Goal: Task Accomplishment & Management: Manage account settings

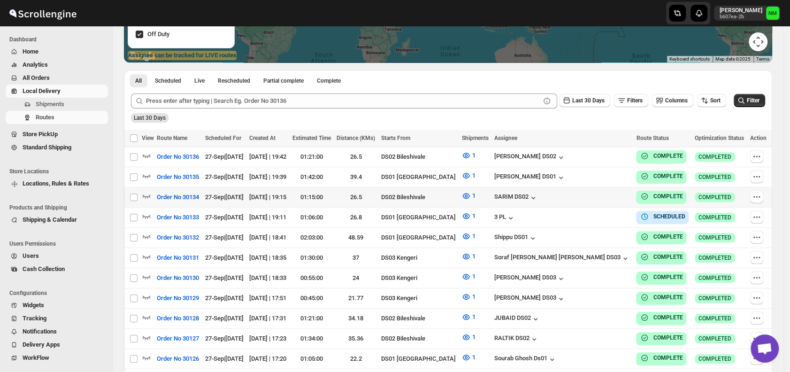
scroll to position [177, 0]
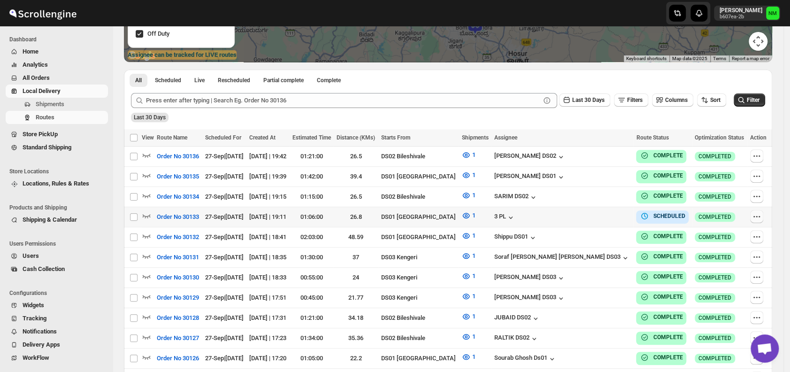
click at [761, 217] on icon "button" at bounding box center [756, 216] width 9 height 9
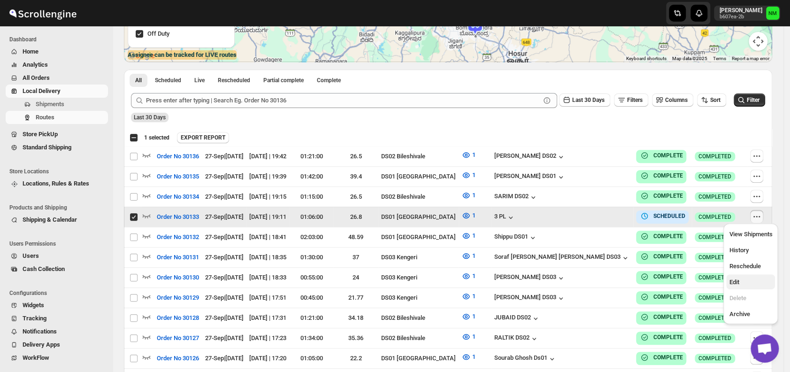
click at [747, 278] on span "Edit" at bounding box center [750, 281] width 43 height 9
checkbox input "false"
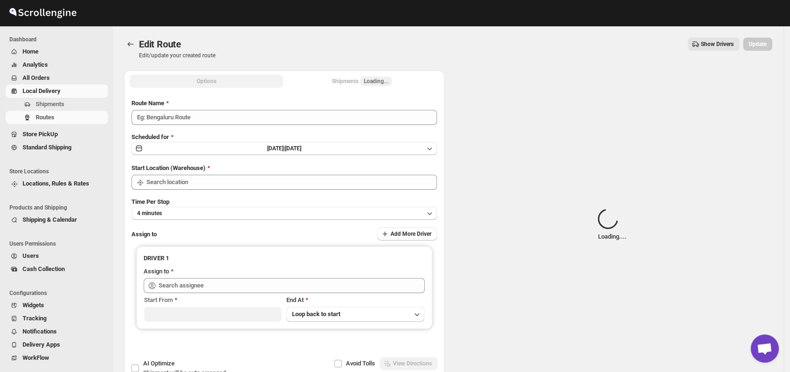
type input "Order No 30133"
type input "DS01 [GEOGRAPHIC_DATA]"
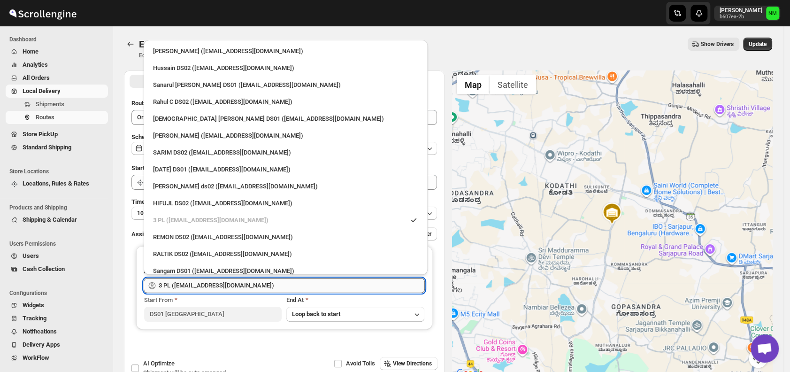
click at [289, 283] on input "3 PL (hello@home-run.co)" at bounding box center [292, 285] width 266 height 15
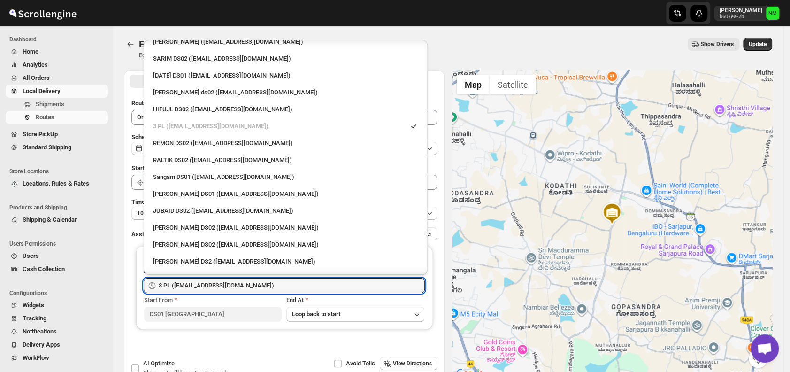
scroll to position [87, 0]
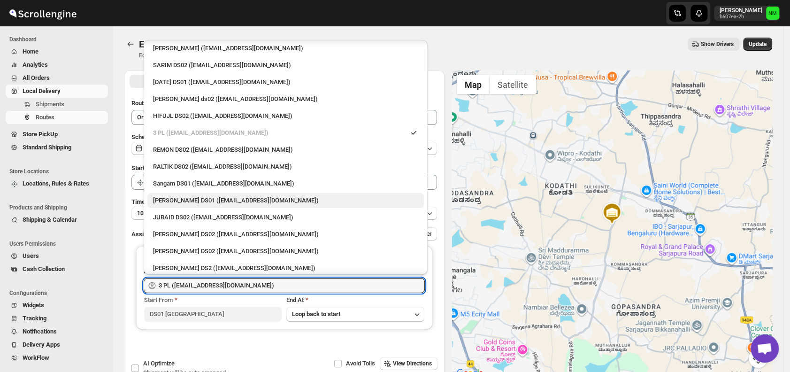
click at [218, 196] on div "Jahir Hussain DS01 (pegaya8076@excederm.com)" at bounding box center [285, 200] width 265 height 9
type input "Jahir Hussain DS01 (pegaya8076@excederm.com)"
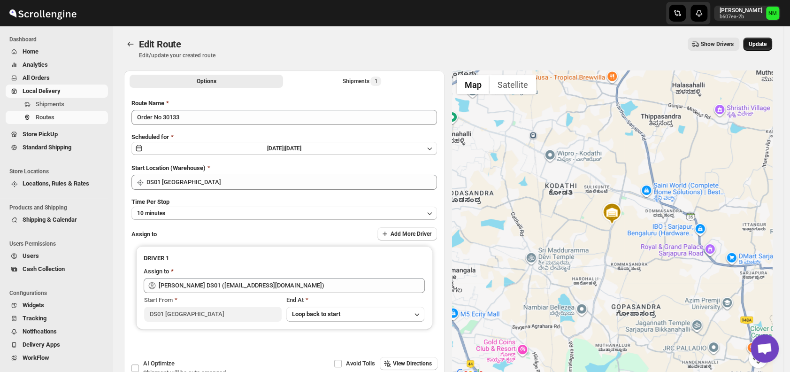
click at [756, 47] on span "Update" at bounding box center [757, 44] width 18 height 8
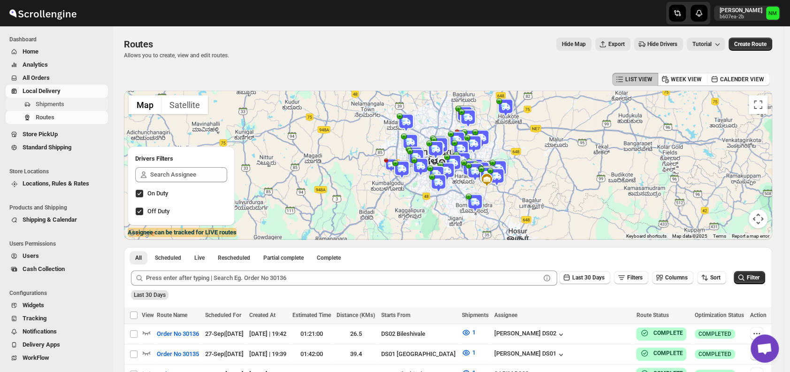
click at [53, 105] on span "Shipments" at bounding box center [50, 103] width 29 height 7
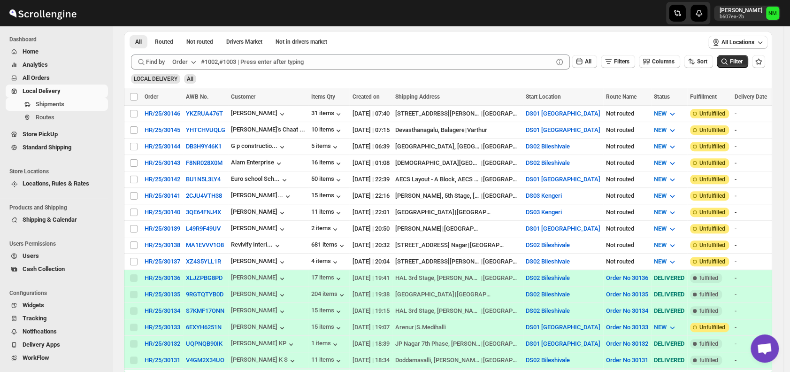
scroll to position [156, 0]
click at [133, 224] on input "Select shipment" at bounding box center [134, 228] width 8 height 8
checkbox input "true"
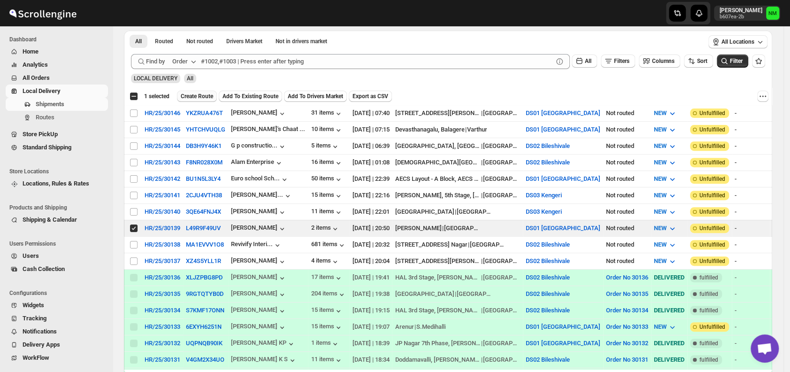
click at [192, 94] on span "Create Route" at bounding box center [197, 96] width 32 height 8
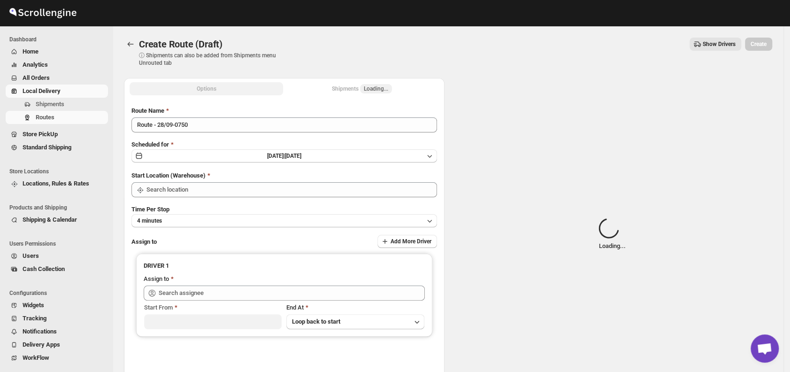
type input "DS01 [GEOGRAPHIC_DATA]"
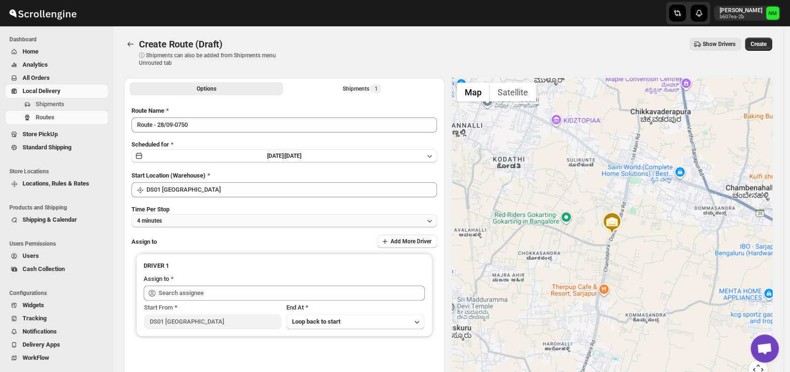
click at [197, 219] on button "4 minutes" at bounding box center [283, 220] width 305 height 13
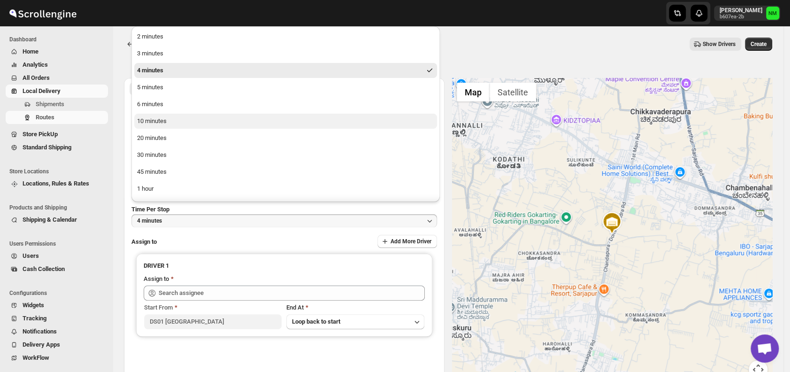
click at [178, 123] on button "10 minutes" at bounding box center [285, 121] width 303 height 15
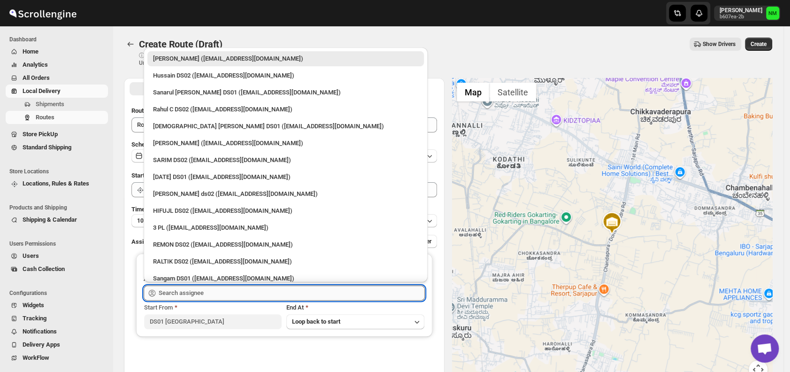
click at [228, 290] on input "text" at bounding box center [292, 292] width 266 height 15
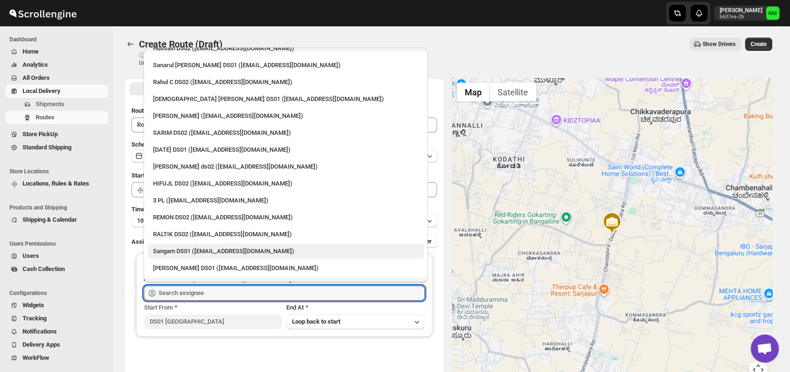
scroll to position [28, 0]
click at [180, 248] on div "Sangam DS01 ([EMAIL_ADDRESS][DOMAIN_NAME])" at bounding box center [285, 249] width 265 height 9
type input "Sangam DS01 ([EMAIL_ADDRESS][DOMAIN_NAME])"
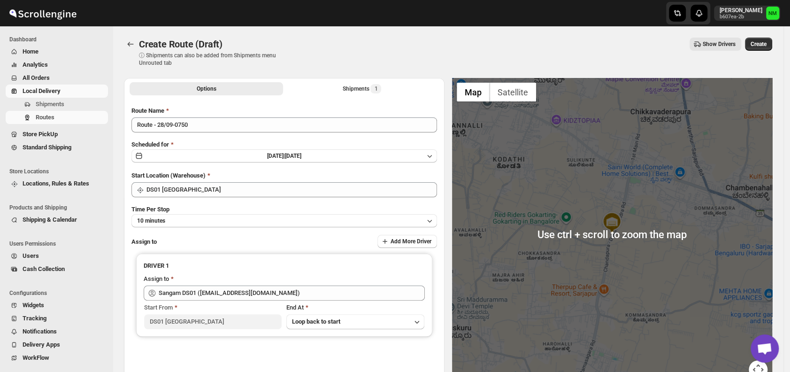
click at [772, 37] on div "Create Route (Draft). This page is ready Create Route (Draft) ⓘ Shipments can a…" at bounding box center [448, 52] width 648 height 52
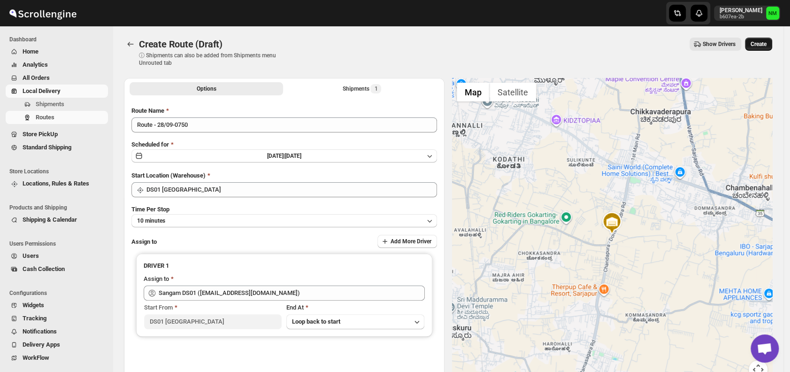
click at [766, 43] on span "Create" at bounding box center [758, 44] width 16 height 8
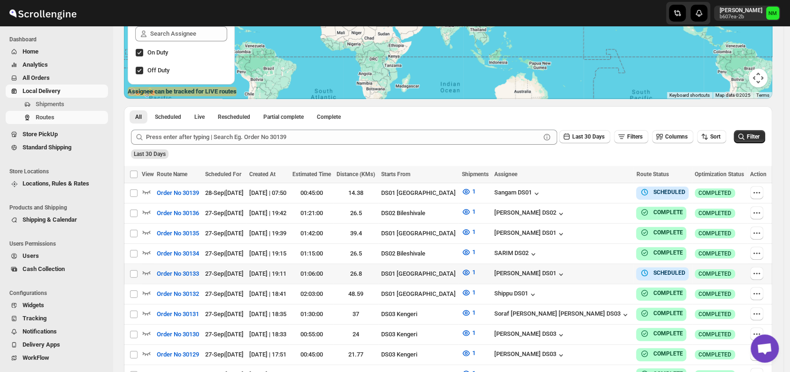
scroll to position [141, 0]
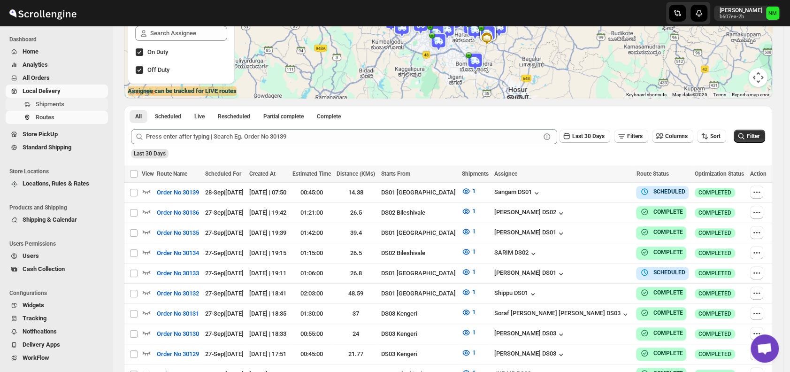
click at [72, 99] on span "Shipments" at bounding box center [71, 103] width 70 height 9
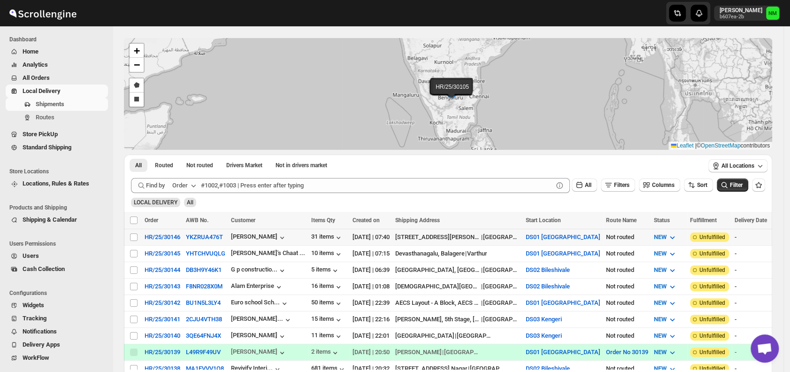
scroll to position [35, 0]
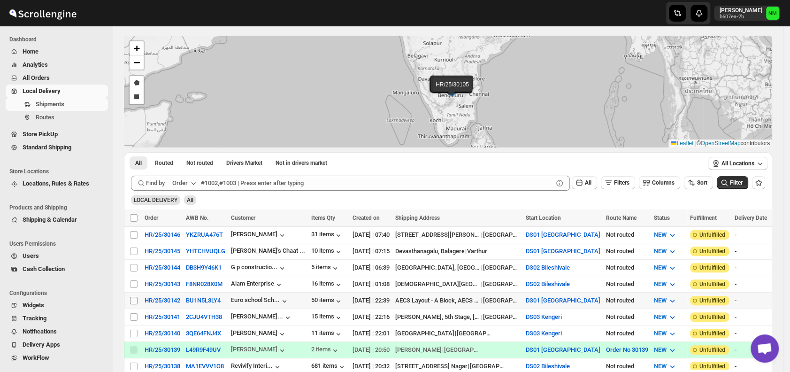
click at [137, 297] on input "Select shipment" at bounding box center [134, 301] width 8 height 8
checkbox input "true"
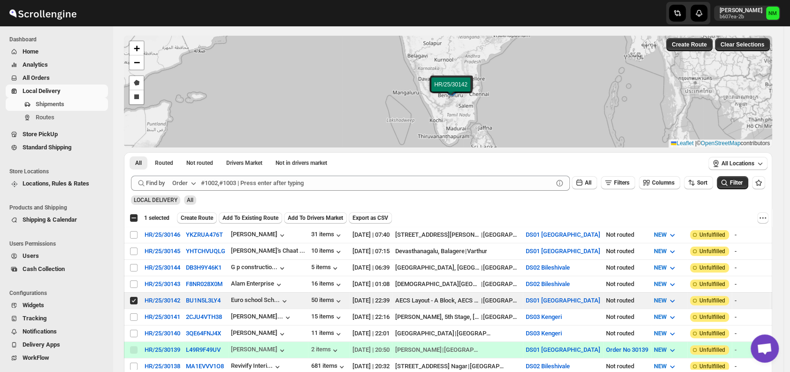
scroll to position [0, 0]
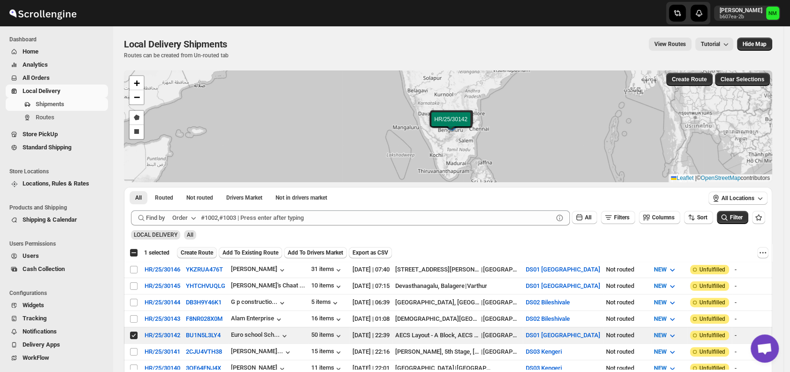
click at [201, 251] on span "Create Route" at bounding box center [197, 253] width 32 height 8
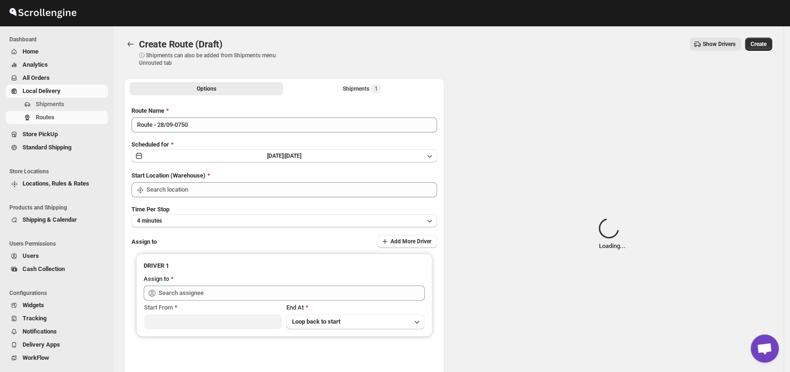
type input "DS01 [GEOGRAPHIC_DATA]"
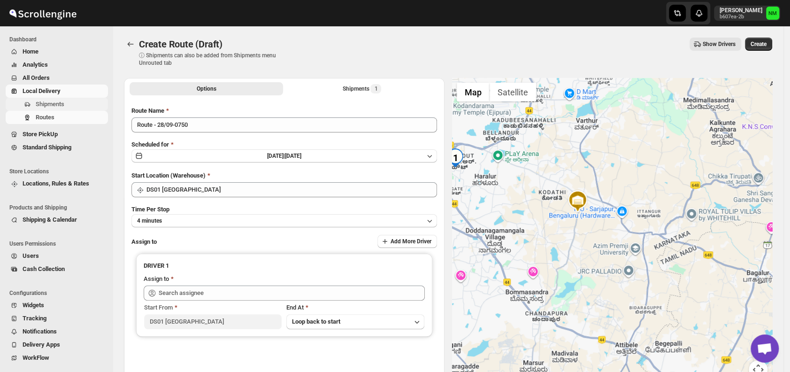
click at [49, 106] on span "Shipments" at bounding box center [50, 103] width 29 height 7
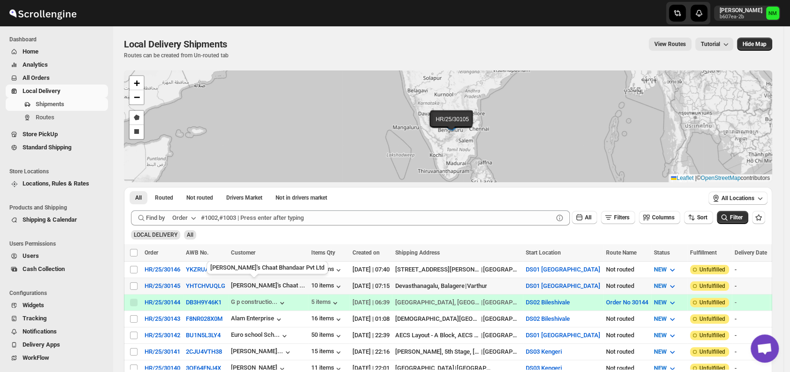
scroll to position [96, 0]
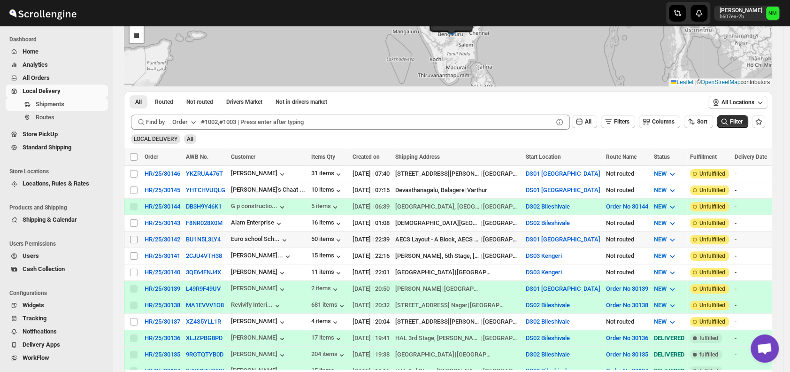
click at [133, 236] on input "Select shipment" at bounding box center [134, 240] width 8 height 8
checkbox input "true"
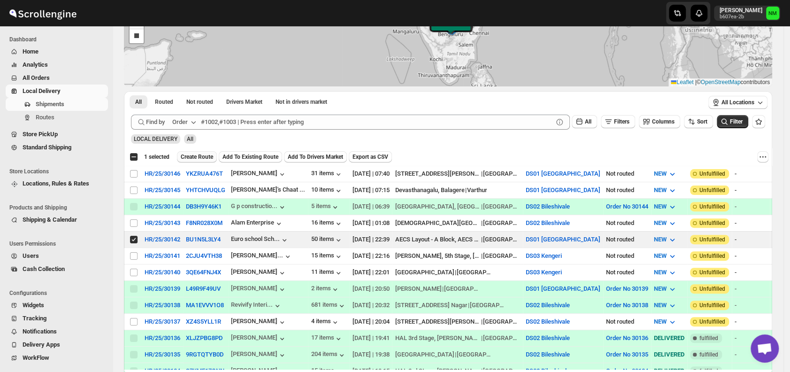
click at [186, 155] on span "Create Route" at bounding box center [197, 157] width 32 height 8
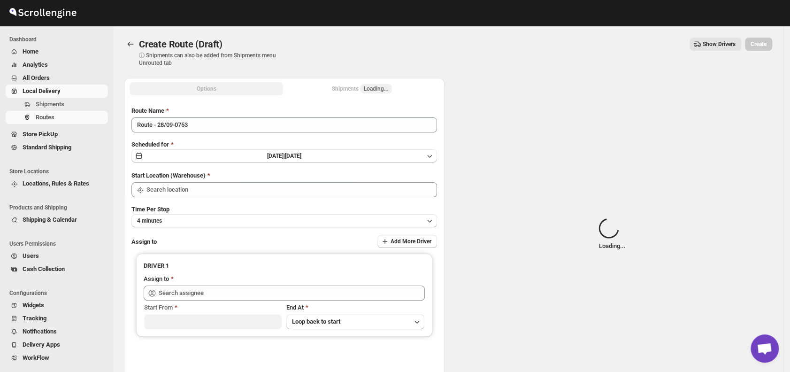
type input "DS01 [GEOGRAPHIC_DATA]"
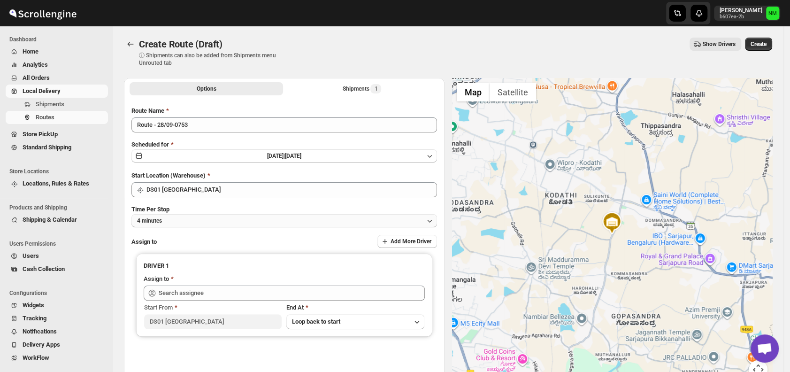
click at [201, 222] on button "4 minutes" at bounding box center [283, 220] width 305 height 13
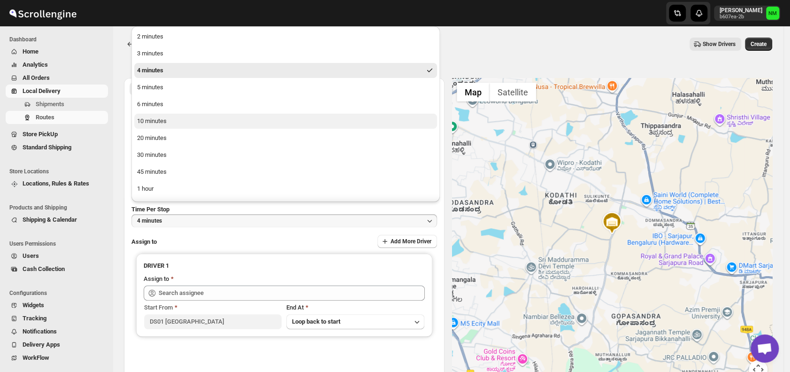
click at [170, 126] on button "10 minutes" at bounding box center [285, 121] width 303 height 15
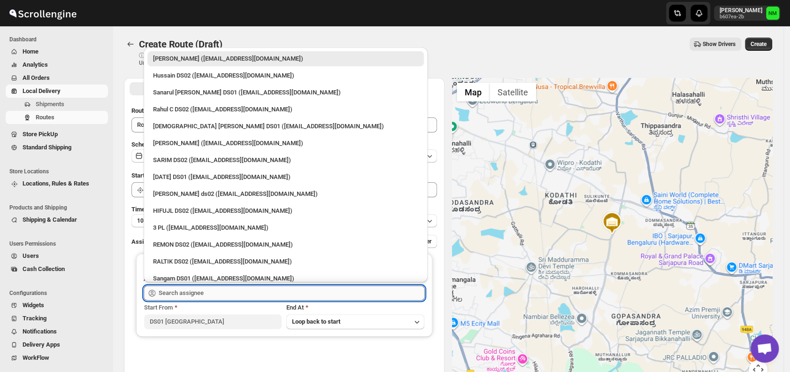
click at [228, 293] on input "text" at bounding box center [292, 292] width 266 height 15
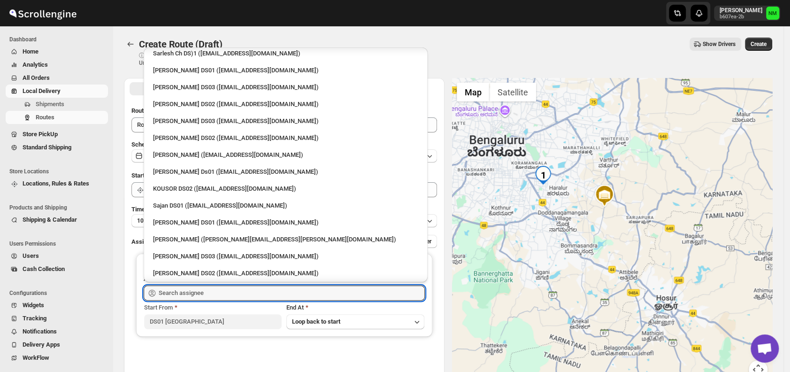
scroll to position [327, 0]
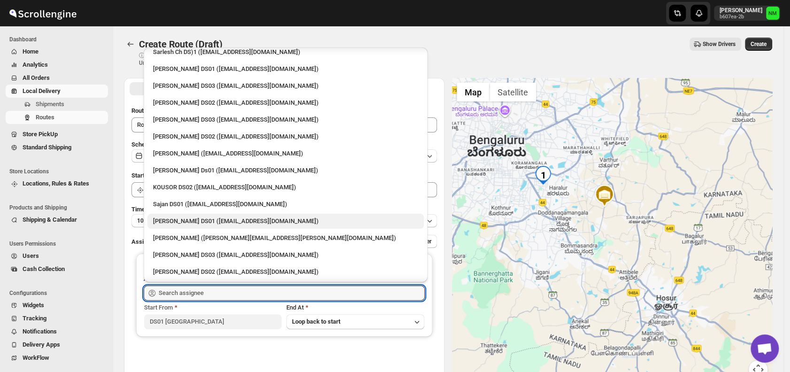
click at [224, 218] on div "[PERSON_NAME] DS01 ([EMAIL_ADDRESS][DOMAIN_NAME])" at bounding box center [285, 220] width 265 height 9
type input "[PERSON_NAME] DS01 ([EMAIL_ADDRESS][DOMAIN_NAME])"
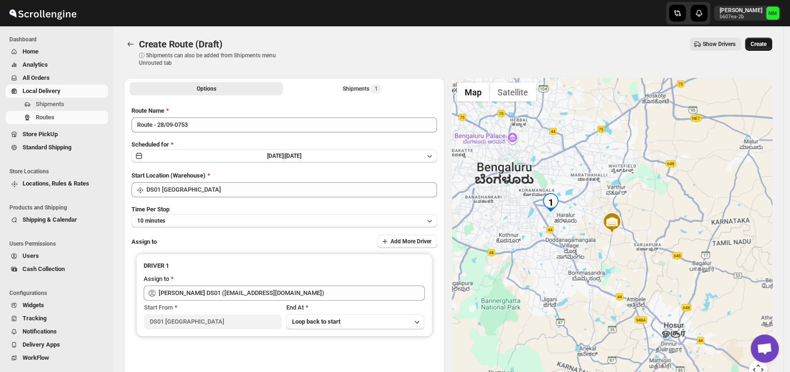
click at [760, 45] on span "Create" at bounding box center [758, 44] width 16 height 8
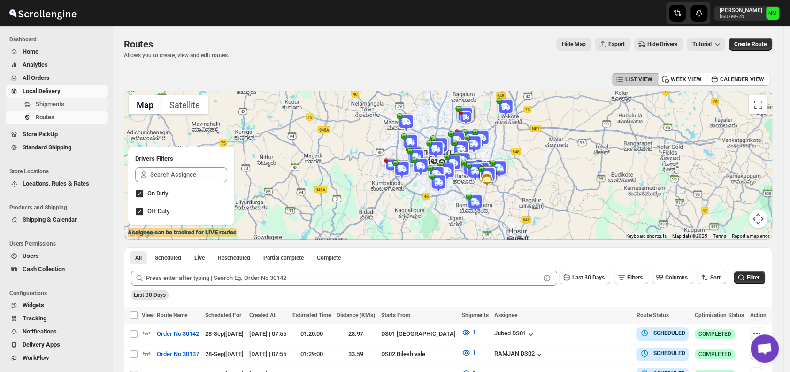
click at [60, 104] on span "Shipments" at bounding box center [50, 103] width 29 height 7
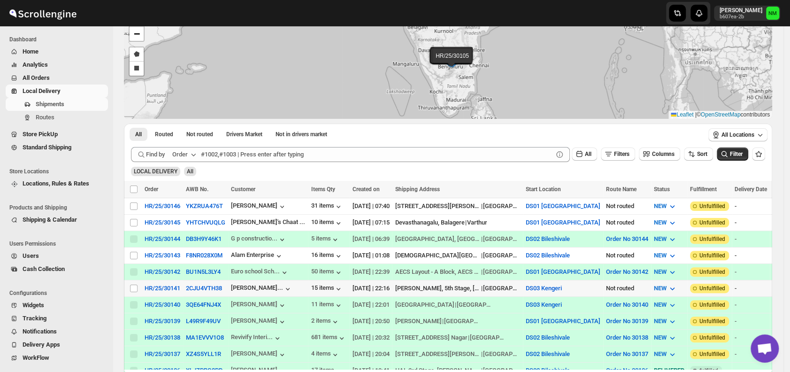
scroll to position [64, 0]
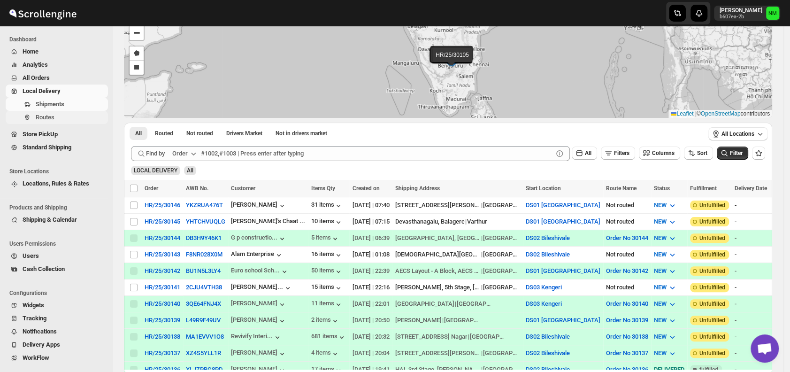
click at [53, 114] on span "Routes" at bounding box center [45, 117] width 19 height 7
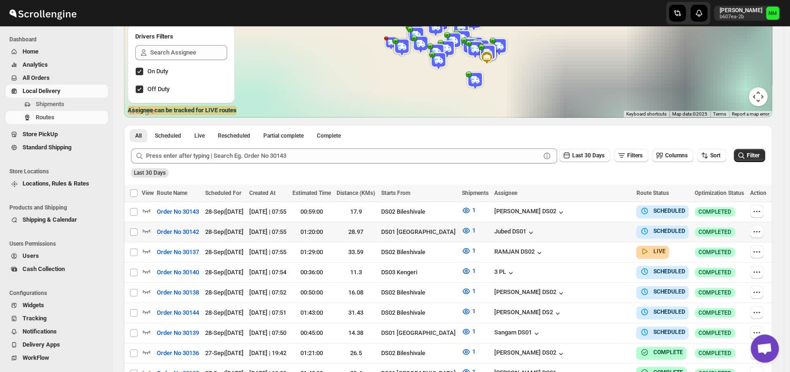
scroll to position [122, 0]
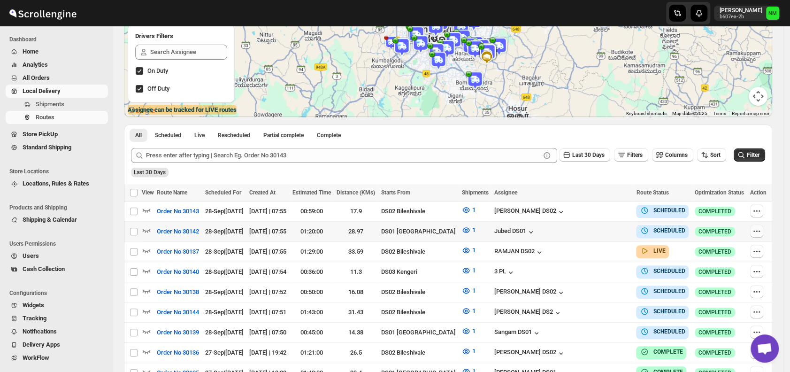
click at [759, 228] on icon "button" at bounding box center [756, 230] width 9 height 9
checkbox input "true"
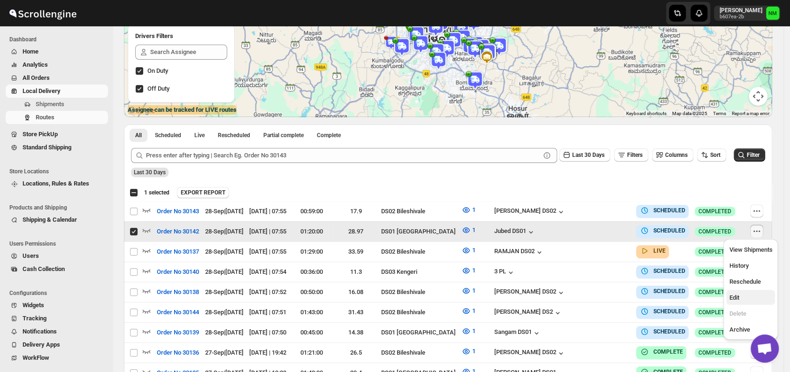
click at [736, 304] on button "Edit" at bounding box center [750, 296] width 49 height 15
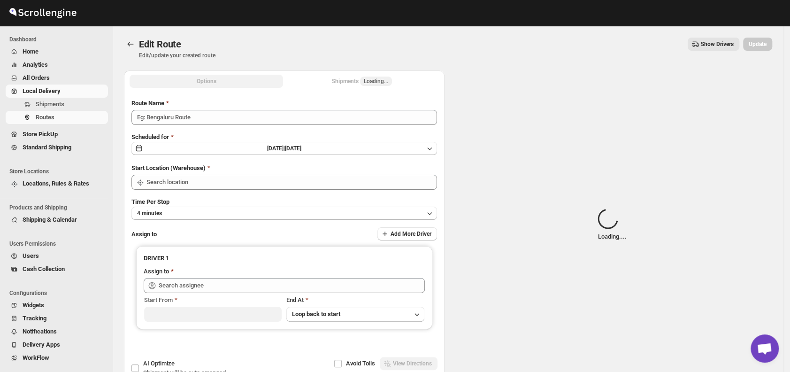
type input "Order No 30142"
type input "DS01 [GEOGRAPHIC_DATA]"
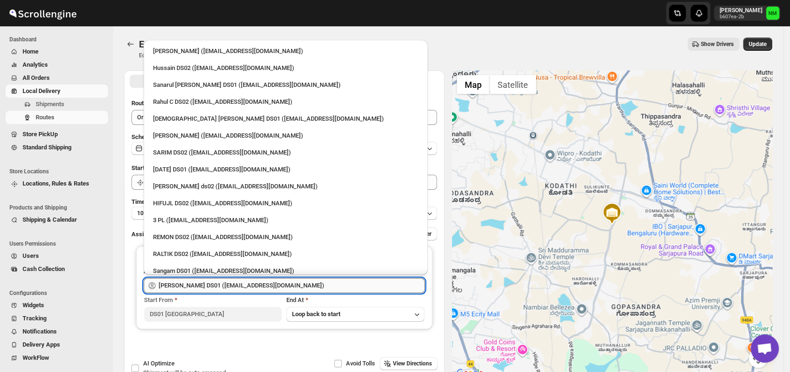
click at [273, 285] on input "[PERSON_NAME] DS01 ([EMAIL_ADDRESS][DOMAIN_NAME])" at bounding box center [292, 285] width 266 height 15
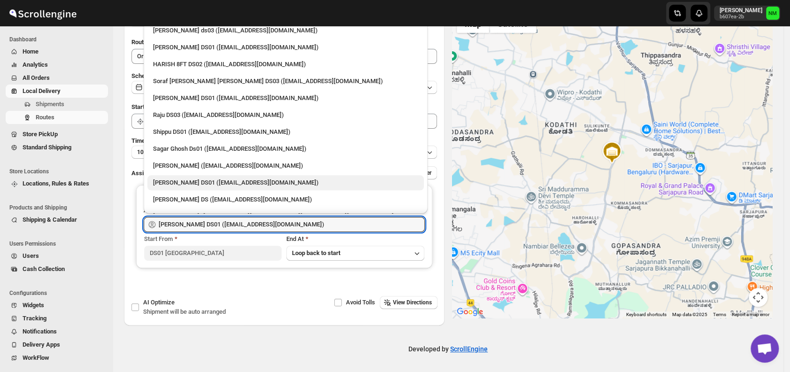
scroll to position [656, 0]
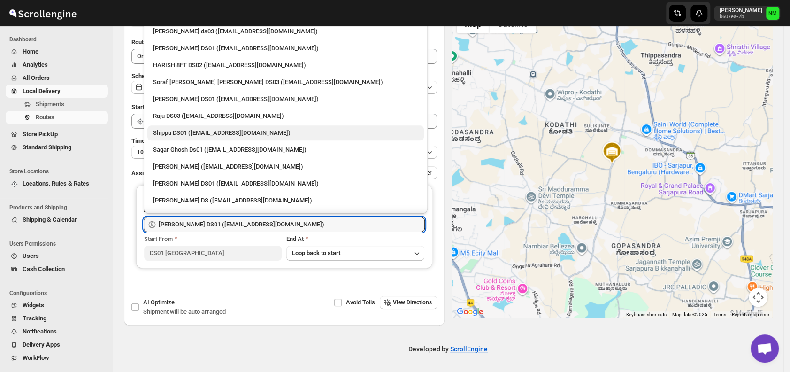
click at [169, 134] on div "Shippu DS01 ([EMAIL_ADDRESS][DOMAIN_NAME])" at bounding box center [285, 132] width 265 height 9
type input "Shippu DS01 ([EMAIL_ADDRESS][DOMAIN_NAME])"
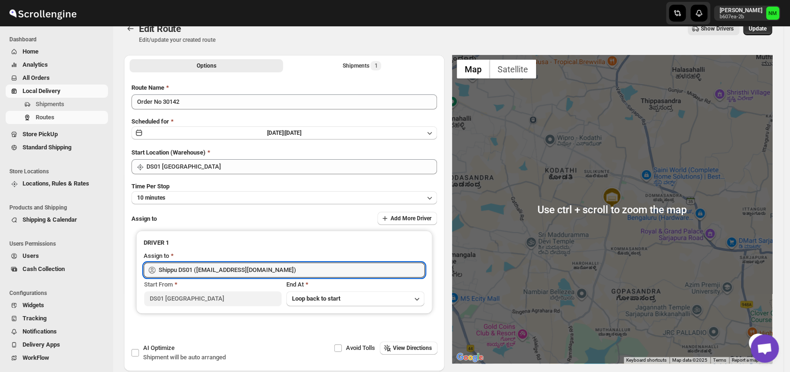
scroll to position [0, 0]
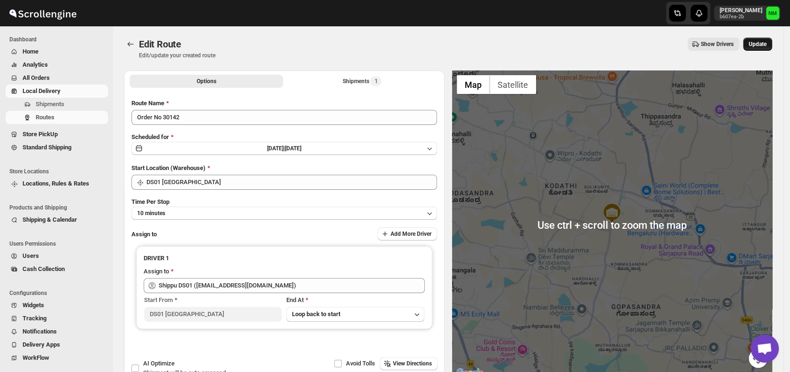
click at [757, 43] on span "Update" at bounding box center [757, 44] width 18 height 8
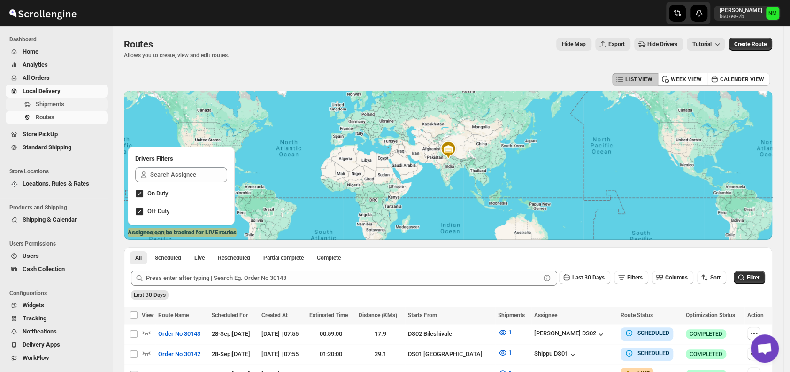
click at [68, 102] on span "Shipments" at bounding box center [71, 103] width 70 height 9
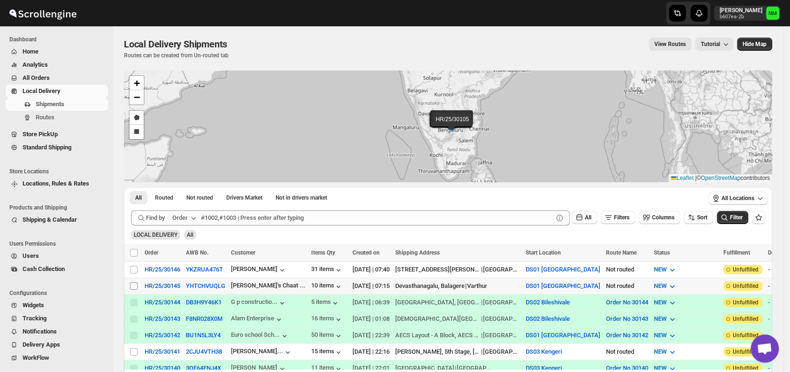
click at [133, 283] on input "Select shipment" at bounding box center [134, 286] width 8 height 8
checkbox input "true"
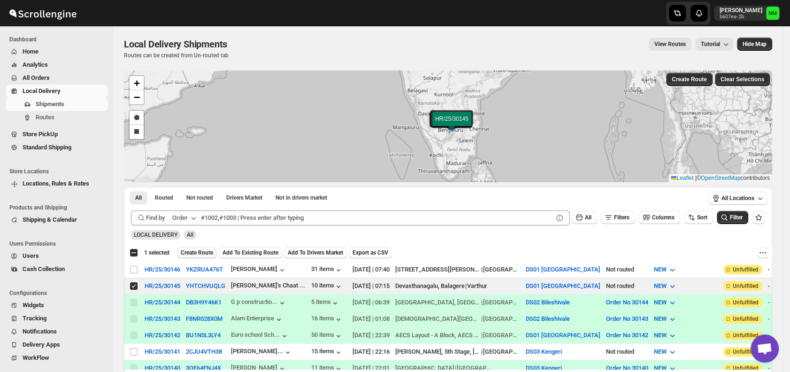
click at [191, 250] on span "Create Route" at bounding box center [197, 253] width 32 height 8
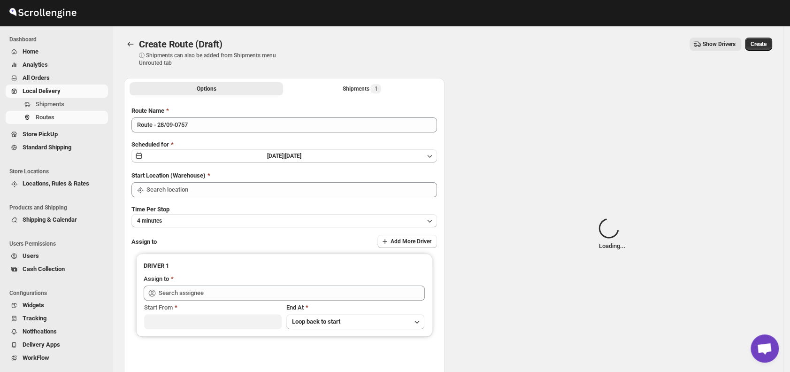
type input "DS01 [GEOGRAPHIC_DATA]"
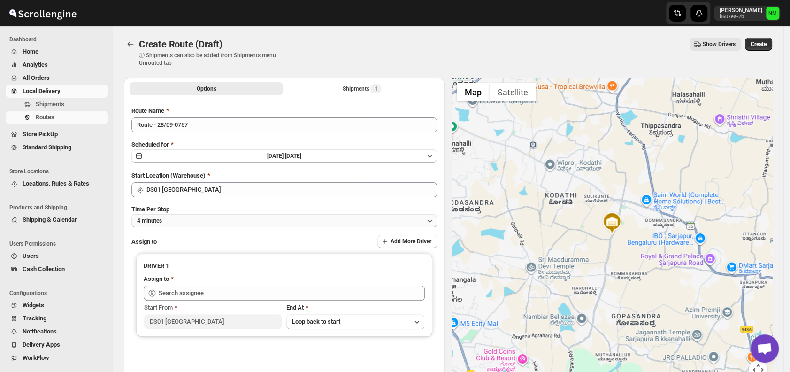
click at [208, 223] on button "4 minutes" at bounding box center [283, 220] width 305 height 13
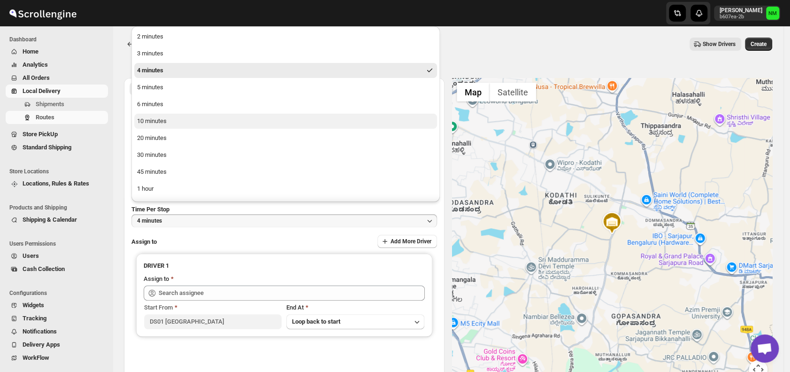
click at [166, 122] on div "10 minutes" at bounding box center [152, 120] width 30 height 9
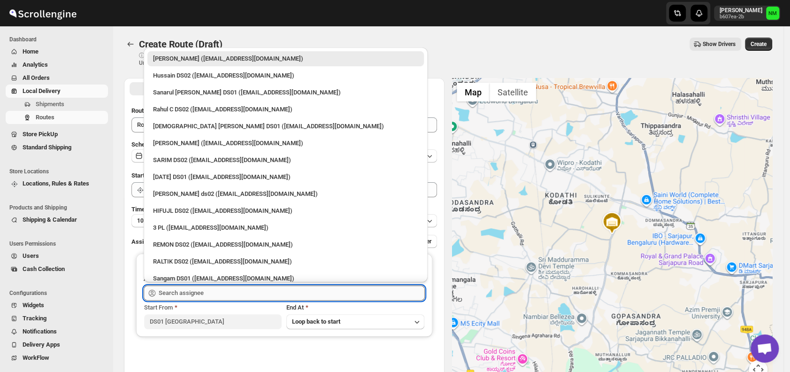
click at [236, 295] on input "text" at bounding box center [292, 292] width 266 height 15
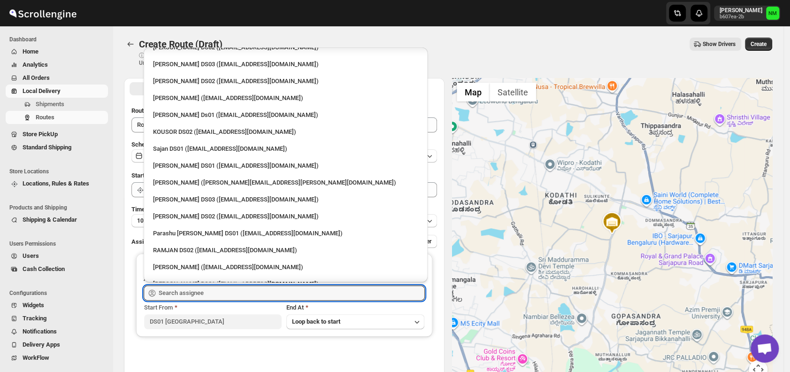
scroll to position [383, 0]
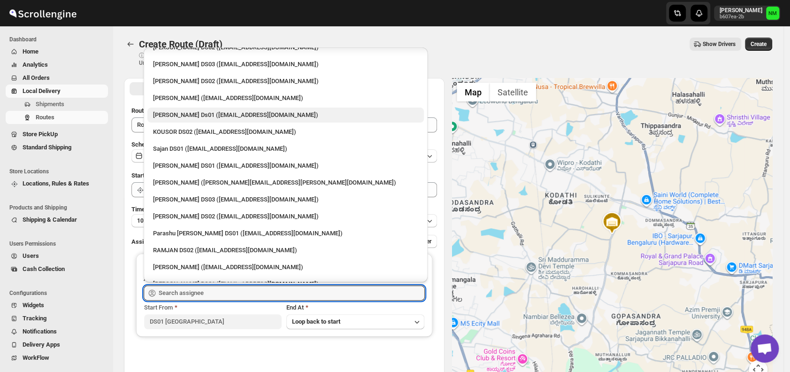
click at [195, 115] on div "Sourab Ghosh Ds01 (xadira4890@asimarif.com)" at bounding box center [285, 114] width 265 height 9
type input "Sourab Ghosh Ds01 (xadira4890@asimarif.com)"
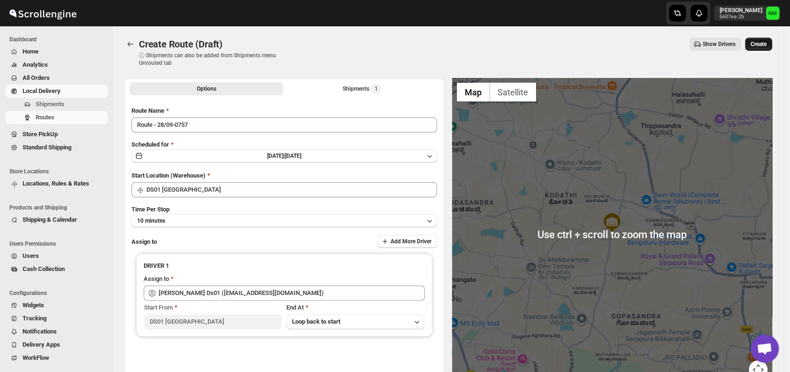
click at [758, 45] on span "Create" at bounding box center [758, 44] width 16 height 8
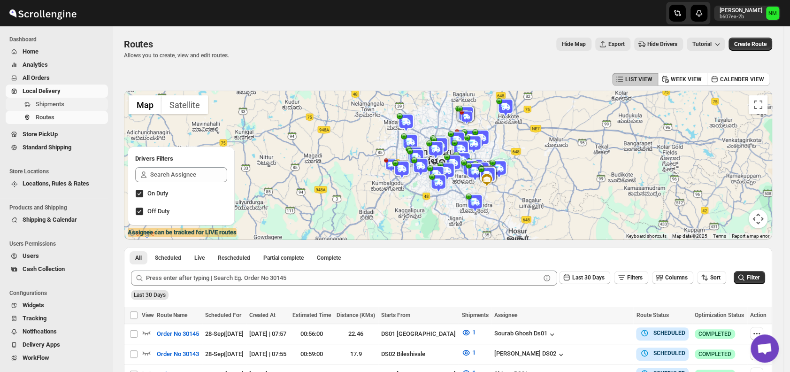
click at [49, 103] on span "Shipments" at bounding box center [50, 103] width 29 height 7
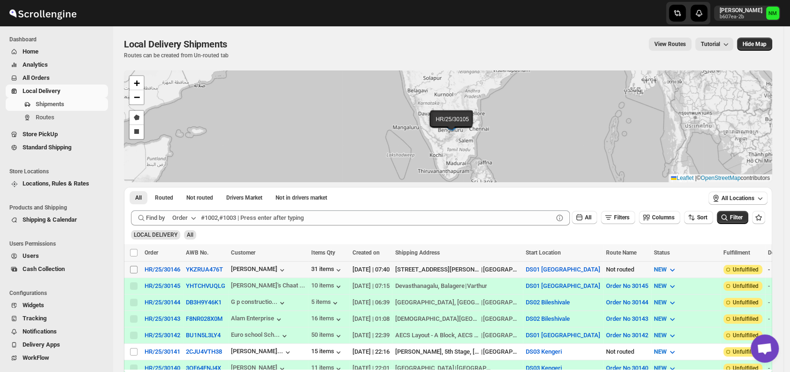
click at [133, 266] on input "Select shipment" at bounding box center [134, 270] width 8 height 8
checkbox input "true"
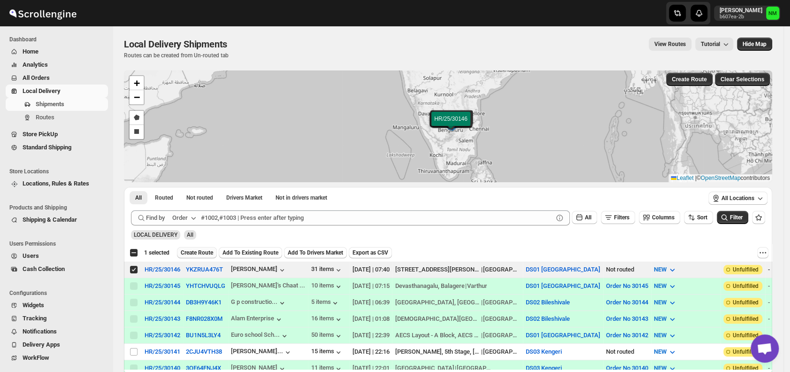
click at [188, 255] on span "Create Route" at bounding box center [197, 253] width 32 height 8
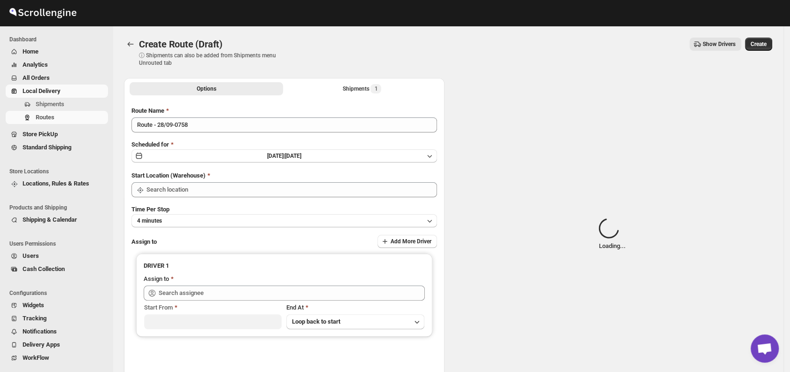
type input "DS01 [GEOGRAPHIC_DATA]"
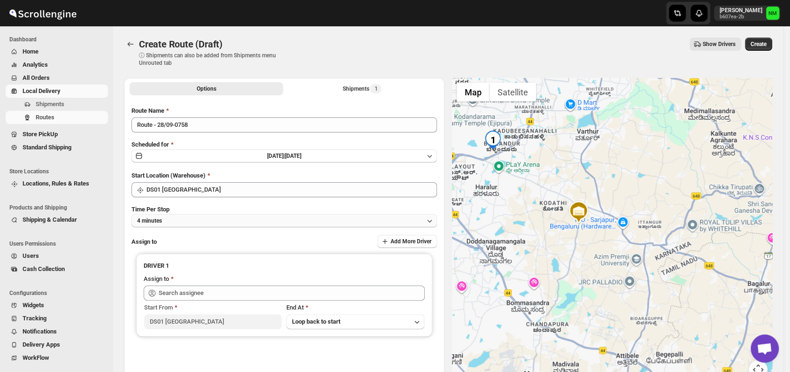
click at [200, 218] on button "4 minutes" at bounding box center [283, 220] width 305 height 13
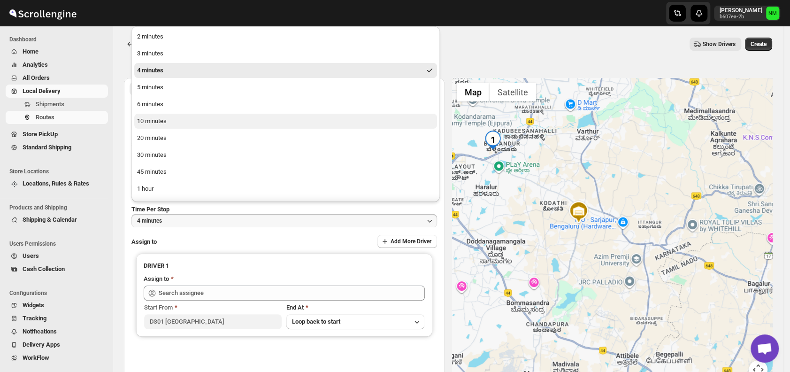
click at [169, 118] on button "10 minutes" at bounding box center [285, 121] width 303 height 15
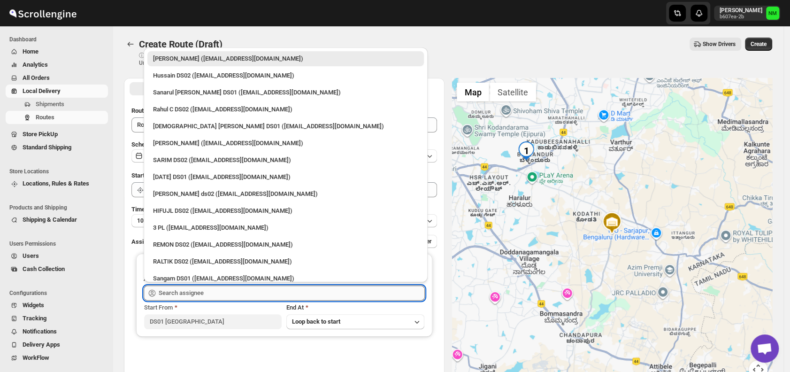
click at [225, 294] on input "text" at bounding box center [292, 292] width 266 height 15
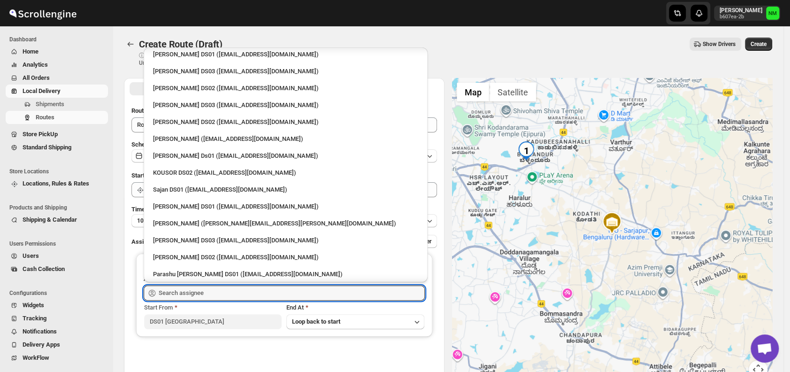
scroll to position [345, 0]
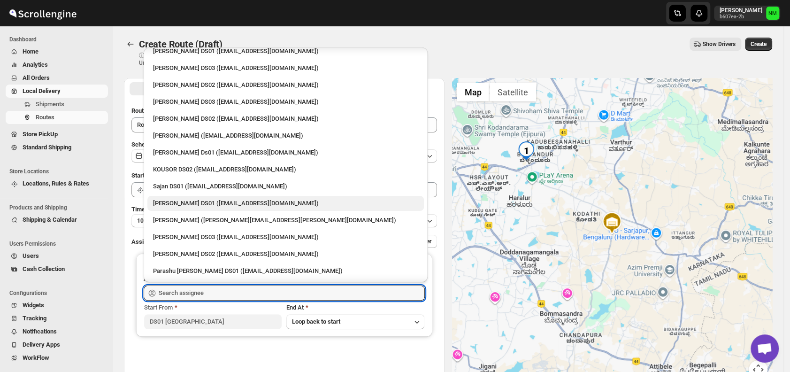
click at [178, 202] on div "[PERSON_NAME] DS01 ([EMAIL_ADDRESS][DOMAIN_NAME])" at bounding box center [285, 202] width 265 height 9
type input "[PERSON_NAME] DS01 ([EMAIL_ADDRESS][DOMAIN_NAME])"
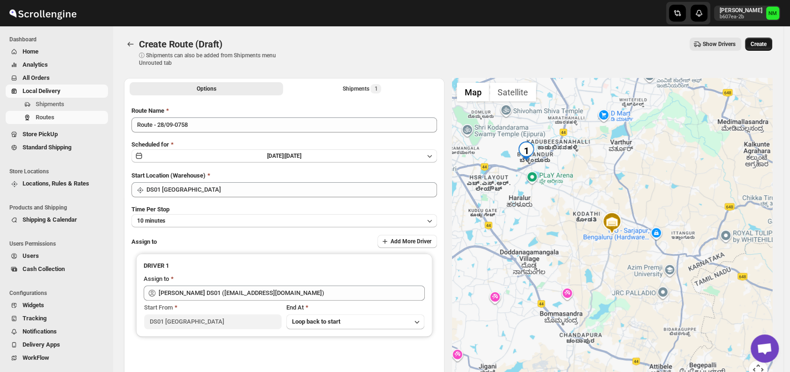
click at [755, 46] on button "Create" at bounding box center [758, 44] width 27 height 13
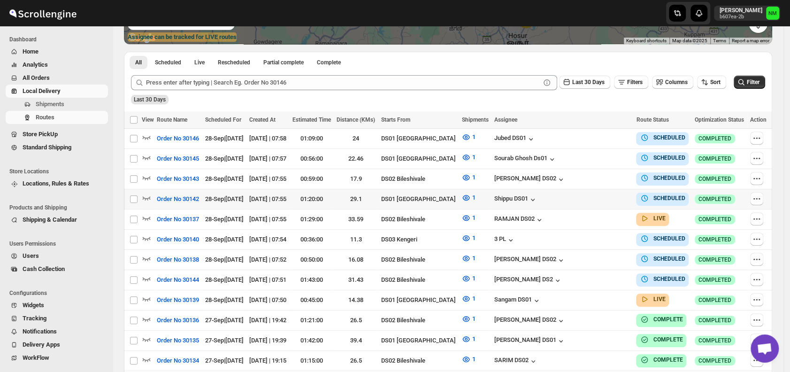
scroll to position [196, 0]
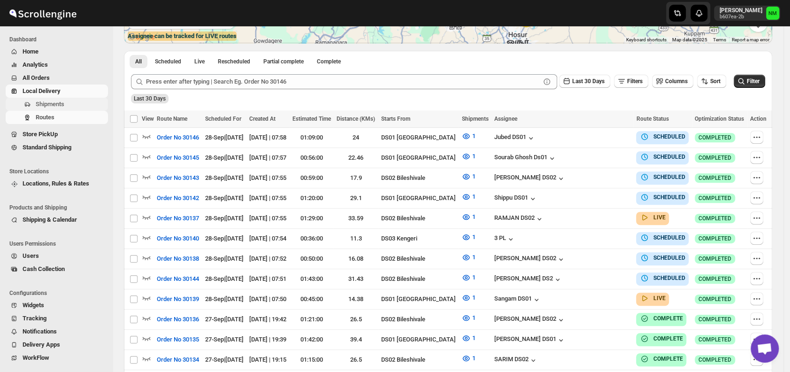
click at [67, 103] on span "Shipments" at bounding box center [71, 103] width 70 height 9
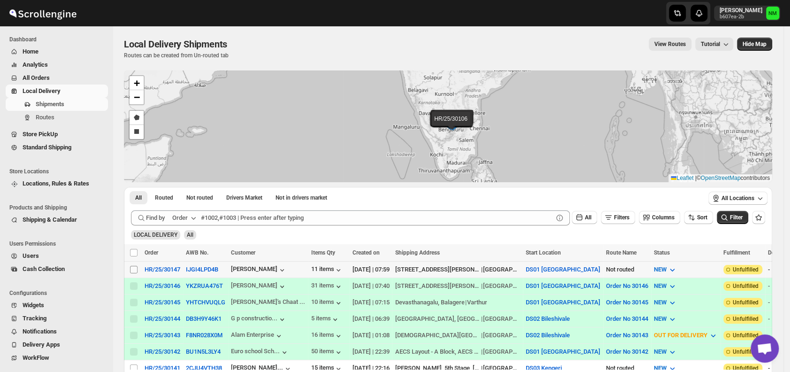
click at [133, 267] on input "Select shipment" at bounding box center [134, 270] width 8 height 8
checkbox input "true"
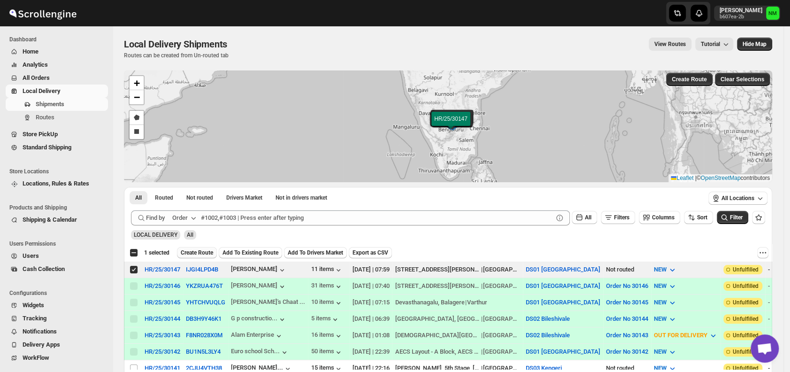
click at [189, 255] on button "Create Route" at bounding box center [197, 252] width 40 height 11
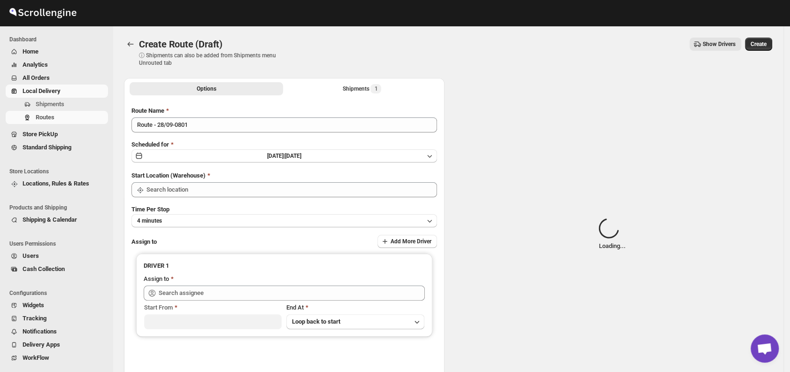
type input "DS01 [GEOGRAPHIC_DATA]"
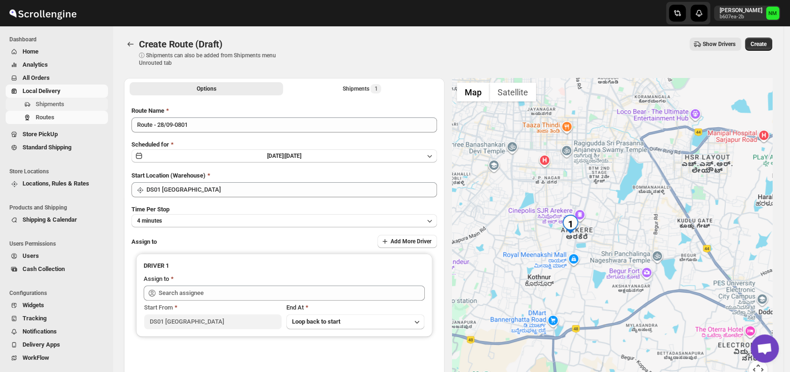
click at [53, 105] on span "Shipments" at bounding box center [50, 103] width 29 height 7
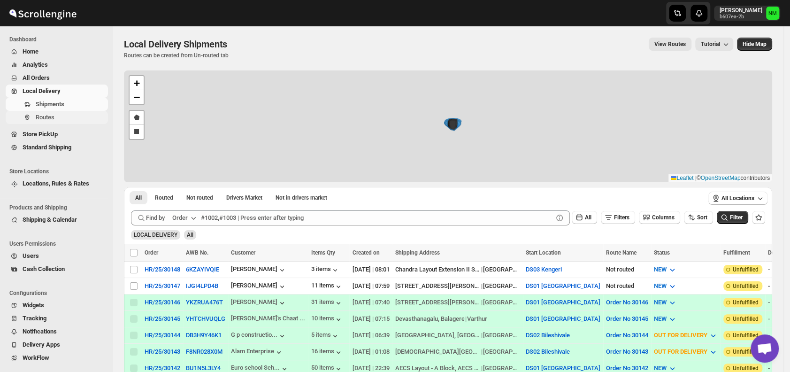
click at [46, 117] on span "Routes" at bounding box center [45, 117] width 19 height 7
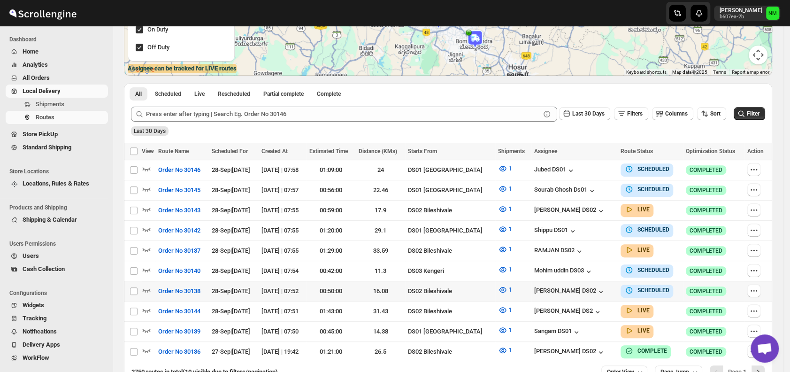
scroll to position [219, 0]
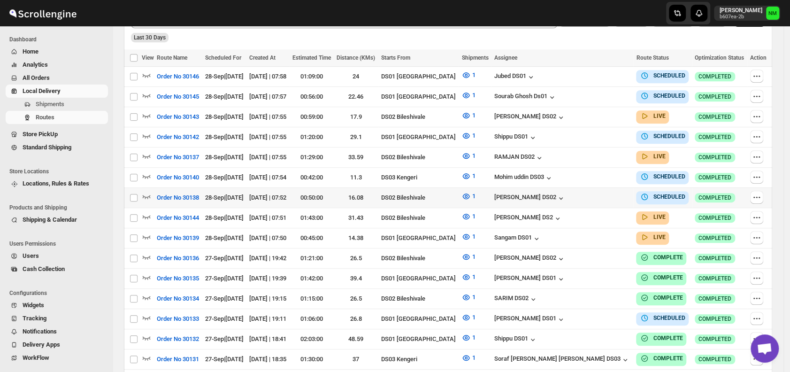
scroll to position [255, 0]
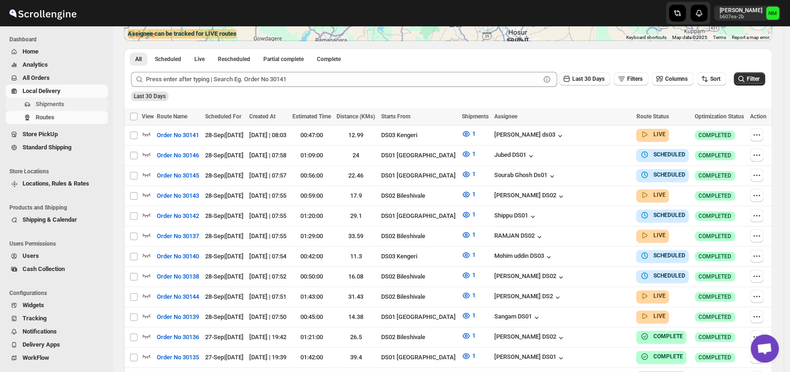
scroll to position [176, 0]
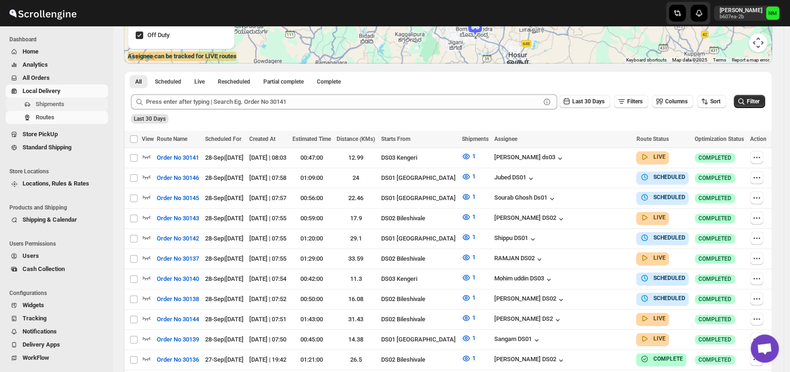
click at [59, 107] on span "Shipments" at bounding box center [50, 103] width 29 height 7
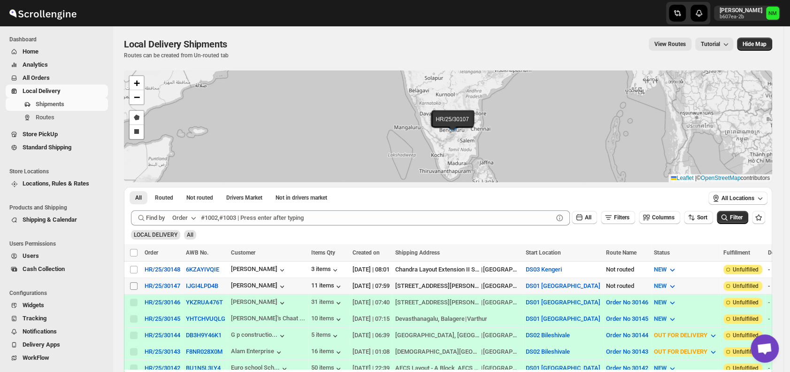
click at [134, 283] on input "Select shipment" at bounding box center [134, 286] width 8 height 8
checkbox input "true"
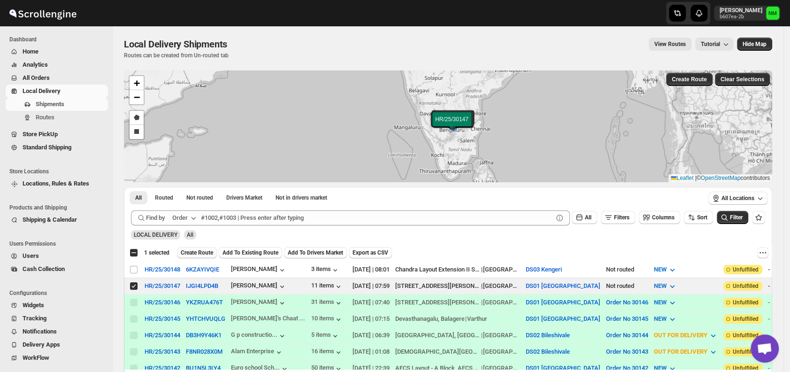
click at [185, 251] on span "Create Route" at bounding box center [197, 253] width 32 height 8
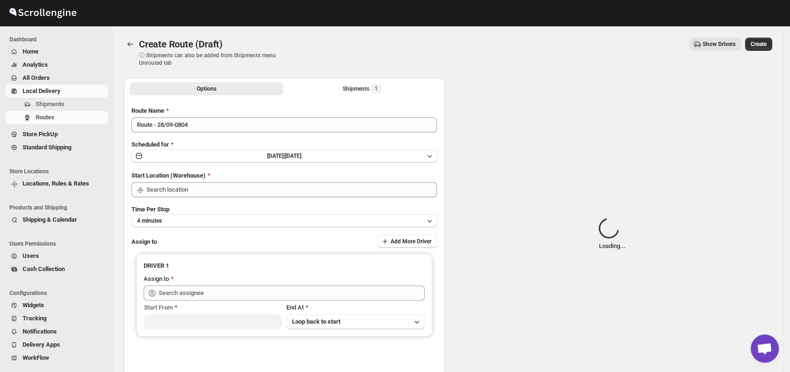
type input "DS01 [GEOGRAPHIC_DATA]"
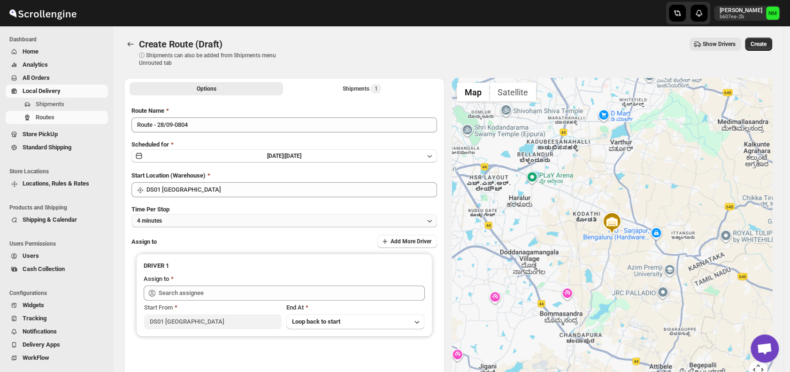
click at [192, 219] on button "4 minutes" at bounding box center [283, 220] width 305 height 13
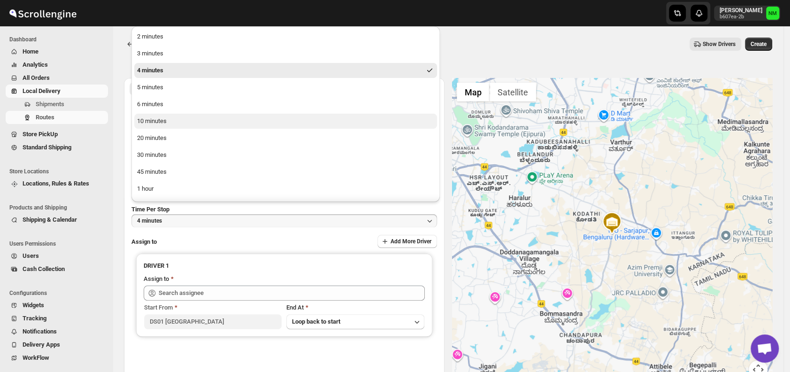
click at [160, 118] on div "10 minutes" at bounding box center [152, 120] width 30 height 9
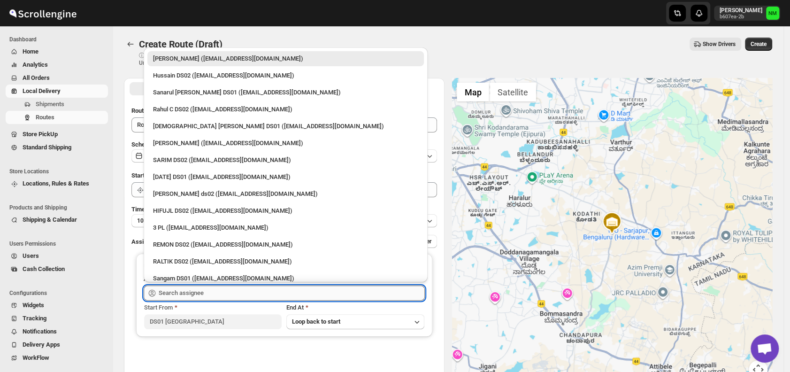
click at [213, 289] on input "text" at bounding box center [292, 292] width 266 height 15
click at [176, 127] on div "[DEMOGRAPHIC_DATA] [PERSON_NAME] DS01 ([EMAIL_ADDRESS][DOMAIN_NAME])" at bounding box center [285, 126] width 265 height 9
type input "[DEMOGRAPHIC_DATA] [PERSON_NAME] DS01 ([EMAIL_ADDRESS][DOMAIN_NAME])"
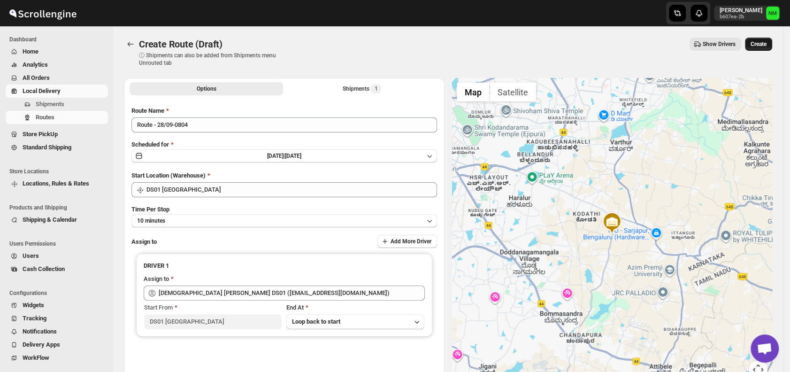
click at [762, 46] on span "Create" at bounding box center [758, 44] width 16 height 8
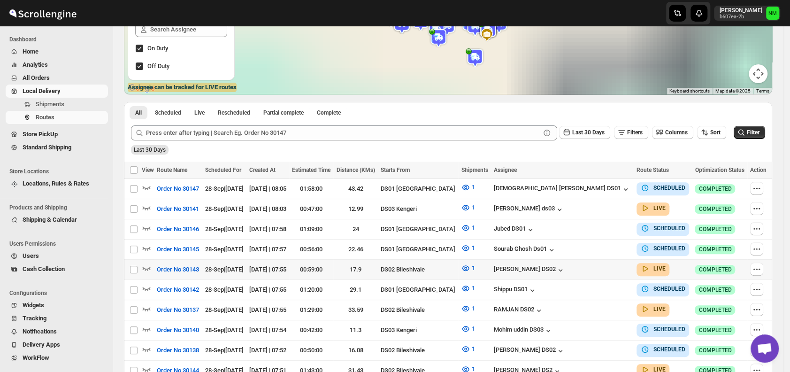
scroll to position [147, 0]
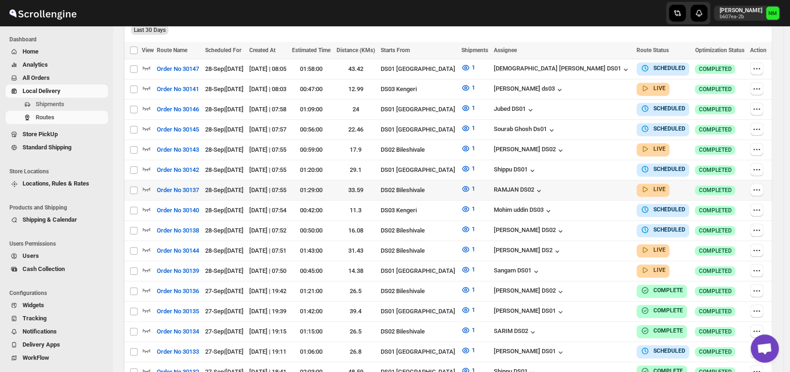
scroll to position [219, 0]
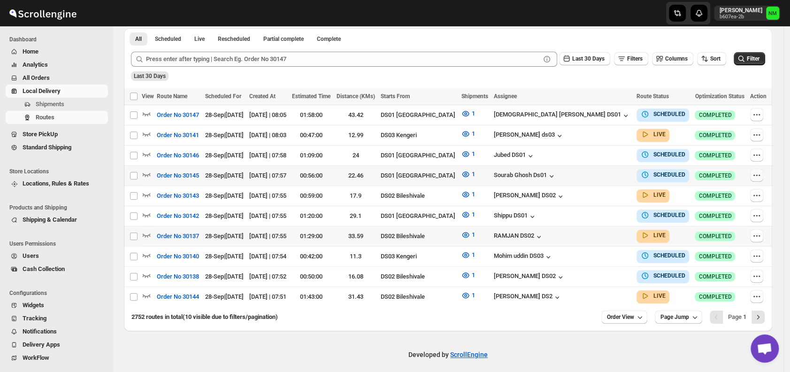
click at [759, 173] on icon "button" at bounding box center [756, 174] width 9 height 9
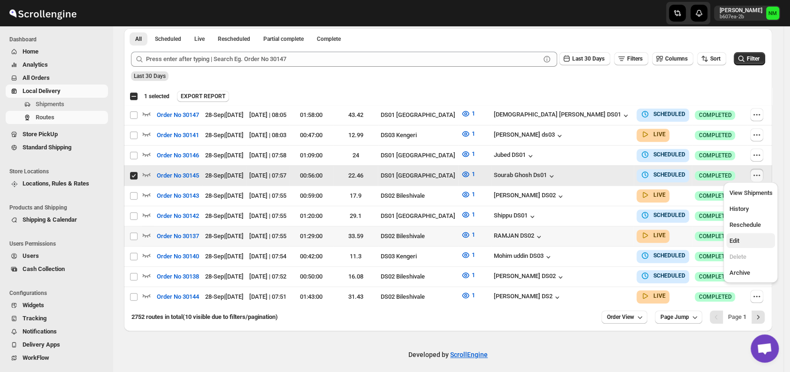
click at [741, 241] on span "Edit" at bounding box center [750, 240] width 43 height 9
checkbox input "false"
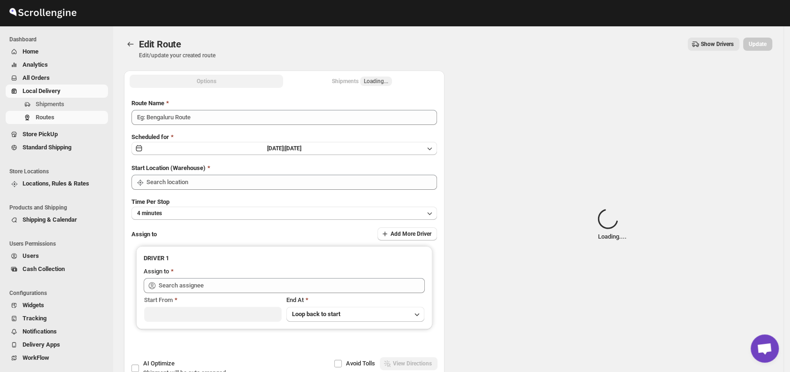
type input "Order No 30145"
type input "DS01 [GEOGRAPHIC_DATA]"
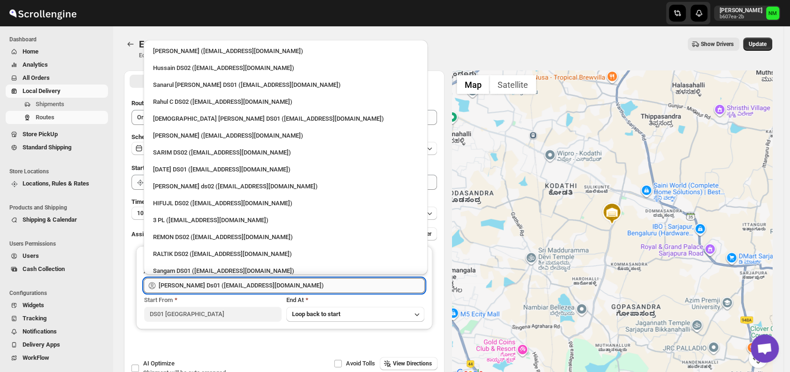
click at [331, 287] on input "[PERSON_NAME] Ds01 ([EMAIL_ADDRESS][DOMAIN_NAME])" at bounding box center [292, 285] width 266 height 15
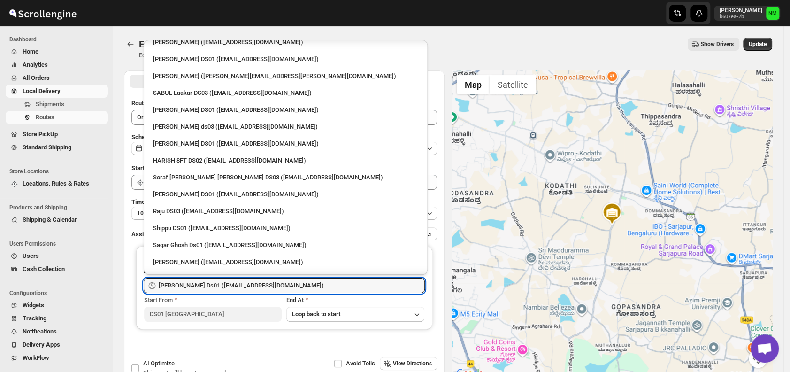
scroll to position [700, 0]
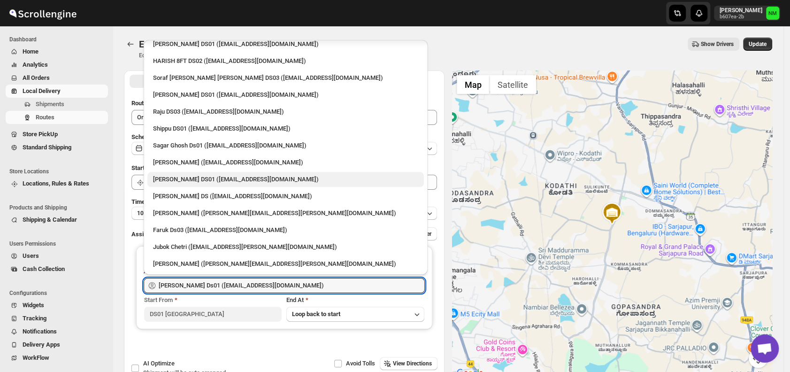
click at [192, 173] on div "Ashraf Ali DS01 (matice5369@anysilo.com)" at bounding box center [285, 179] width 276 height 15
type input "Ashraf Ali DS01 (matice5369@anysilo.com)"
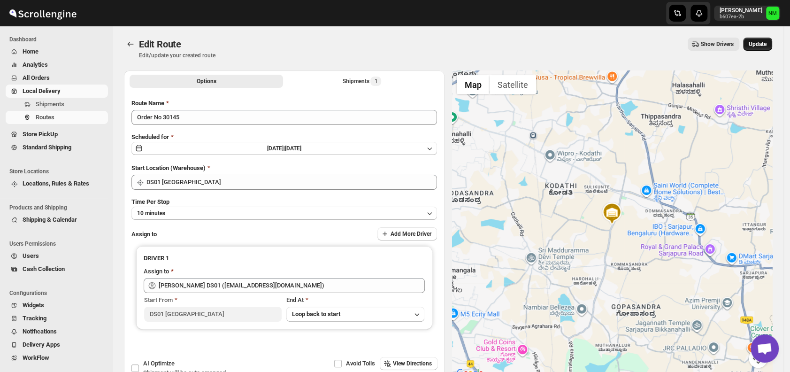
click at [754, 42] on span "Update" at bounding box center [757, 44] width 18 height 8
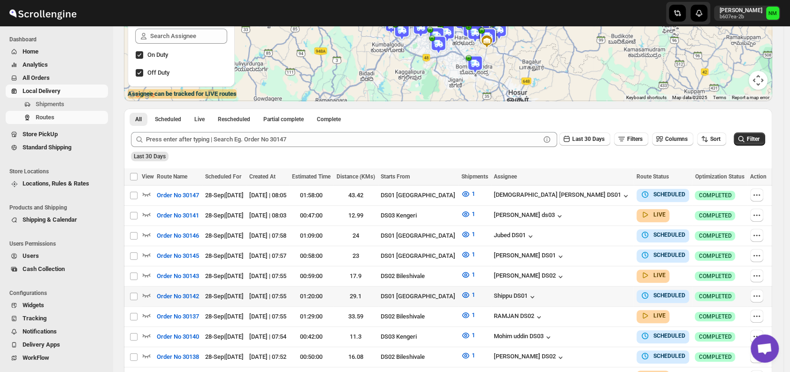
scroll to position [139, 0]
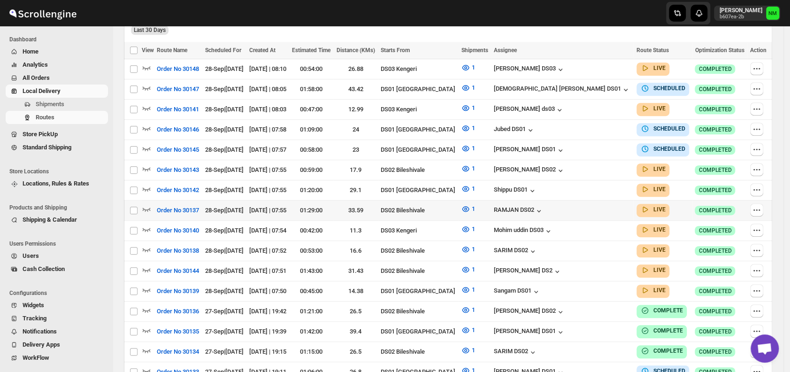
scroll to position [265, 0]
click at [146, 284] on icon "button" at bounding box center [146, 288] width 9 height 9
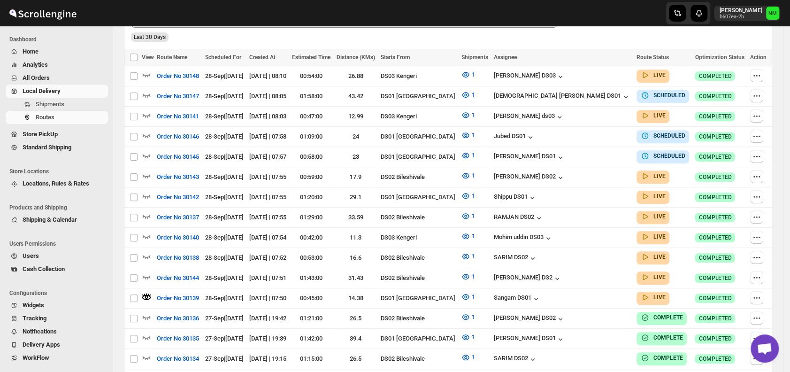
scroll to position [0, 0]
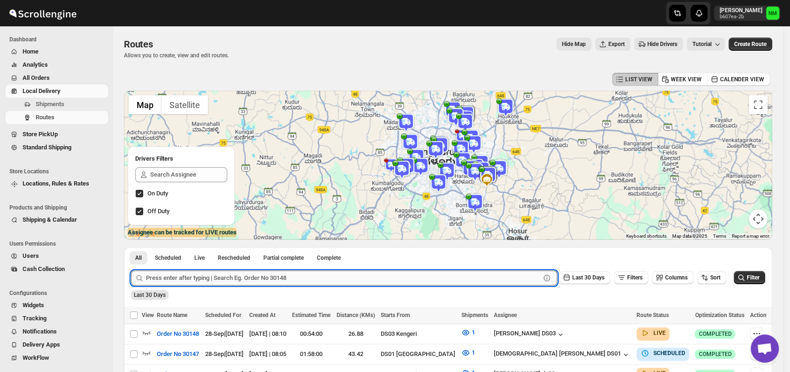
click at [211, 276] on input "text" at bounding box center [343, 277] width 394 height 15
click at [131, 247] on button "Submit" at bounding box center [144, 252] width 27 height 10
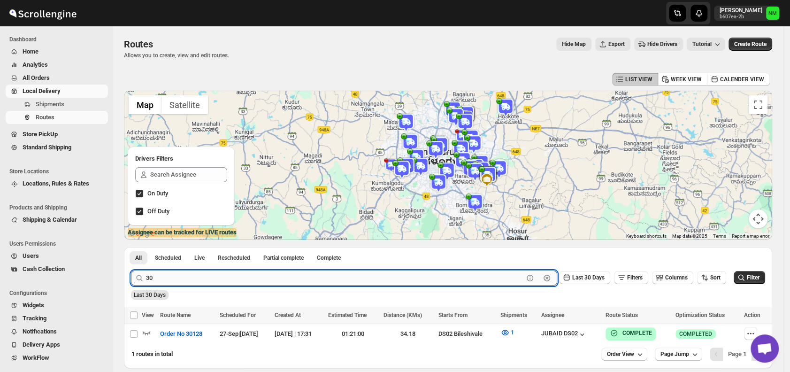
type input "3"
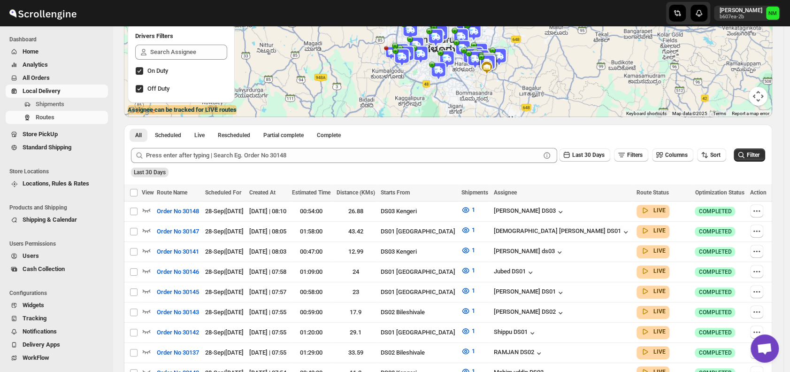
scroll to position [211, 0]
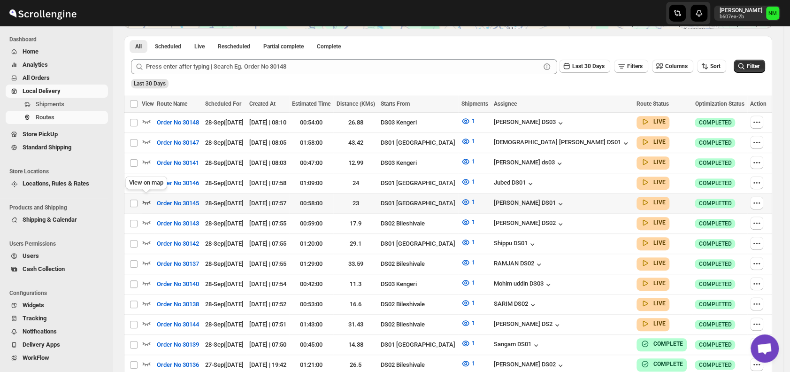
click at [148, 200] on icon "button" at bounding box center [146, 201] width 9 height 9
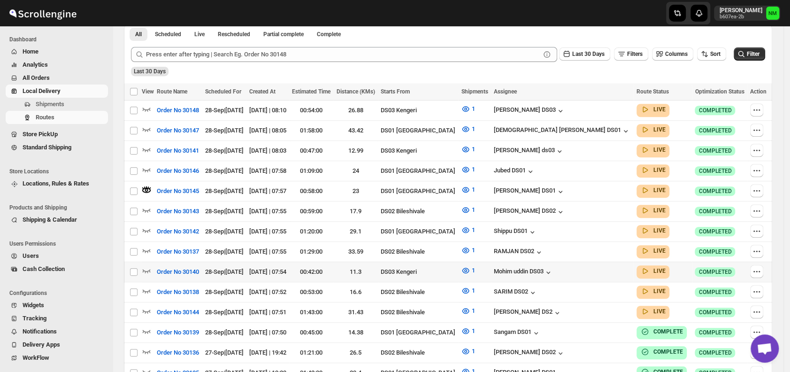
scroll to position [233, 0]
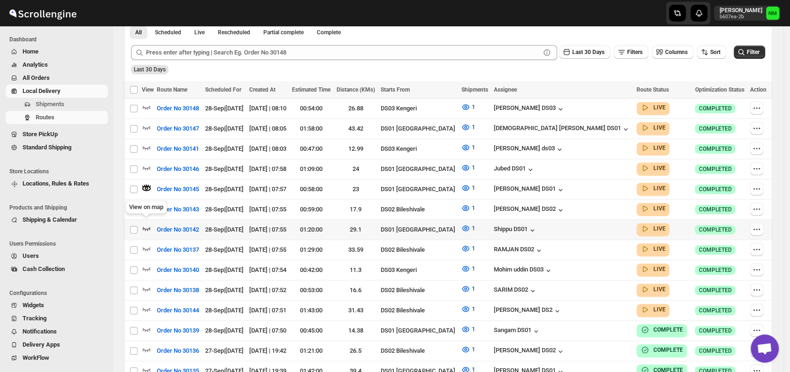
click at [145, 223] on icon "button" at bounding box center [146, 227] width 9 height 9
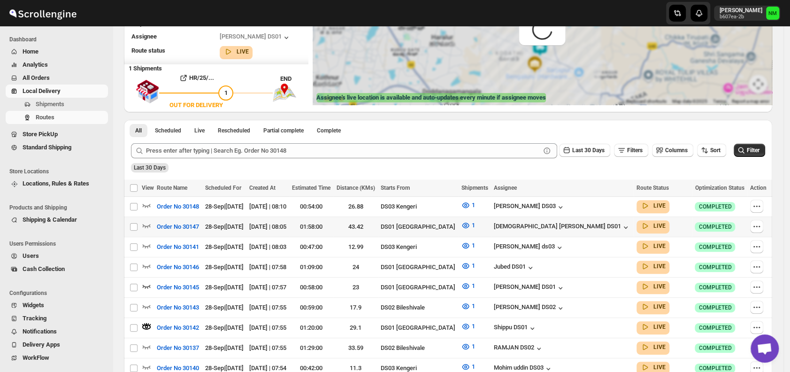
scroll to position [0, 0]
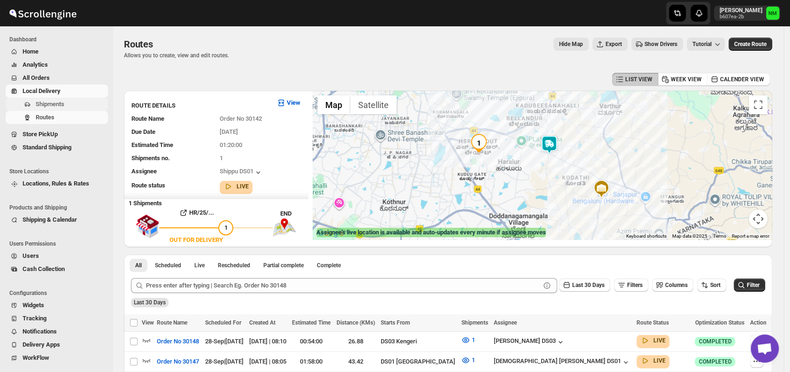
click at [39, 106] on span "Shipments" at bounding box center [50, 103] width 29 height 7
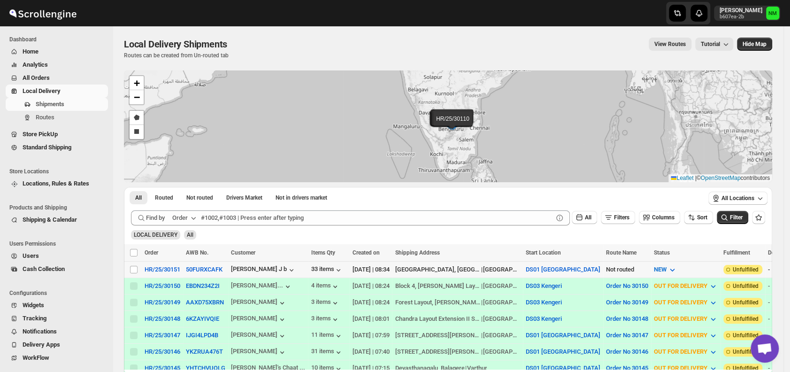
click at [133, 274] on td "Select shipment" at bounding box center [133, 269] width 18 height 16
checkbox input "true"
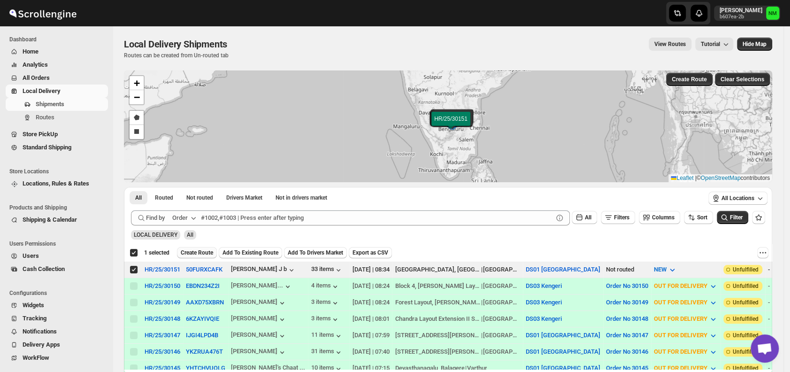
click at [191, 251] on span "Create Route" at bounding box center [197, 253] width 32 height 8
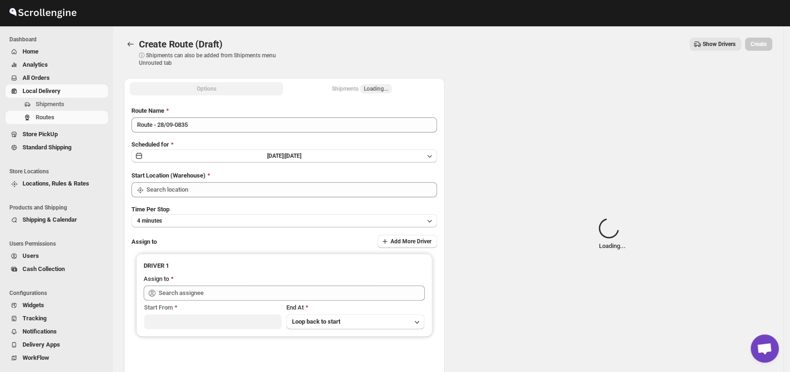
type input "DS01 [GEOGRAPHIC_DATA]"
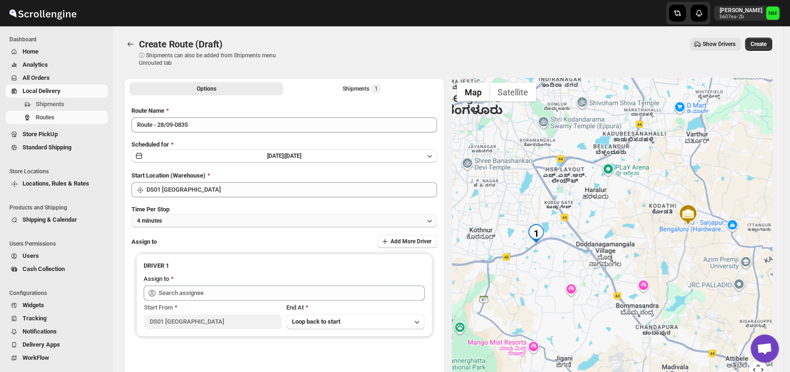
click at [193, 214] on button "4 minutes" at bounding box center [283, 220] width 305 height 13
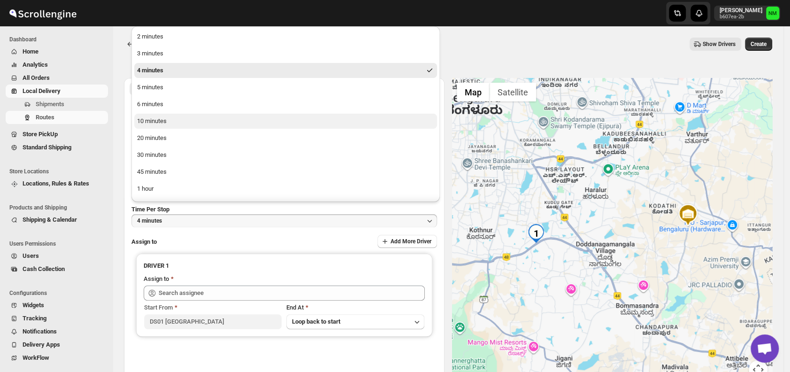
click at [180, 118] on button "10 minutes" at bounding box center [285, 121] width 303 height 15
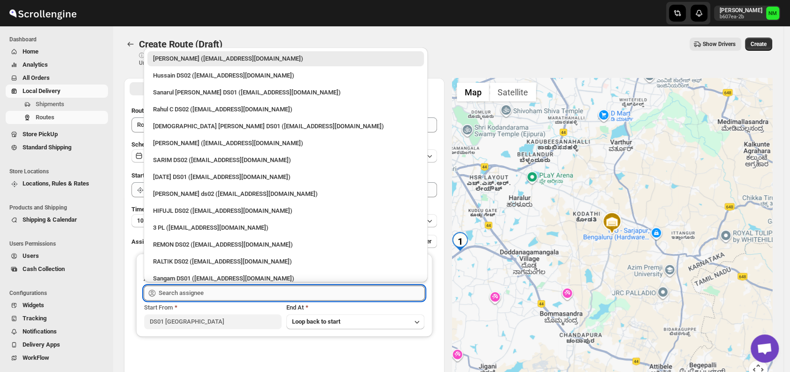
click at [221, 290] on input "text" at bounding box center [292, 292] width 266 height 15
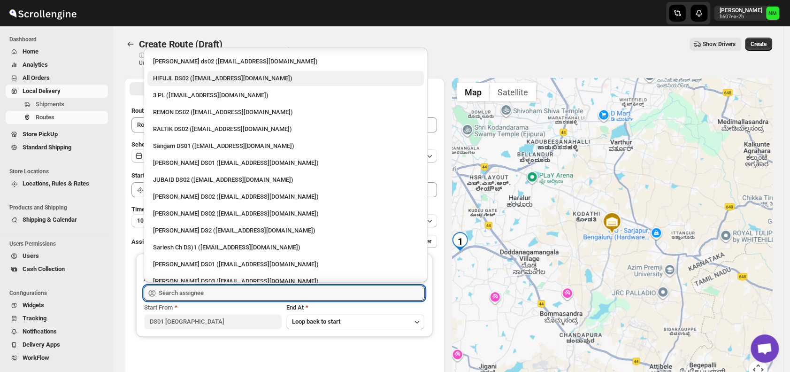
scroll to position [133, 0]
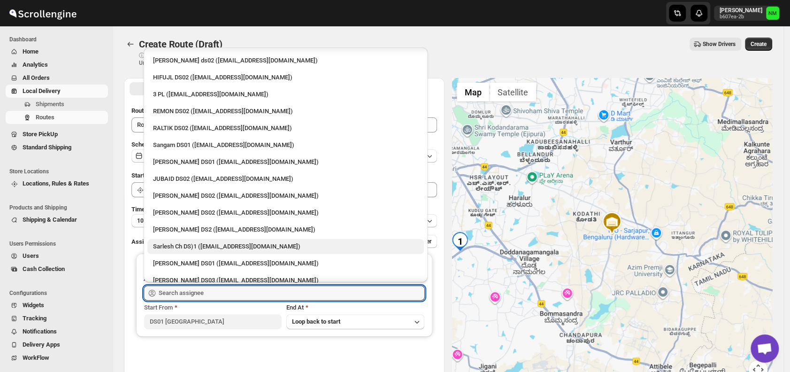
click at [191, 243] on div "Sarlesh Ch DS)1 (vinapi9521@jazipo.com)" at bounding box center [285, 246] width 265 height 9
type input "Sarlesh Ch DS)1 (vinapi9521@jazipo.com)"
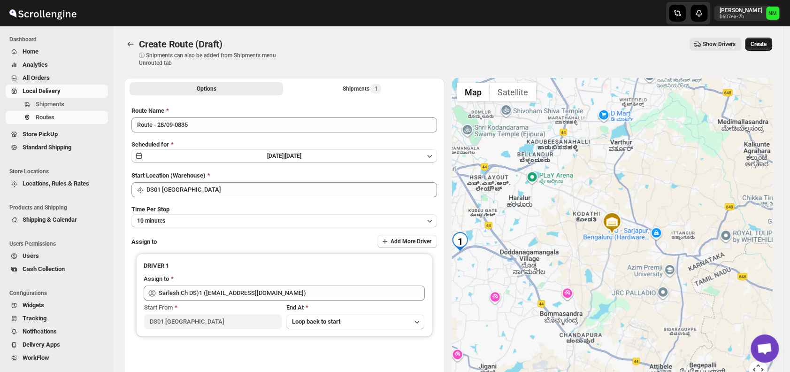
click at [759, 46] on span "Create" at bounding box center [758, 44] width 16 height 8
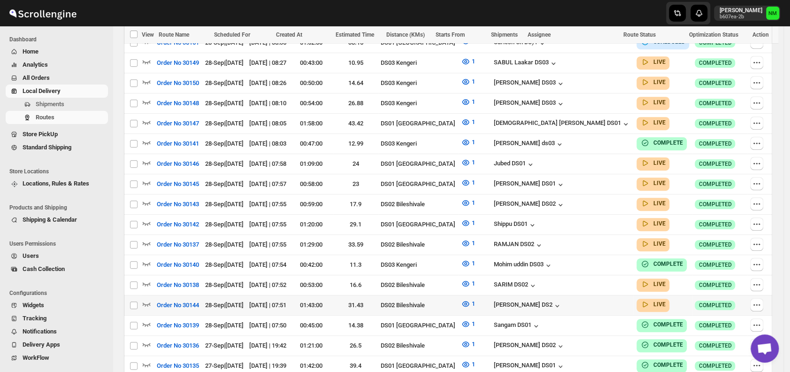
scroll to position [282, 0]
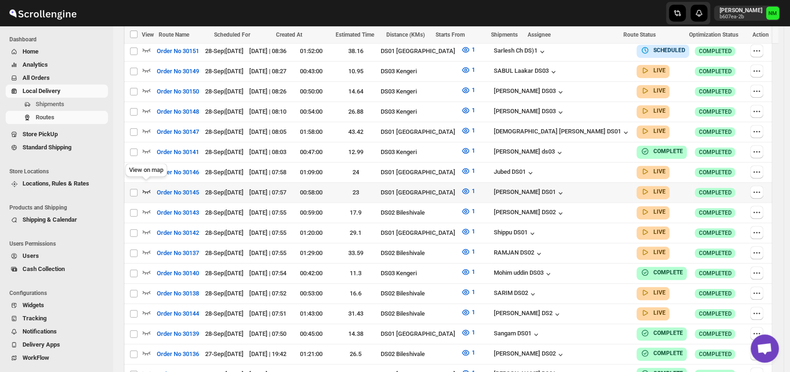
click at [145, 190] on icon "button" at bounding box center [147, 192] width 8 height 4
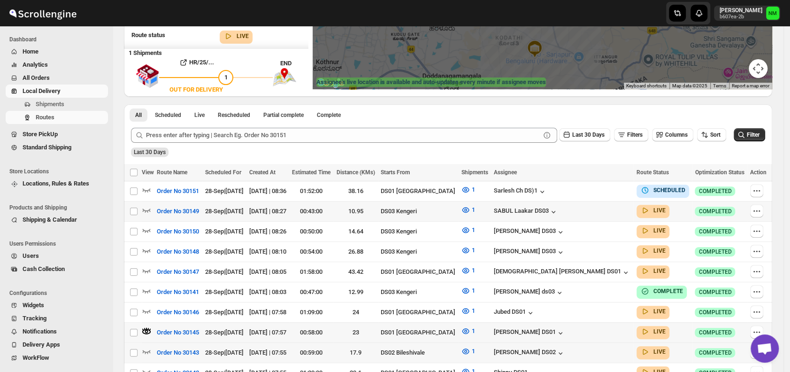
scroll to position [151, 0]
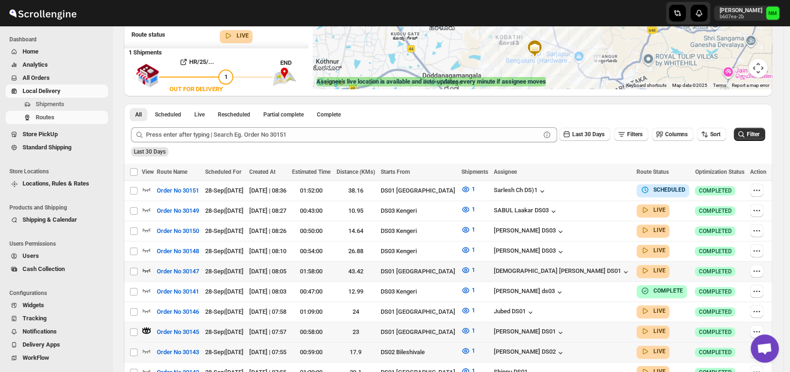
click at [141, 265] on td "Select route" at bounding box center [133, 271] width 18 height 20
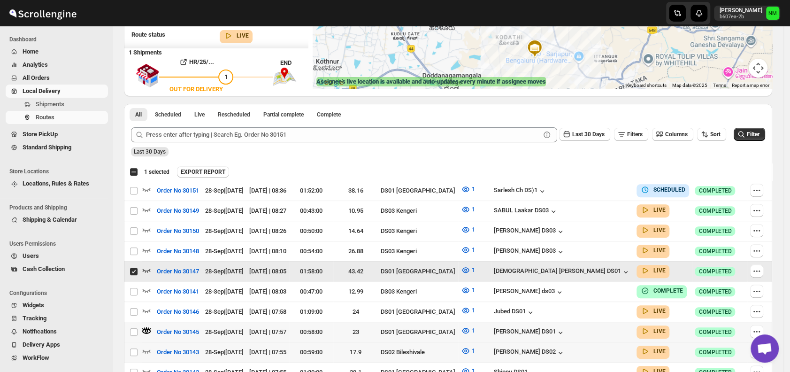
click at [141, 265] on td "Select route" at bounding box center [133, 271] width 18 height 20
checkbox input "false"
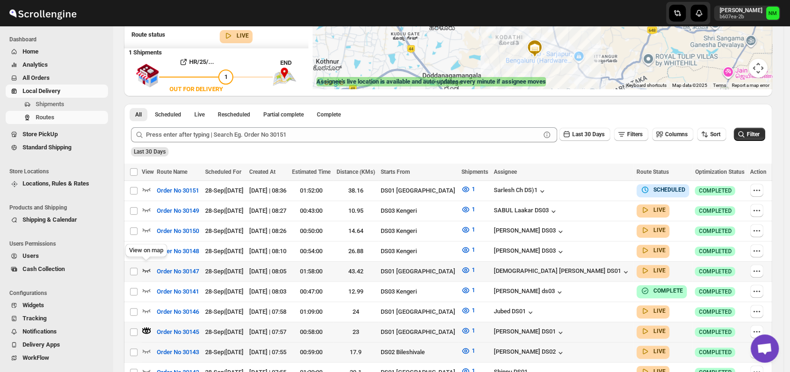
click at [147, 265] on icon "button" at bounding box center [146, 269] width 9 height 9
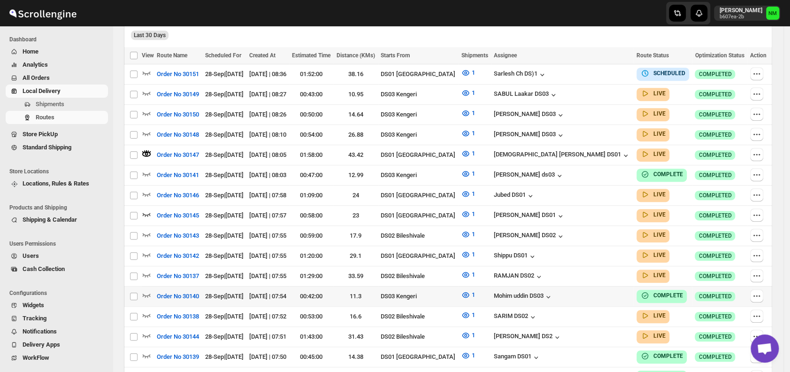
scroll to position [267, 0]
click at [146, 249] on icon "button" at bounding box center [146, 253] width 9 height 9
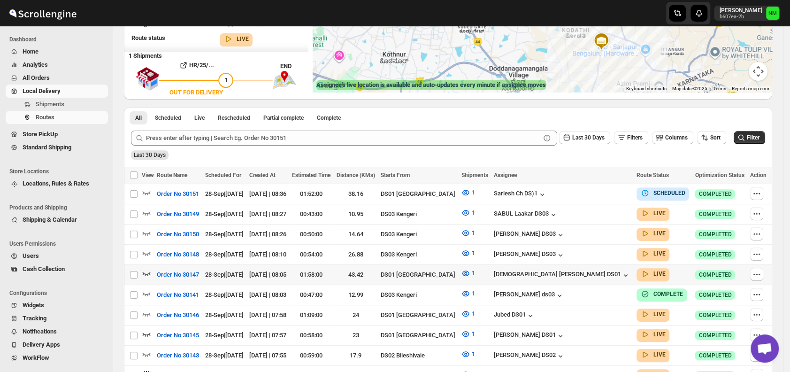
scroll to position [150, 0]
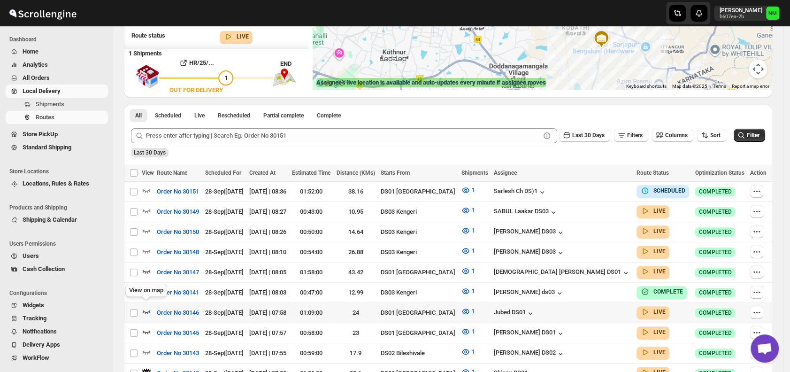
click at [148, 308] on icon "button" at bounding box center [146, 310] width 9 height 9
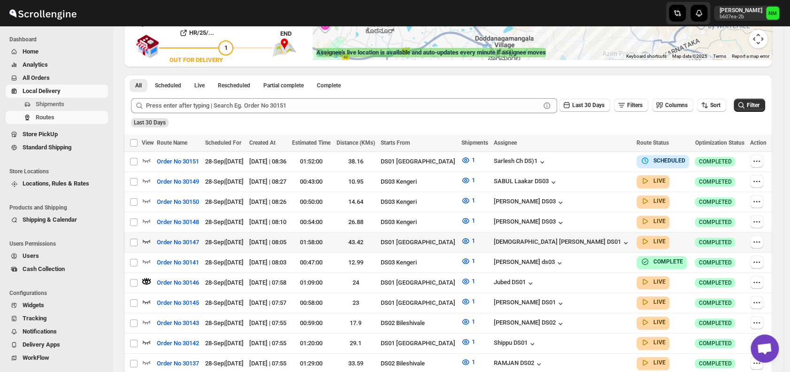
scroll to position [180, 0]
click at [148, 236] on icon "button" at bounding box center [146, 240] width 9 height 9
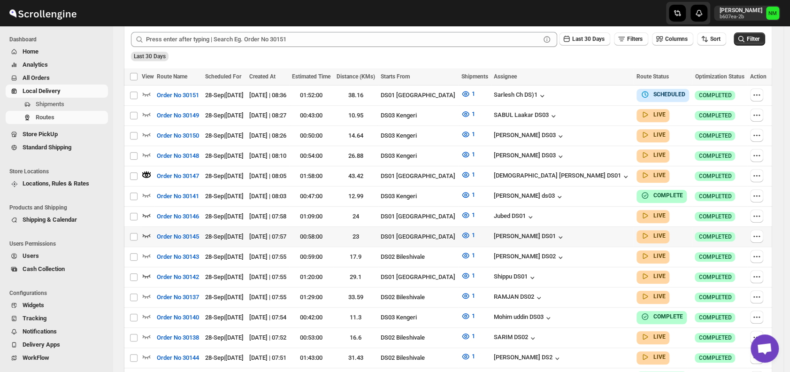
scroll to position [246, 0]
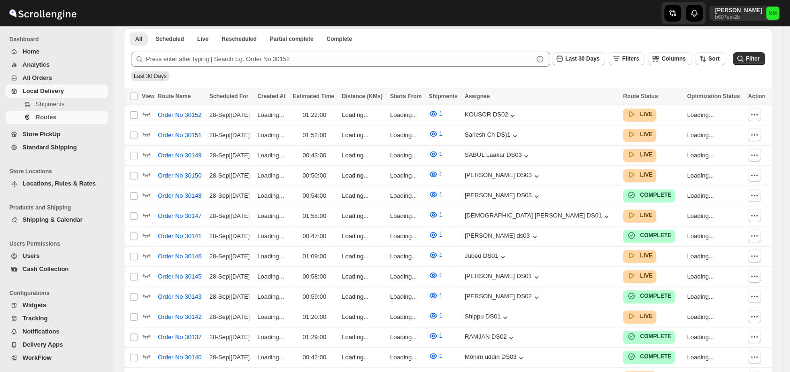
scroll to position [246, 0]
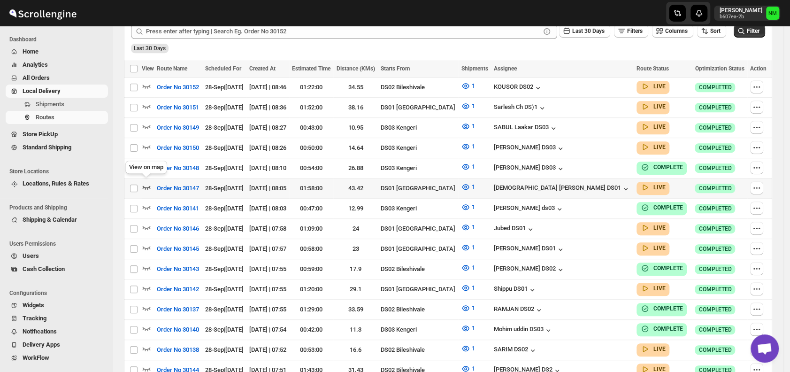
click at [143, 185] on icon "button" at bounding box center [147, 187] width 8 height 4
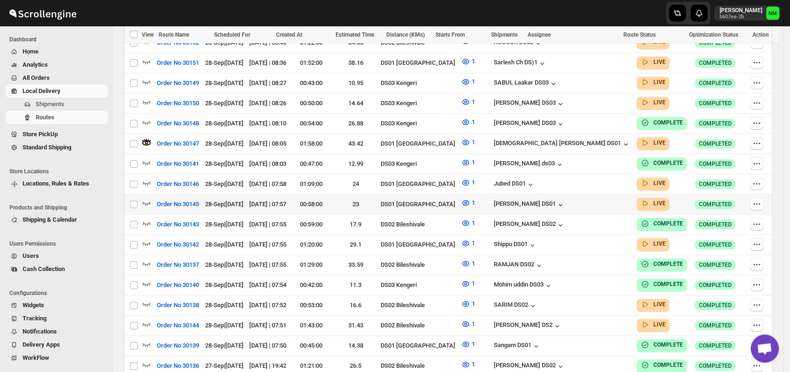
scroll to position [299, 0]
click at [145, 238] on icon "button" at bounding box center [146, 242] width 9 height 9
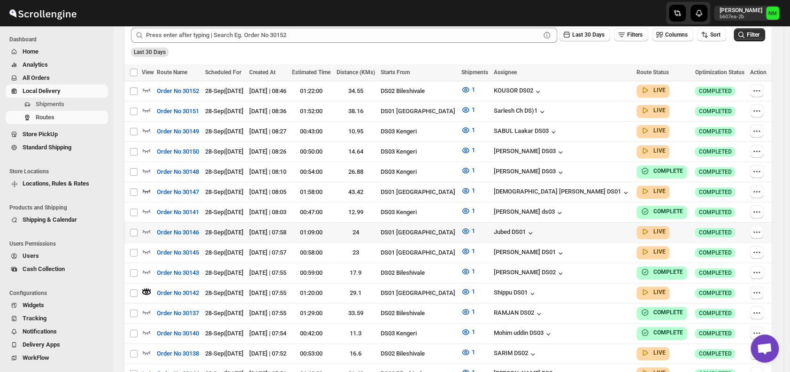
scroll to position [251, 0]
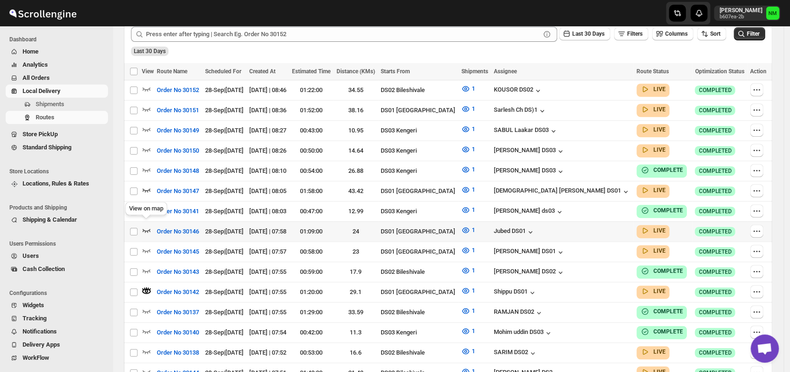
click at [149, 225] on icon "button" at bounding box center [146, 229] width 9 height 9
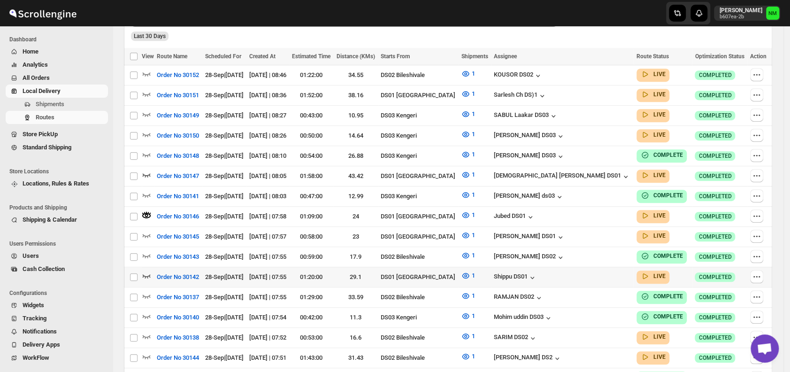
scroll to position [266, 0]
click at [146, 230] on icon "button" at bounding box center [146, 234] width 9 height 9
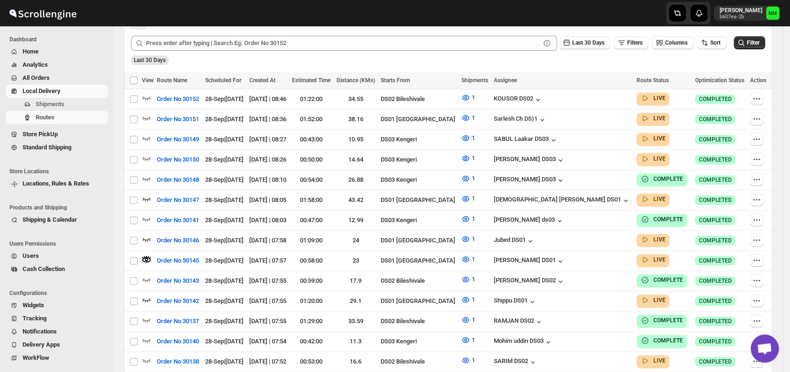
scroll to position [0, 0]
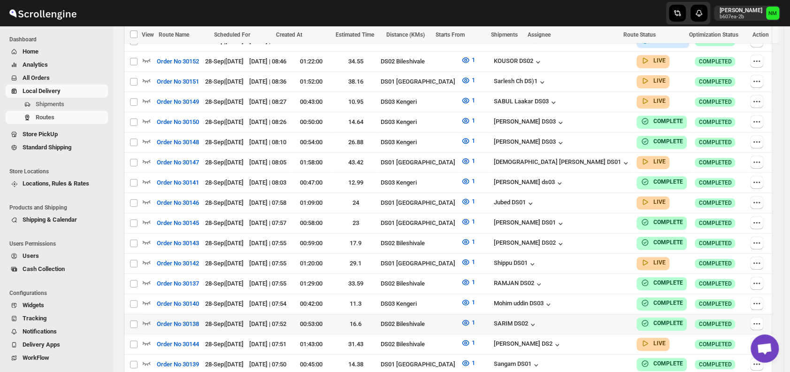
scroll to position [293, 0]
click at [70, 103] on span "Shipments" at bounding box center [71, 103] width 70 height 9
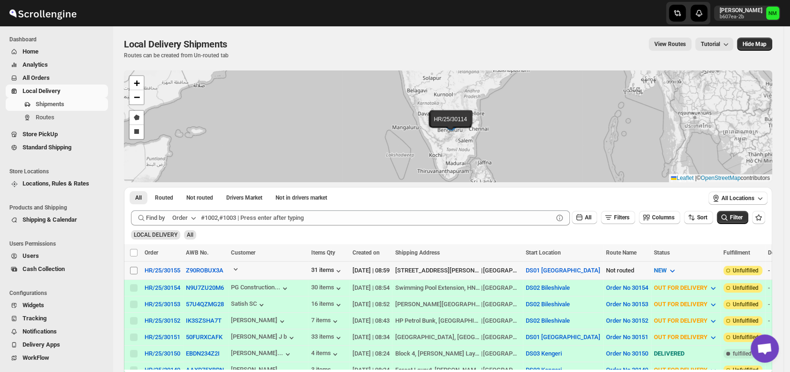
click at [132, 270] on input "Select shipment" at bounding box center [134, 270] width 8 height 8
checkbox input "true"
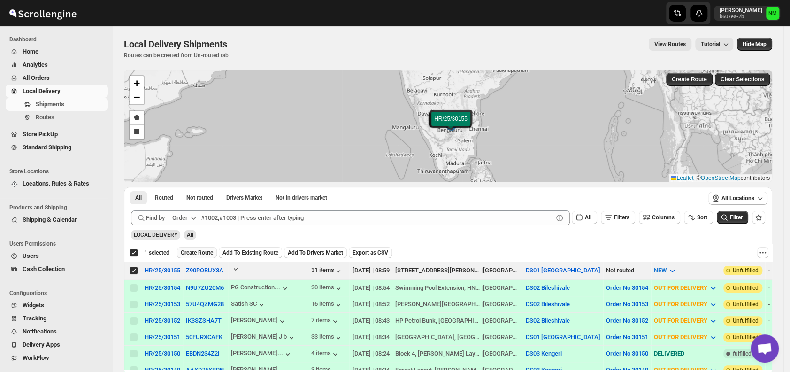
click at [190, 251] on span "Create Route" at bounding box center [197, 253] width 32 height 8
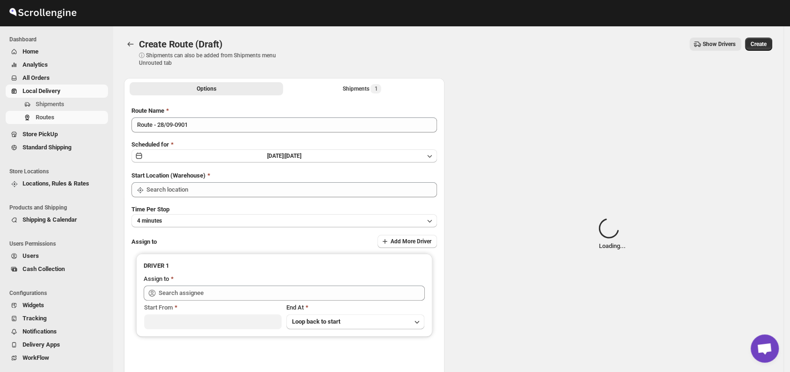
type input "DS01 [GEOGRAPHIC_DATA]"
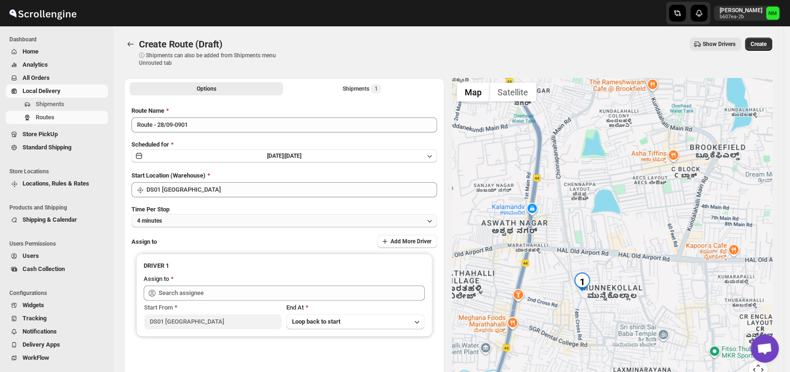
click at [182, 221] on button "4 minutes" at bounding box center [283, 220] width 305 height 13
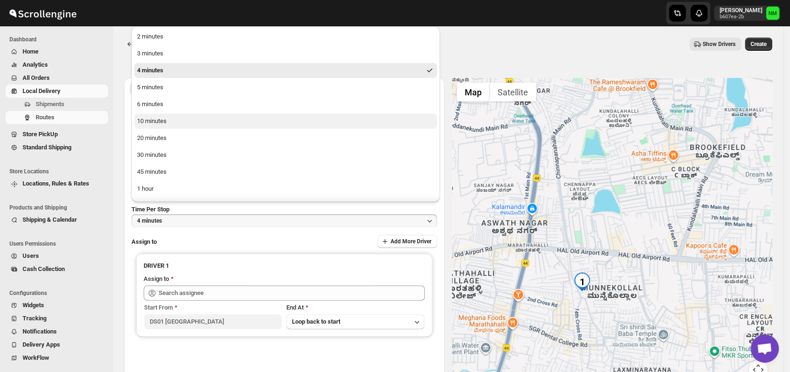
click at [164, 123] on div "10 minutes" at bounding box center [152, 120] width 30 height 9
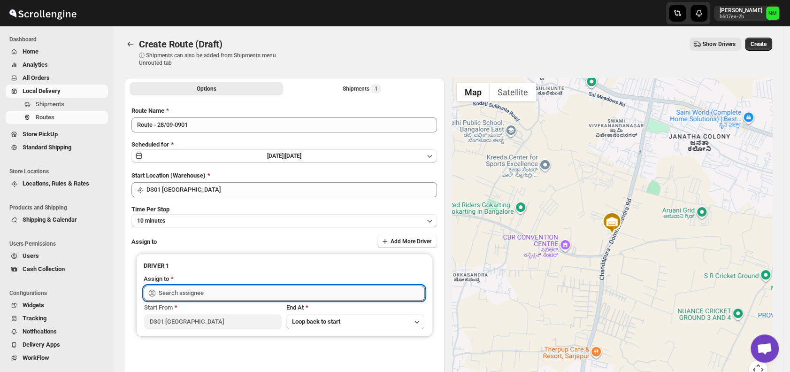
click at [229, 288] on input "text" at bounding box center [292, 292] width 266 height 15
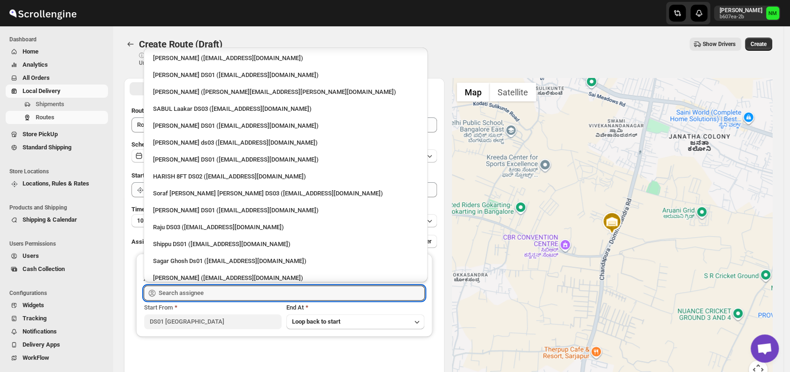
scroll to position [590, 0]
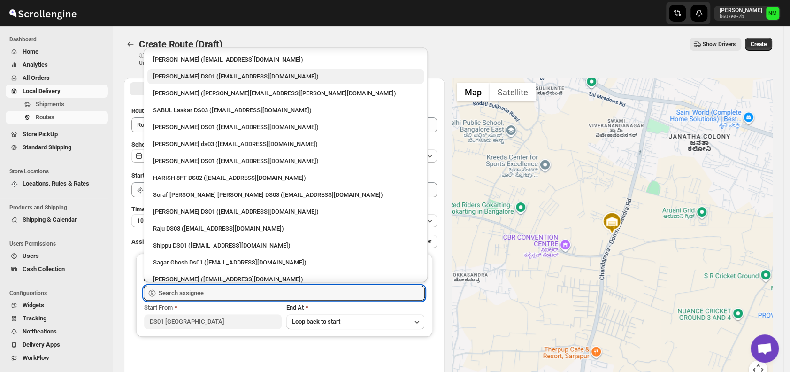
click at [181, 78] on div "Saharul DS01 (yedesam921@cavoyar.com)" at bounding box center [285, 76] width 265 height 9
type input "Saharul DS01 (yedesam921@cavoyar.com)"
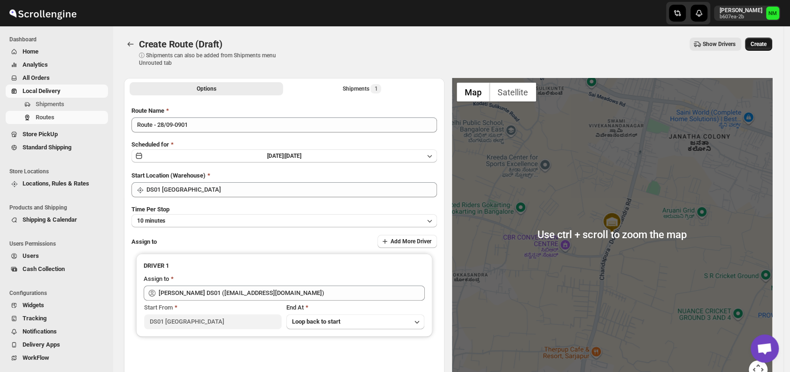
click at [762, 44] on span "Create" at bounding box center [758, 44] width 16 height 8
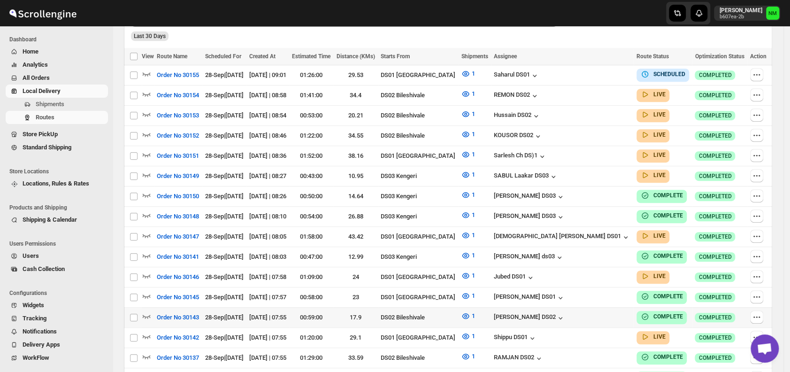
scroll to position [267, 0]
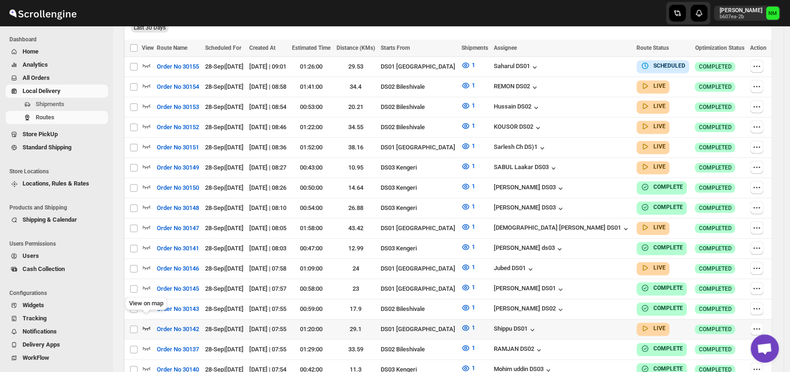
click at [149, 326] on icon "button" at bounding box center [147, 328] width 8 height 4
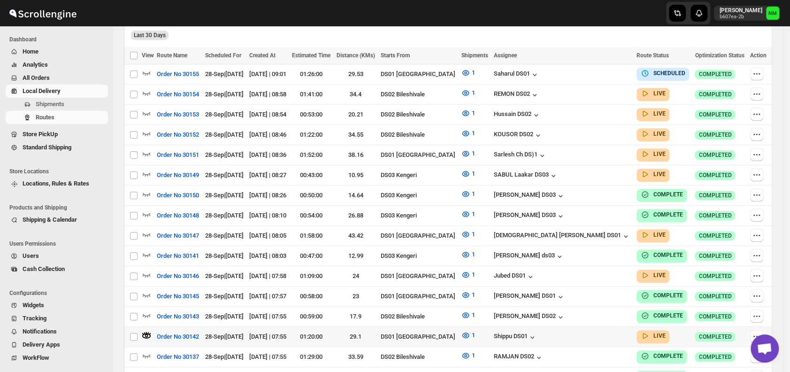
scroll to position [0, 0]
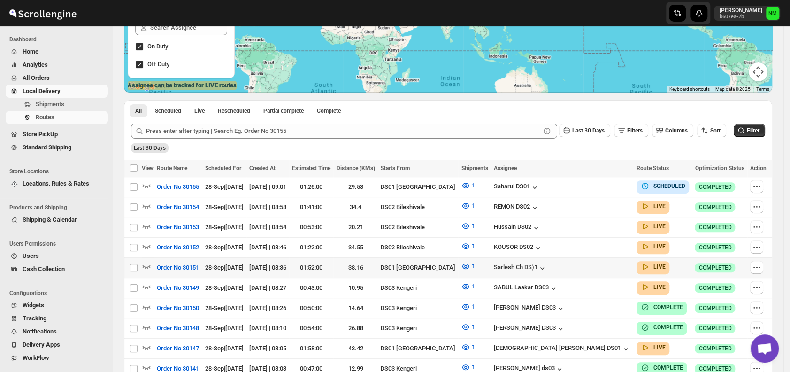
scroll to position [147, 0]
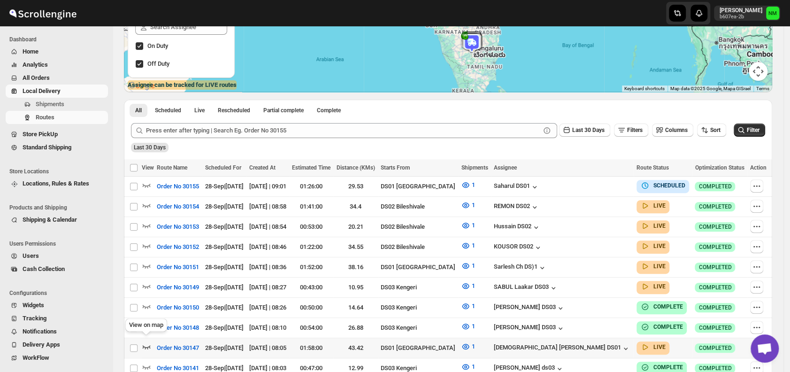
click at [148, 342] on icon "button" at bounding box center [146, 346] width 9 height 9
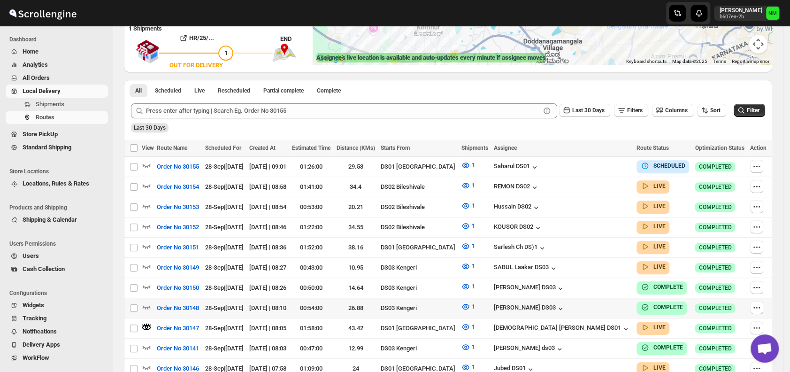
scroll to position [176, 0]
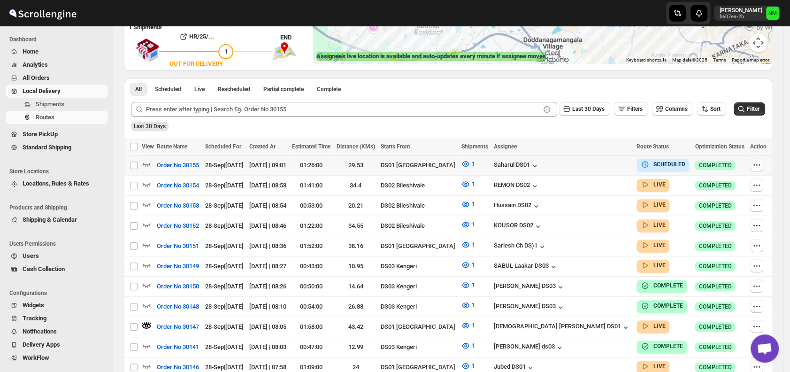
click at [761, 166] on icon "button" at bounding box center [756, 164] width 9 height 9
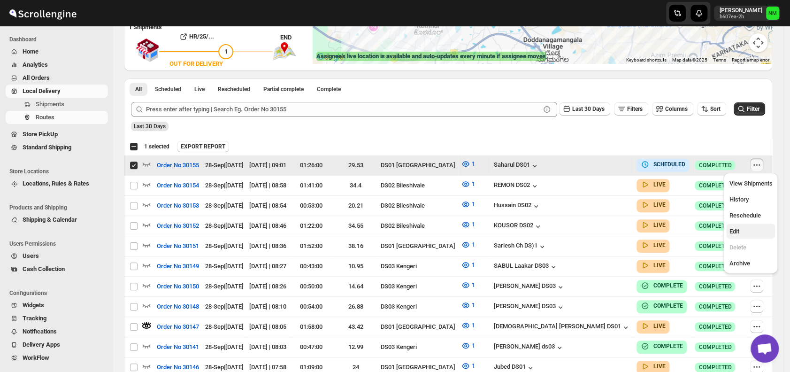
click at [739, 227] on span "Edit" at bounding box center [750, 231] width 43 height 9
checkbox input "false"
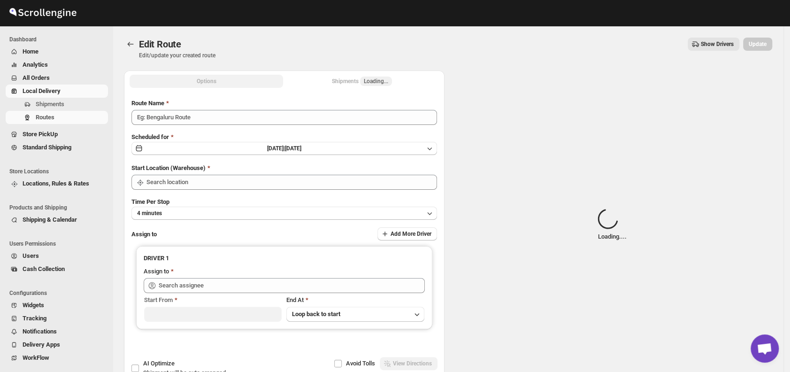
type input "Order No 30155"
type input "DS01 [GEOGRAPHIC_DATA]"
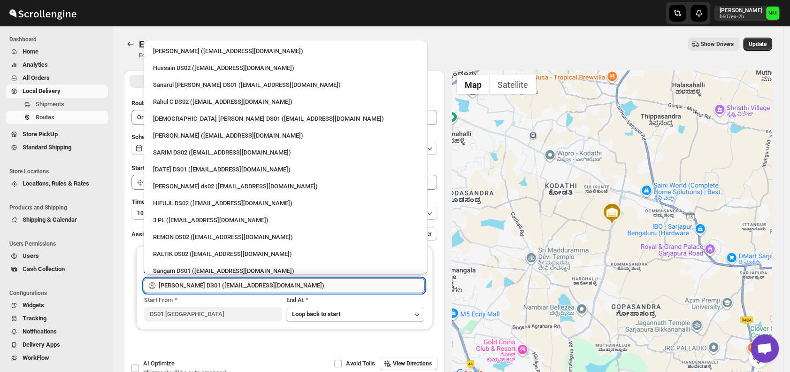
click at [279, 278] on input "Saharul DS01 (yedesam921@cavoyar.com)" at bounding box center [292, 285] width 266 height 15
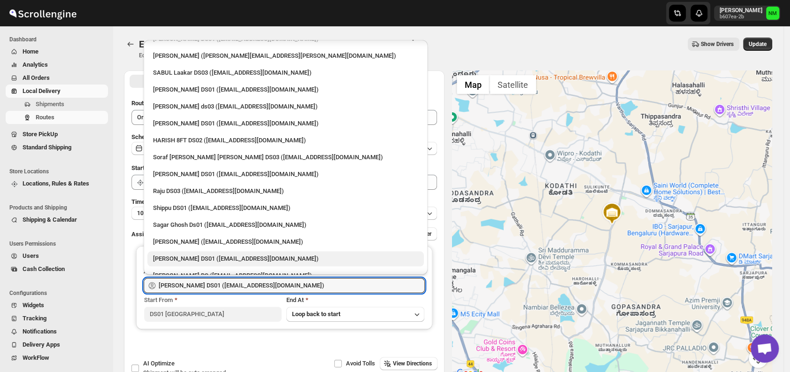
scroll to position [700, 0]
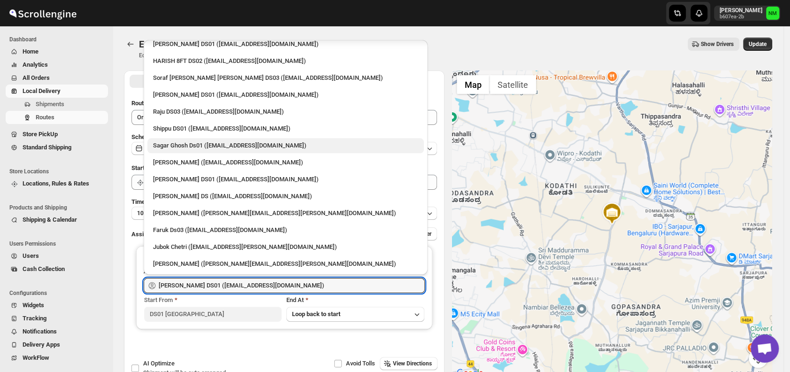
click at [174, 146] on div "Sagar Ghosh Ds01 (nenages934@ekuali.com)" at bounding box center [285, 145] width 265 height 9
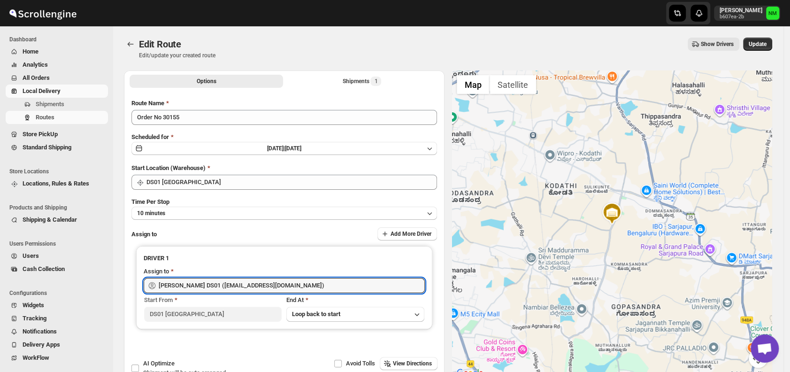
type input "Sagar Ghosh Ds01 (nenages934@ekuali.com)"
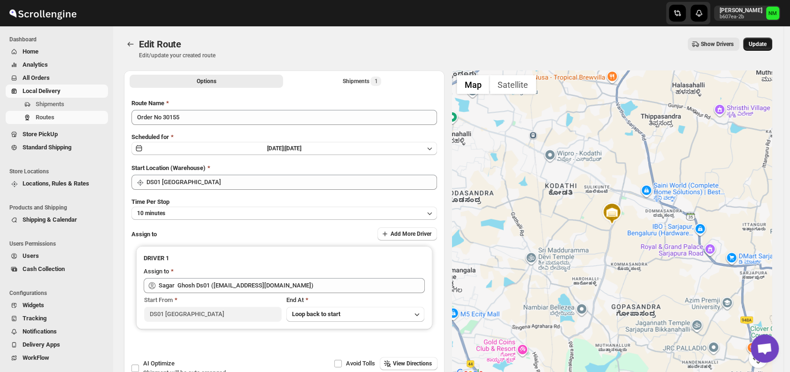
click at [761, 47] on span "Update" at bounding box center [757, 44] width 18 height 8
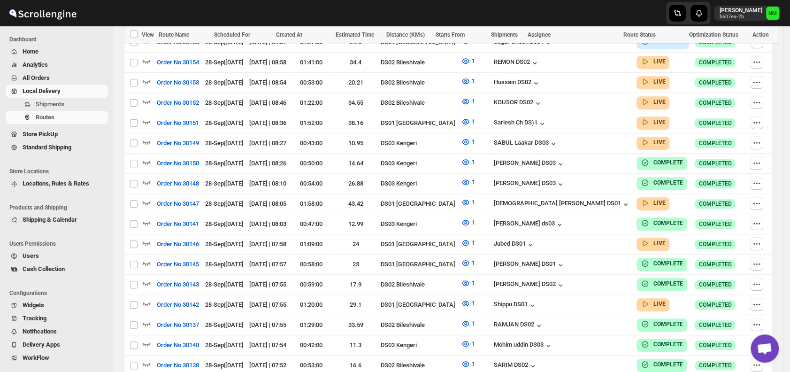
scroll to position [297, 0]
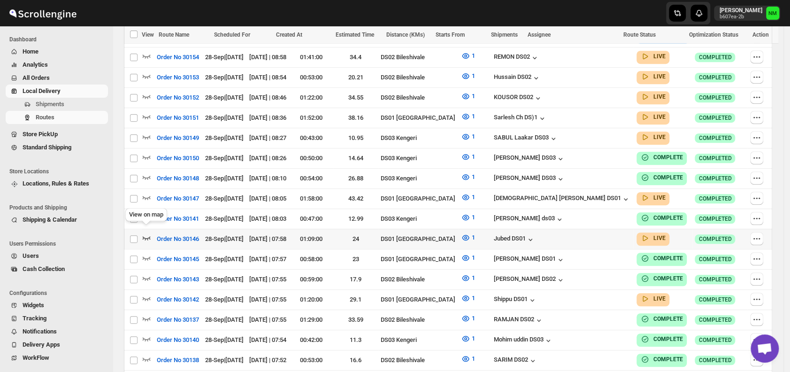
click at [148, 233] on icon "button" at bounding box center [146, 237] width 9 height 9
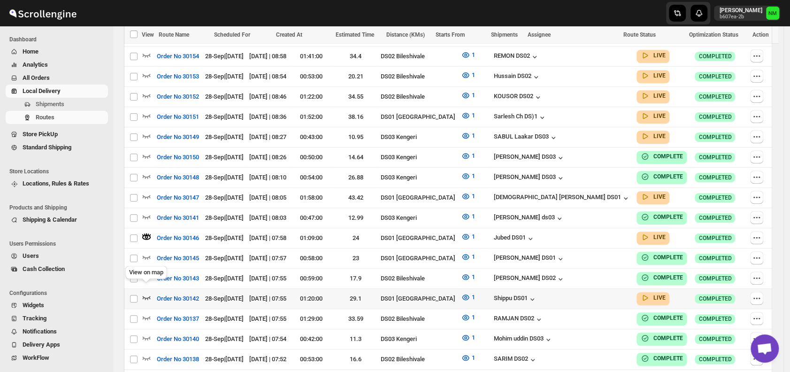
click at [147, 292] on icon "button" at bounding box center [146, 296] width 9 height 9
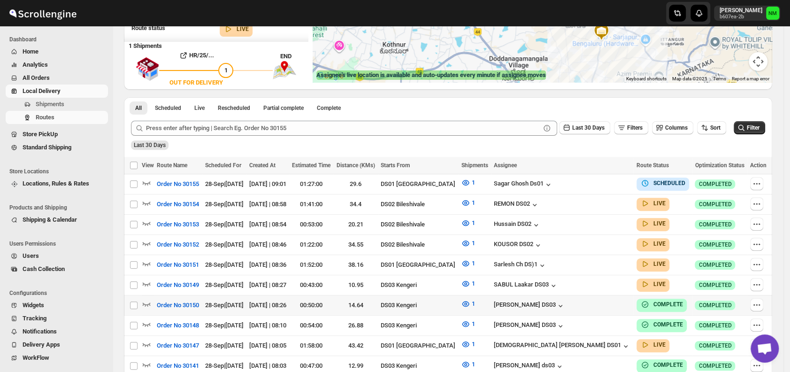
scroll to position [158, 0]
click at [146, 339] on icon "button" at bounding box center [146, 343] width 9 height 9
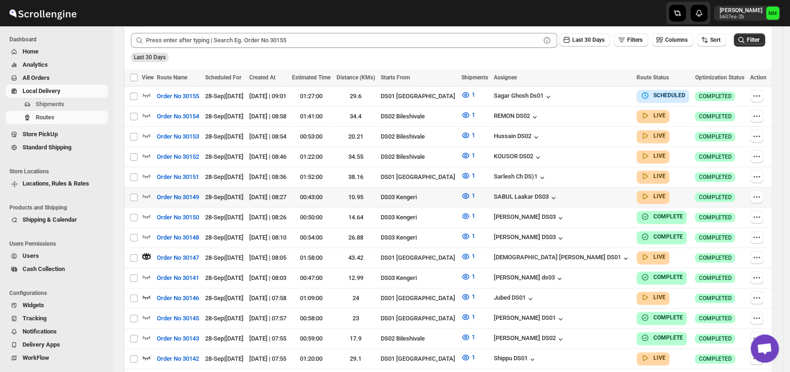
scroll to position [246, 0]
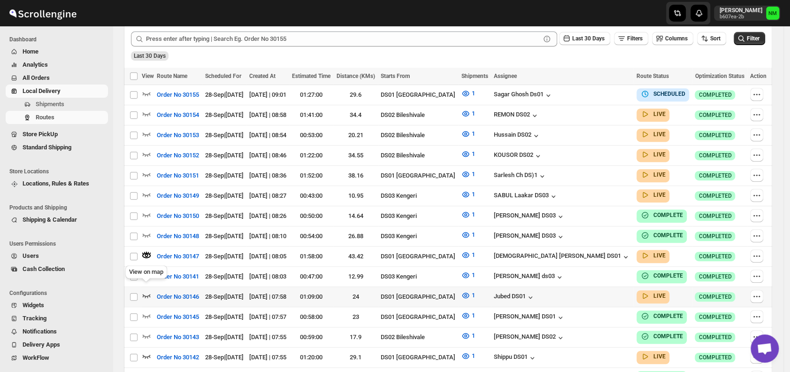
click at [146, 294] on icon "button" at bounding box center [147, 296] width 8 height 4
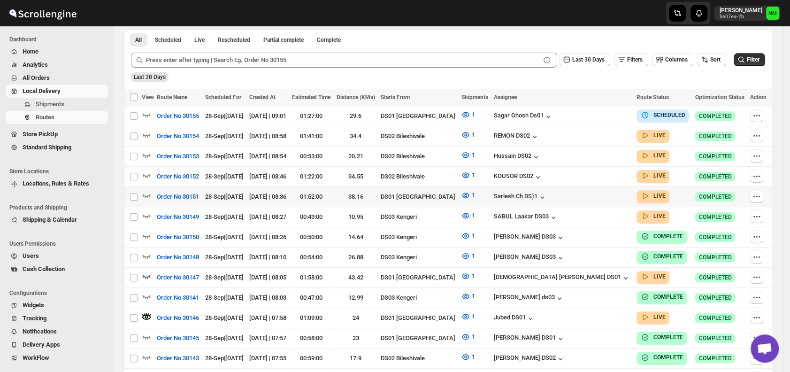
scroll to position [0, 0]
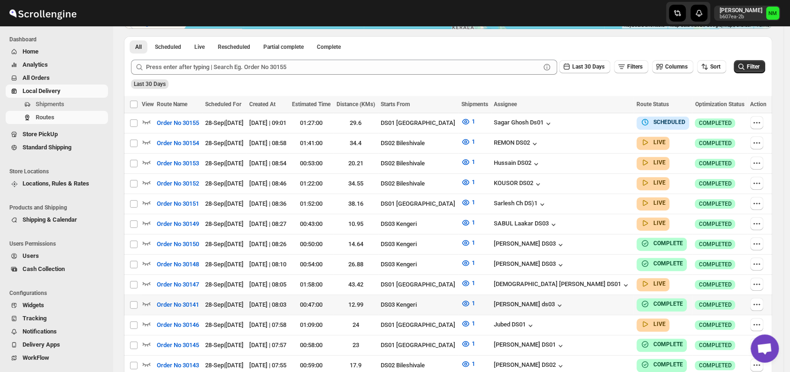
scroll to position [211, 0]
click at [145, 318] on icon "button" at bounding box center [146, 322] width 9 height 9
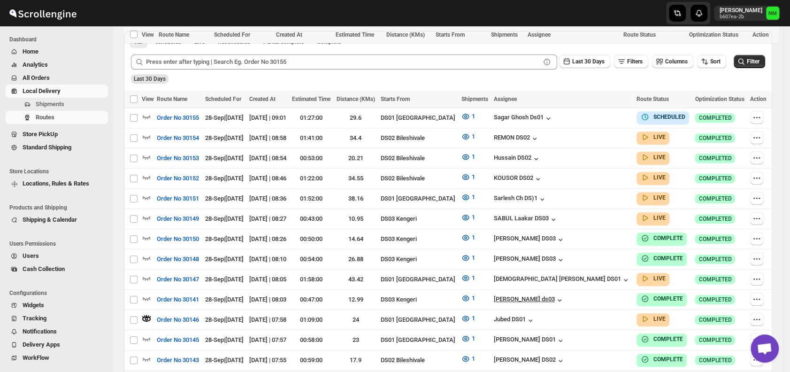
scroll to position [320, 0]
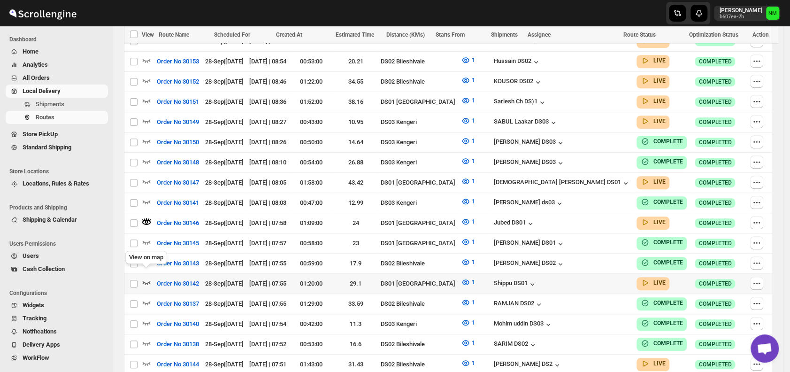
click at [144, 277] on icon "button" at bounding box center [146, 281] width 9 height 9
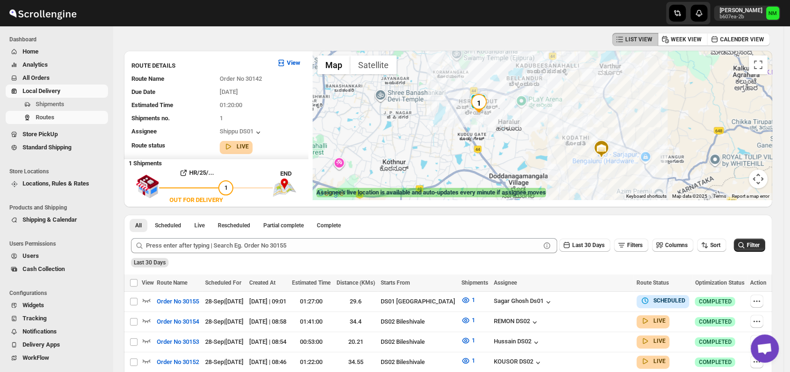
scroll to position [53, 0]
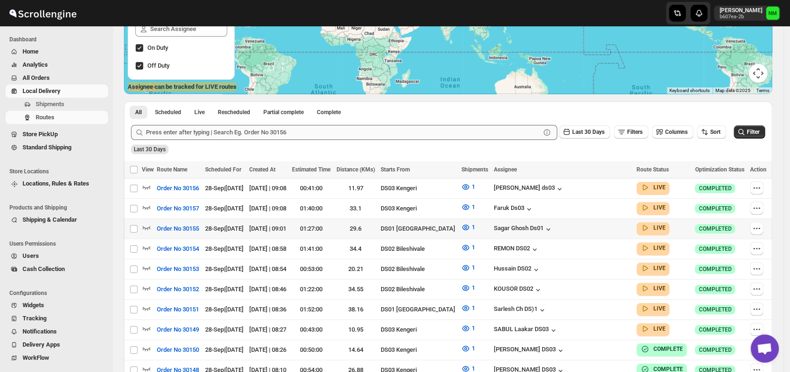
scroll to position [146, 0]
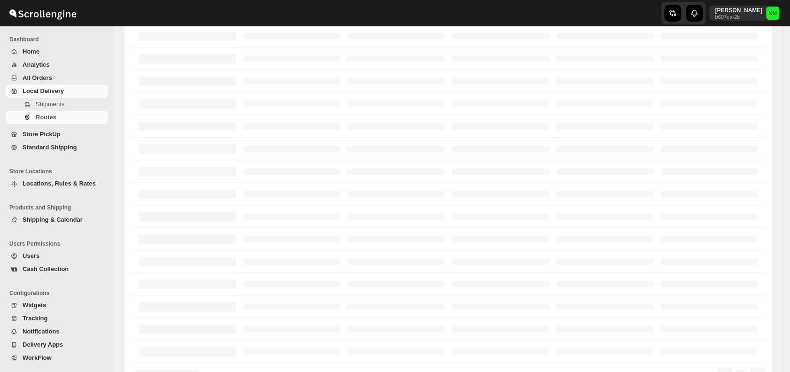
scroll to position [146, 0]
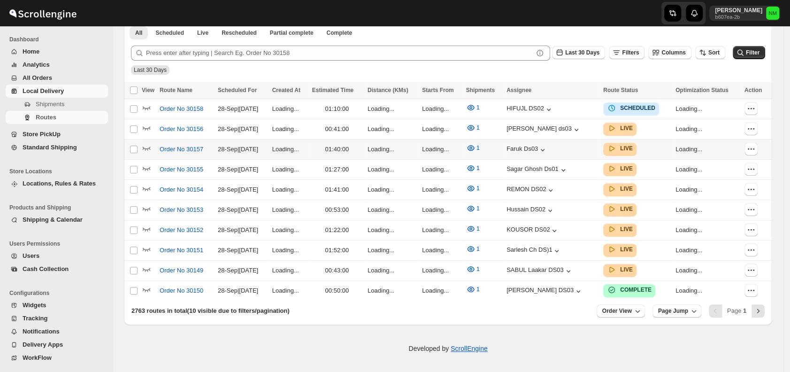
scroll to position [219, 0]
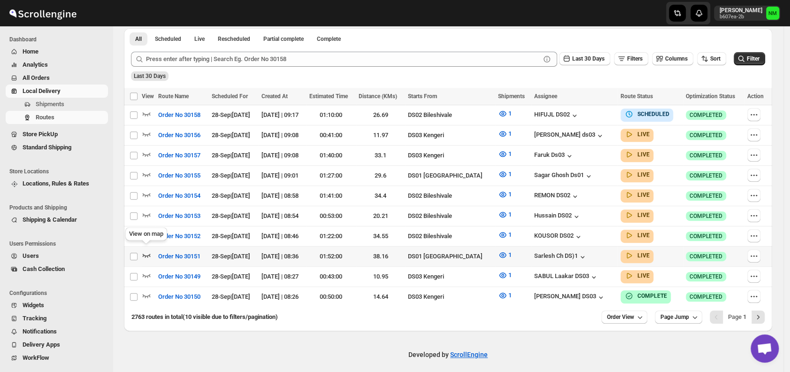
click at [146, 250] on icon "button" at bounding box center [146, 254] width 9 height 9
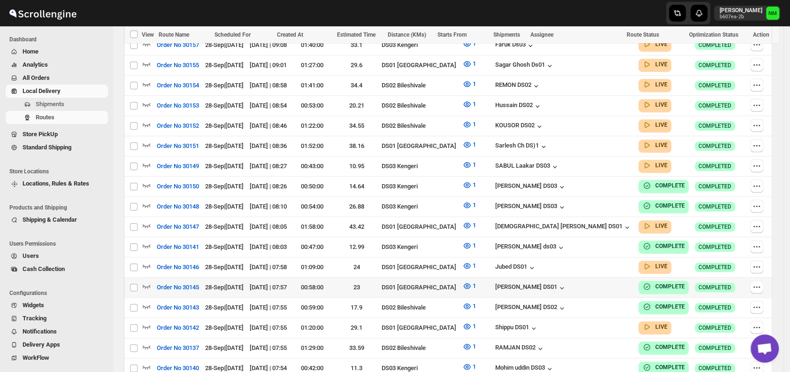
scroll to position [331, 0]
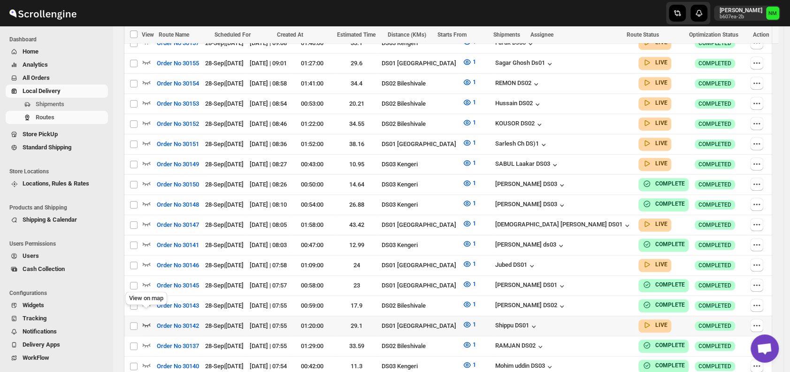
click at [146, 320] on icon "button" at bounding box center [146, 324] width 9 height 9
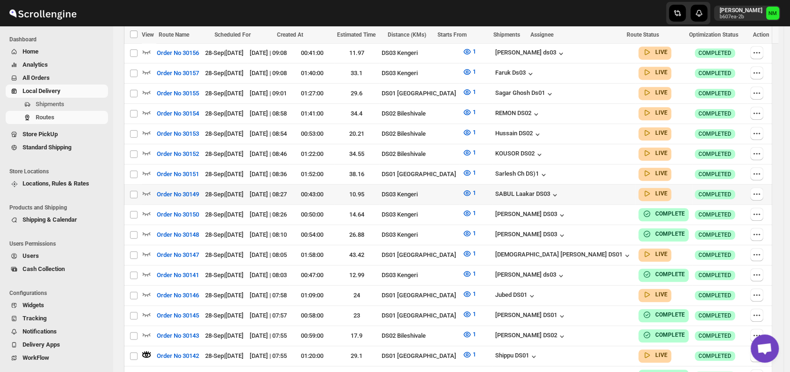
scroll to position [310, 0]
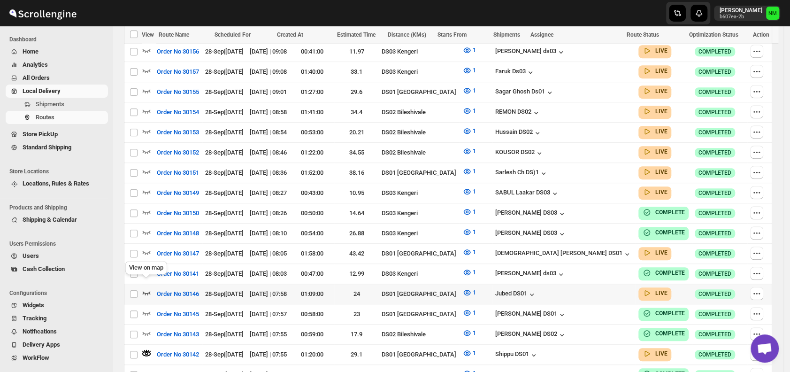
click at [148, 291] on icon "button" at bounding box center [147, 293] width 8 height 4
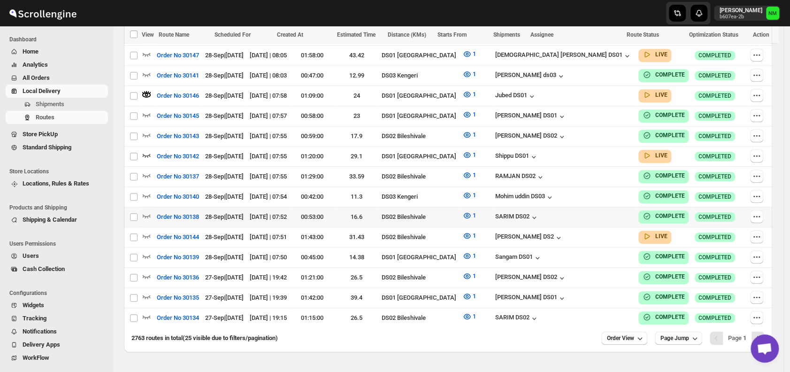
scroll to position [509, 0]
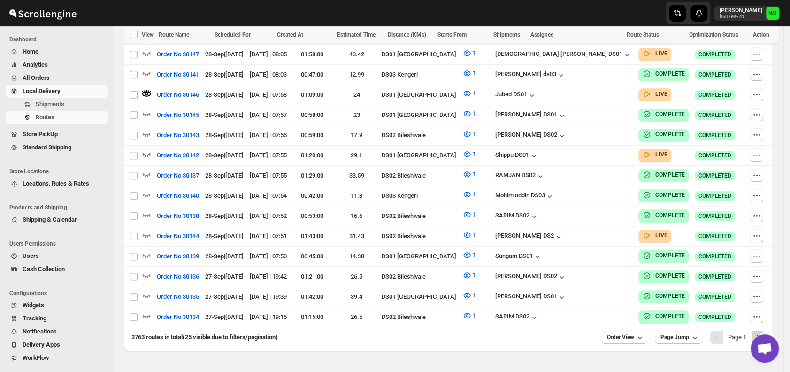
click at [759, 332] on icon "Next" at bounding box center [757, 336] width 9 height 9
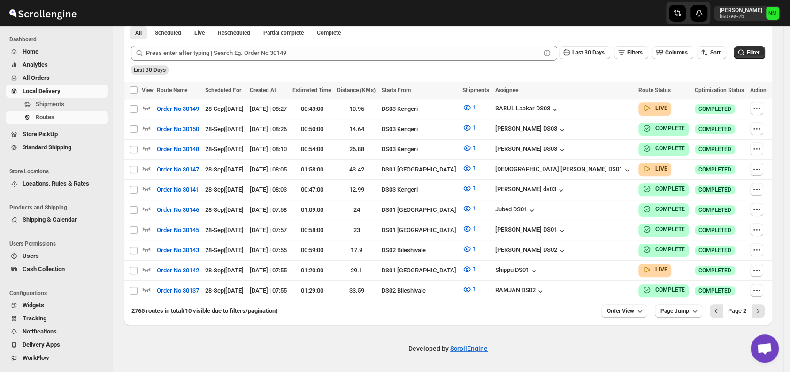
scroll to position [226, 0]
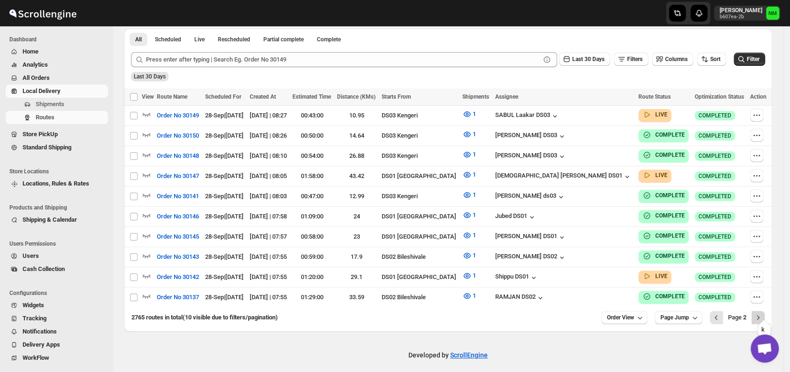
click at [762, 312] on icon "Next" at bounding box center [757, 316] width 9 height 9
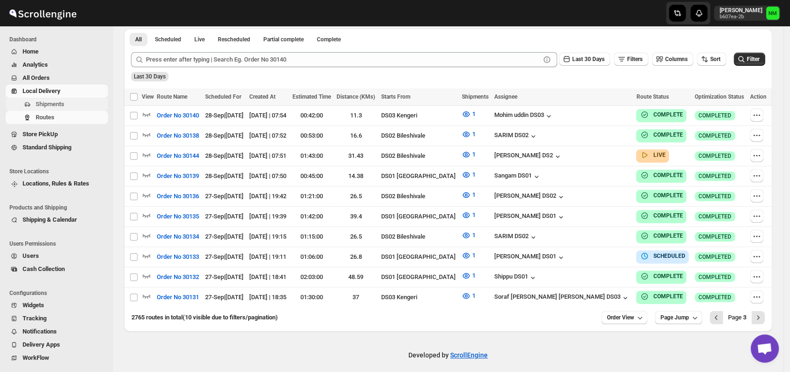
click at [41, 100] on span "Shipments" at bounding box center [50, 103] width 29 height 7
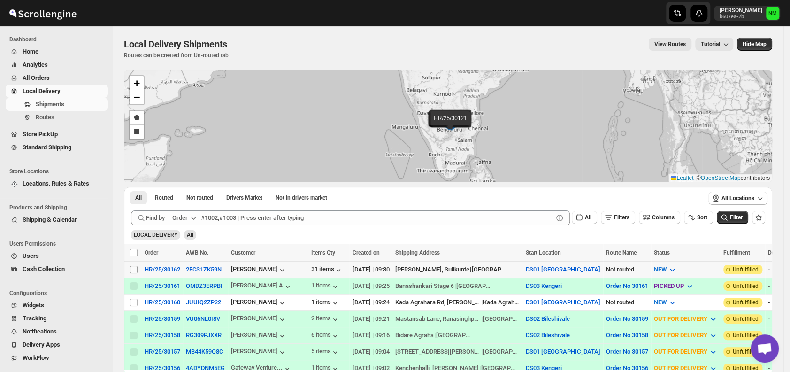
click at [132, 269] on input "Select shipment" at bounding box center [134, 270] width 8 height 8
checkbox input "true"
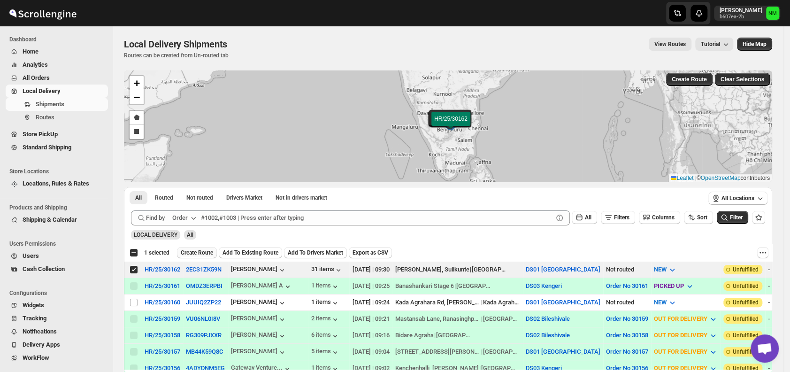
click at [195, 251] on span "Create Route" at bounding box center [197, 253] width 32 height 8
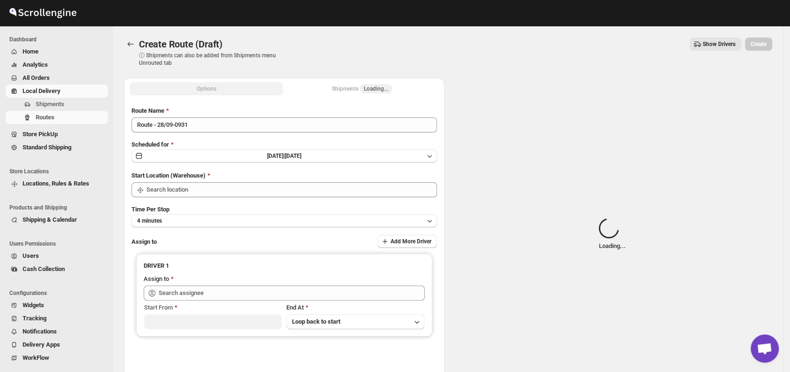
type input "DS01 [GEOGRAPHIC_DATA]"
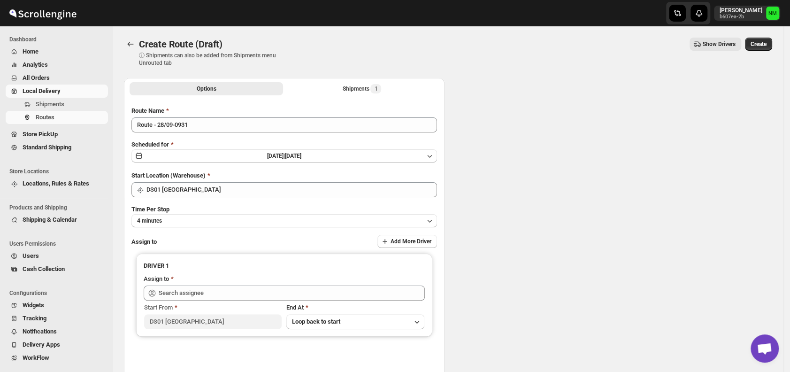
type input "DS01 [GEOGRAPHIC_DATA]"
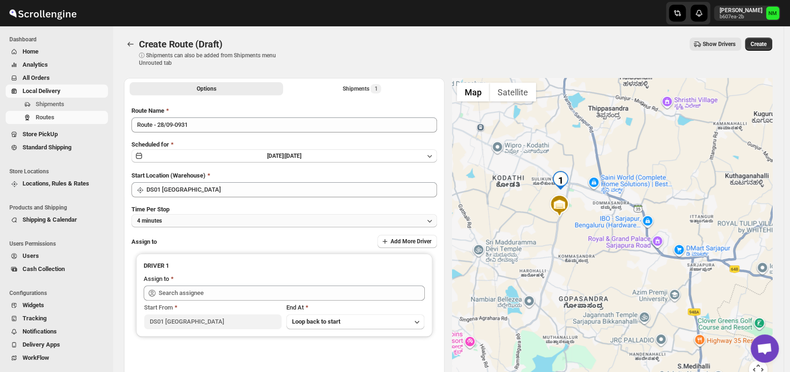
click at [213, 221] on button "4 minutes" at bounding box center [283, 220] width 305 height 13
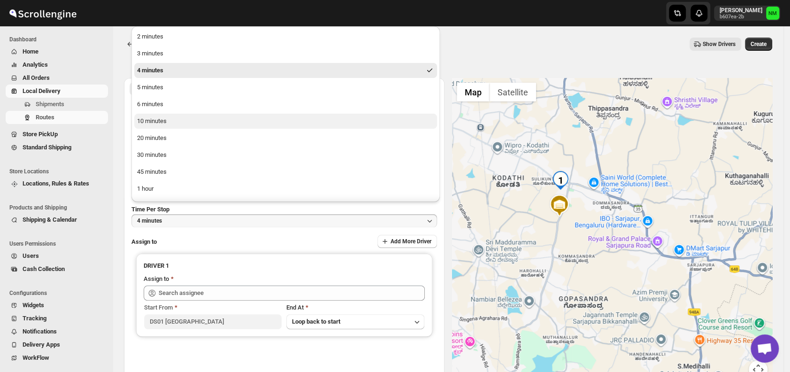
click at [169, 121] on button "10 minutes" at bounding box center [285, 121] width 303 height 15
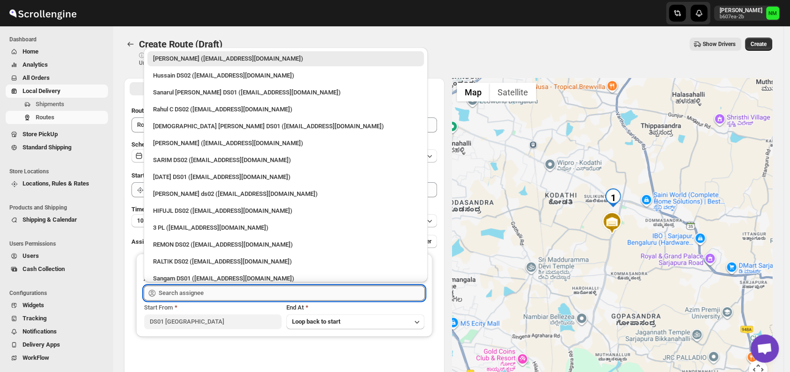
click at [213, 290] on input "text" at bounding box center [292, 292] width 266 height 15
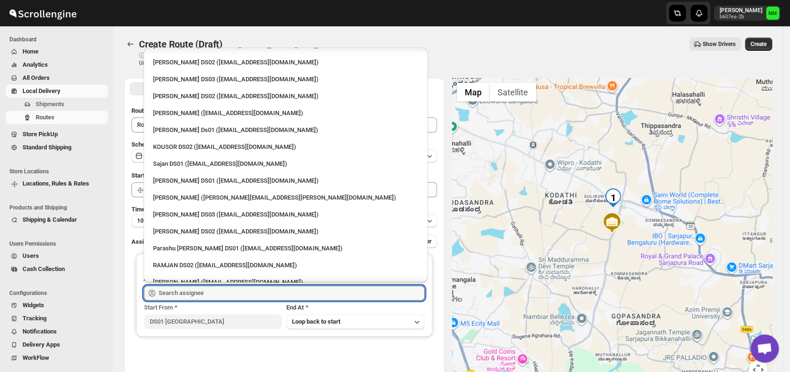
scroll to position [363, 0]
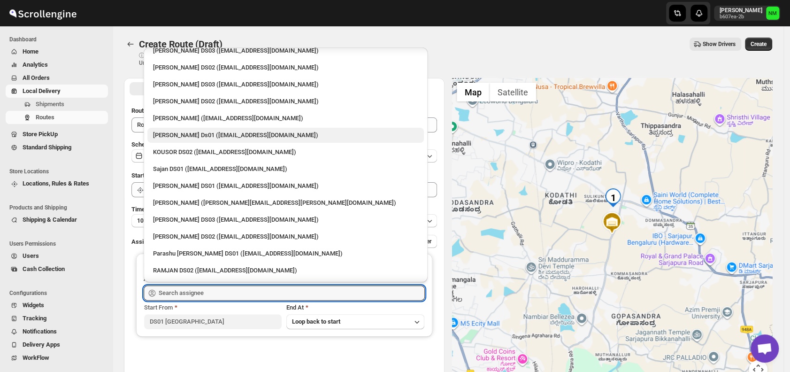
click at [186, 139] on div "[PERSON_NAME] Ds01 ([EMAIL_ADDRESS][DOMAIN_NAME])" at bounding box center [285, 134] width 265 height 9
type input "[PERSON_NAME] Ds01 ([EMAIL_ADDRESS][DOMAIN_NAME])"
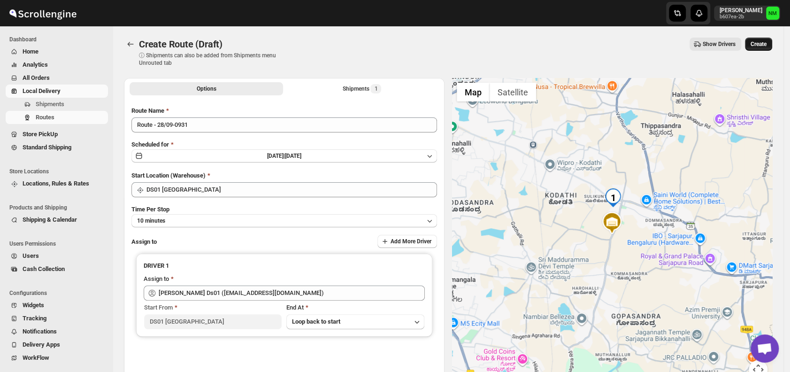
click at [760, 42] on span "Create" at bounding box center [758, 44] width 16 height 8
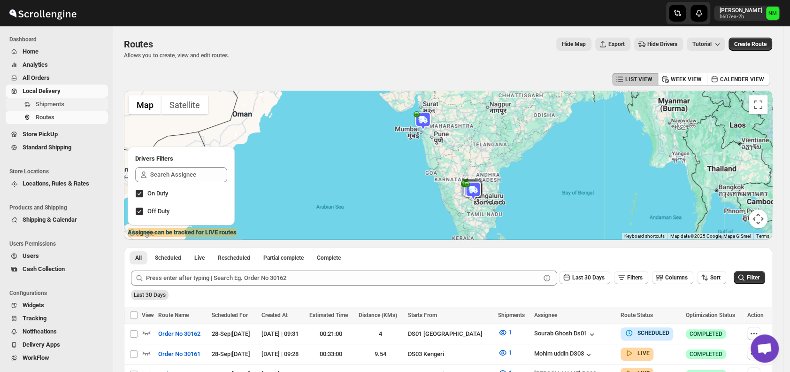
click at [71, 109] on button "Shipments" at bounding box center [57, 104] width 102 height 13
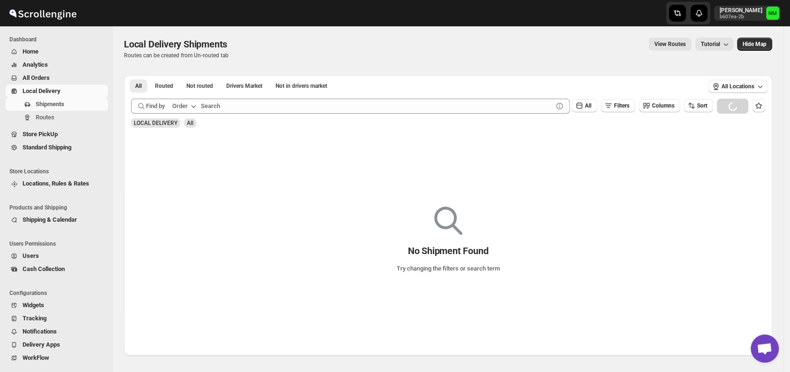
click at [52, 79] on span "All Orders" at bounding box center [65, 77] width 84 height 9
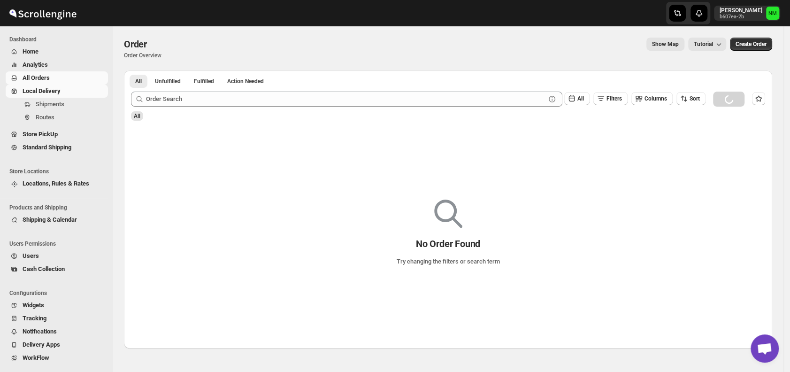
click at [52, 91] on span "Local Delivery" at bounding box center [42, 90] width 38 height 7
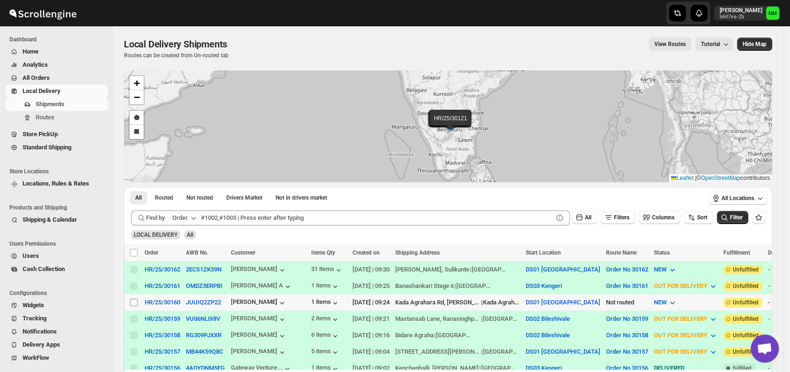
click at [135, 299] on input "Select shipment" at bounding box center [134, 302] width 8 height 8
checkbox input "true"
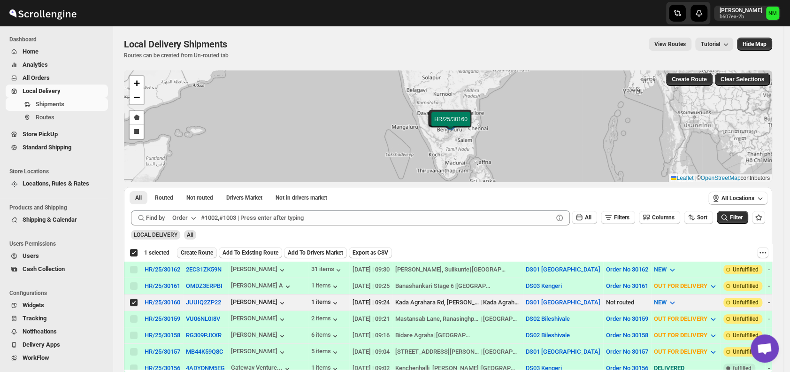
click at [195, 250] on span "Create Route" at bounding box center [197, 253] width 32 height 8
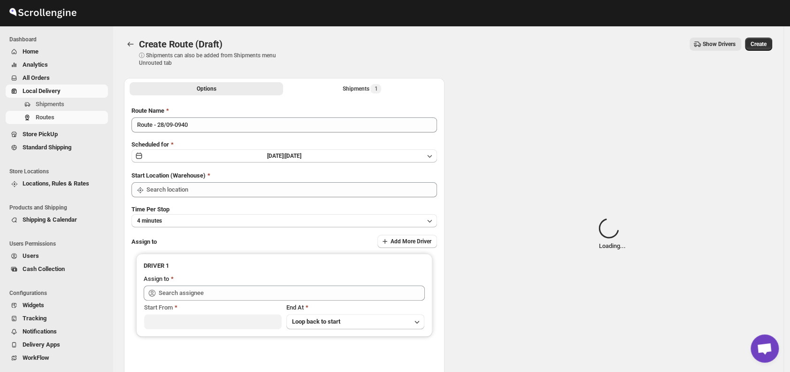
type input "DS01 [GEOGRAPHIC_DATA]"
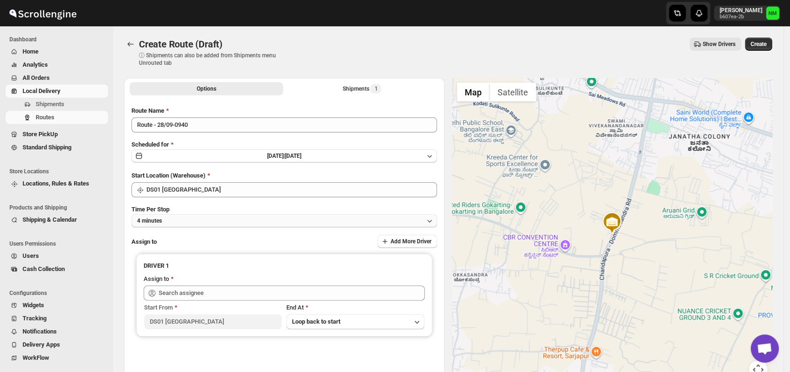
click at [203, 224] on button "4 minutes" at bounding box center [283, 220] width 305 height 13
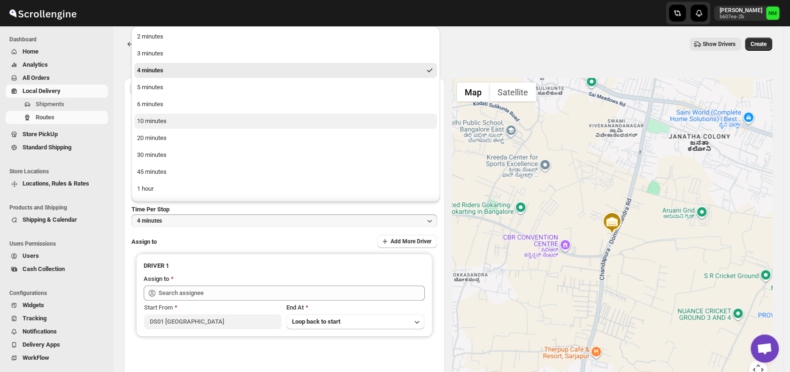
click at [169, 119] on button "10 minutes" at bounding box center [285, 121] width 303 height 15
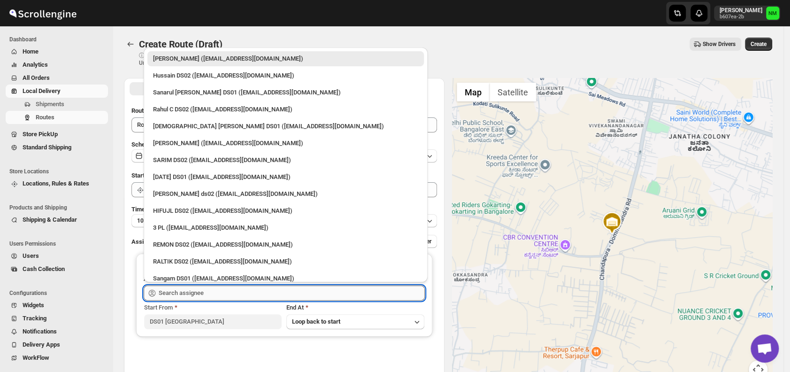
click at [227, 289] on input "text" at bounding box center [292, 292] width 266 height 15
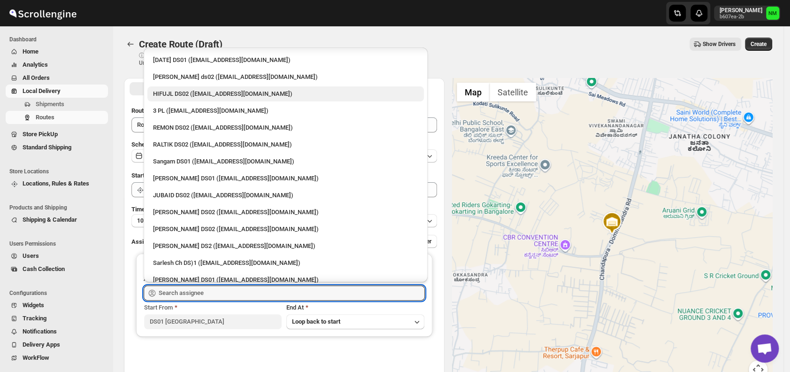
scroll to position [117, 0]
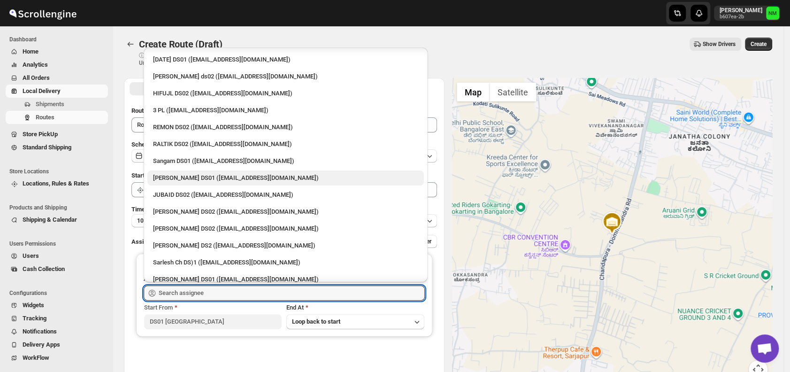
click at [196, 177] on div "Jahir Hussain DS01 (pegaya8076@excederm.com)" at bounding box center [285, 177] width 265 height 9
type input "Jahir Hussain DS01 (pegaya8076@excederm.com)"
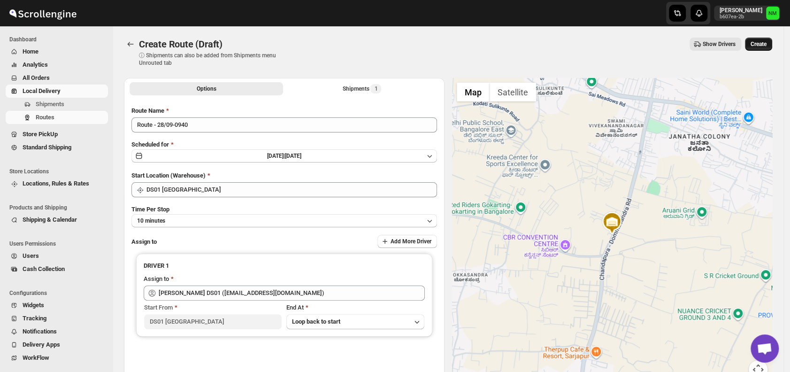
click at [762, 45] on span "Create" at bounding box center [758, 44] width 16 height 8
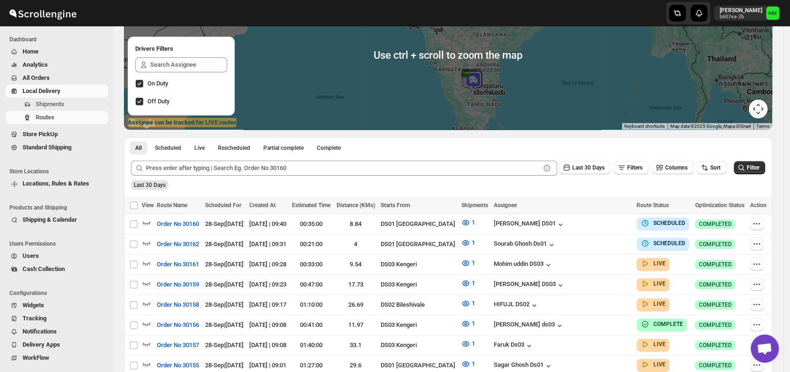
scroll to position [127, 0]
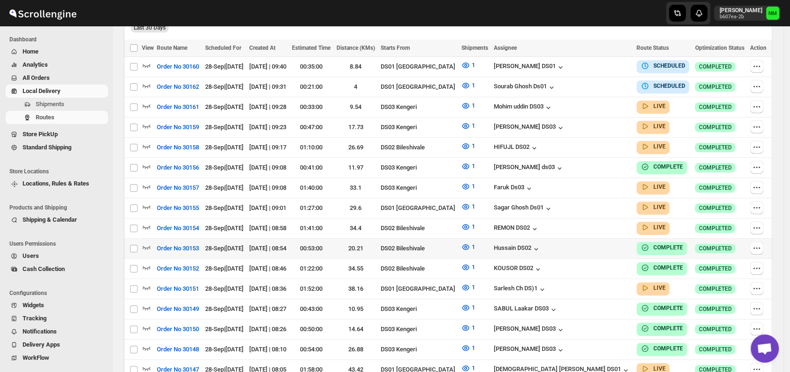
scroll to position [270, 0]
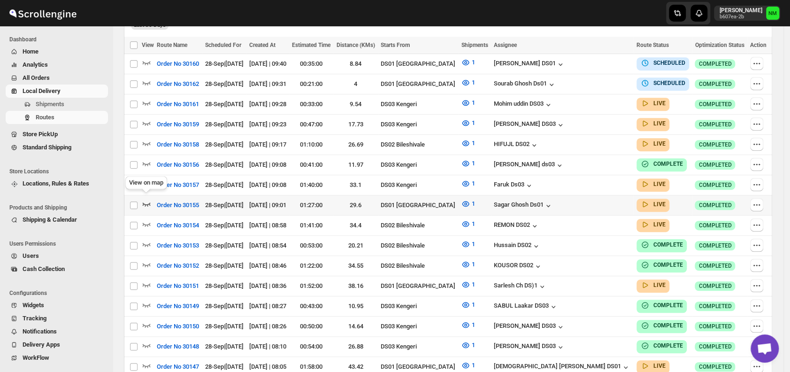
click at [149, 199] on icon "button" at bounding box center [146, 203] width 9 height 9
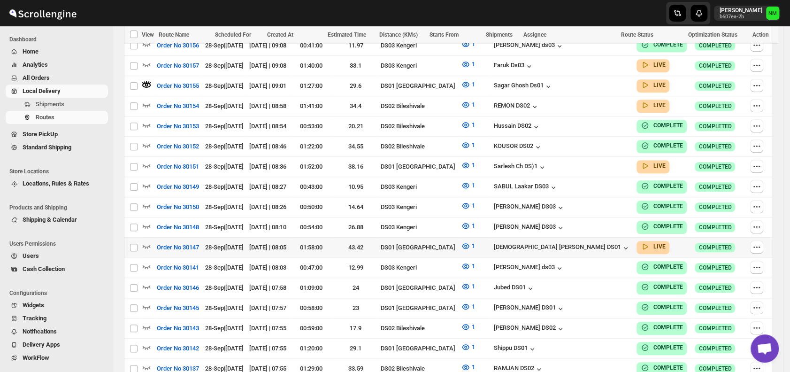
scroll to position [397, 0]
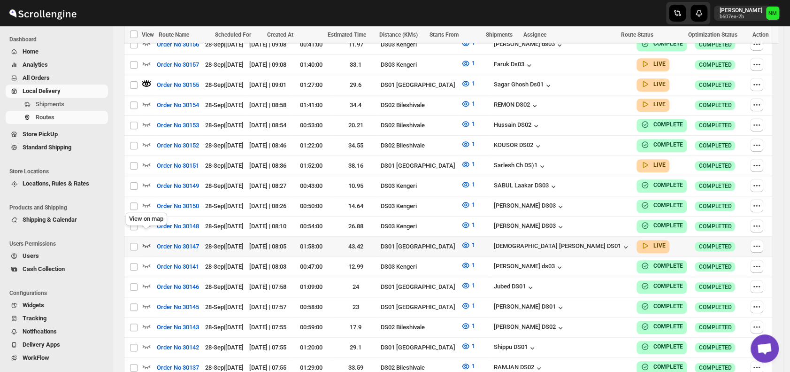
click at [148, 240] on icon "button" at bounding box center [146, 244] width 9 height 9
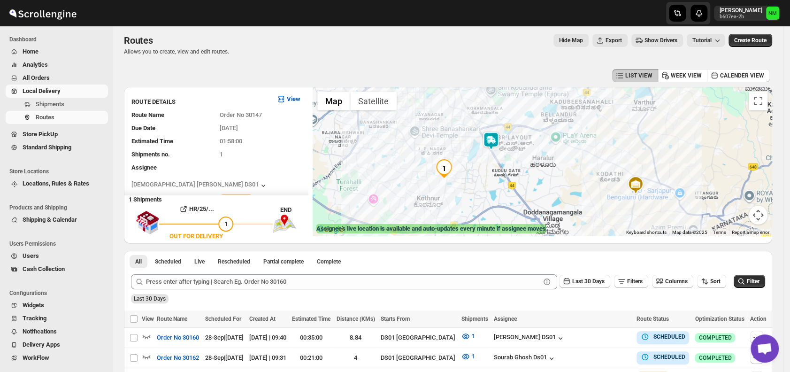
scroll to position [0, 0]
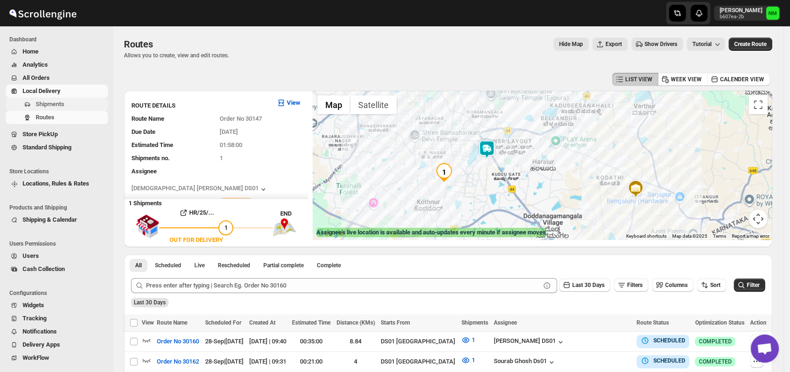
click at [73, 102] on span "Shipments" at bounding box center [71, 103] width 70 height 9
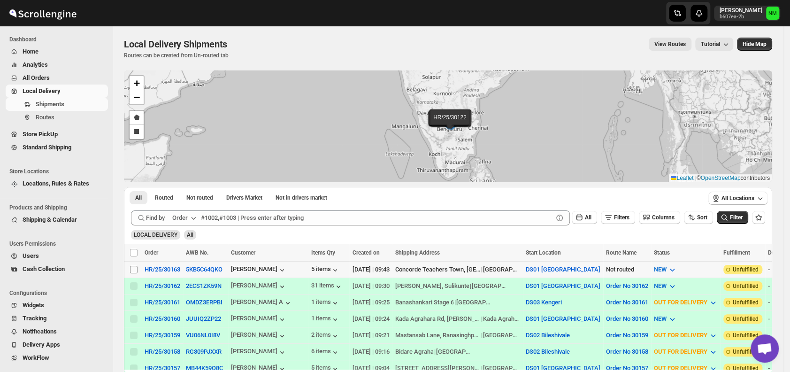
click at [133, 269] on input "Select shipment" at bounding box center [134, 270] width 8 height 8
checkbox input "true"
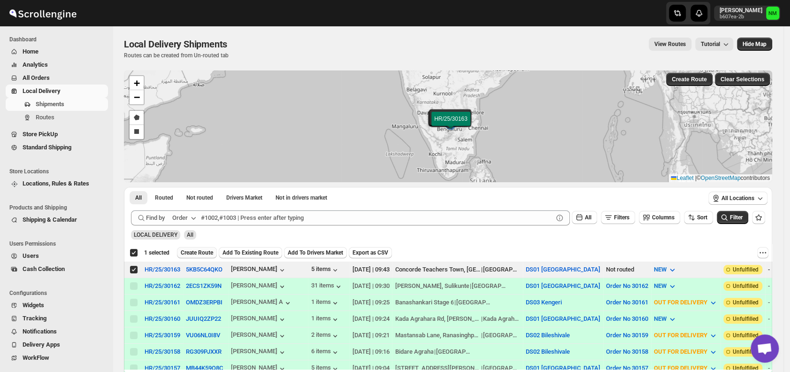
click at [196, 250] on span "Create Route" at bounding box center [197, 253] width 32 height 8
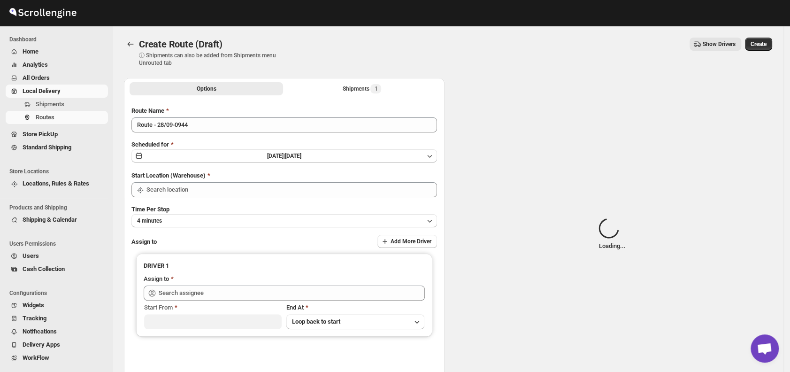
type input "DS01 [GEOGRAPHIC_DATA]"
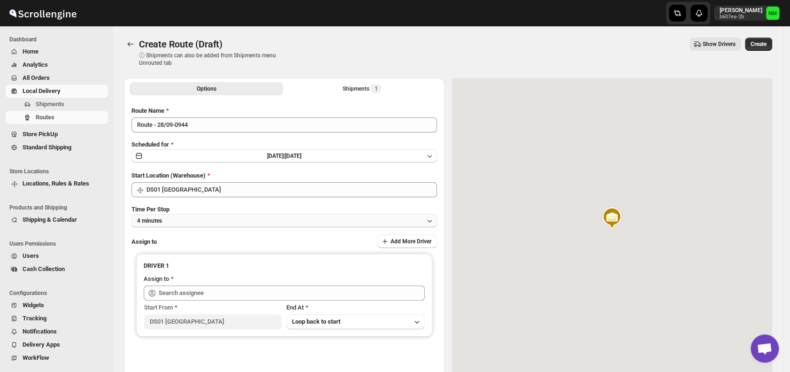
click at [191, 222] on button "4 minutes" at bounding box center [283, 220] width 305 height 13
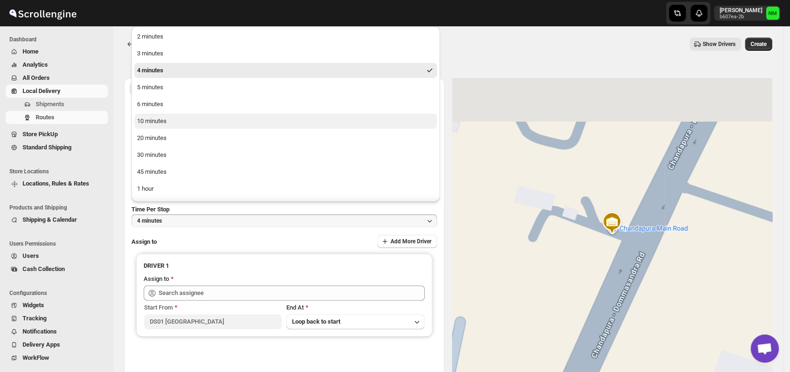
click at [175, 123] on button "10 minutes" at bounding box center [285, 121] width 303 height 15
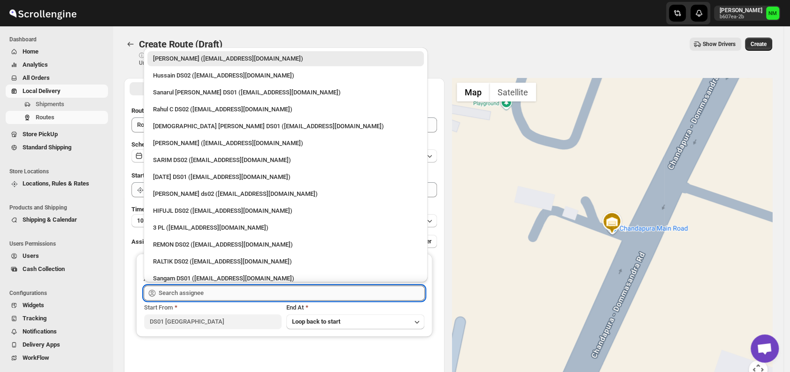
click at [228, 295] on input "text" at bounding box center [292, 292] width 266 height 15
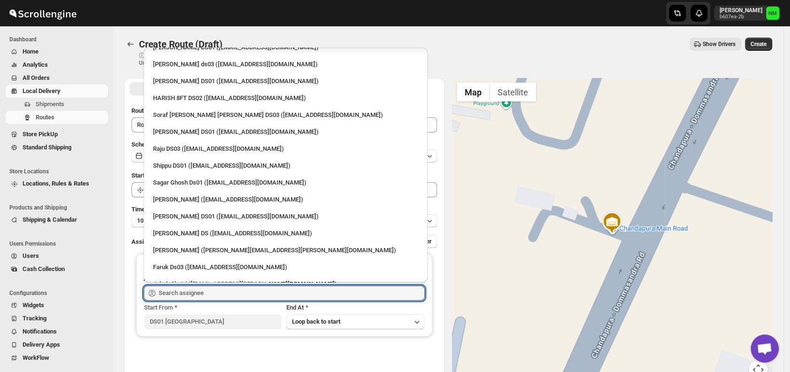
scroll to position [700, 0]
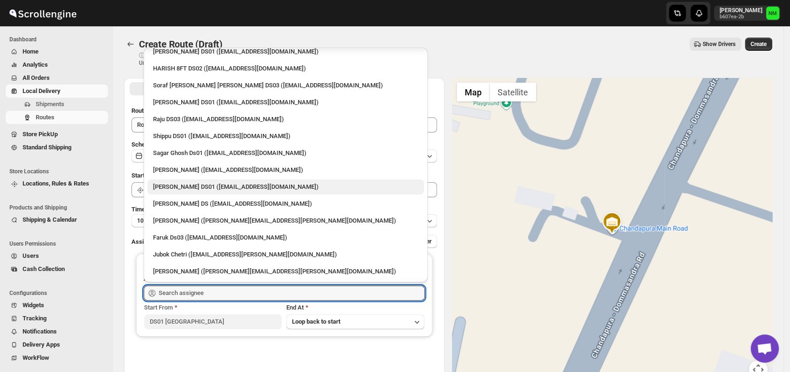
click at [188, 187] on div "Ashraf Ali DS01 (matice5369@anysilo.com)" at bounding box center [285, 186] width 265 height 9
type input "Ashraf Ali DS01 (matice5369@anysilo.com)"
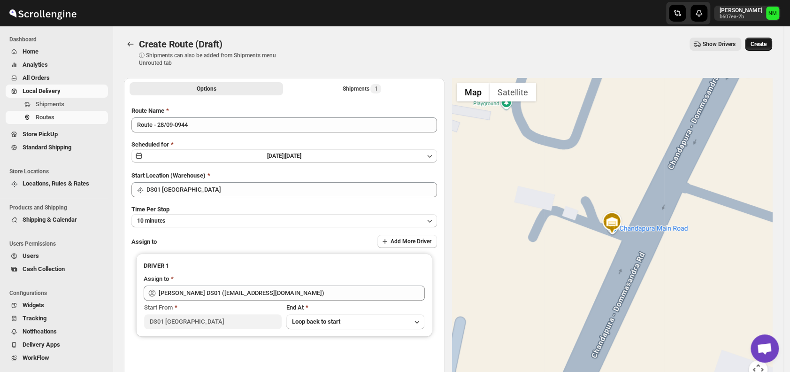
click at [761, 49] on button "Create" at bounding box center [758, 44] width 27 height 13
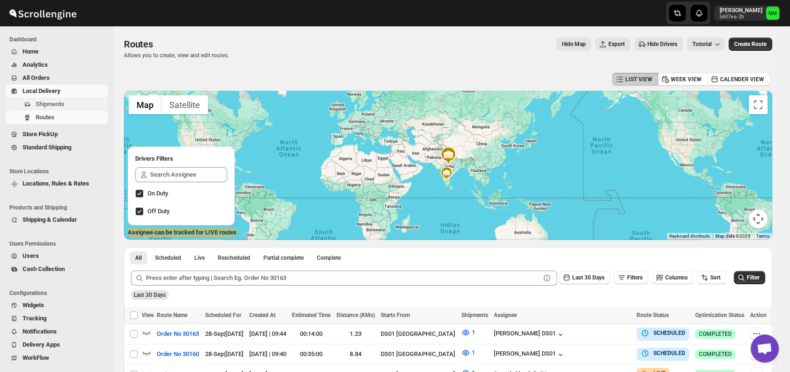
click at [46, 107] on span "Shipments" at bounding box center [50, 103] width 29 height 7
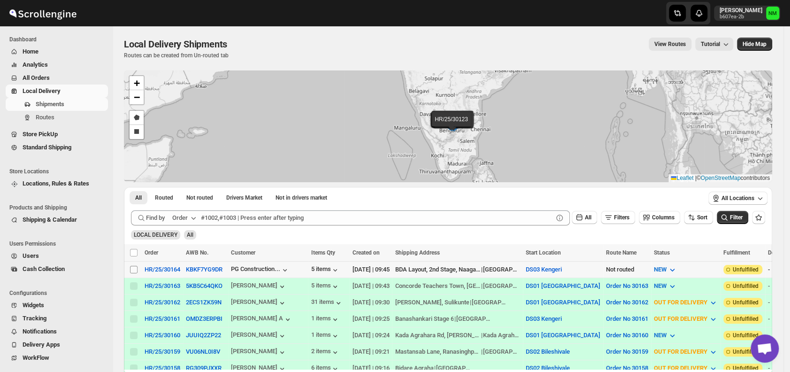
click at [133, 266] on input "Select shipment" at bounding box center [134, 270] width 8 height 8
checkbox input "true"
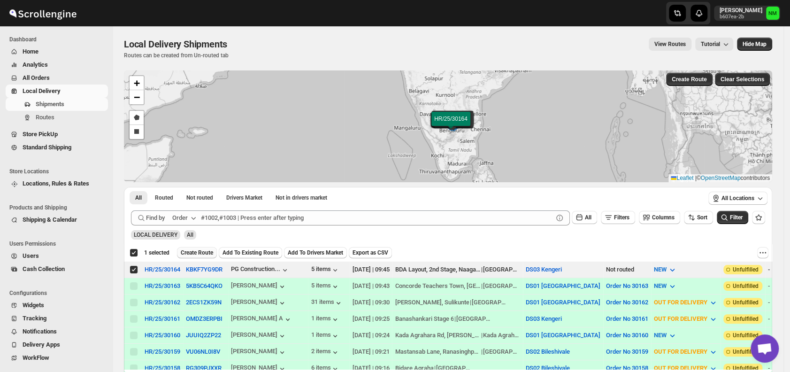
click at [203, 255] on button "Create Route" at bounding box center [197, 252] width 40 height 11
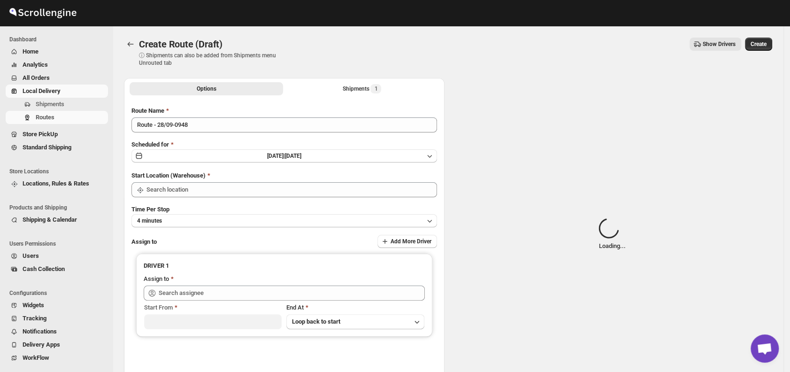
type input "DS03 Kengeri"
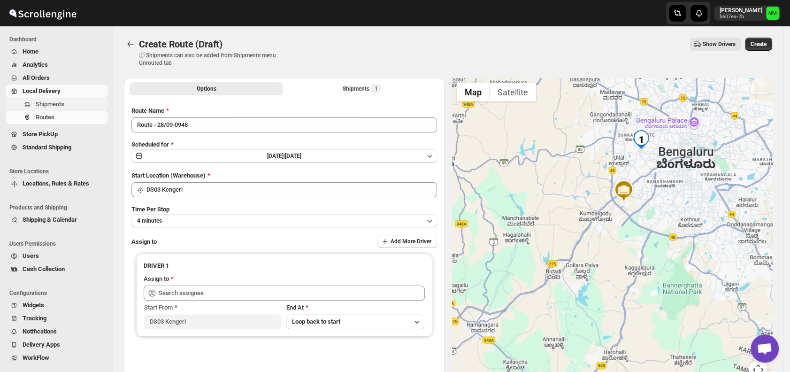
click at [44, 109] on button "Shipments" at bounding box center [57, 104] width 102 height 13
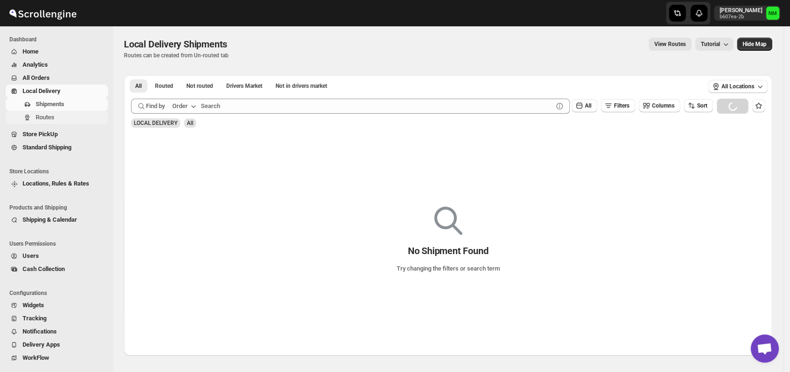
click at [68, 116] on span "Routes" at bounding box center [71, 117] width 70 height 9
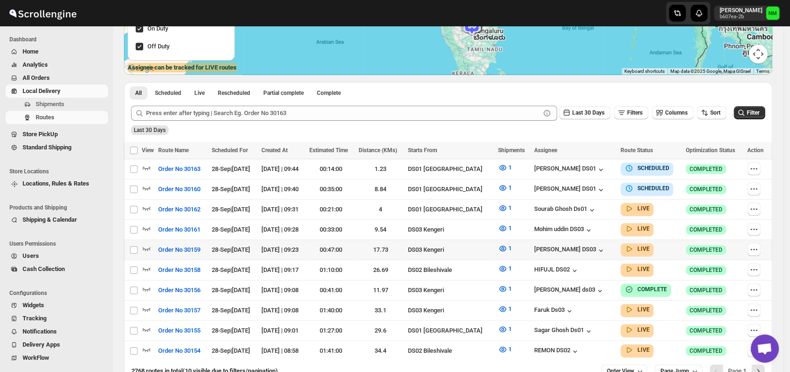
scroll to position [219, 0]
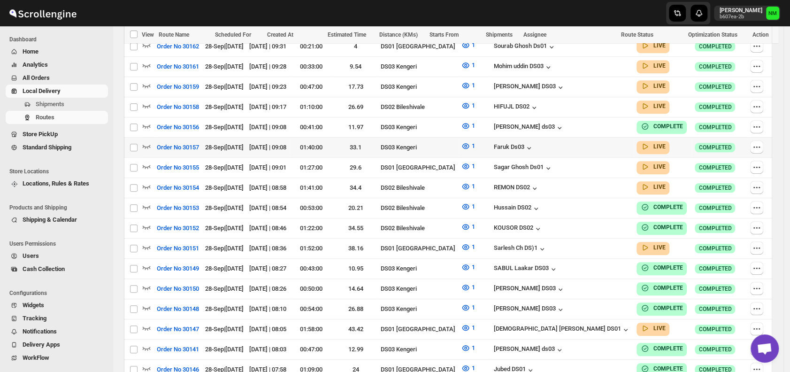
scroll to position [329, 0]
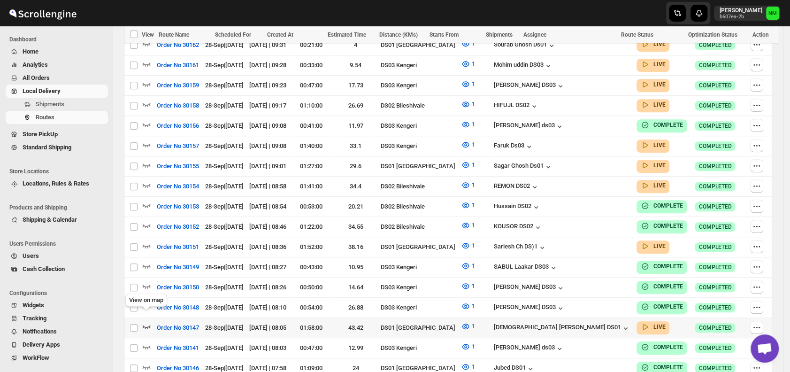
click at [146, 321] on icon "button" at bounding box center [146, 325] width 9 height 9
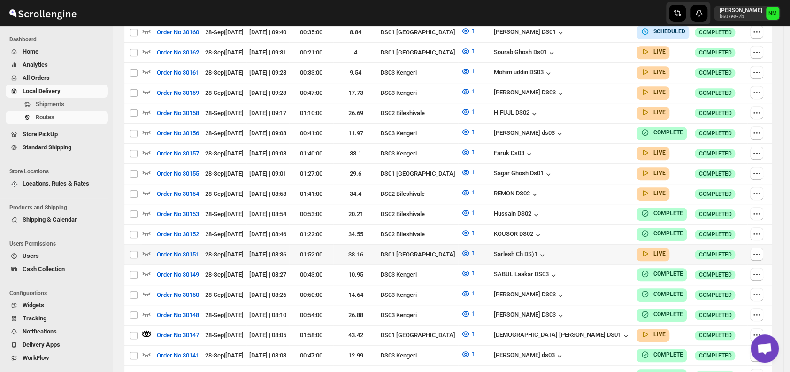
scroll to position [0, 0]
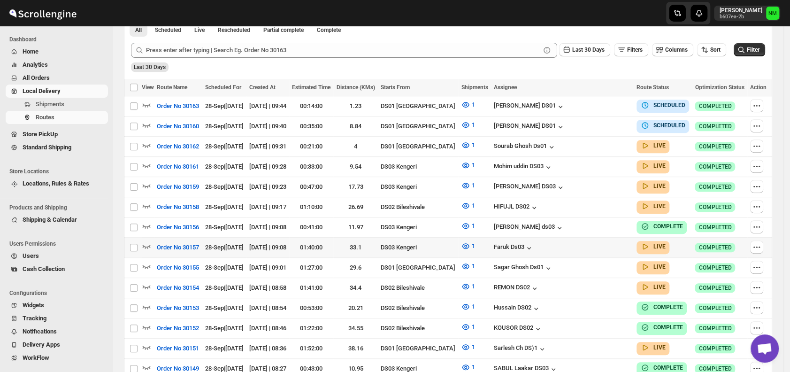
scroll to position [229, 0]
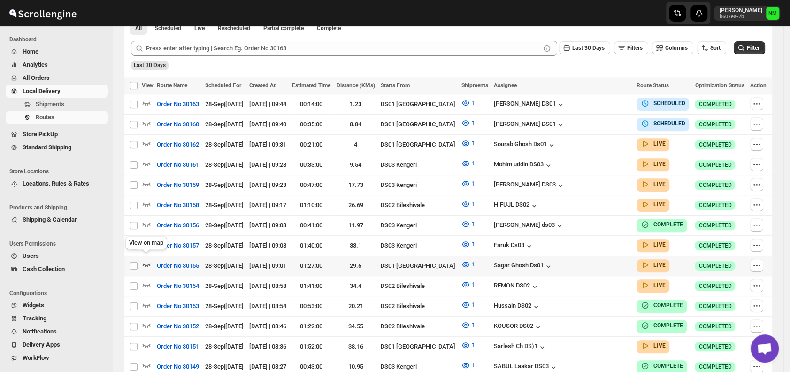
click at [146, 259] on icon "button" at bounding box center [146, 263] width 9 height 9
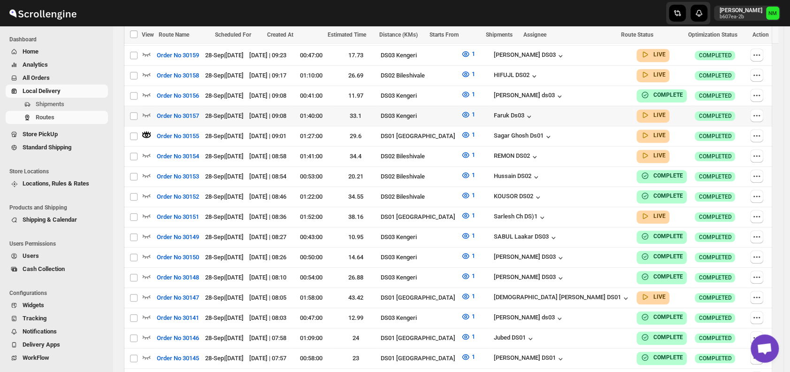
scroll to position [372, 0]
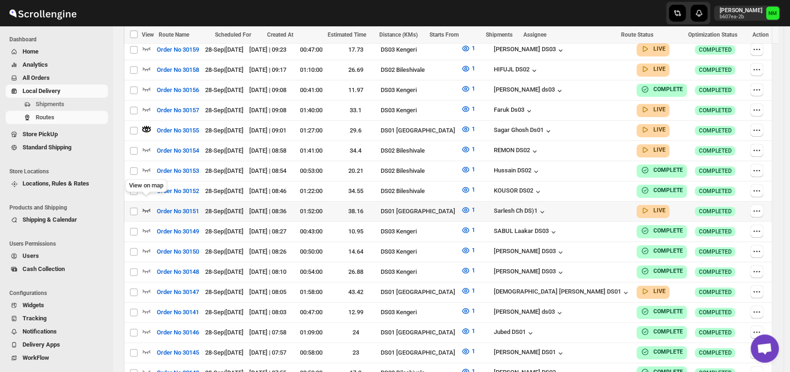
click at [146, 205] on icon "button" at bounding box center [146, 209] width 9 height 9
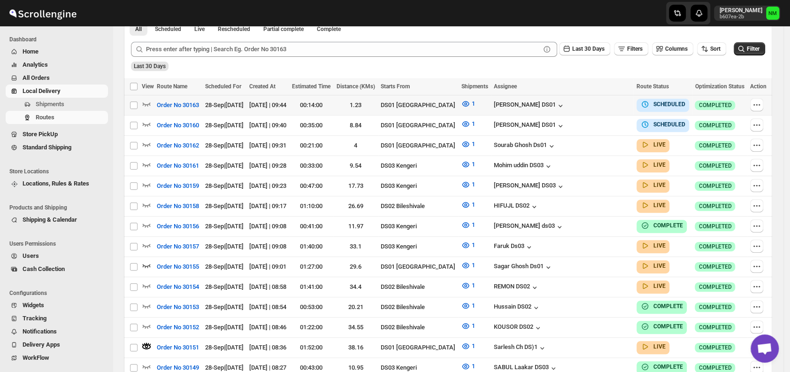
scroll to position [0, 0]
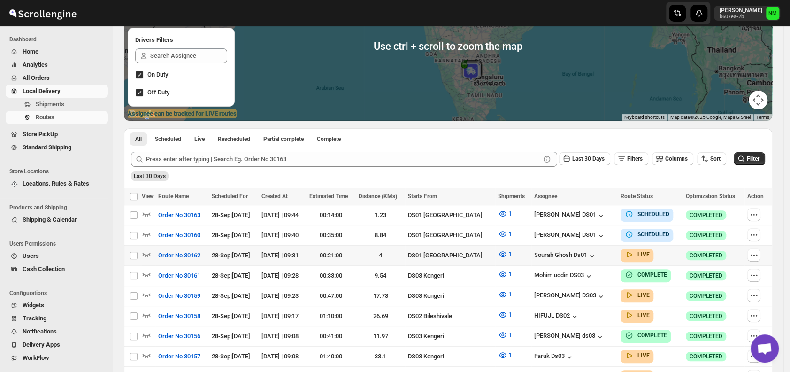
scroll to position [149, 0]
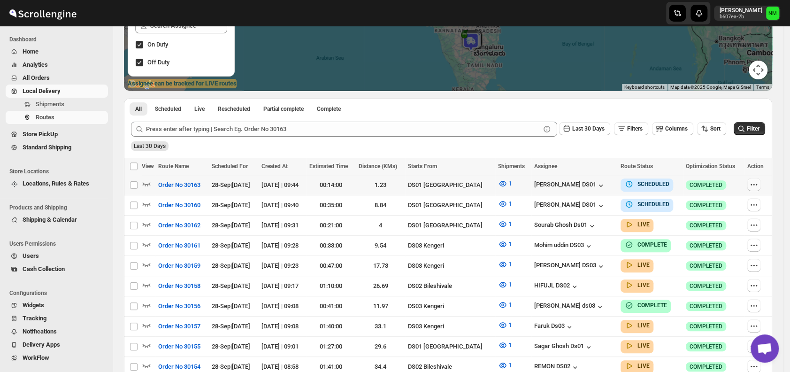
click at [758, 188] on div at bounding box center [756, 185] width 19 height 14
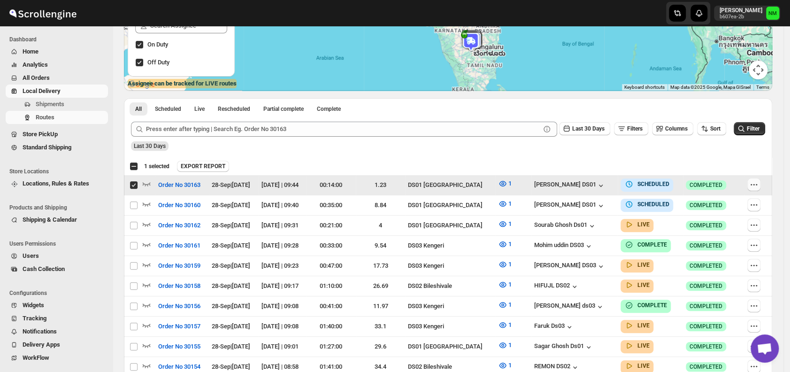
click at [758, 188] on icon "button" at bounding box center [753, 184] width 9 height 9
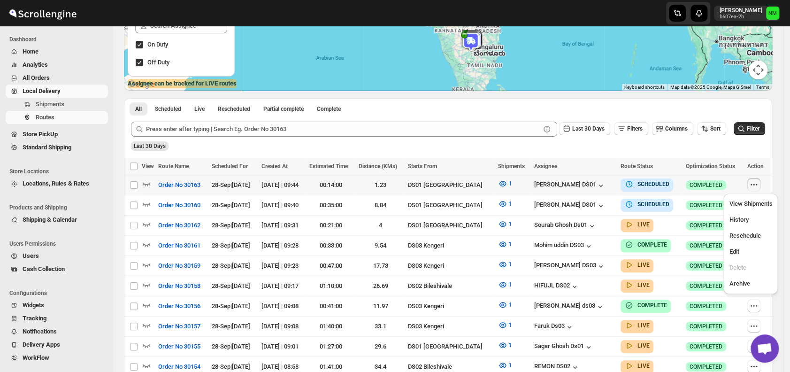
click at [758, 188] on icon "button" at bounding box center [753, 184] width 9 height 9
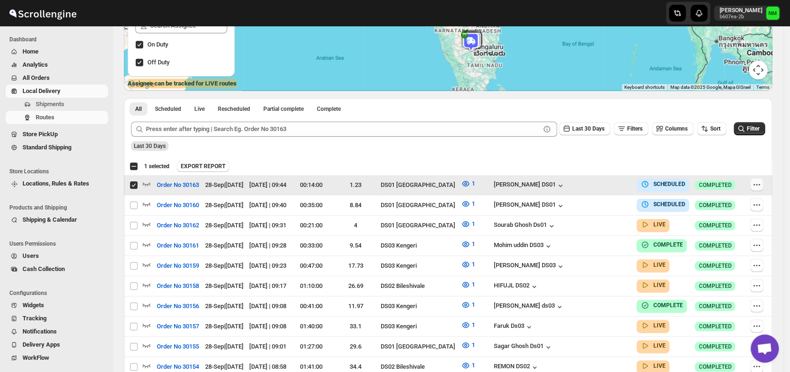
click at [763, 185] on button "button" at bounding box center [756, 184] width 13 height 13
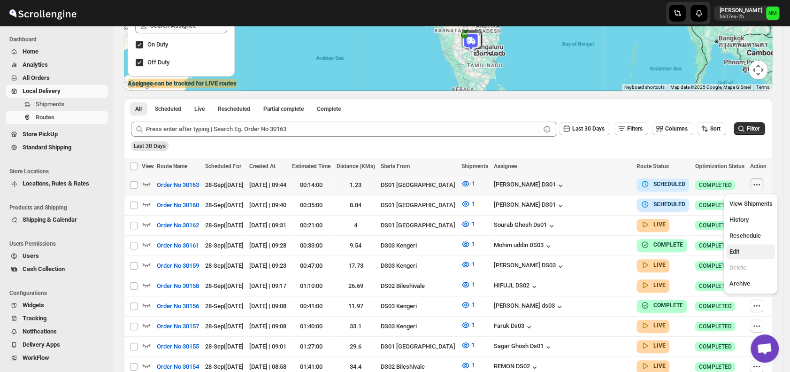
click at [739, 248] on span "Edit" at bounding box center [750, 251] width 43 height 9
checkbox input "true"
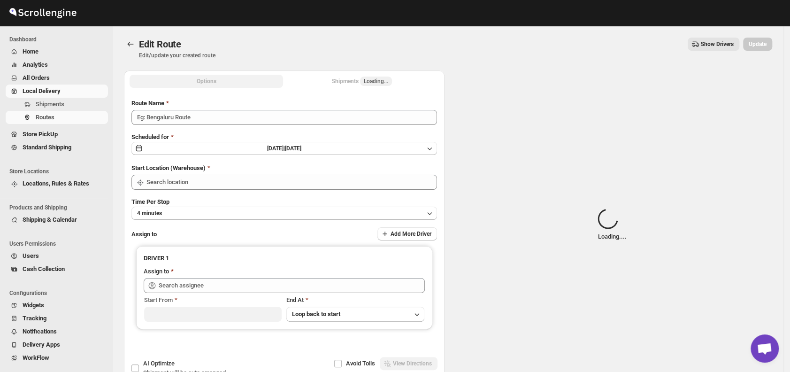
type input "Order No 30163"
type input "DS01 [GEOGRAPHIC_DATA]"
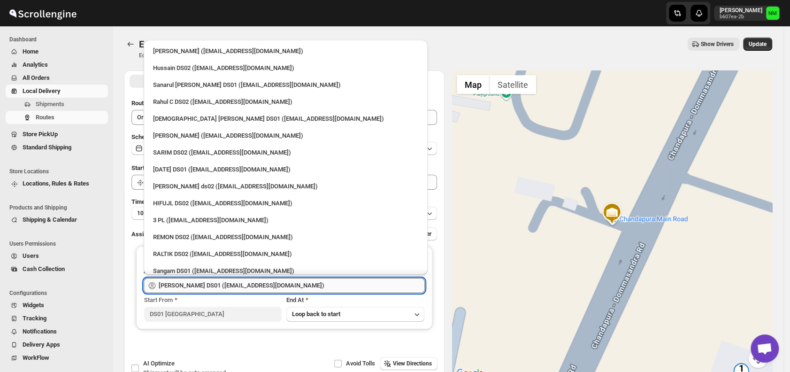
click at [289, 284] on input "[PERSON_NAME] DS01 ([EMAIL_ADDRESS][DOMAIN_NAME])" at bounding box center [292, 285] width 266 height 15
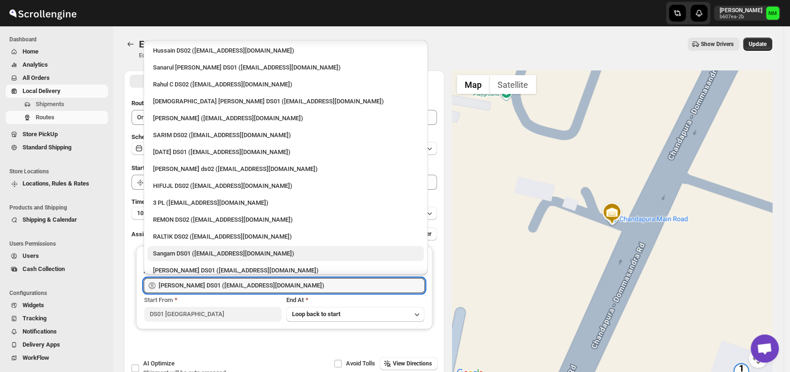
scroll to position [18, 0]
click at [190, 246] on div "Sangam DS01 ([EMAIL_ADDRESS][DOMAIN_NAME])" at bounding box center [285, 252] width 276 height 15
type input "Sangam DS01 ([EMAIL_ADDRESS][DOMAIN_NAME])"
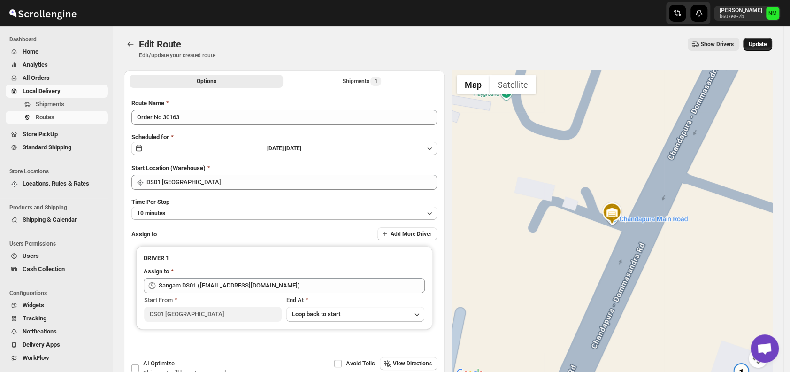
click at [766, 44] on span "Update" at bounding box center [757, 44] width 18 height 8
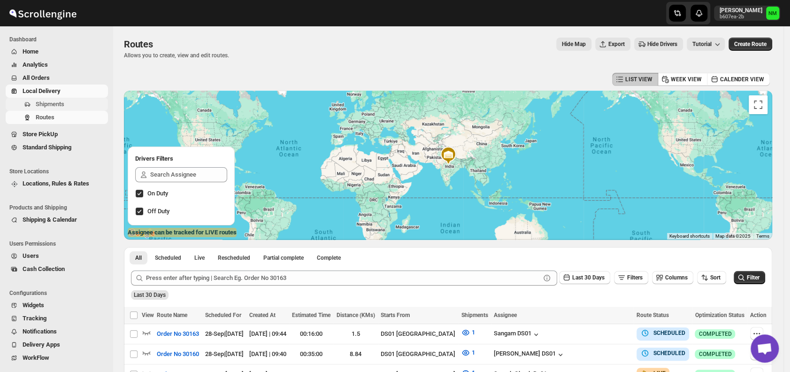
click at [72, 105] on span "Shipments" at bounding box center [71, 103] width 70 height 9
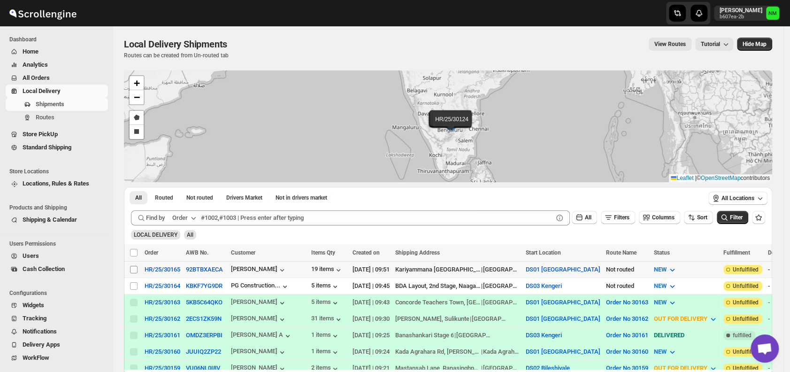
click at [133, 266] on input "Select shipment" at bounding box center [134, 270] width 8 height 8
checkbox input "true"
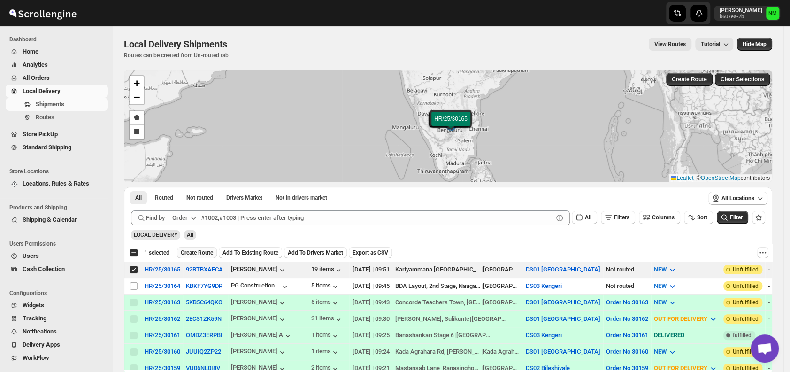
click at [203, 251] on span "Create Route" at bounding box center [197, 253] width 32 height 8
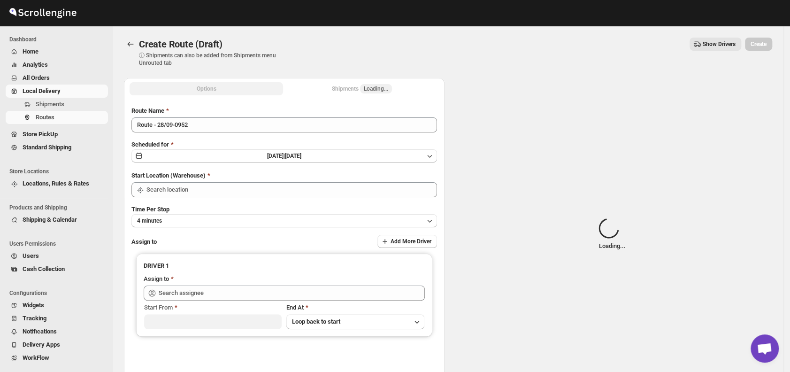
type input "DS01 [GEOGRAPHIC_DATA]"
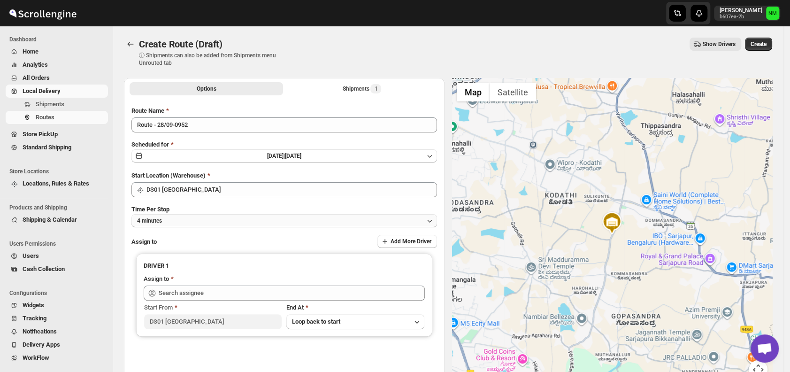
click at [208, 215] on button "4 minutes" at bounding box center [283, 220] width 305 height 13
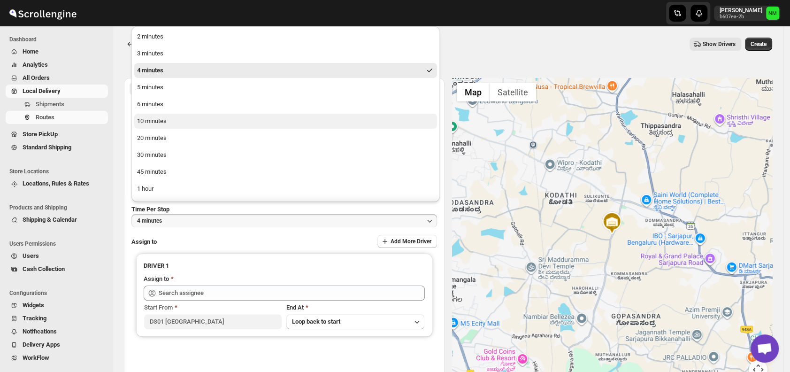
click at [169, 122] on button "10 minutes" at bounding box center [285, 121] width 303 height 15
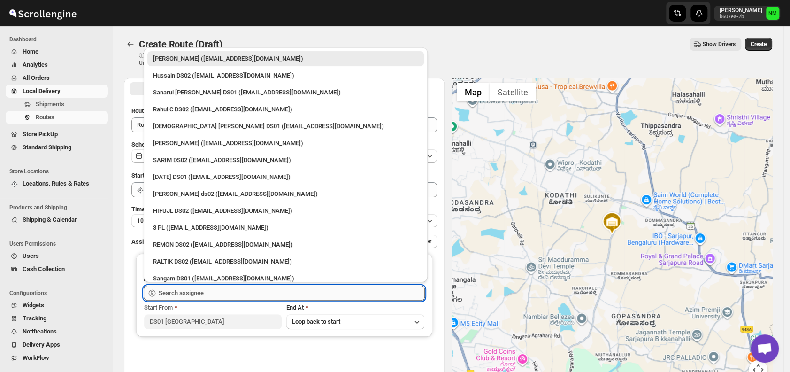
click at [221, 289] on input "text" at bounding box center [292, 292] width 266 height 15
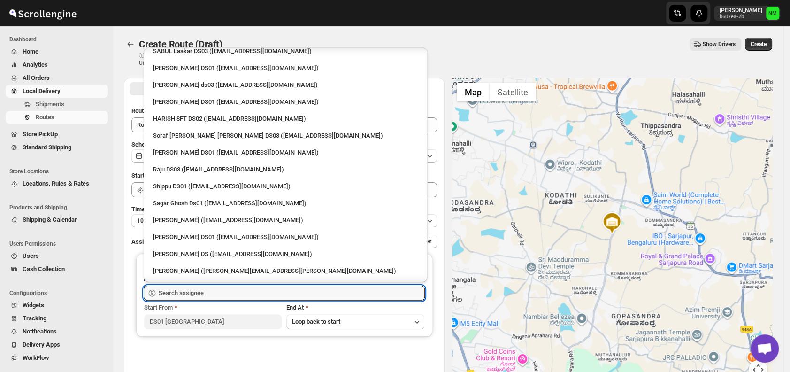
scroll to position [668, 0]
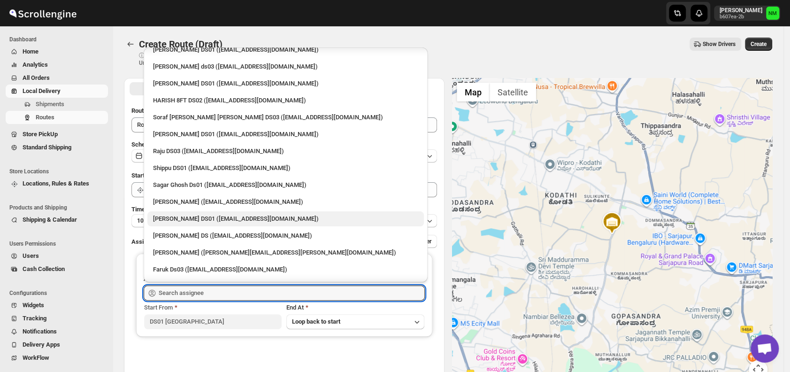
click at [196, 217] on div "[PERSON_NAME] DS01 ([EMAIL_ADDRESS][DOMAIN_NAME])" at bounding box center [285, 218] width 265 height 9
type input "[PERSON_NAME] DS01 ([EMAIL_ADDRESS][DOMAIN_NAME])"
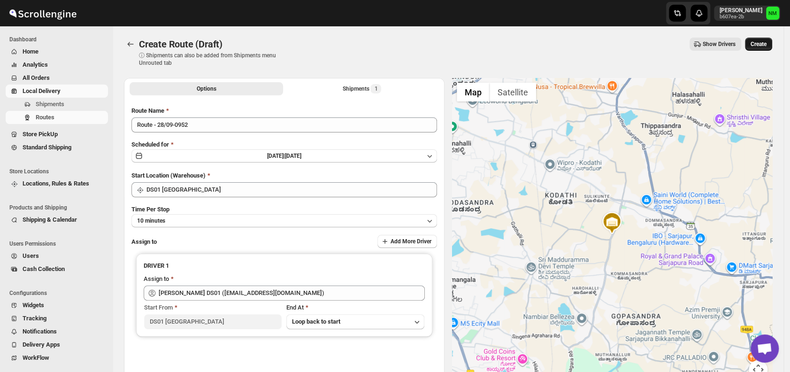
click at [759, 42] on span "Create" at bounding box center [758, 44] width 16 height 8
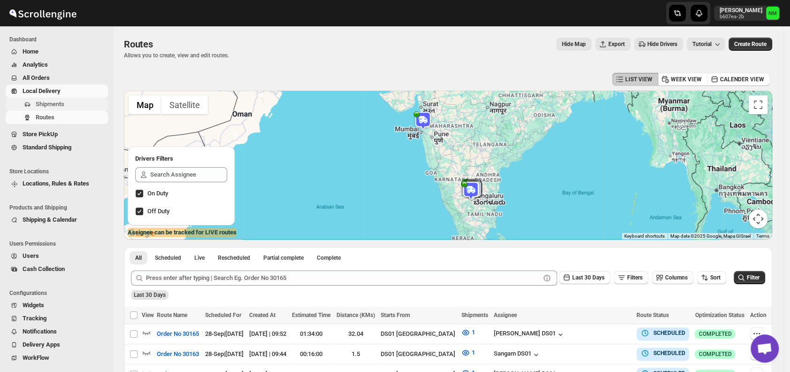
click at [69, 102] on span "Shipments" at bounding box center [71, 103] width 70 height 9
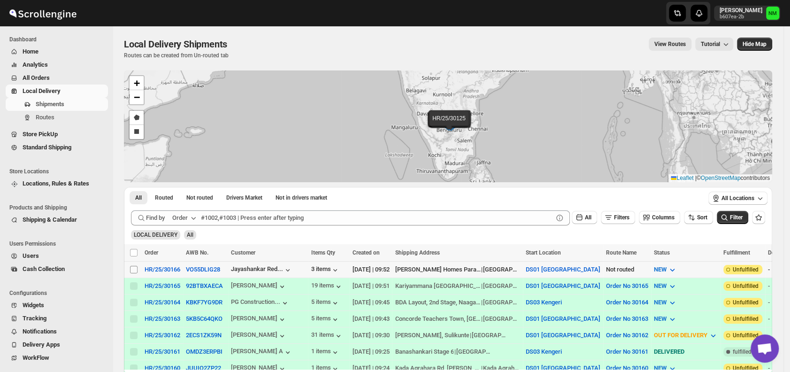
click at [133, 266] on input "Select shipment" at bounding box center [134, 270] width 8 height 8
checkbox input "true"
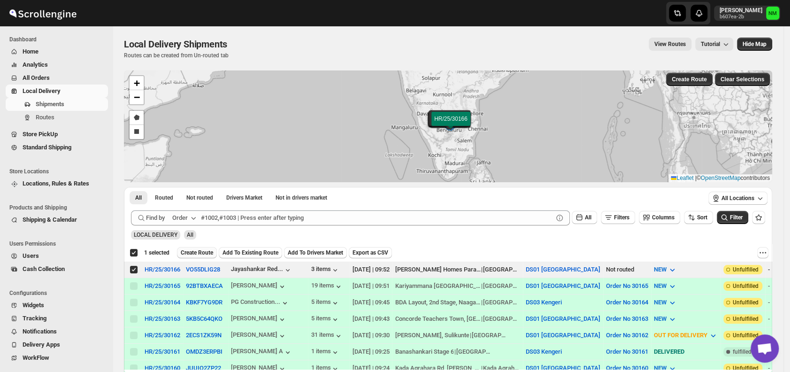
click at [206, 251] on span "Create Route" at bounding box center [197, 253] width 32 height 8
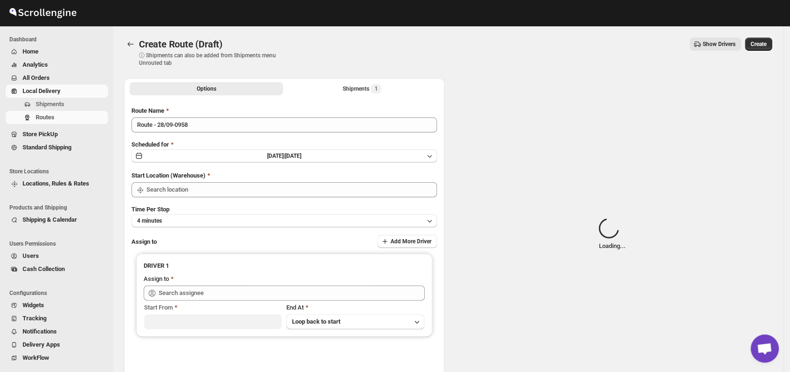
type input "DS01 [GEOGRAPHIC_DATA]"
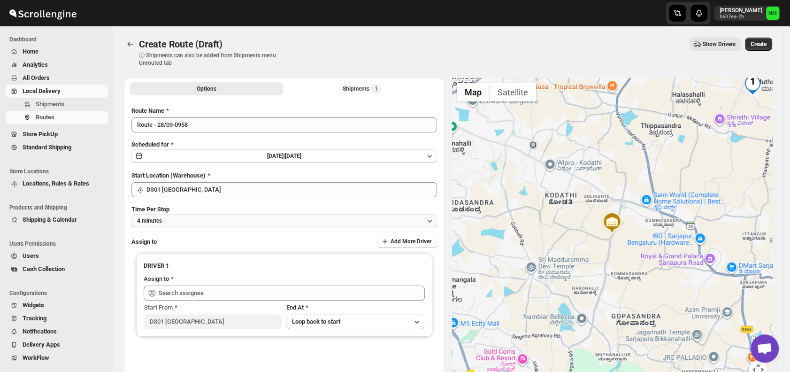
click at [206, 216] on button "4 minutes" at bounding box center [283, 220] width 305 height 13
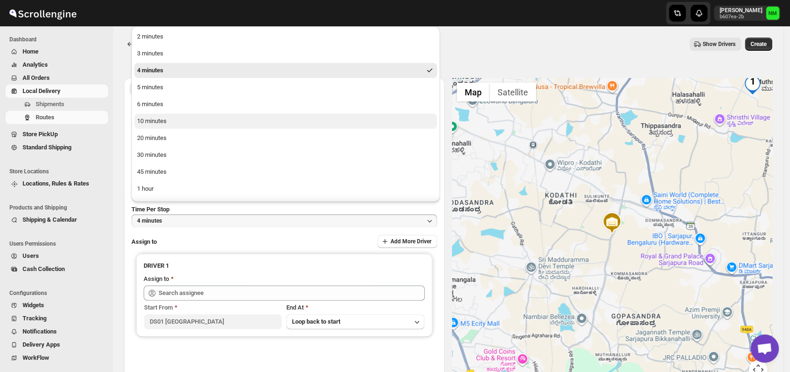
click at [170, 122] on button "10 minutes" at bounding box center [285, 121] width 303 height 15
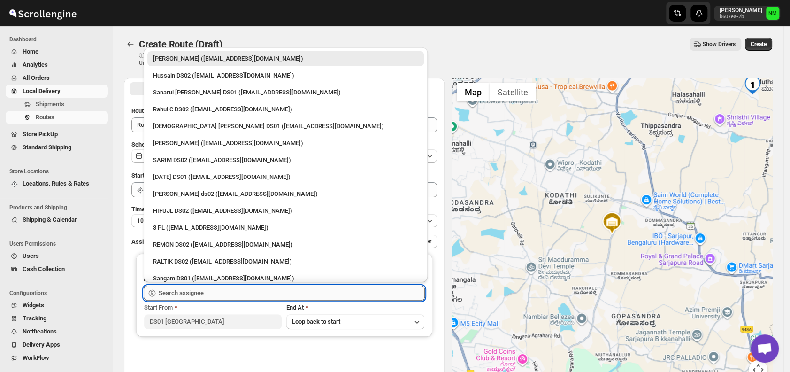
click at [225, 289] on input "text" at bounding box center [292, 292] width 266 height 15
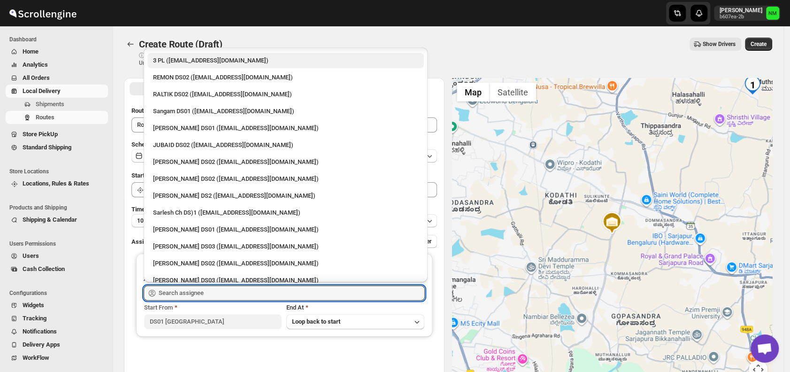
scroll to position [167, 0]
click at [196, 228] on div "[PERSON_NAME] DS01 ([EMAIL_ADDRESS][DOMAIN_NAME])" at bounding box center [285, 228] width 265 height 9
type input "[PERSON_NAME] DS01 ([EMAIL_ADDRESS][DOMAIN_NAME])"
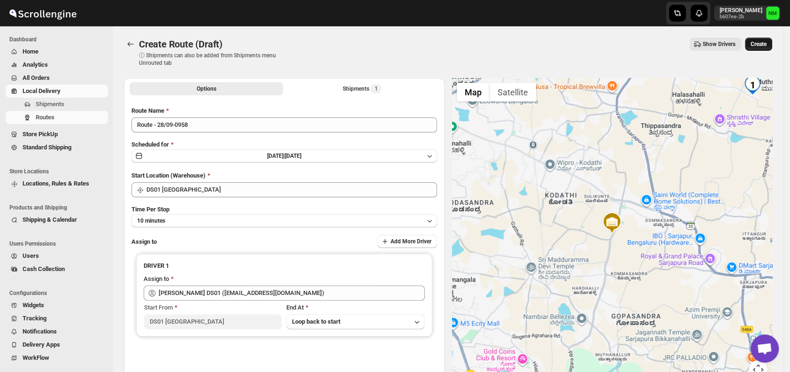
click at [766, 43] on span "Create" at bounding box center [758, 44] width 16 height 8
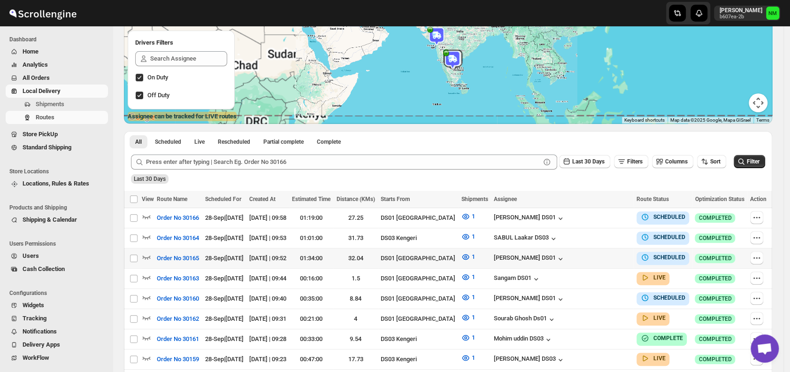
scroll to position [135, 0]
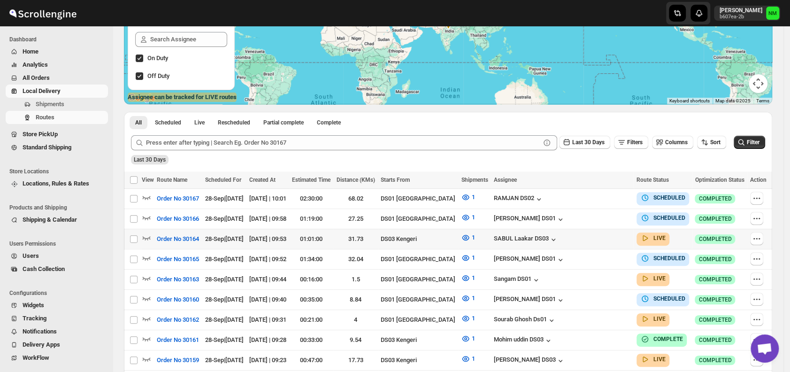
scroll to position [188, 0]
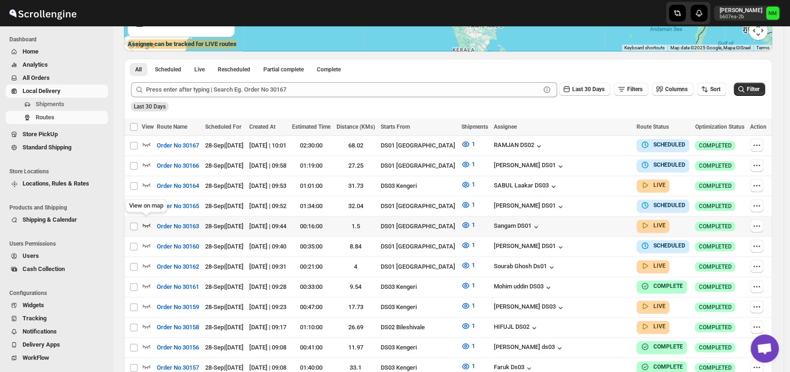
click at [147, 221] on icon "button" at bounding box center [146, 224] width 9 height 9
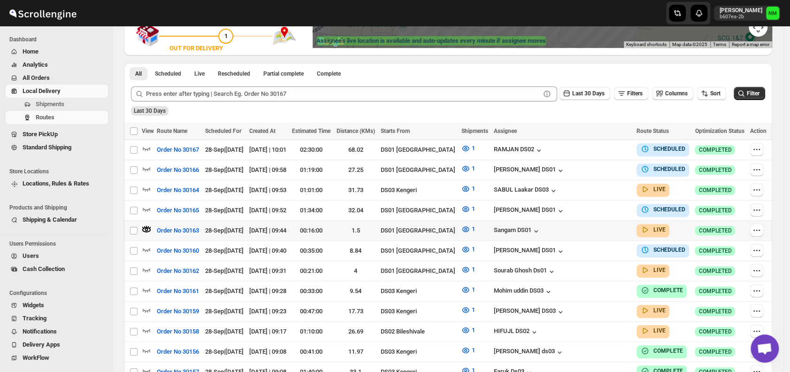
scroll to position [220, 0]
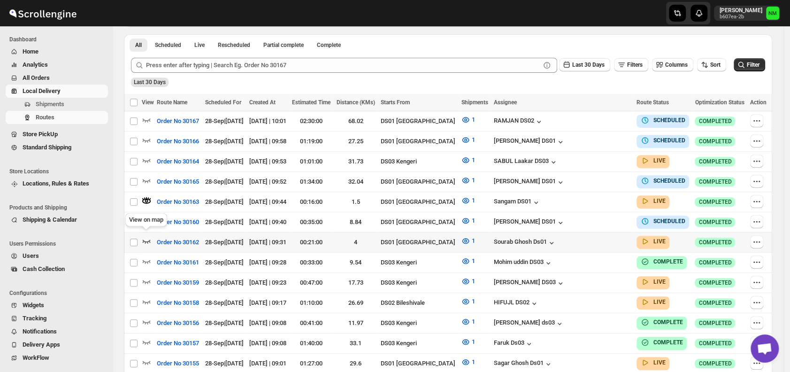
click at [146, 236] on icon "button" at bounding box center [146, 240] width 9 height 9
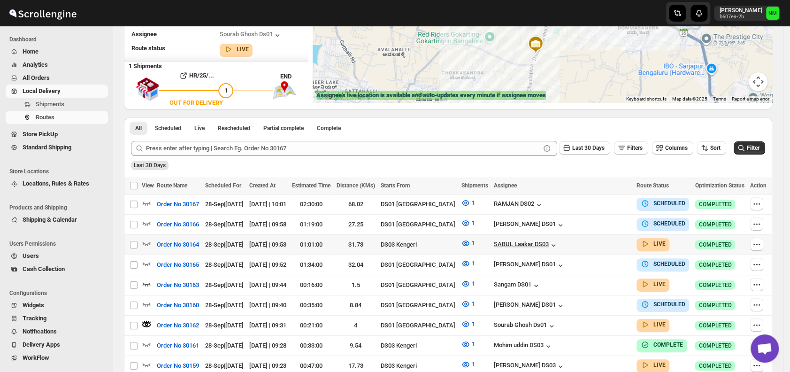
scroll to position [145, 0]
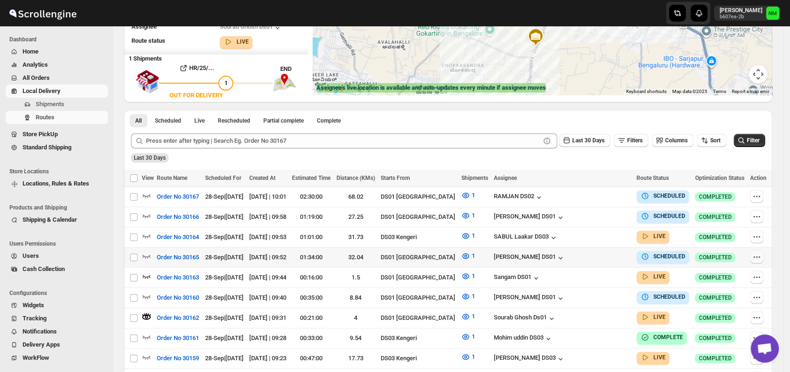
click at [758, 252] on icon "button" at bounding box center [756, 256] width 9 height 9
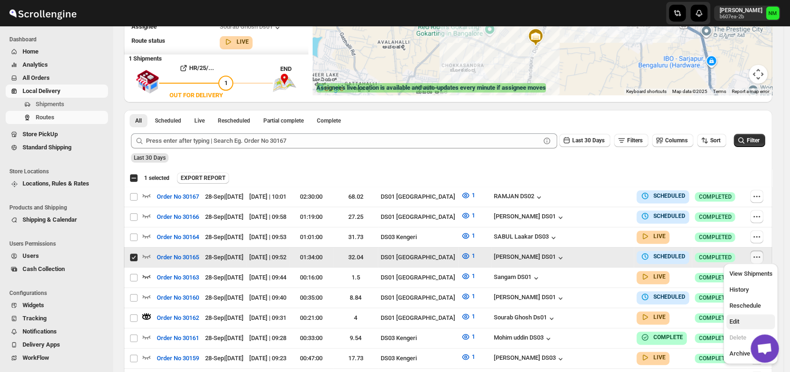
click at [746, 317] on span "Edit" at bounding box center [750, 321] width 43 height 9
checkbox input "false"
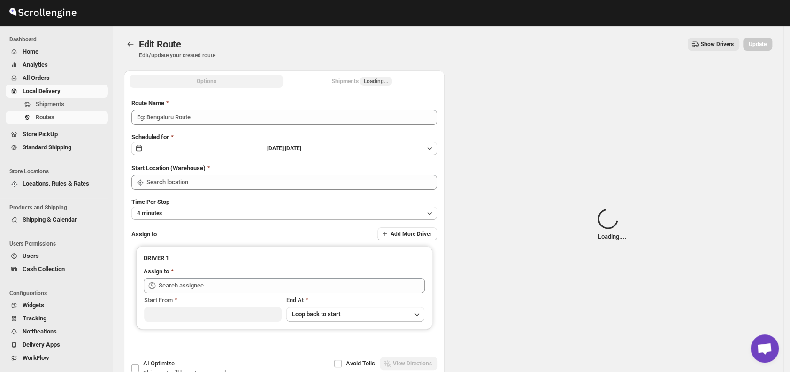
type input "Order No 30165"
type input "DS01 [GEOGRAPHIC_DATA]"
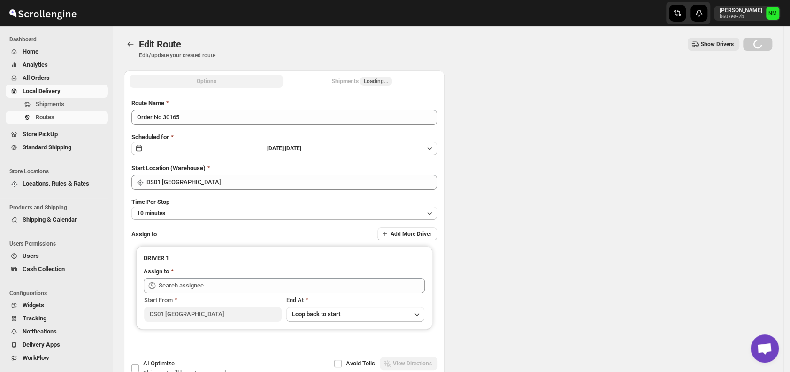
type input "DS01 [GEOGRAPHIC_DATA]"
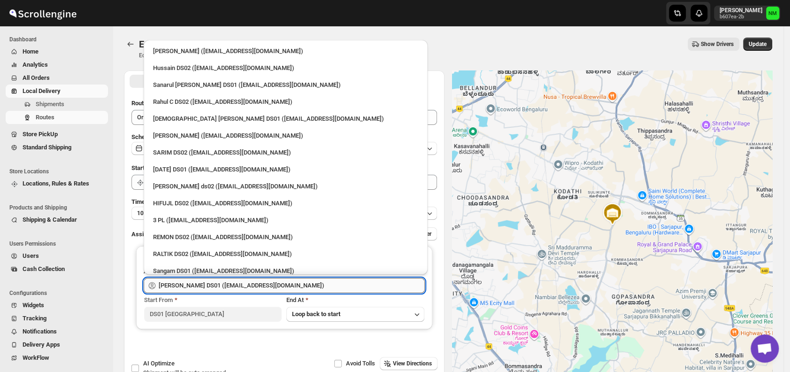
click at [298, 282] on input "[PERSON_NAME] DS01 ([EMAIL_ADDRESS][DOMAIN_NAME])" at bounding box center [292, 285] width 266 height 15
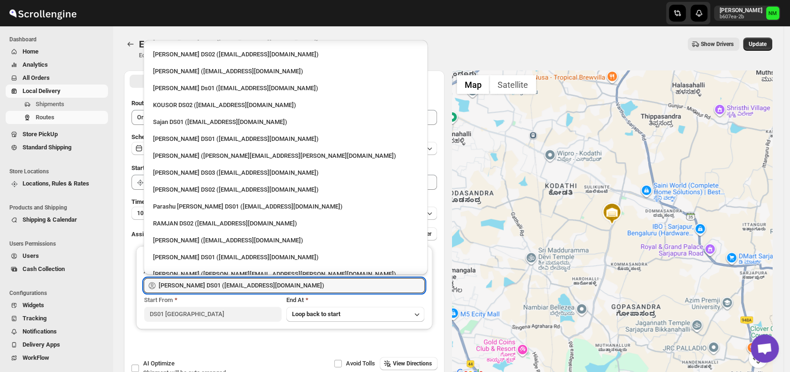
scroll to position [700, 0]
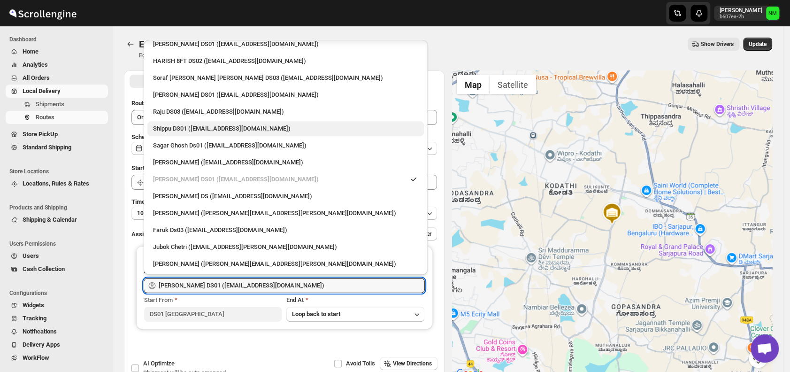
click at [187, 126] on div "Shippu DS01 ([EMAIL_ADDRESS][DOMAIN_NAME])" at bounding box center [285, 128] width 265 height 9
type input "Shippu DS01 ([EMAIL_ADDRESS][DOMAIN_NAME])"
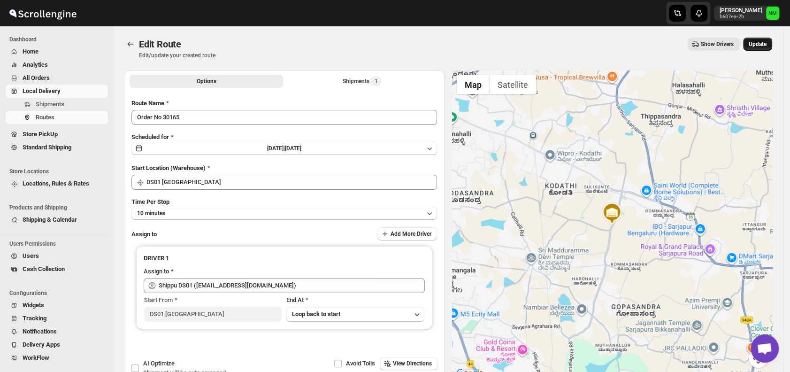
click at [766, 42] on span "Update" at bounding box center [757, 44] width 18 height 8
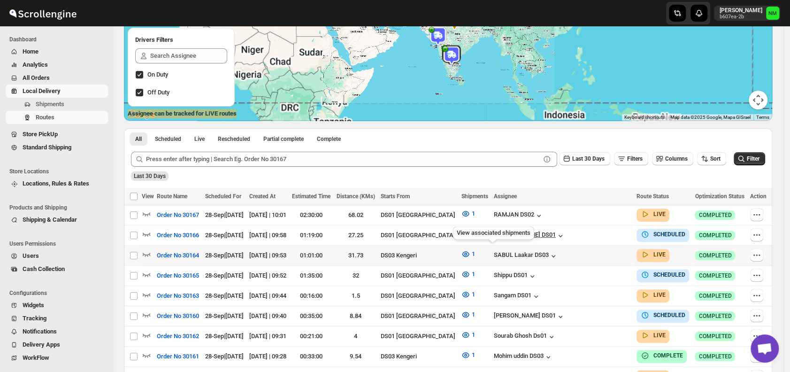
scroll to position [126, 0]
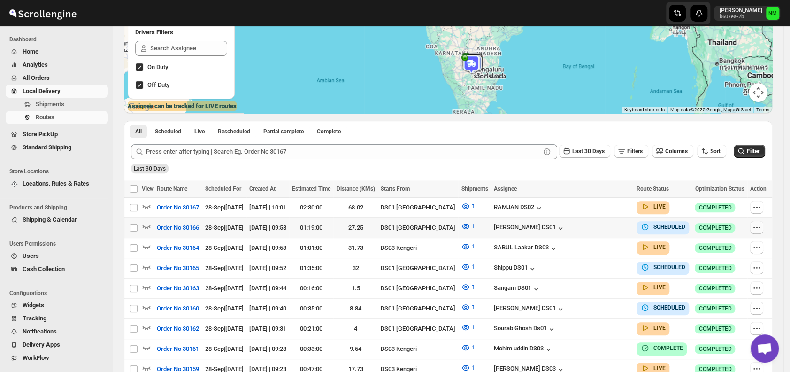
click at [761, 227] on icon "button" at bounding box center [756, 226] width 9 height 9
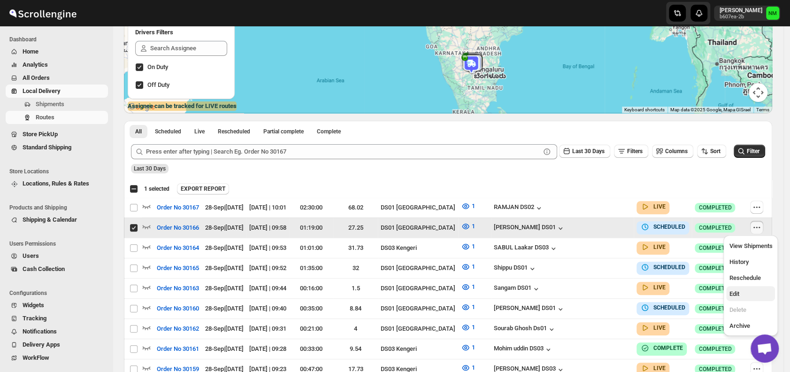
click at [746, 293] on span "Edit" at bounding box center [750, 293] width 43 height 9
checkbox input "false"
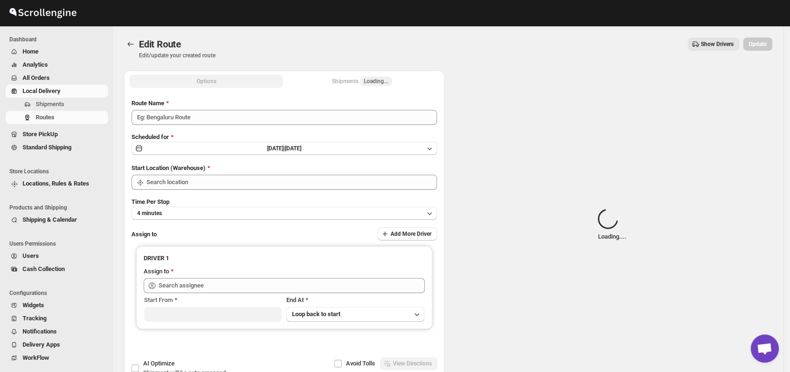
type input "Order No 30166"
type input "DS01 [GEOGRAPHIC_DATA]"
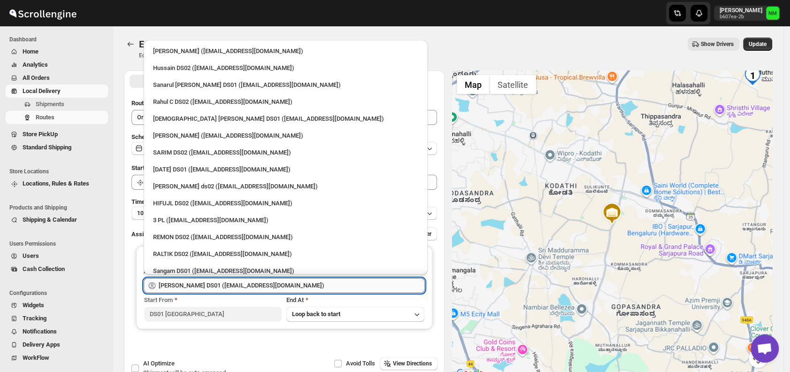
click at [285, 282] on input "[PERSON_NAME] DS01 ([EMAIL_ADDRESS][DOMAIN_NAME])" at bounding box center [292, 285] width 266 height 15
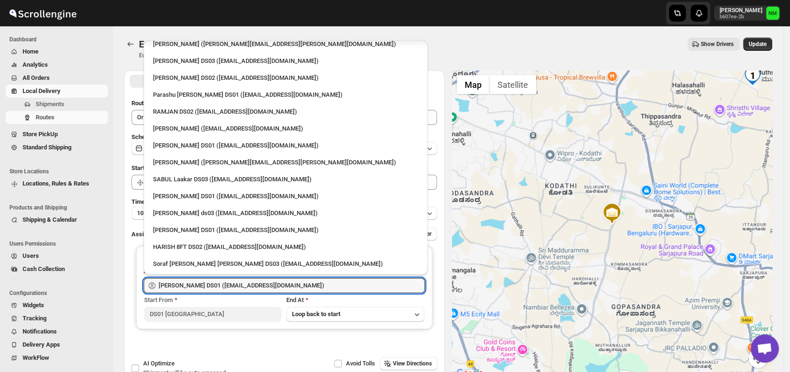
scroll to position [700, 0]
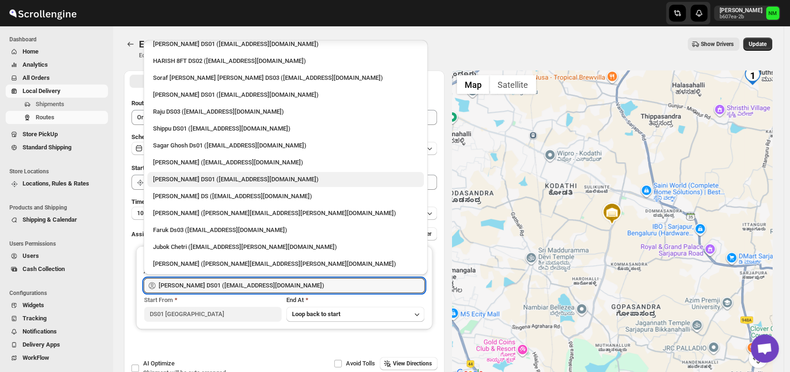
click at [178, 176] on div "[PERSON_NAME] DS01 ([EMAIL_ADDRESS][DOMAIN_NAME])" at bounding box center [285, 179] width 265 height 9
type input "[PERSON_NAME] DS01 ([EMAIL_ADDRESS][DOMAIN_NAME])"
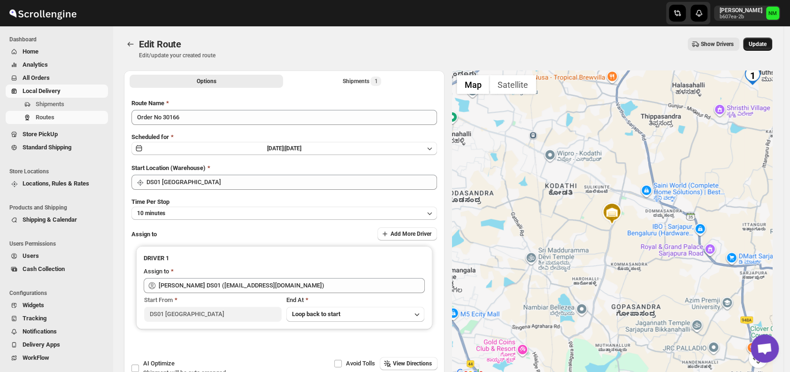
click at [762, 45] on span "Update" at bounding box center [757, 44] width 18 height 8
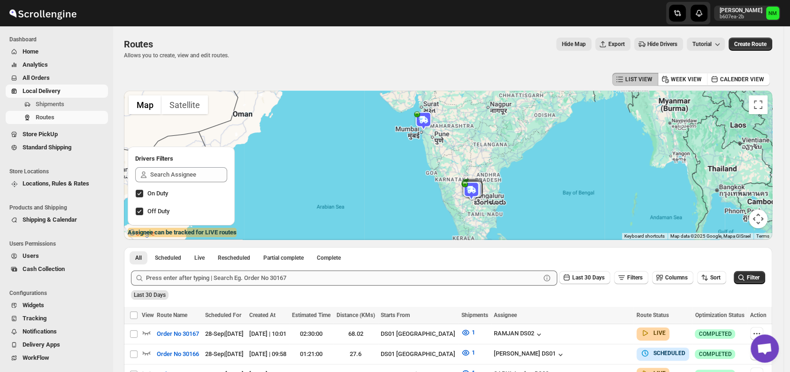
scroll to position [155, 0]
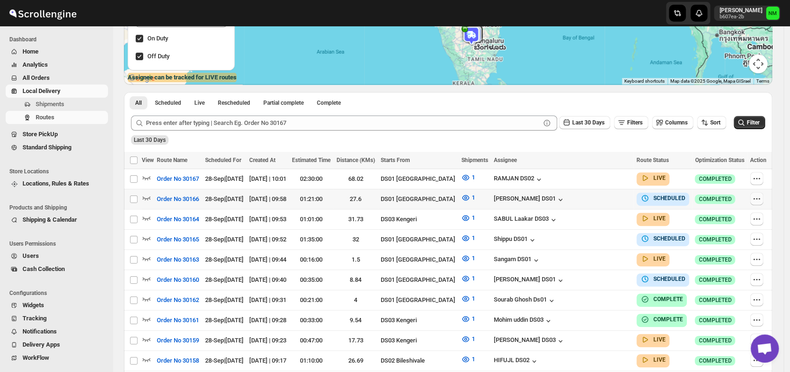
click at [759, 194] on icon "button" at bounding box center [756, 198] width 9 height 9
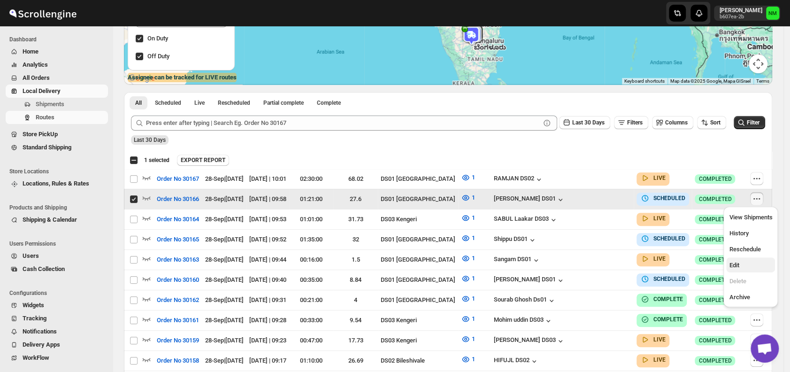
click at [746, 263] on span "Edit" at bounding box center [750, 264] width 43 height 9
checkbox input "false"
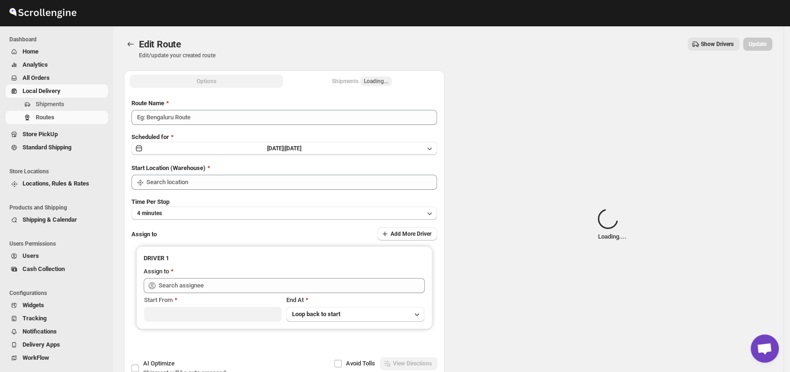
type input "Order No 30166"
type input "DS01 [GEOGRAPHIC_DATA]"
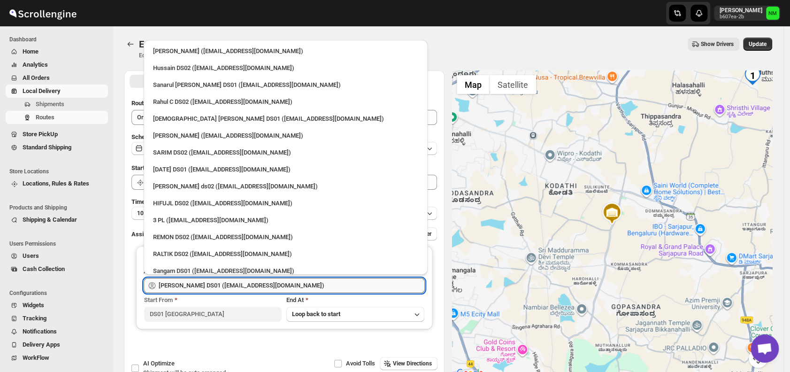
click at [289, 282] on input "Ashraf Ali DS01 (matice5369@anysilo.com)" at bounding box center [292, 285] width 266 height 15
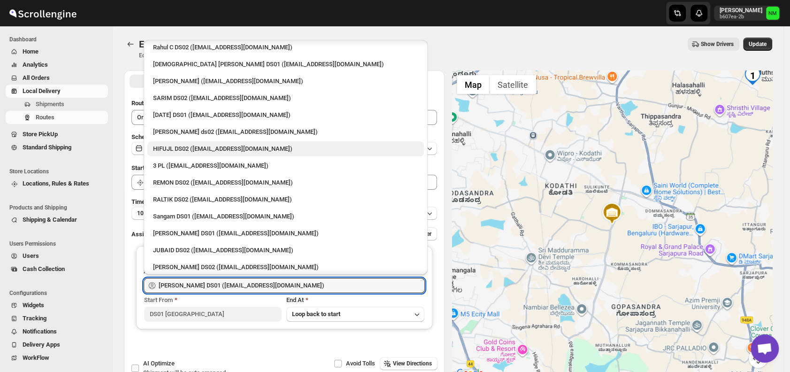
scroll to position [55, 0]
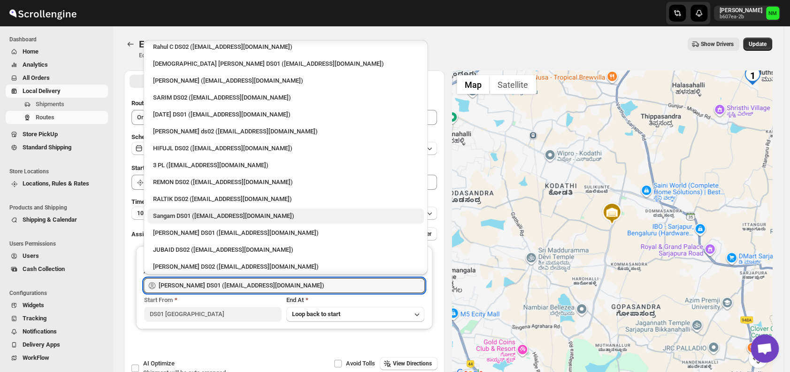
click at [204, 216] on div "Sangam DS01 (relov34542@lassora.com)" at bounding box center [285, 215] width 265 height 9
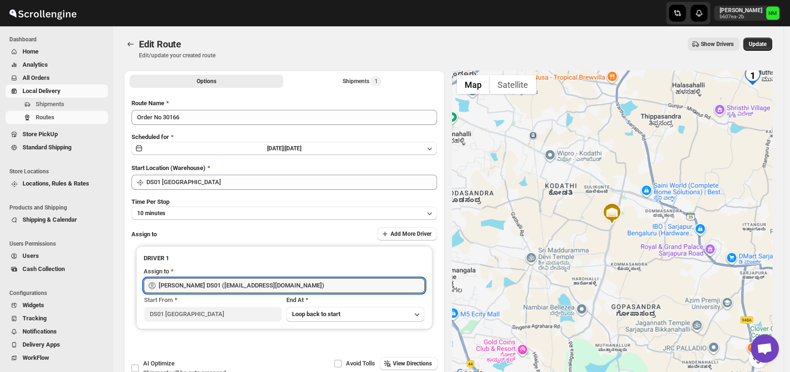
type input "Sangam DS01 (relov34542@lassora.com)"
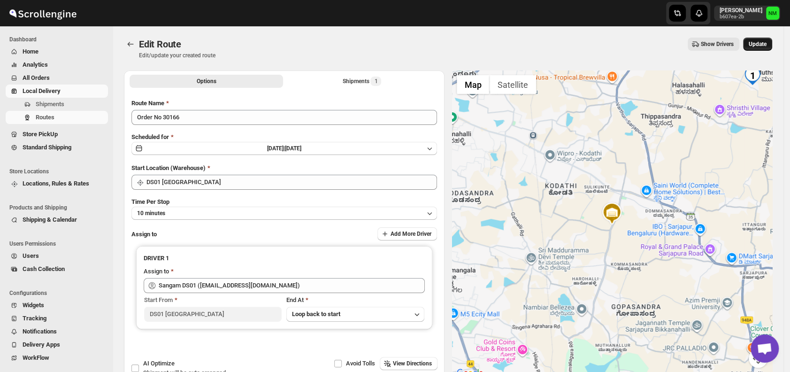
click at [758, 45] on span "Update" at bounding box center [757, 44] width 18 height 8
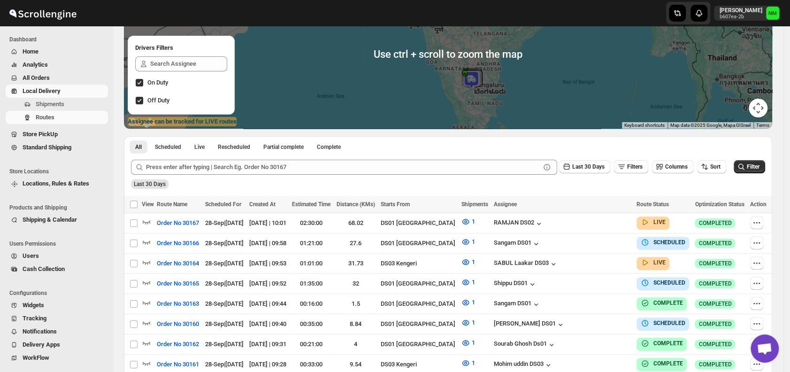
scroll to position [112, 0]
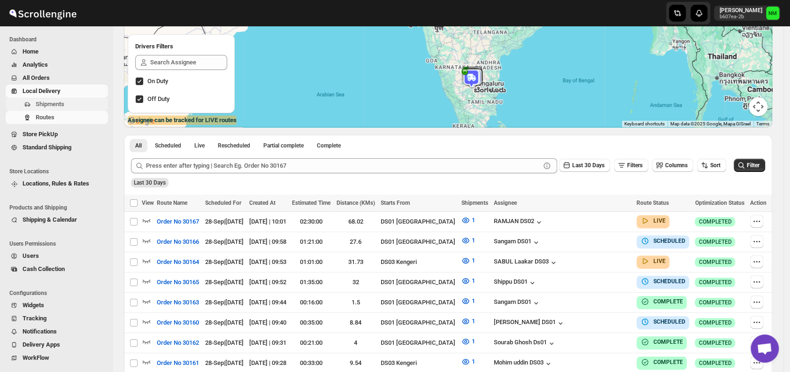
click at [71, 106] on span "Shipments" at bounding box center [71, 103] width 70 height 9
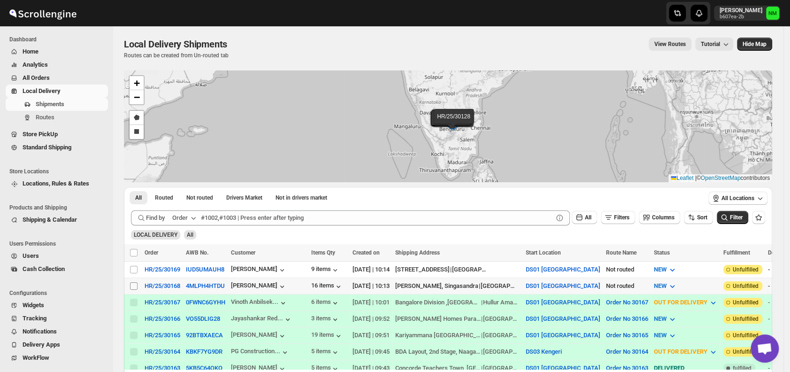
click at [132, 284] on input "Select shipment" at bounding box center [134, 286] width 8 height 8
checkbox input "true"
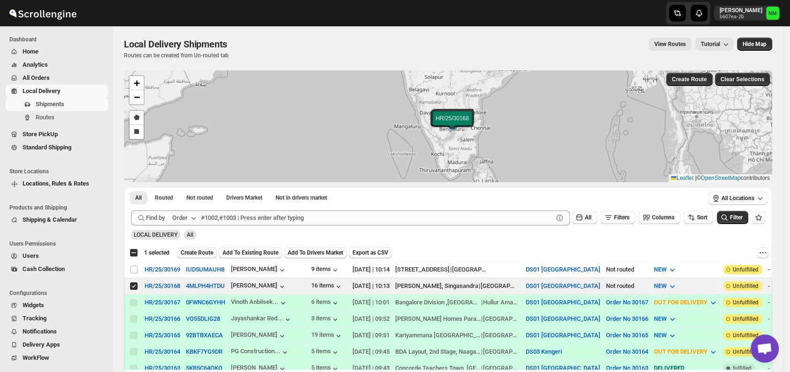
click at [190, 251] on span "Create Route" at bounding box center [197, 253] width 32 height 8
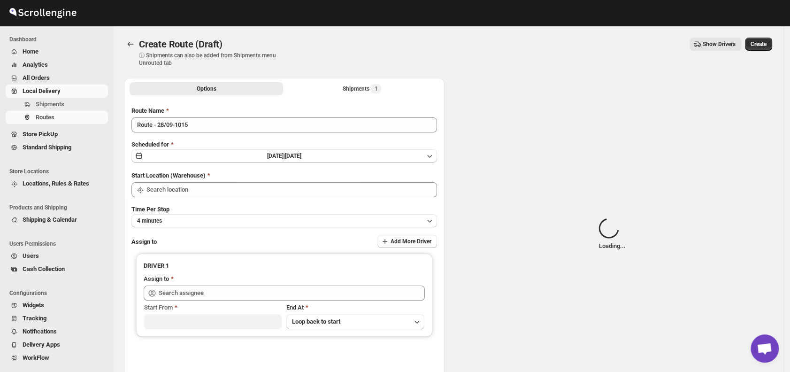
type input "DS01 [GEOGRAPHIC_DATA]"
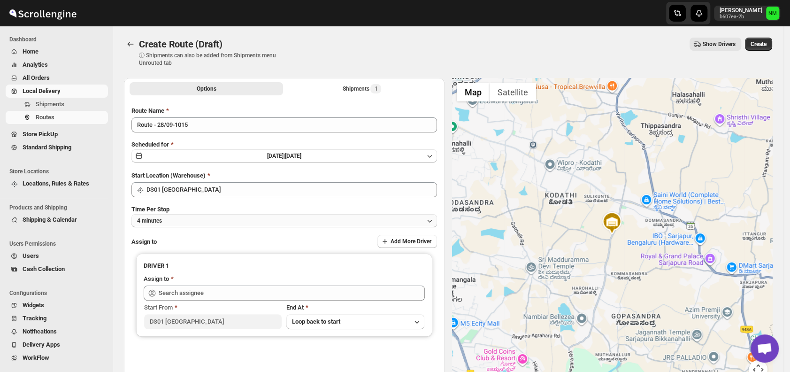
click at [244, 218] on button "4 minutes" at bounding box center [283, 220] width 305 height 13
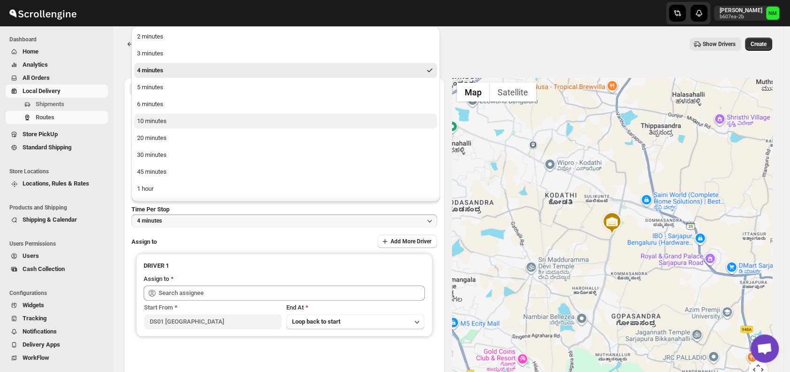
click at [181, 120] on button "10 minutes" at bounding box center [285, 121] width 303 height 15
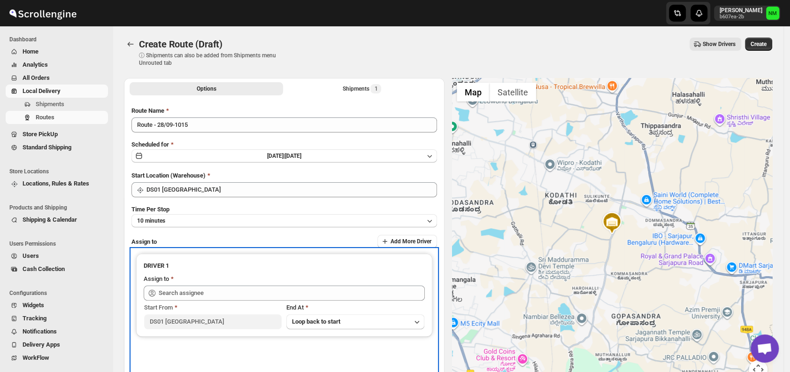
click at [222, 283] on div "Assign to" at bounding box center [284, 279] width 281 height 11
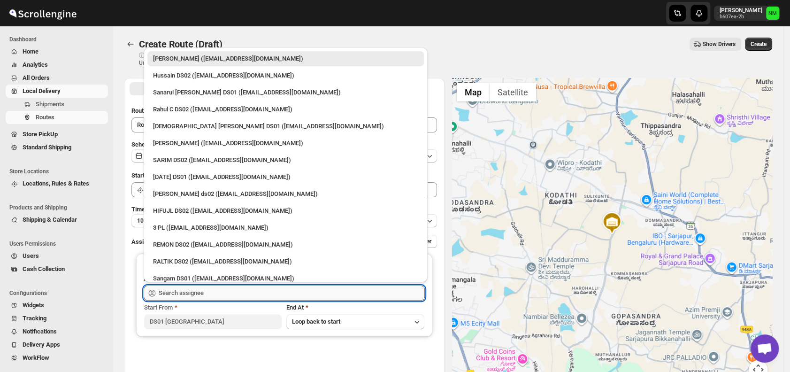
click at [219, 290] on input "text" at bounding box center [292, 292] width 266 height 15
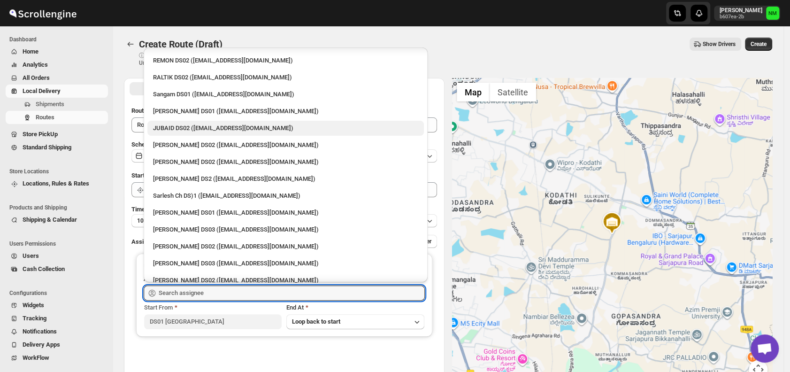
scroll to position [186, 0]
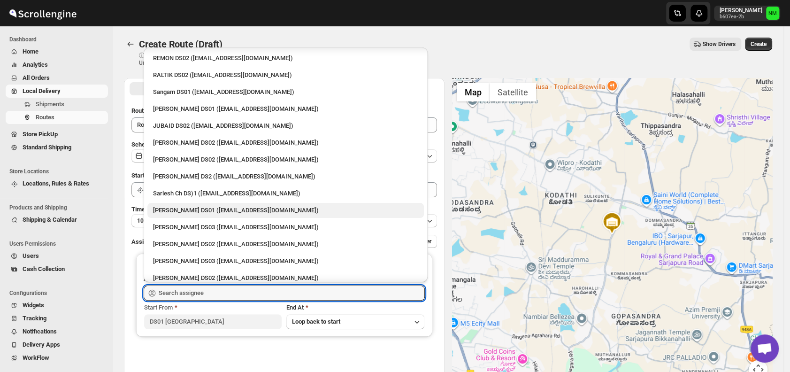
click at [179, 206] on div "[PERSON_NAME] DS01 ([EMAIL_ADDRESS][DOMAIN_NAME])" at bounding box center [285, 209] width 265 height 9
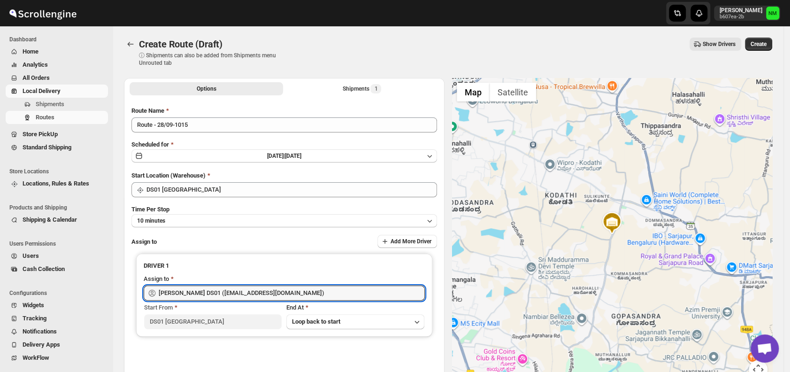
type input "[PERSON_NAME] DS01 ([EMAIL_ADDRESS][DOMAIN_NAME])"
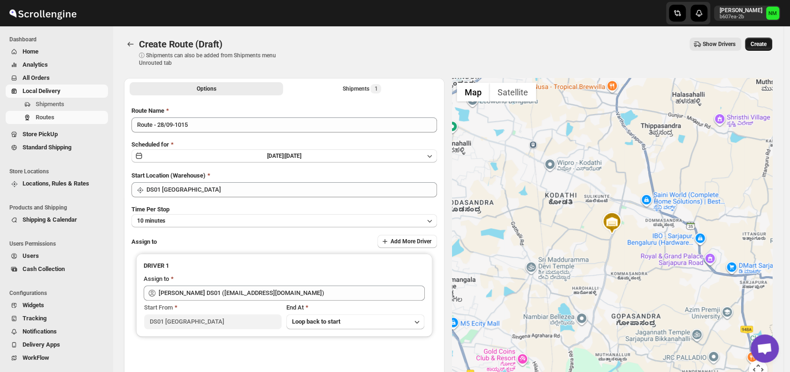
click at [753, 43] on button "Create" at bounding box center [758, 44] width 27 height 13
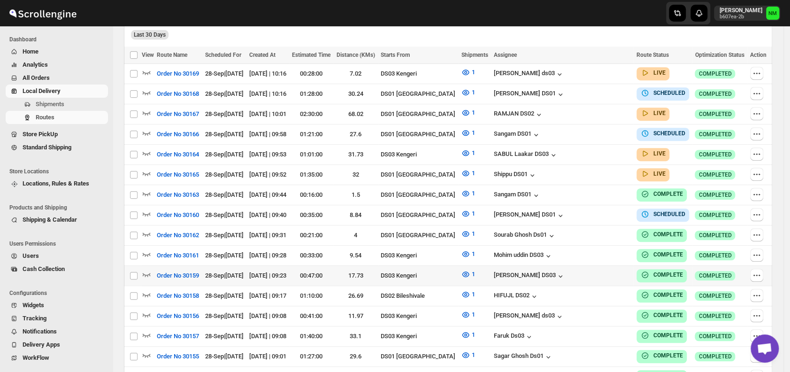
scroll to position [261, 0]
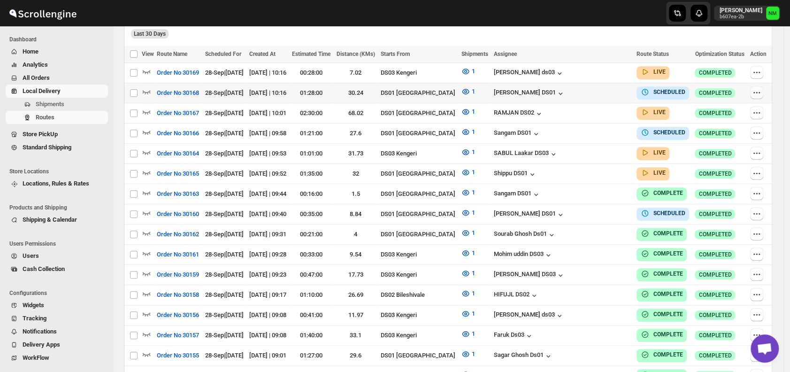
click at [753, 88] on button "button" at bounding box center [756, 92] width 13 height 13
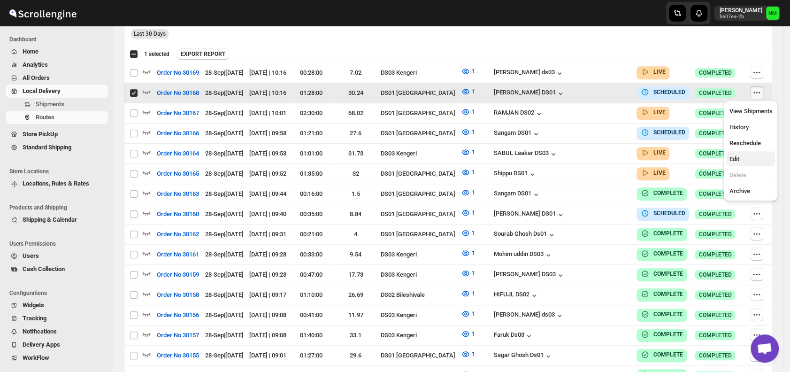
click at [735, 157] on span "Edit" at bounding box center [734, 158] width 10 height 7
checkbox input "false"
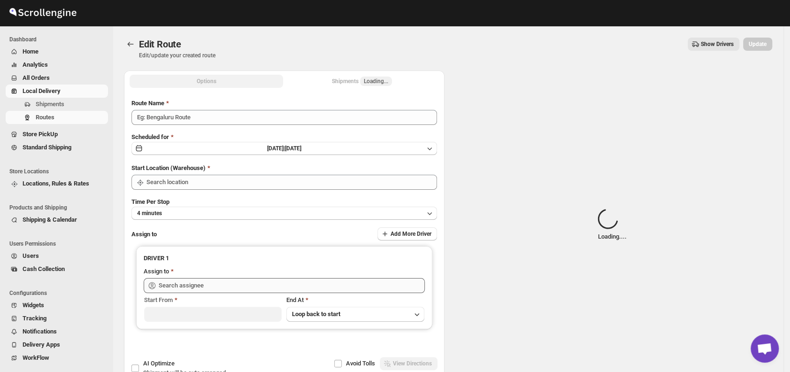
type input "Order No 30168"
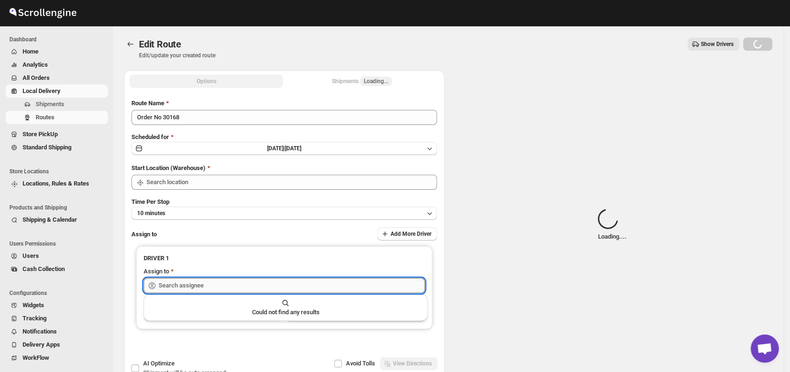
click at [267, 282] on input "text" at bounding box center [292, 285] width 266 height 15
type input "DS01 [GEOGRAPHIC_DATA]"
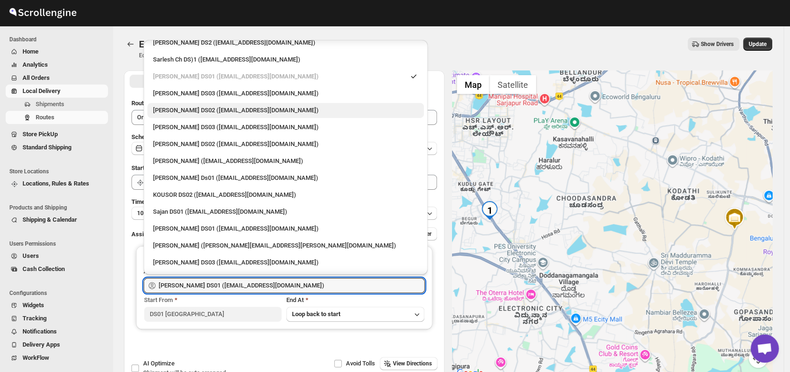
scroll to position [315, 0]
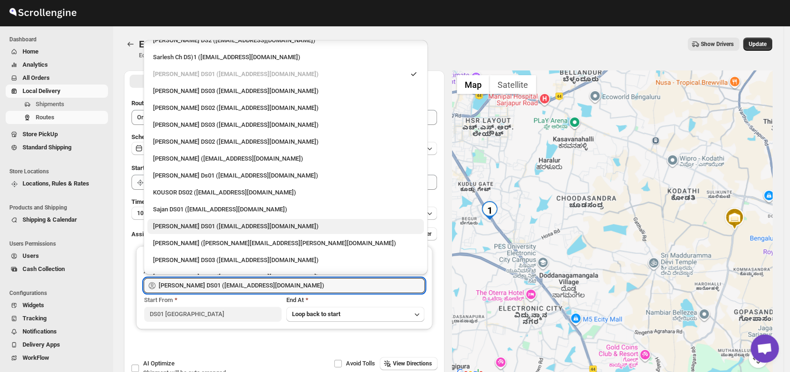
click at [182, 221] on div "[PERSON_NAME] DS01 ([EMAIL_ADDRESS][DOMAIN_NAME])" at bounding box center [285, 225] width 265 height 9
type input "[PERSON_NAME] DS01 ([EMAIL_ADDRESS][DOMAIN_NAME])"
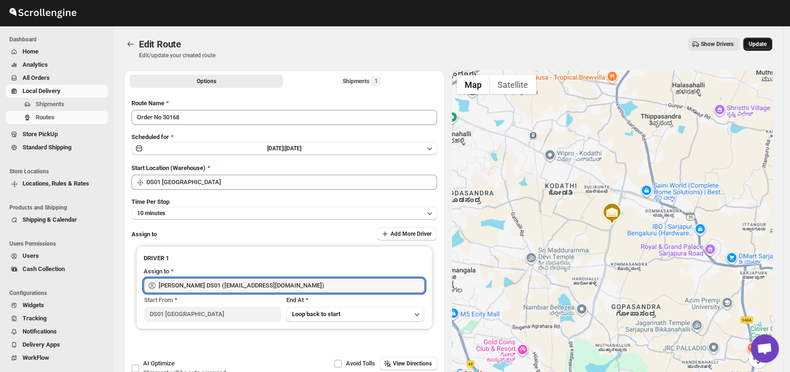
click at [757, 46] on span "Update" at bounding box center [757, 44] width 18 height 8
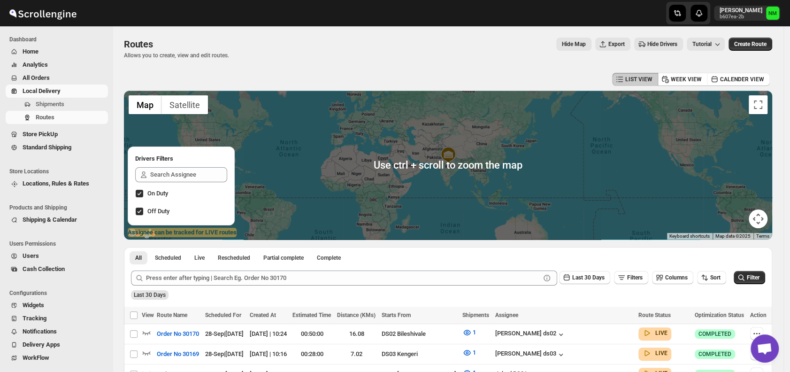
scroll to position [202, 0]
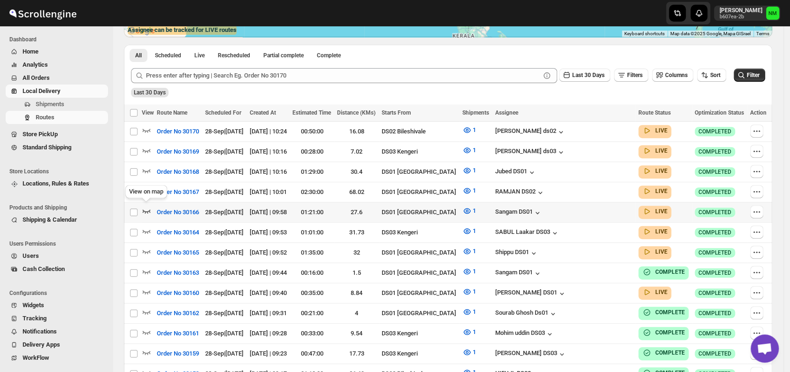
click at [148, 206] on icon "button" at bounding box center [146, 210] width 9 height 9
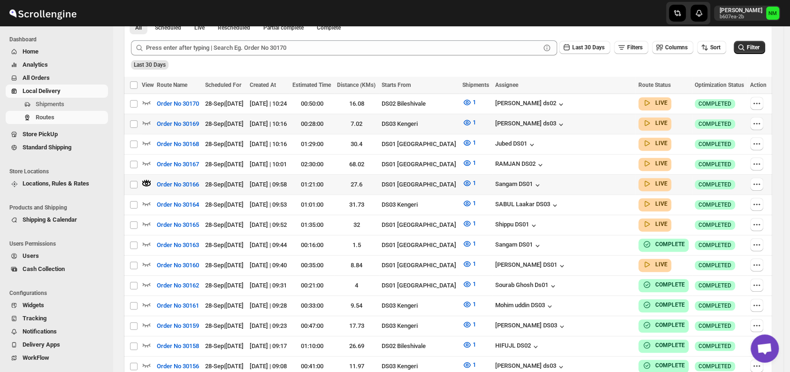
scroll to position [239, 0]
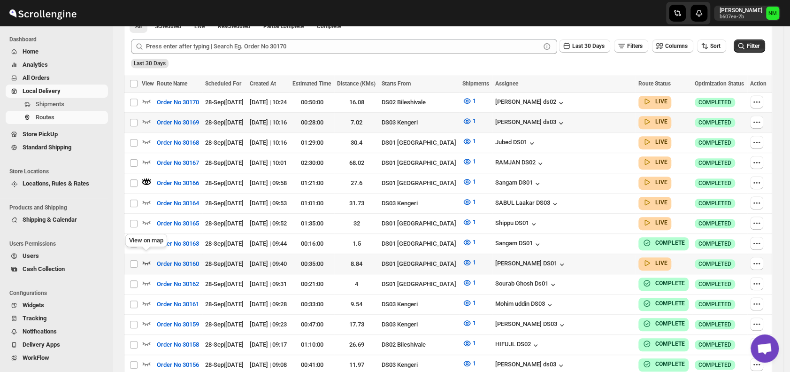
click at [148, 258] on icon "button" at bounding box center [146, 262] width 9 height 9
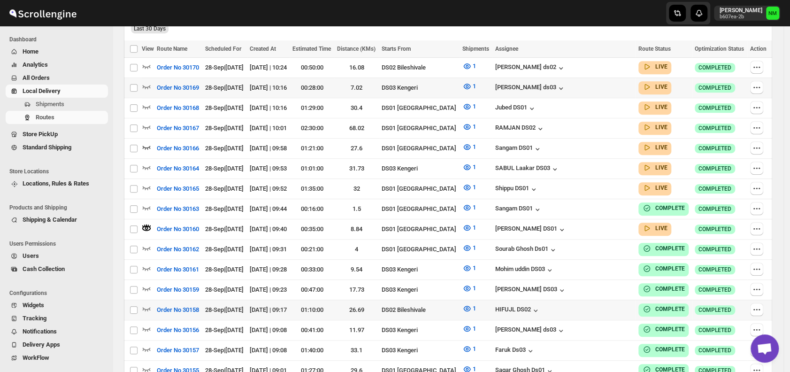
scroll to position [274, 0]
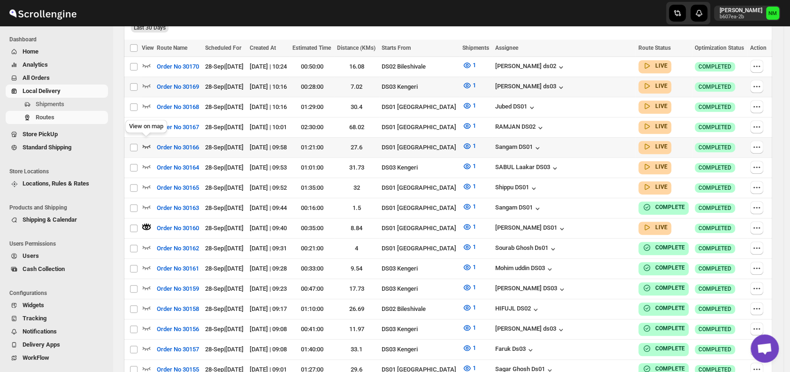
click at [149, 141] on icon "button" at bounding box center [146, 145] width 9 height 9
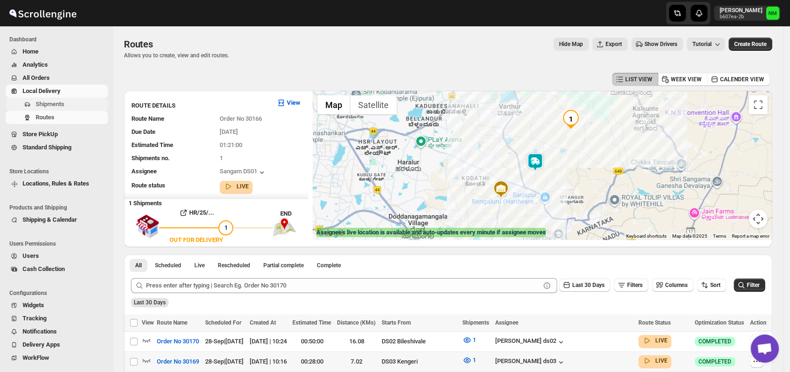
click at [50, 104] on span "Shipments" at bounding box center [50, 103] width 29 height 7
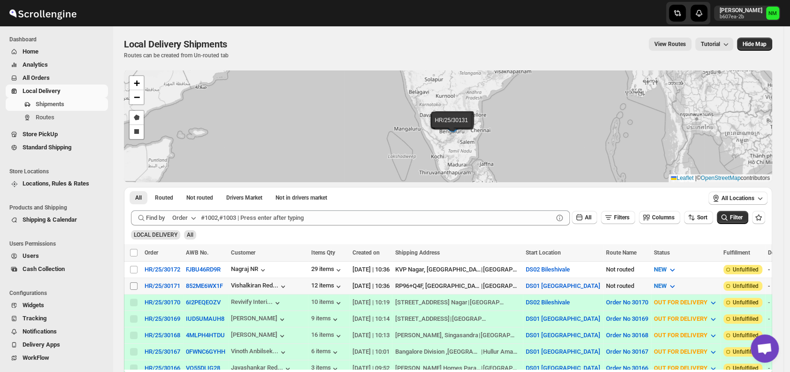
click at [133, 285] on input "Select shipment" at bounding box center [134, 286] width 8 height 8
checkbox input "true"
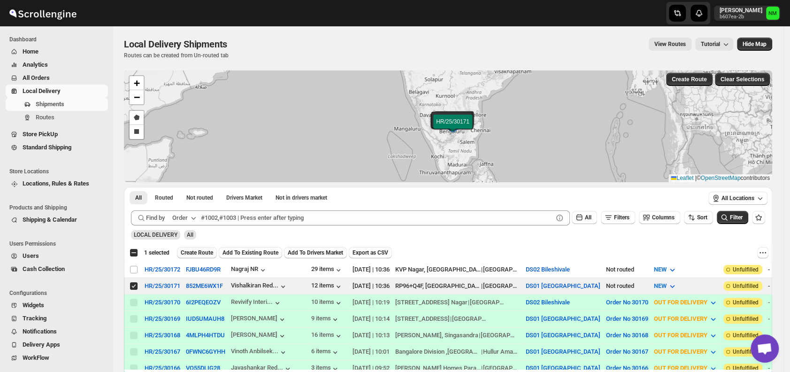
click at [188, 251] on span "Create Route" at bounding box center [197, 253] width 32 height 8
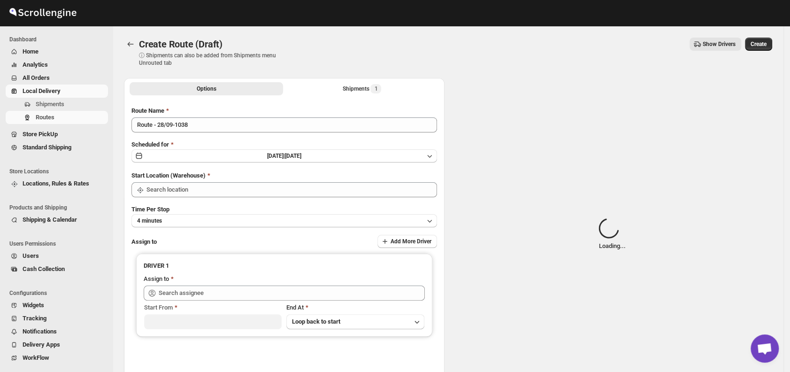
type input "DS01 [GEOGRAPHIC_DATA]"
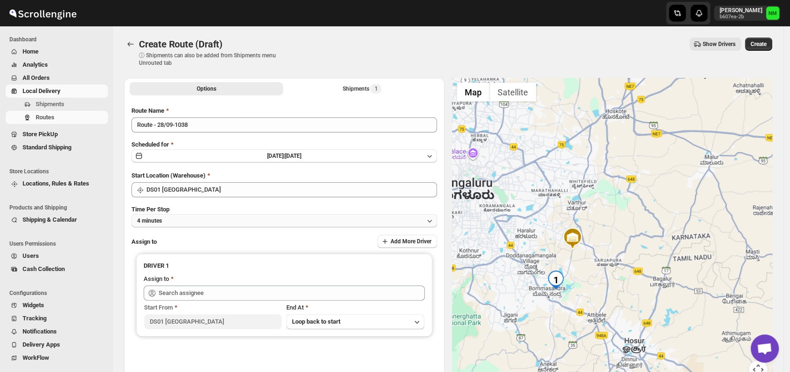
click at [207, 220] on button "4 minutes" at bounding box center [283, 220] width 305 height 13
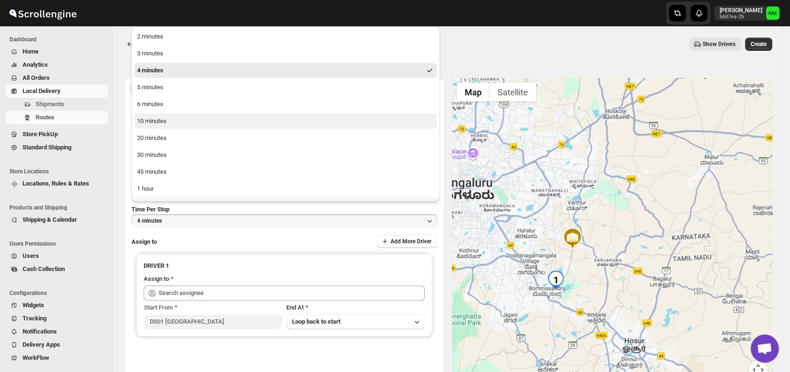
click at [161, 118] on div "10 minutes" at bounding box center [152, 120] width 30 height 9
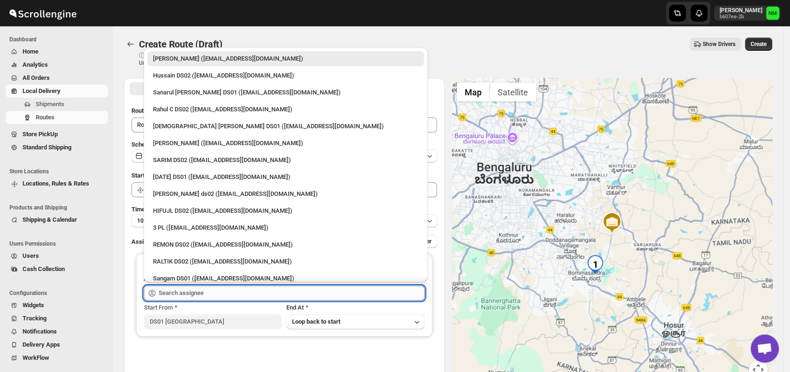
click at [243, 294] on input "text" at bounding box center [292, 292] width 266 height 15
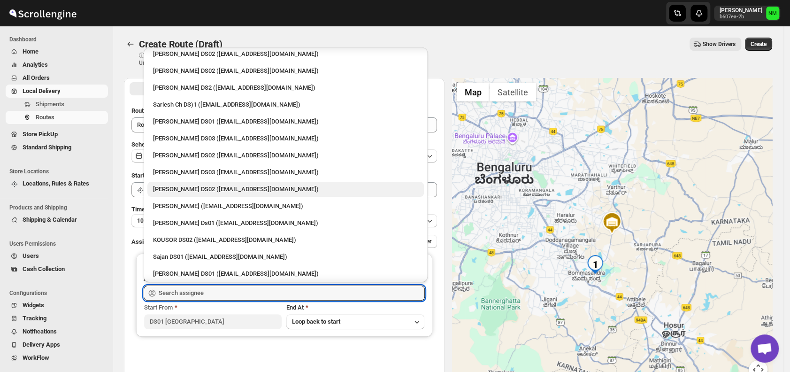
scroll to position [276, 0]
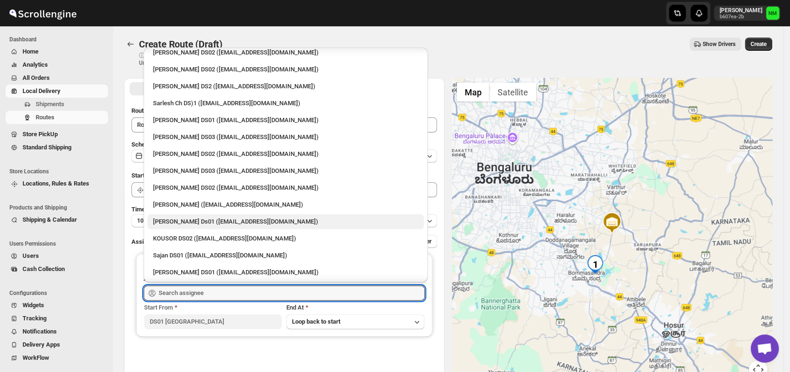
click at [165, 218] on div "Sourab Ghosh Ds01 (xadira4890@asimarif.com)" at bounding box center [285, 221] width 265 height 9
type input "Sourab Ghosh Ds01 (xadira4890@asimarif.com)"
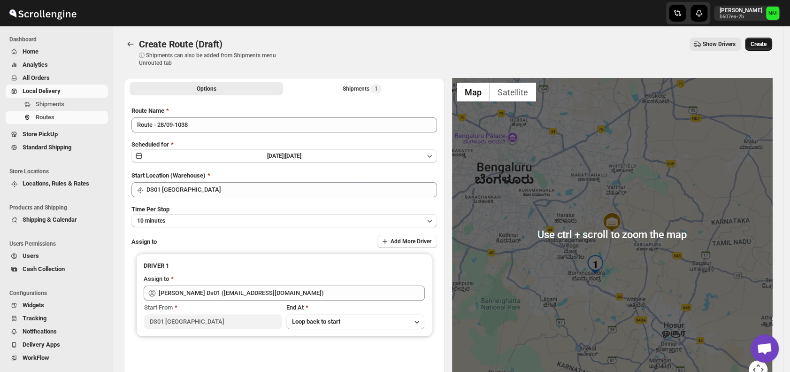
click at [768, 50] on button "Create" at bounding box center [758, 44] width 27 height 13
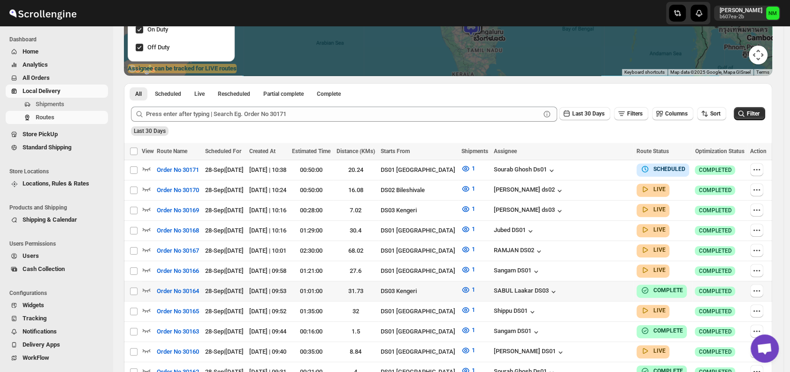
scroll to position [275, 0]
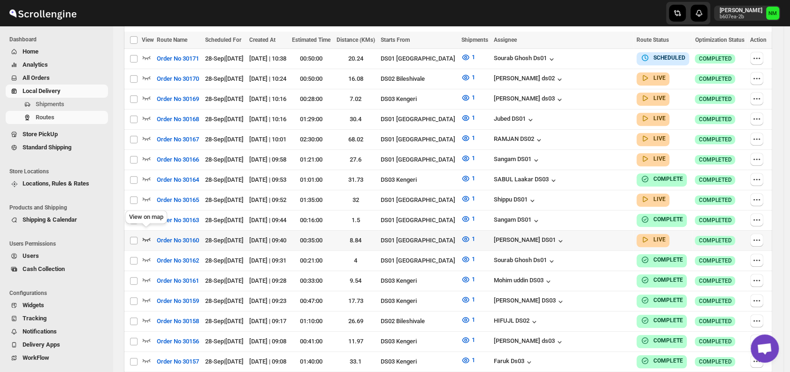
click at [145, 234] on icon "button" at bounding box center [146, 238] width 9 height 9
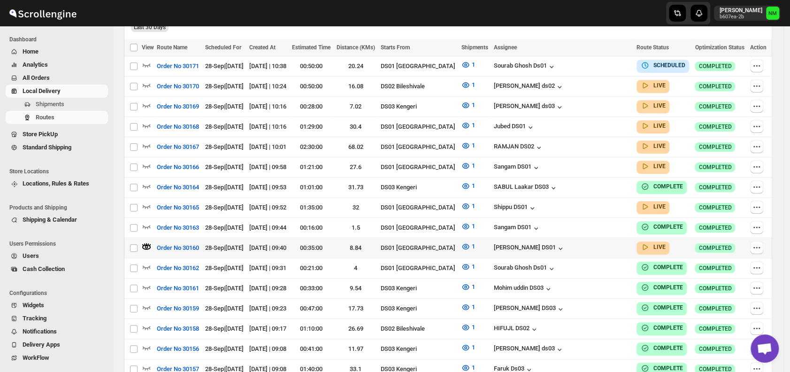
scroll to position [0, 0]
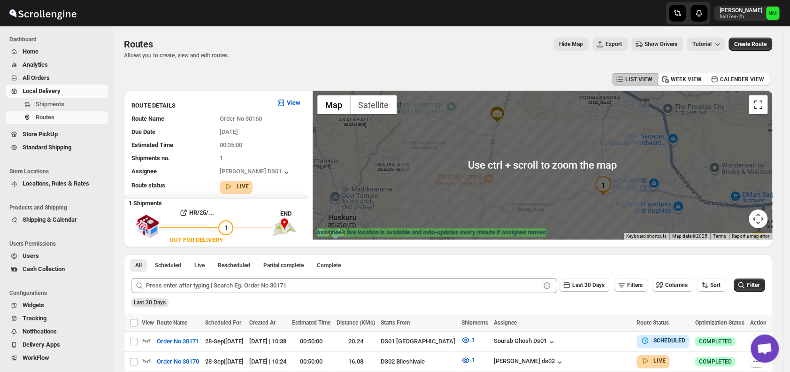
click at [761, 107] on button "Toggle fullscreen view" at bounding box center [757, 104] width 19 height 19
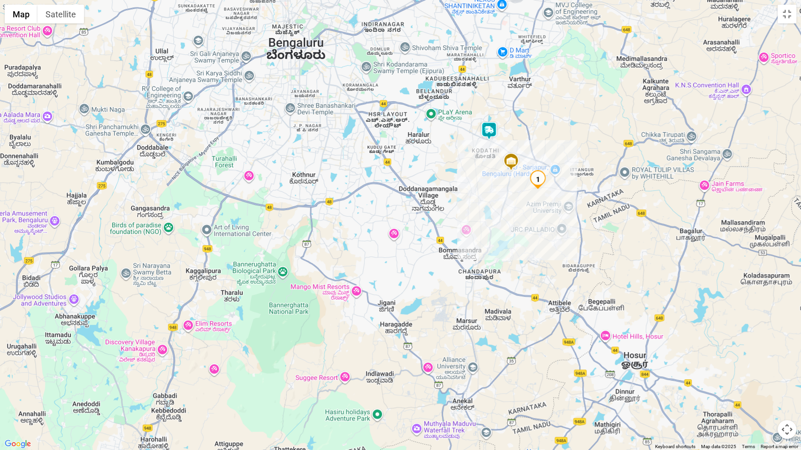
click at [490, 132] on img at bounding box center [488, 131] width 19 height 19
click at [786, 21] on button "Toggle fullscreen view" at bounding box center [786, 14] width 19 height 19
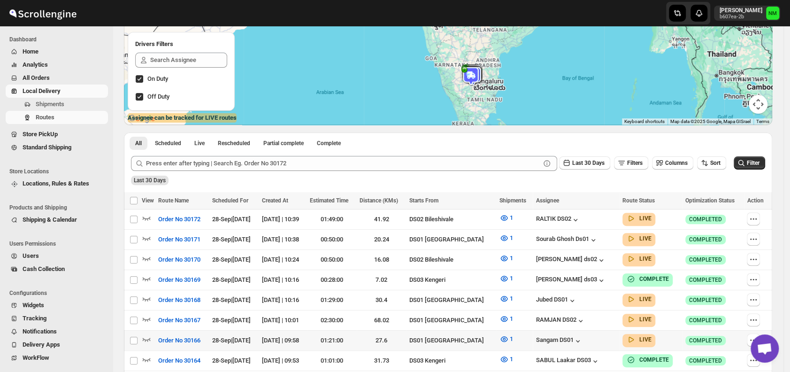
scroll to position [156, 0]
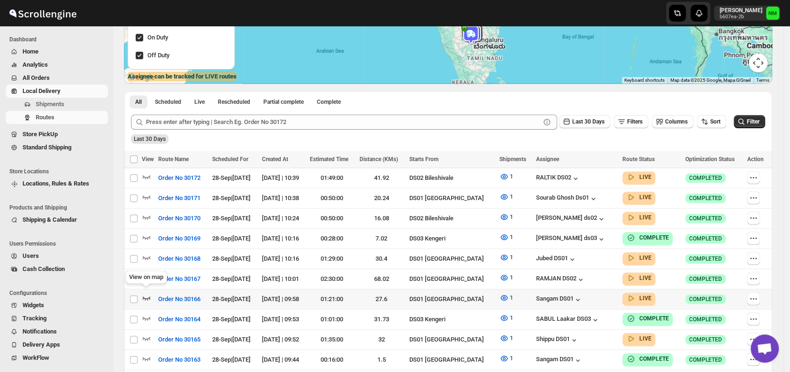
click at [149, 293] on icon "button" at bounding box center [146, 297] width 9 height 9
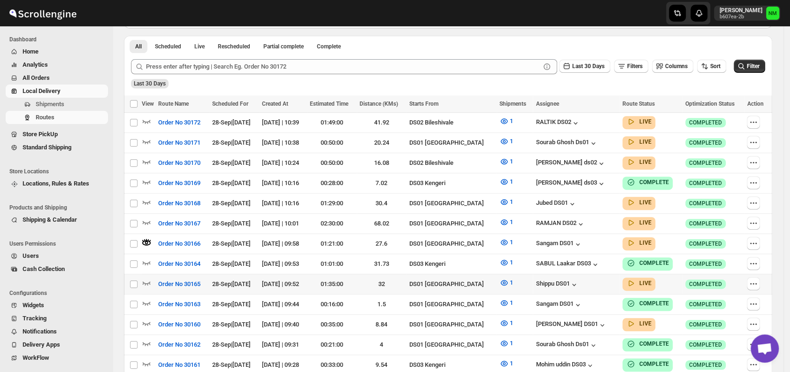
scroll to position [227, 0]
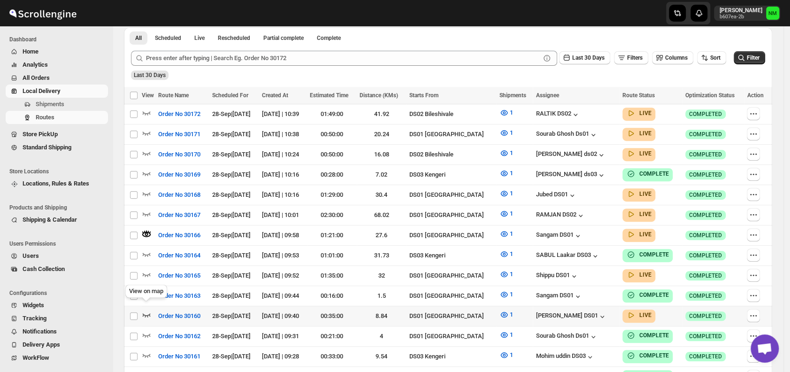
click at [147, 313] on icon "button" at bounding box center [147, 315] width 8 height 4
click at [151, 269] on icon "button" at bounding box center [146, 273] width 9 height 9
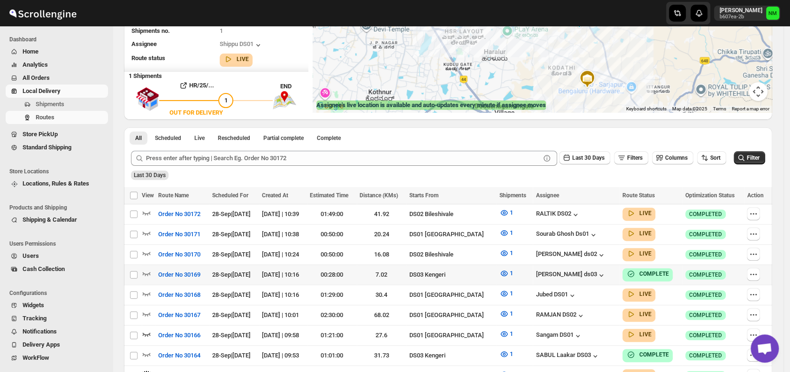
scroll to position [128, 0]
click at [148, 230] on icon "button" at bounding box center [146, 232] width 9 height 9
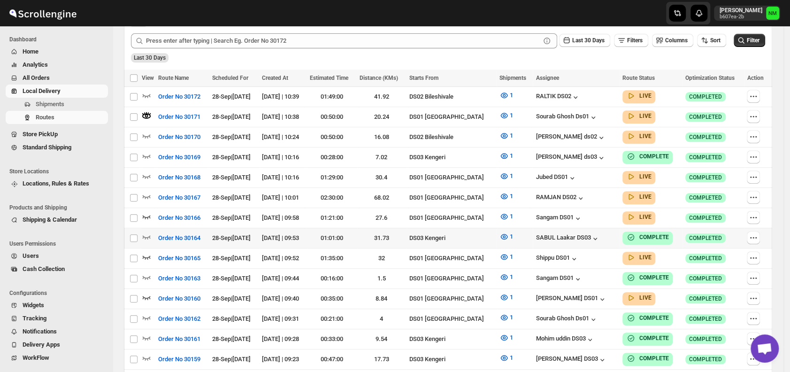
scroll to position [245, 0]
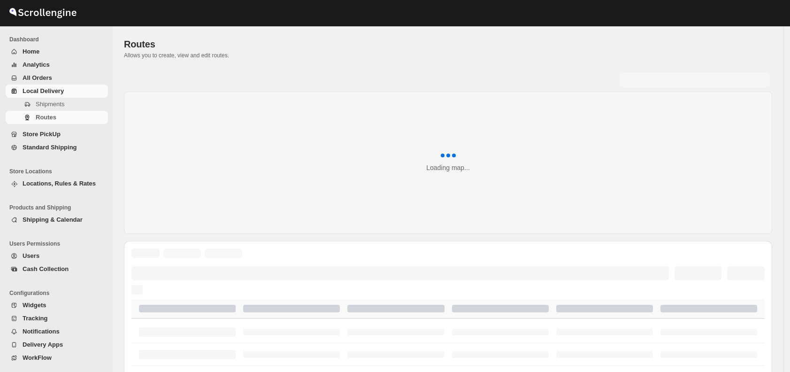
scroll to position [245, 0]
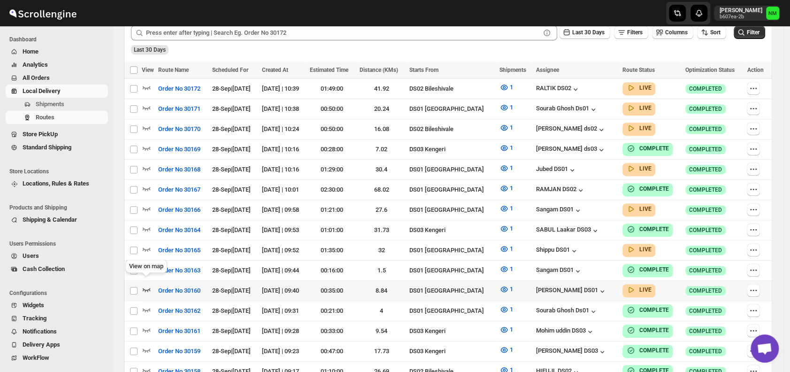
click at [149, 284] on icon "button" at bounding box center [146, 288] width 9 height 9
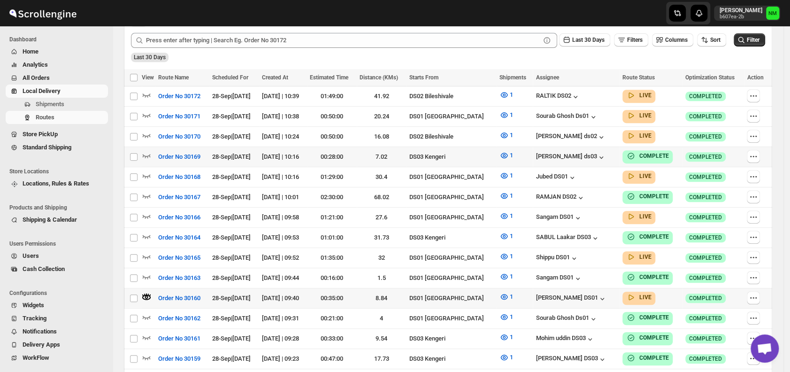
scroll to position [0, 0]
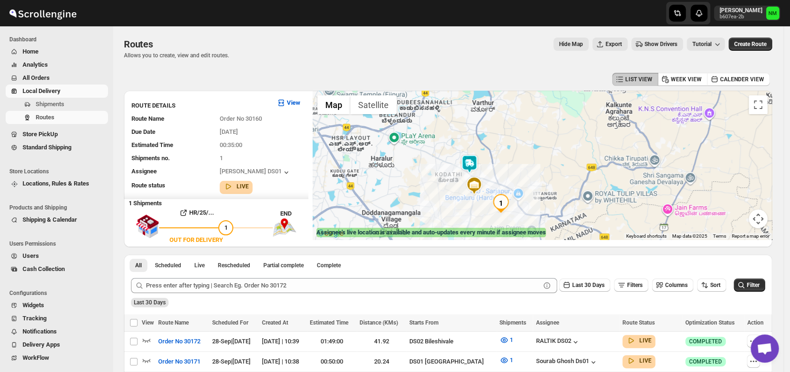
click at [476, 155] on img at bounding box center [469, 163] width 19 height 19
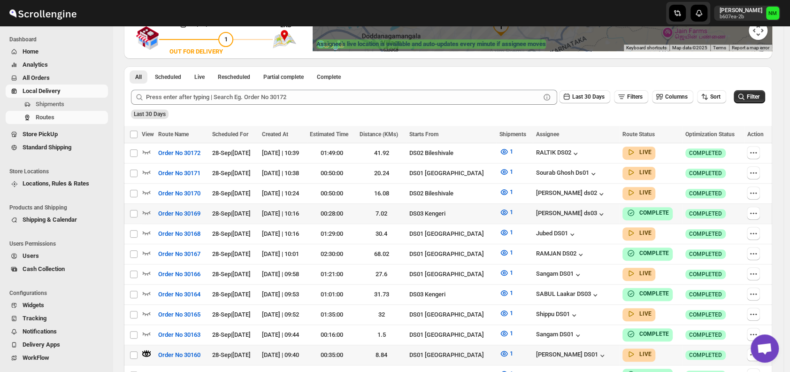
scroll to position [190, 0]
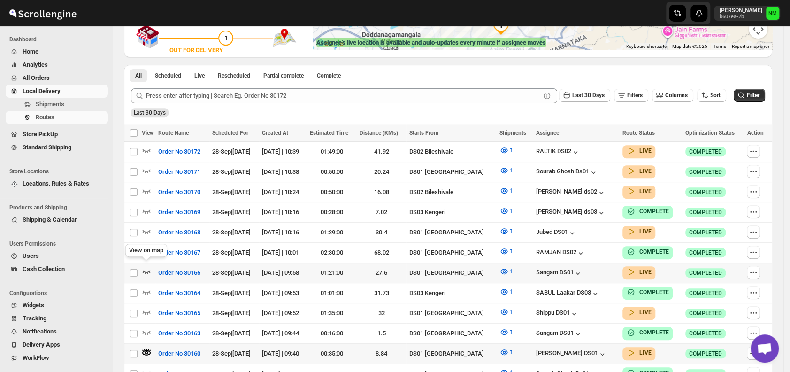
click at [150, 266] on icon "button" at bounding box center [146, 270] width 9 height 9
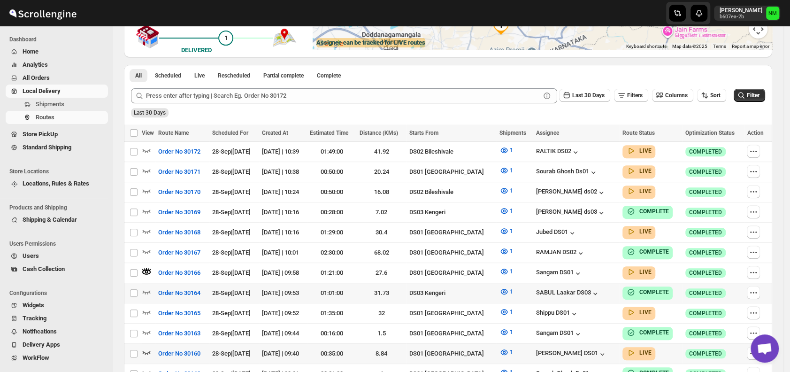
scroll to position [0, 0]
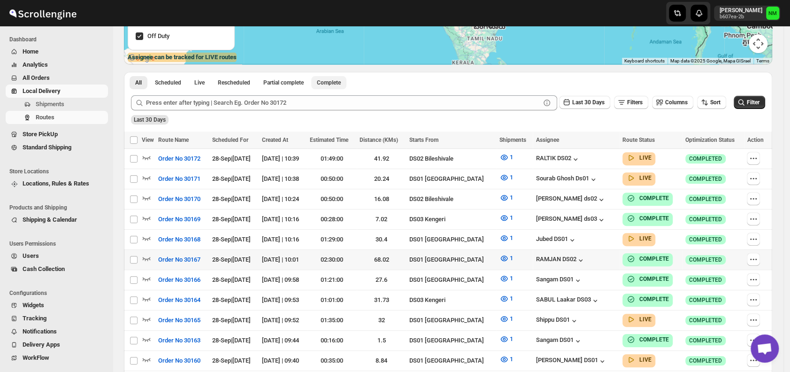
scroll to position [176, 0]
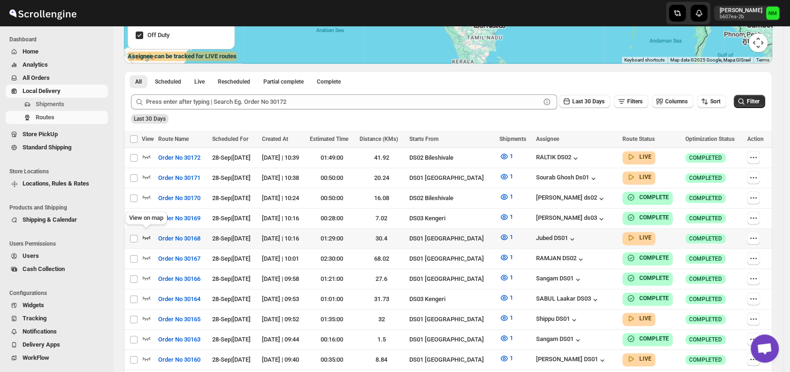
click at [148, 236] on icon "button" at bounding box center [147, 238] width 8 height 4
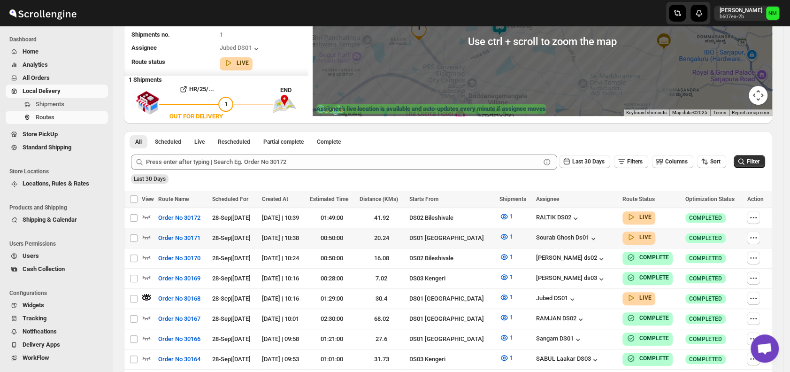
scroll to position [124, 0]
click at [147, 233] on icon "button" at bounding box center [146, 235] width 9 height 9
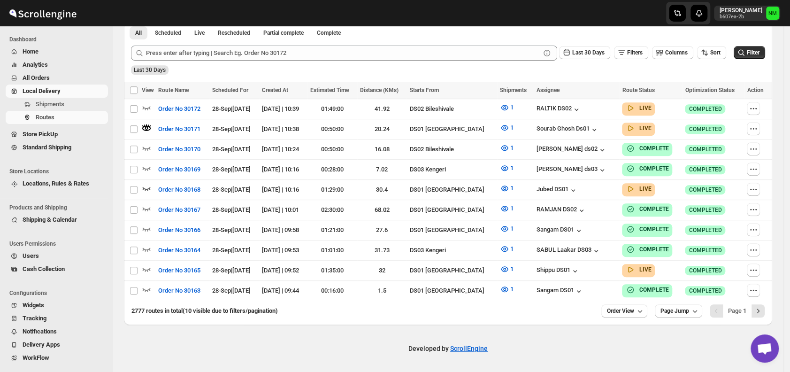
scroll to position [226, 0]
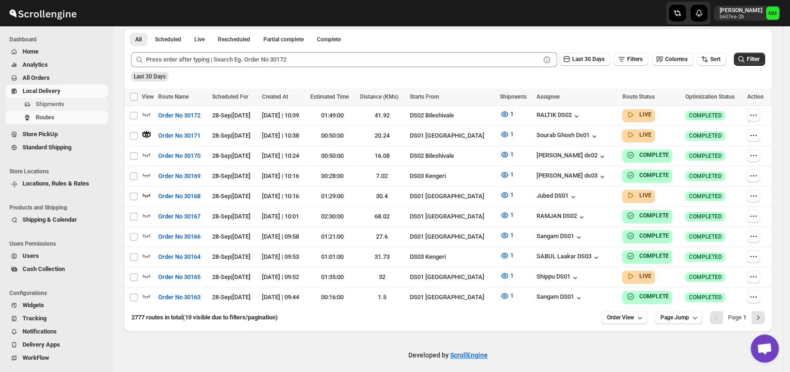
click at [62, 104] on span "Shipments" at bounding box center [50, 103] width 29 height 7
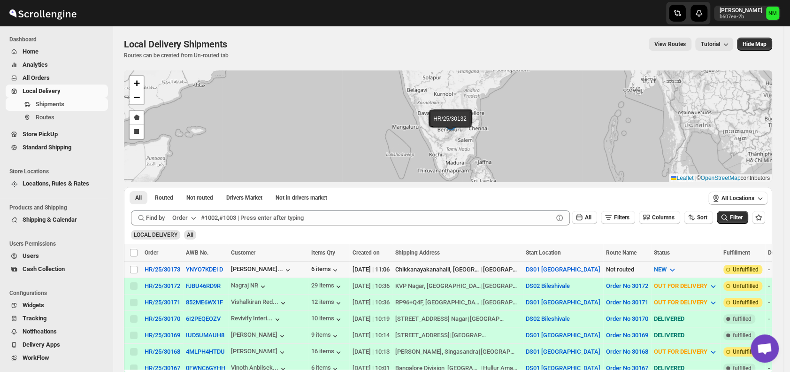
click at [138, 266] on div "Select shipment" at bounding box center [133, 269] width 9 height 8
checkbox input "true"
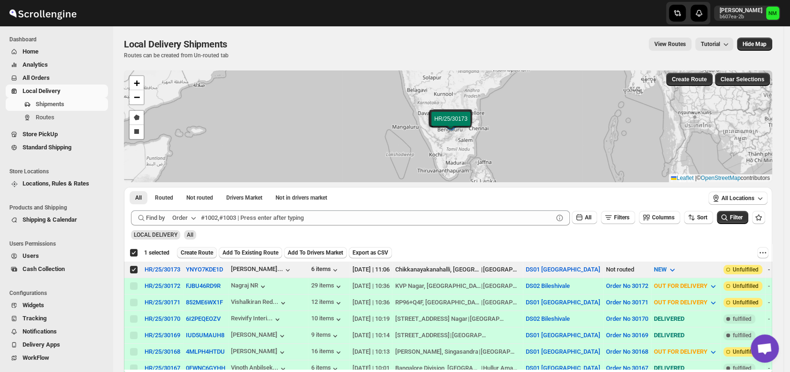
click at [192, 250] on span "Create Route" at bounding box center [197, 253] width 32 height 8
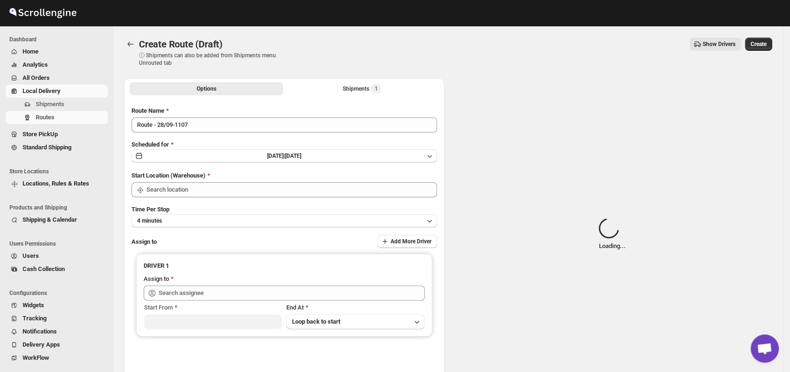
type input "DS01 [GEOGRAPHIC_DATA]"
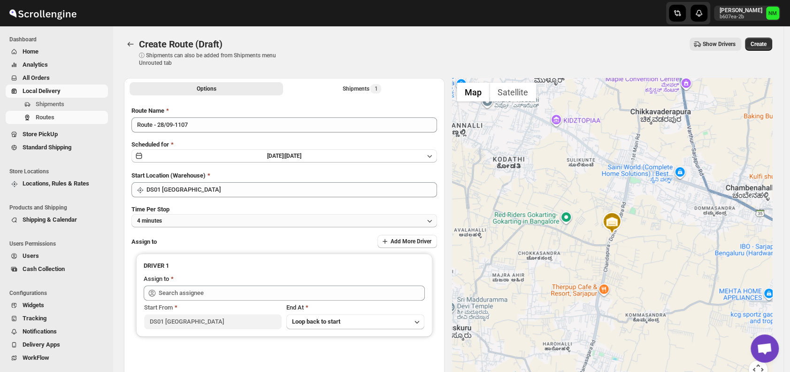
click at [184, 223] on button "4 minutes" at bounding box center [283, 220] width 305 height 13
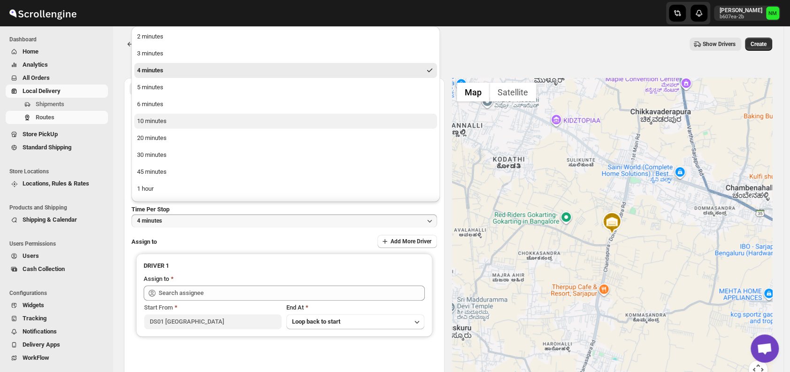
click at [167, 122] on button "10 minutes" at bounding box center [285, 121] width 303 height 15
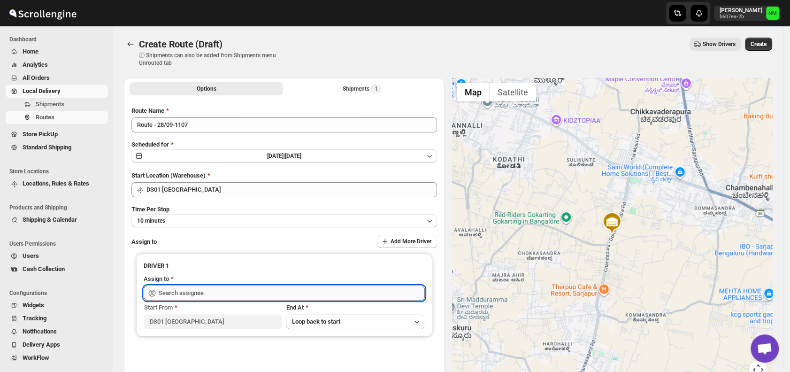
click at [234, 292] on input "text" at bounding box center [292, 292] width 266 height 15
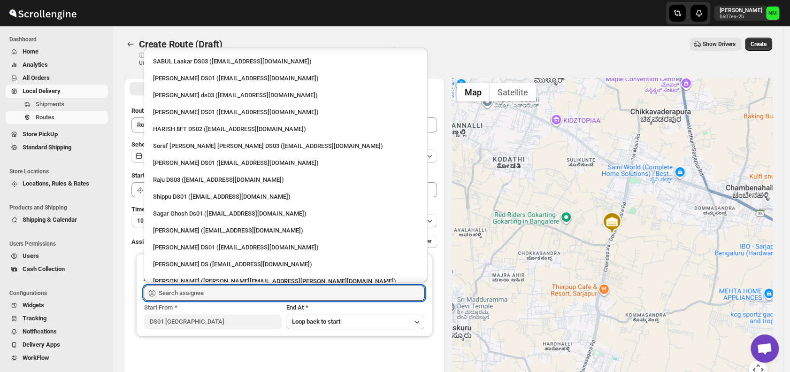
scroll to position [641, 0]
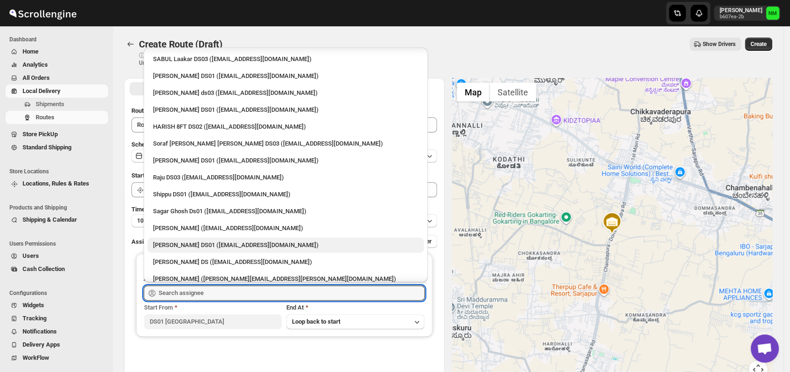
click at [213, 238] on div "[PERSON_NAME] DS01 ([EMAIL_ADDRESS][DOMAIN_NAME])" at bounding box center [285, 244] width 276 height 15
type input "[PERSON_NAME] DS01 ([EMAIL_ADDRESS][DOMAIN_NAME])"
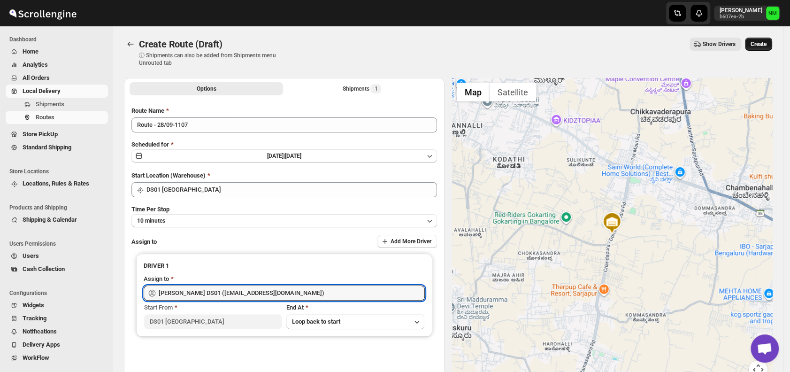
click at [762, 46] on span "Create" at bounding box center [758, 44] width 16 height 8
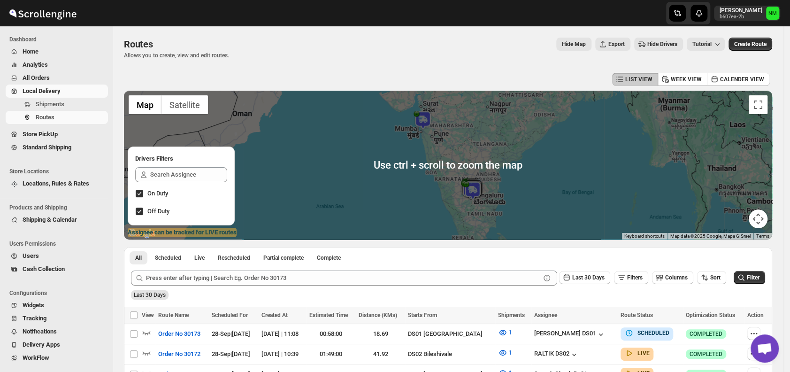
scroll to position [121, 0]
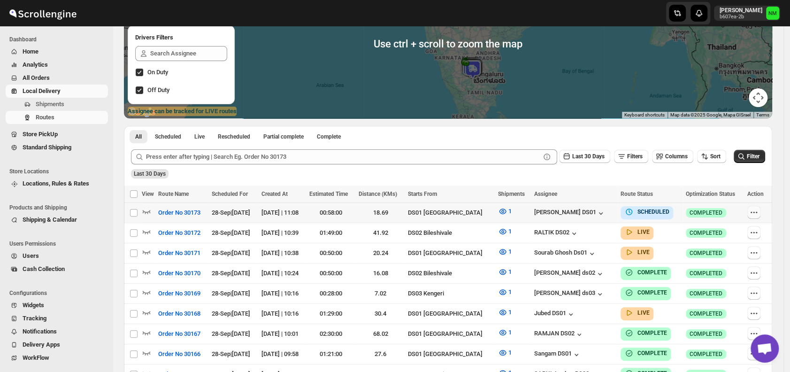
click at [757, 211] on icon "button" at bounding box center [753, 211] width 9 height 9
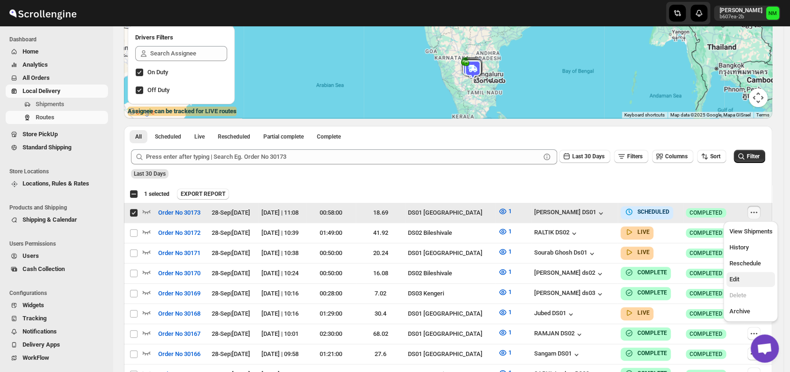
click at [744, 281] on span "Edit" at bounding box center [750, 278] width 43 height 9
checkbox input "false"
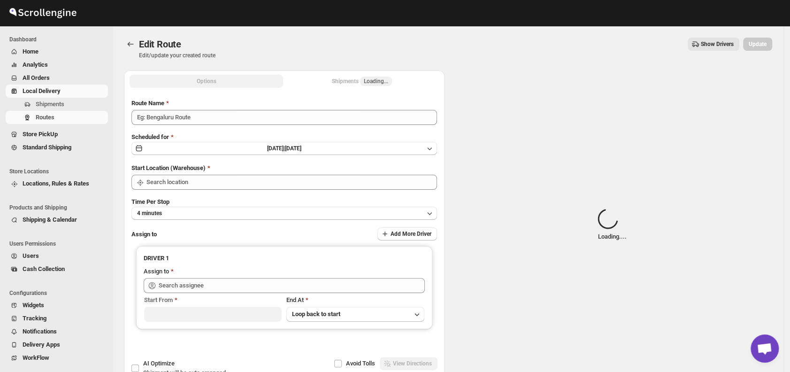
type input "Order No 30173"
type input "DS01 [GEOGRAPHIC_DATA]"
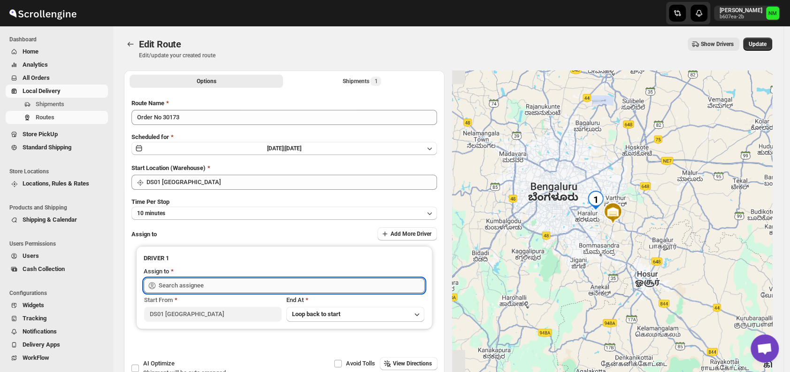
click at [278, 281] on input "text" at bounding box center [292, 285] width 266 height 15
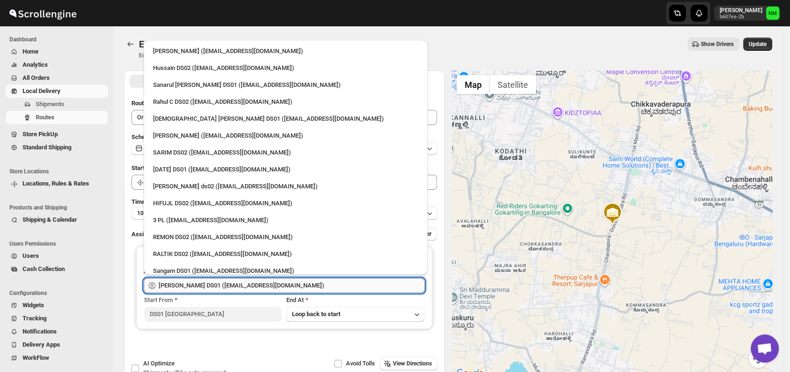
click at [278, 281] on input "[PERSON_NAME] DS01 ([EMAIL_ADDRESS][DOMAIN_NAME])" at bounding box center [292, 285] width 266 height 15
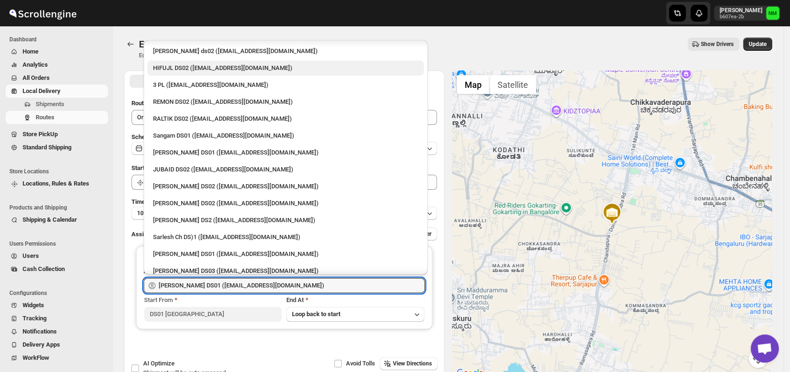
scroll to position [136, 0]
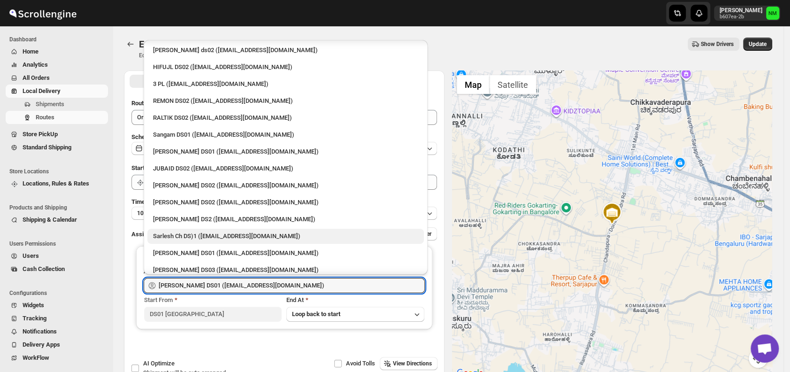
click at [195, 231] on div "Sarlesh Ch DS)1 ([EMAIL_ADDRESS][DOMAIN_NAME])" at bounding box center [285, 235] width 265 height 9
type input "Sarlesh Ch DS)1 ([EMAIL_ADDRESS][DOMAIN_NAME])"
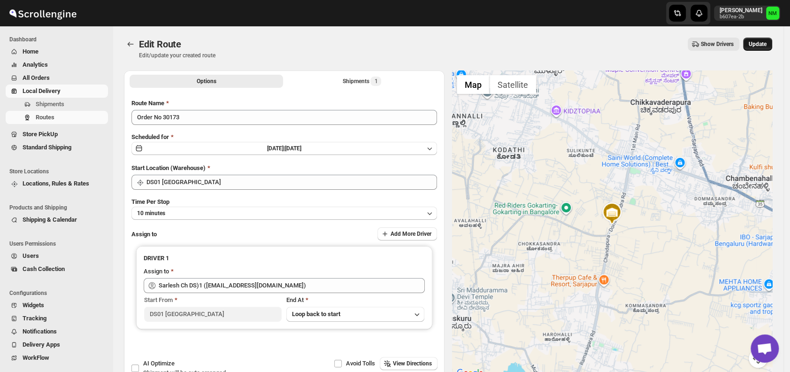
click at [766, 47] on span "Update" at bounding box center [757, 44] width 18 height 8
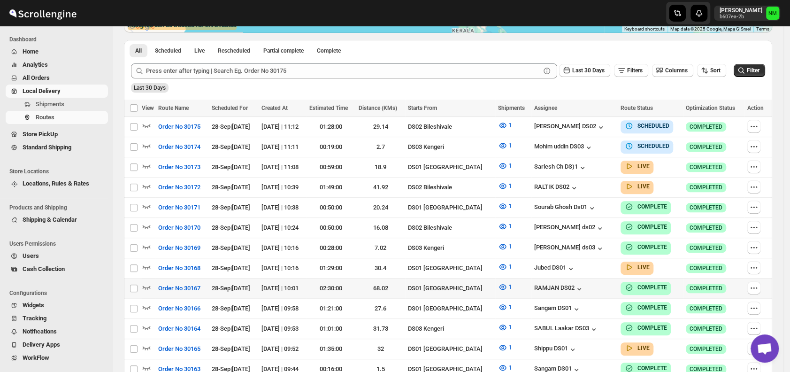
scroll to position [261, 0]
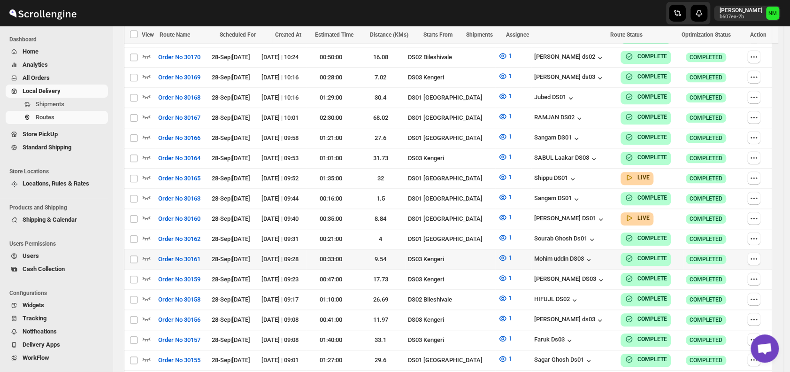
scroll to position [398, 0]
click at [148, 172] on icon "button" at bounding box center [146, 176] width 9 height 9
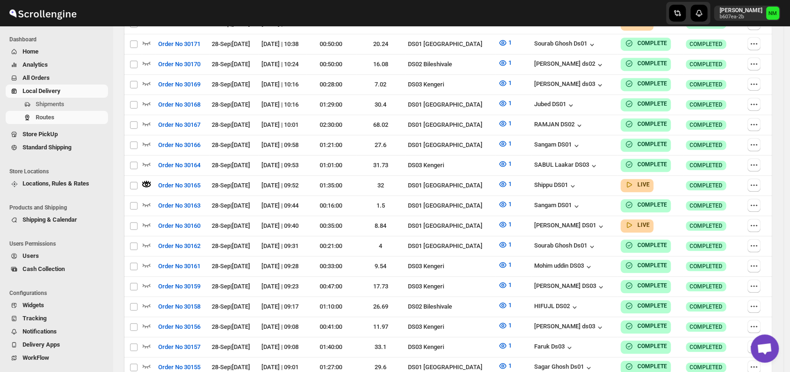
scroll to position [0, 0]
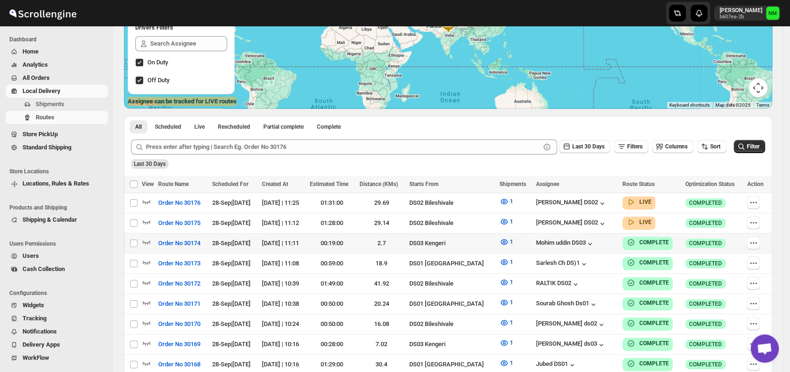
scroll to position [131, 0]
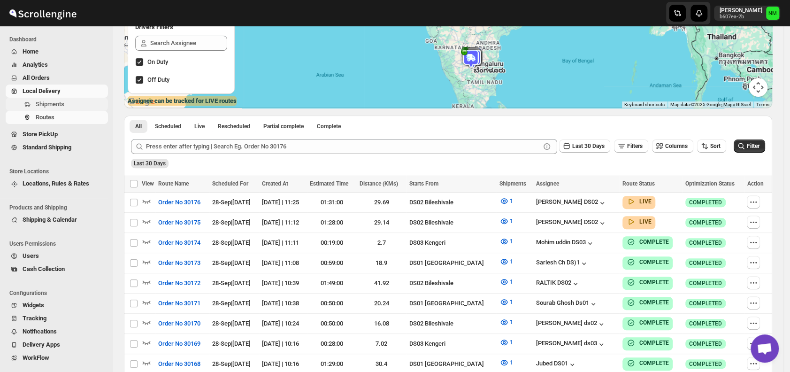
click at [76, 104] on span "Shipments" at bounding box center [71, 103] width 70 height 9
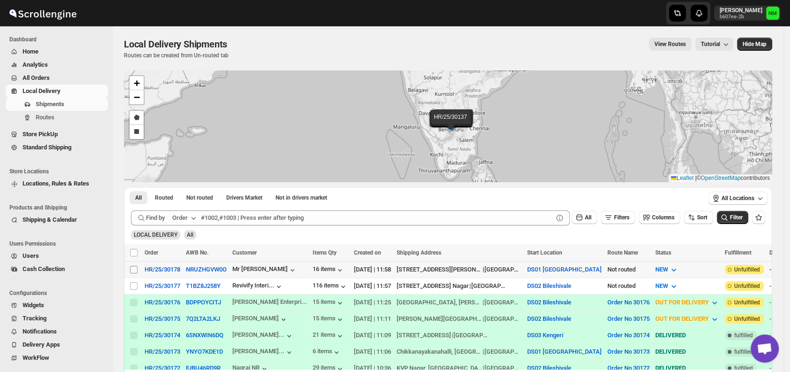
click at [131, 267] on input "Select shipment" at bounding box center [134, 270] width 8 height 8
checkbox input "true"
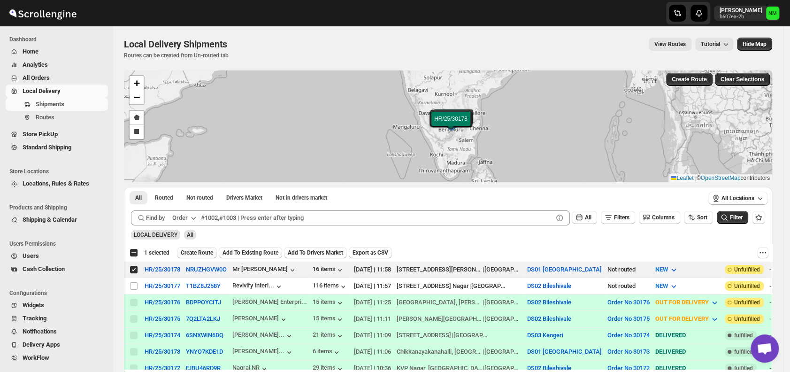
click at [190, 253] on span "Create Route" at bounding box center [197, 253] width 32 height 8
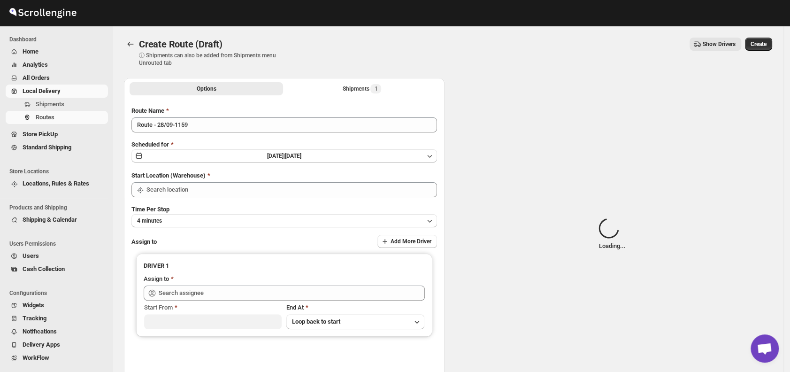
type input "DS01 [GEOGRAPHIC_DATA]"
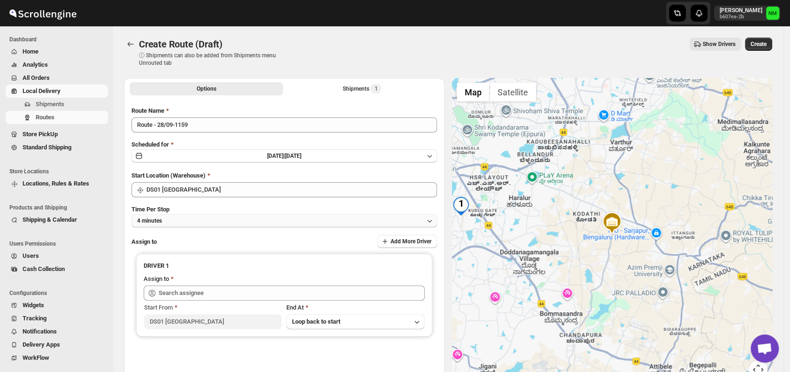
click at [207, 221] on button "4 minutes" at bounding box center [283, 220] width 305 height 13
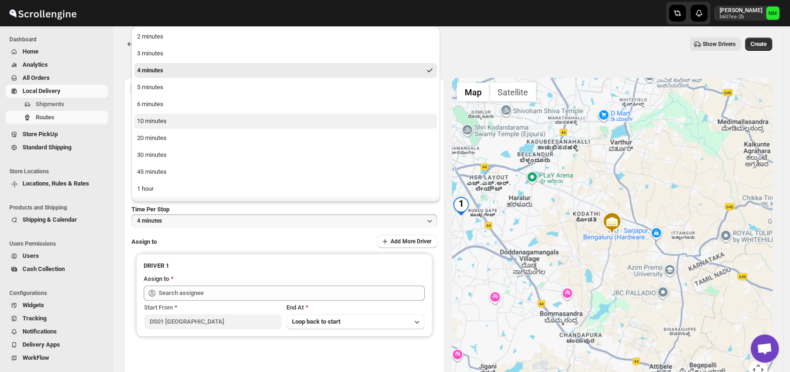
click at [160, 126] on button "10 minutes" at bounding box center [285, 121] width 303 height 15
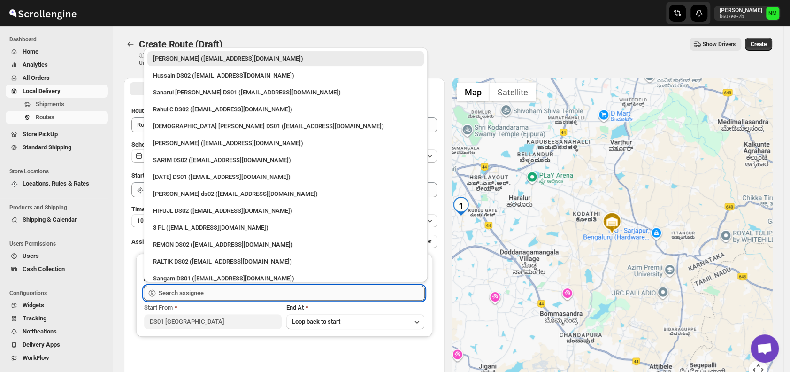
click at [217, 290] on input "text" at bounding box center [292, 292] width 266 height 15
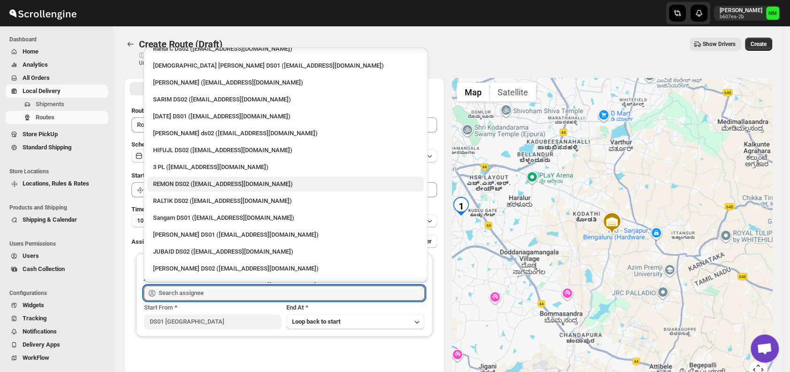
scroll to position [66, 0]
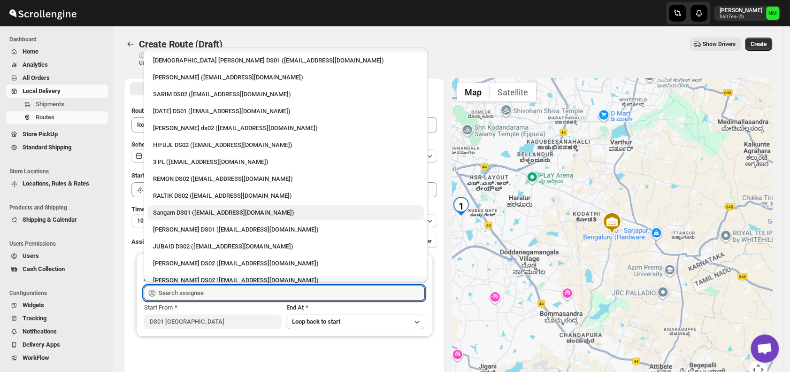
click at [183, 210] on div "Sangam DS01 (relov34542@lassora.com)" at bounding box center [285, 212] width 265 height 9
type input "Sangam DS01 (relov34542@lassora.com)"
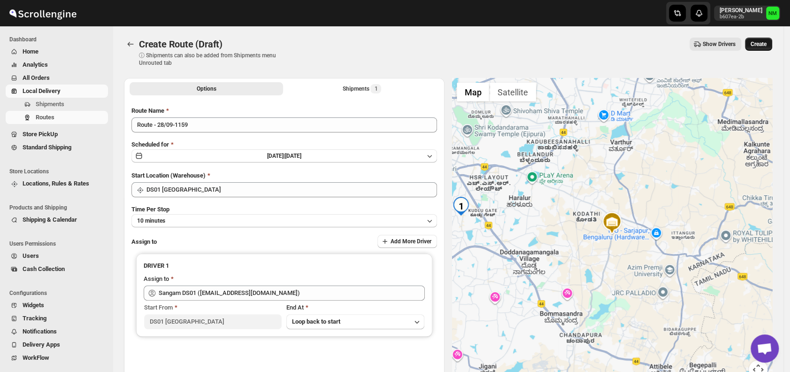
click at [766, 45] on span "Create" at bounding box center [758, 44] width 16 height 8
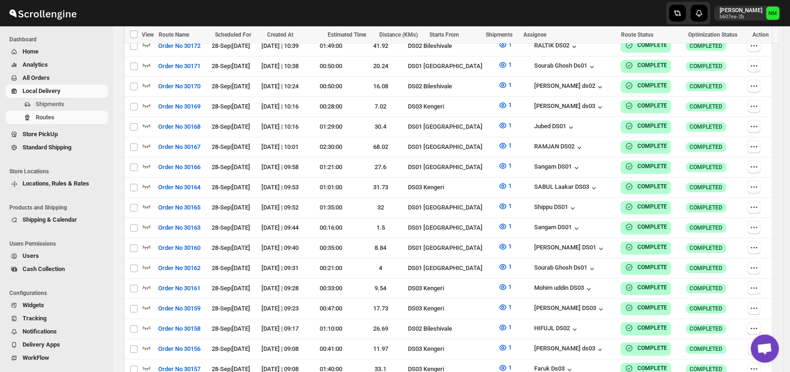
scroll to position [513, 0]
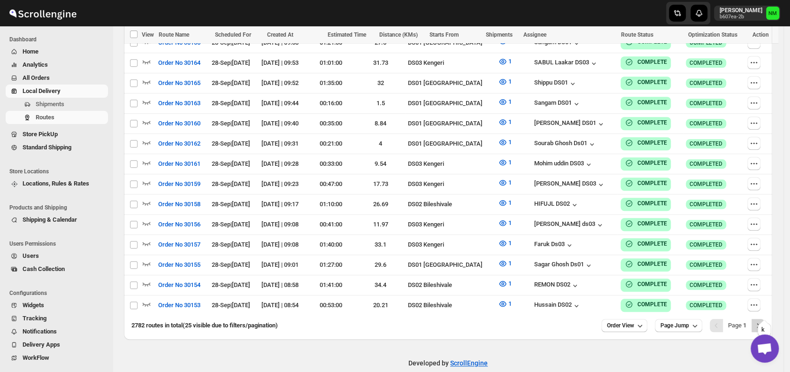
click at [762, 320] on icon "Next" at bounding box center [757, 324] width 9 height 9
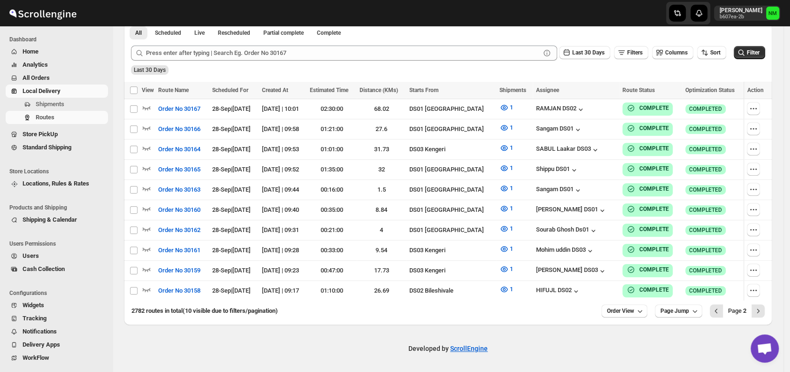
scroll to position [219, 0]
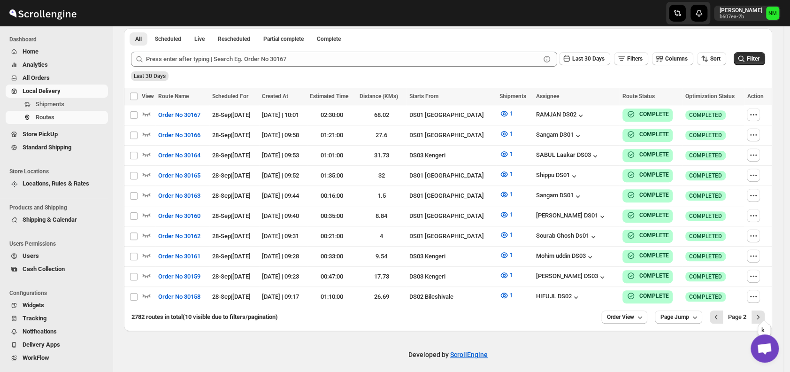
click at [762, 312] on icon "Next" at bounding box center [757, 316] width 9 height 9
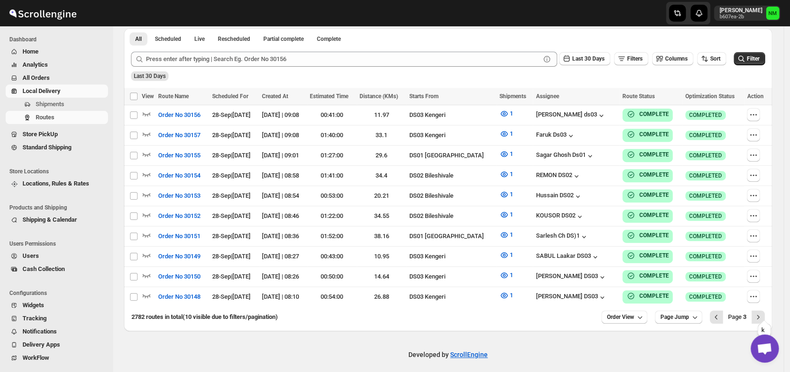
click at [762, 312] on icon "Next" at bounding box center [757, 316] width 9 height 9
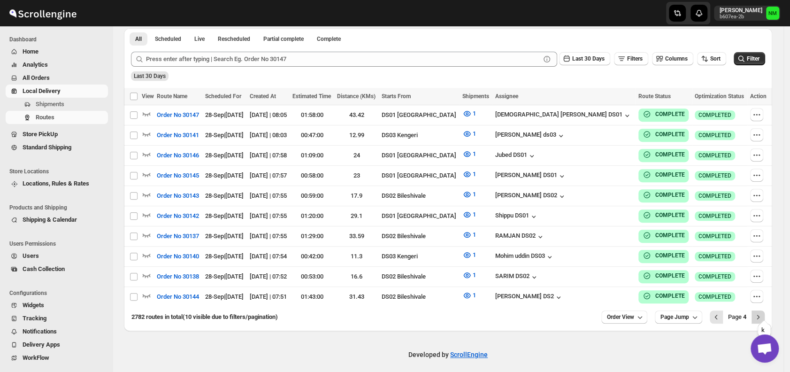
click at [762, 312] on icon "Next" at bounding box center [757, 316] width 9 height 9
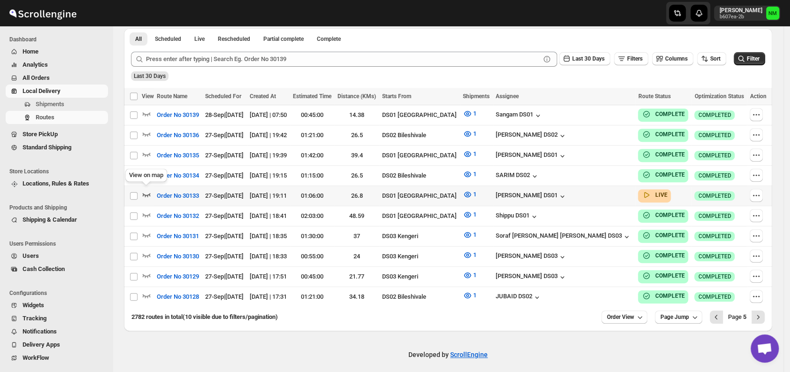
click at [150, 190] on icon "button" at bounding box center [146, 194] width 9 height 9
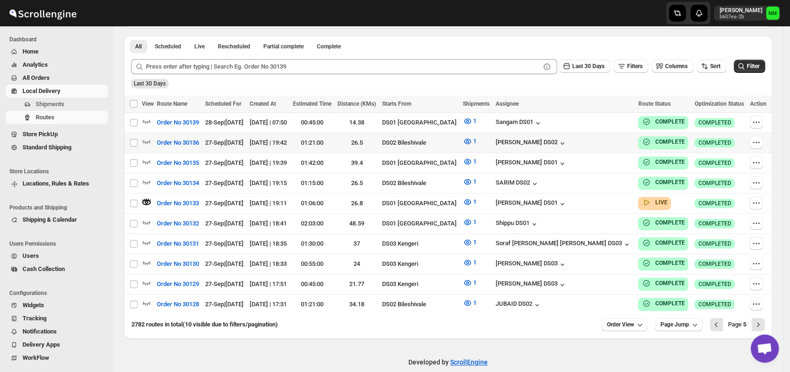
scroll to position [0, 0]
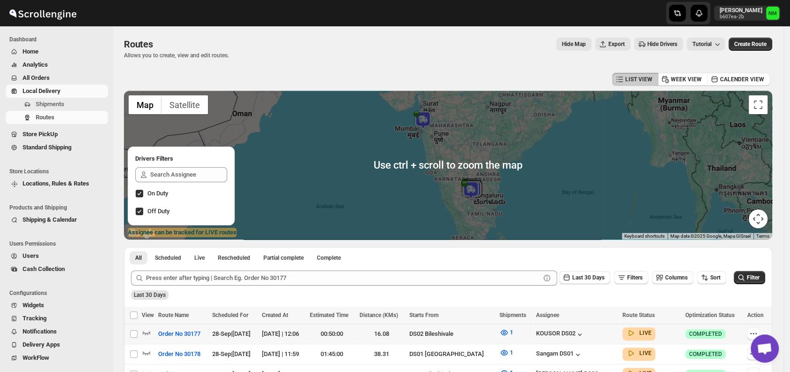
scroll to position [116, 0]
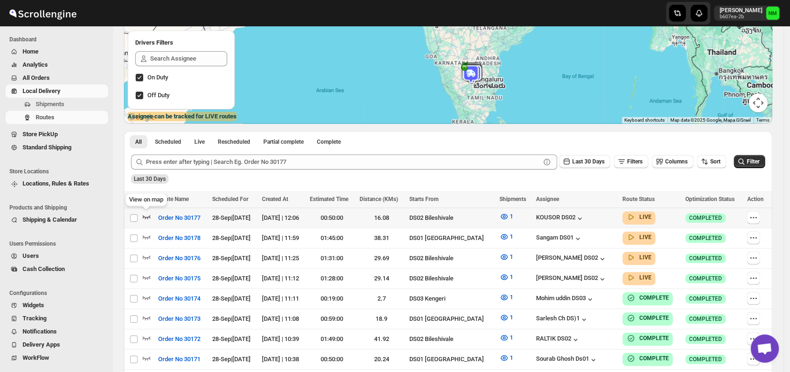
click at [146, 214] on icon "button" at bounding box center [146, 216] width 9 height 9
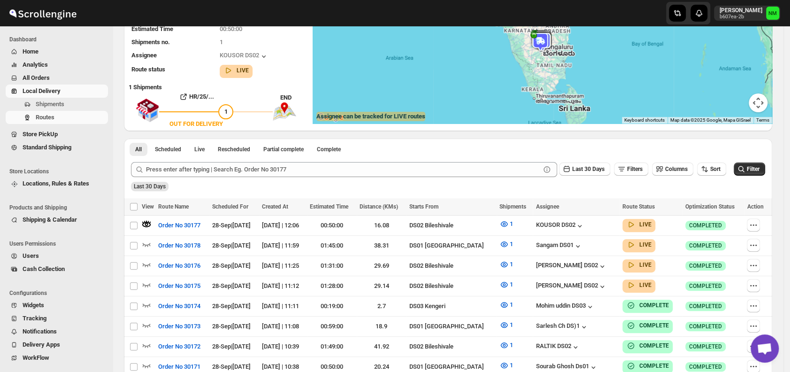
scroll to position [0, 0]
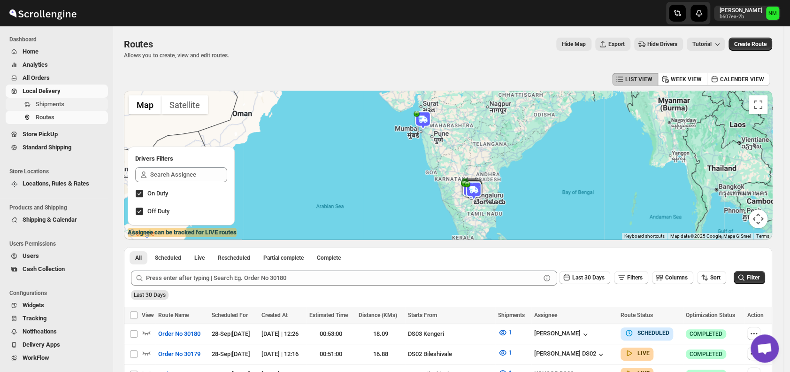
click at [51, 107] on span "Shipments" at bounding box center [50, 103] width 29 height 7
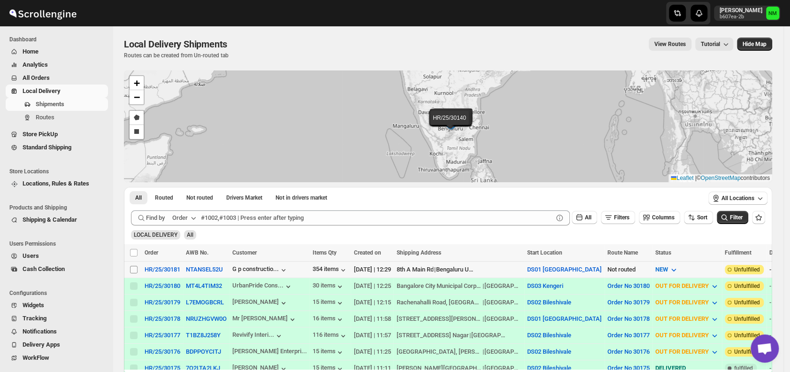
click at [132, 267] on input "Select shipment" at bounding box center [134, 270] width 8 height 8
checkbox input "true"
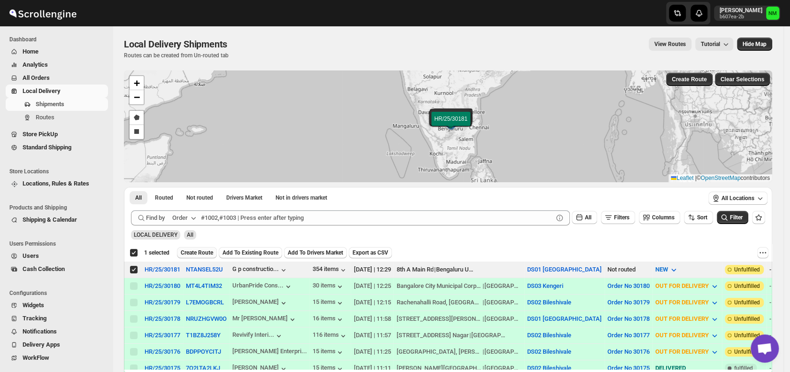
click at [195, 251] on span "Create Route" at bounding box center [197, 253] width 32 height 8
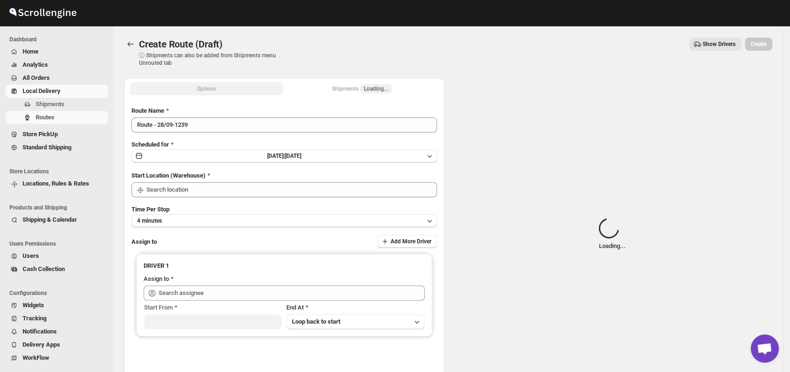
type input "DS01 [GEOGRAPHIC_DATA]"
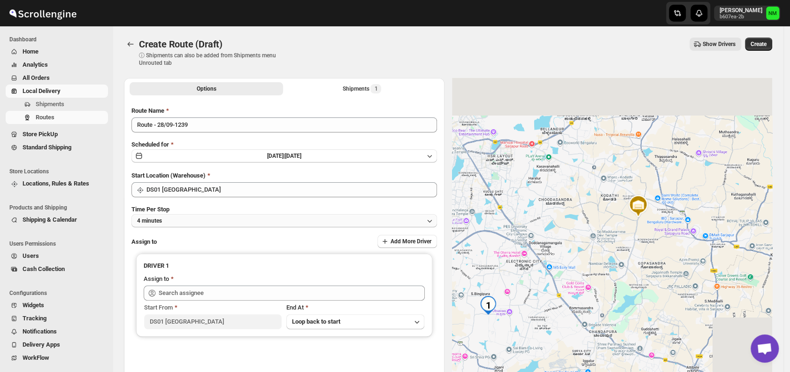
click at [210, 219] on button "4 minutes" at bounding box center [283, 220] width 305 height 13
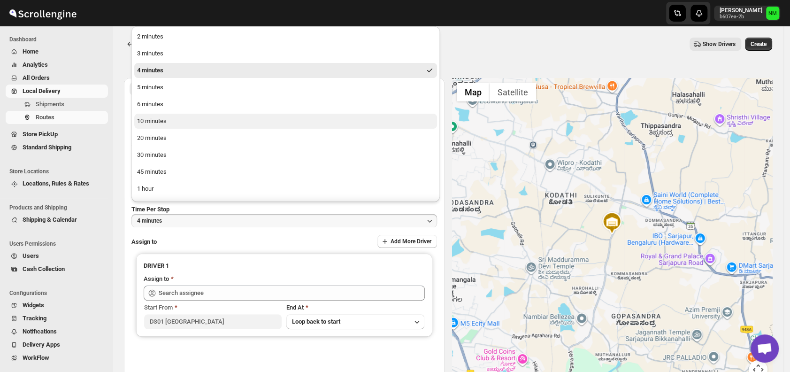
click at [177, 122] on button "10 minutes" at bounding box center [285, 121] width 303 height 15
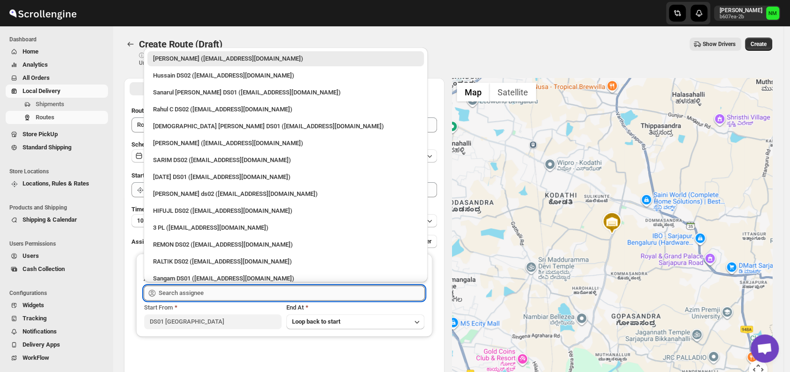
click at [231, 297] on input "text" at bounding box center [292, 292] width 266 height 15
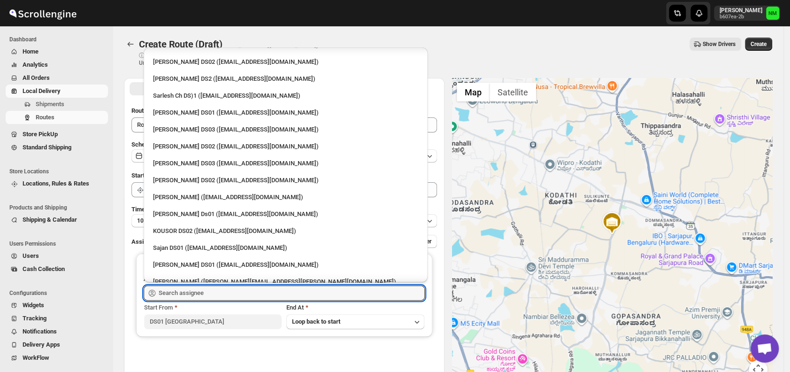
scroll to position [297, 0]
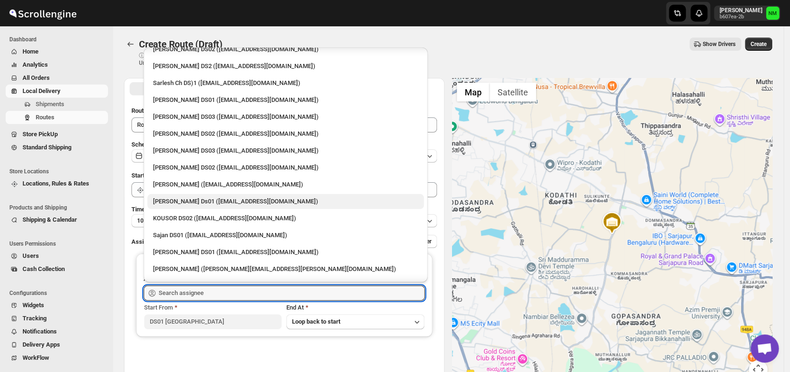
click at [201, 202] on div "[PERSON_NAME] Ds01 ([EMAIL_ADDRESS][DOMAIN_NAME])" at bounding box center [285, 201] width 265 height 9
type input "[PERSON_NAME] Ds01 ([EMAIL_ADDRESS][DOMAIN_NAME])"
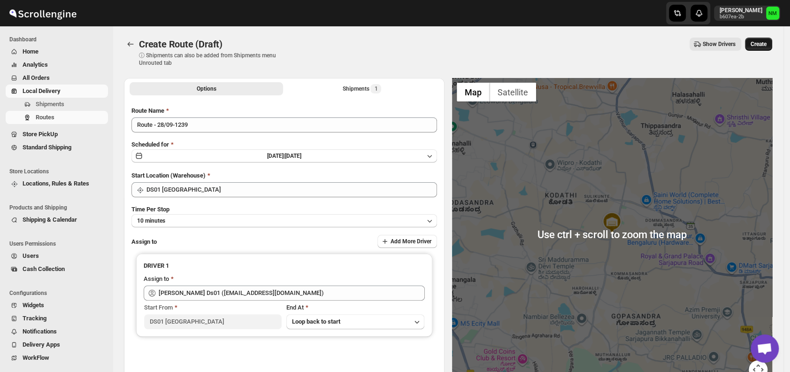
click at [766, 42] on span "Create" at bounding box center [758, 44] width 16 height 8
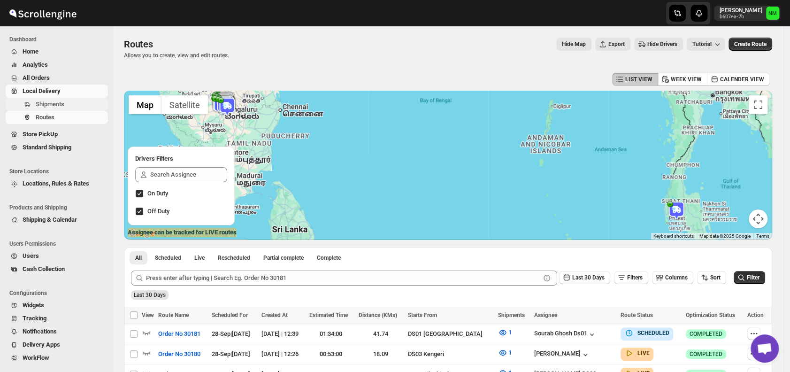
click at [69, 102] on span "Shipments" at bounding box center [71, 103] width 70 height 9
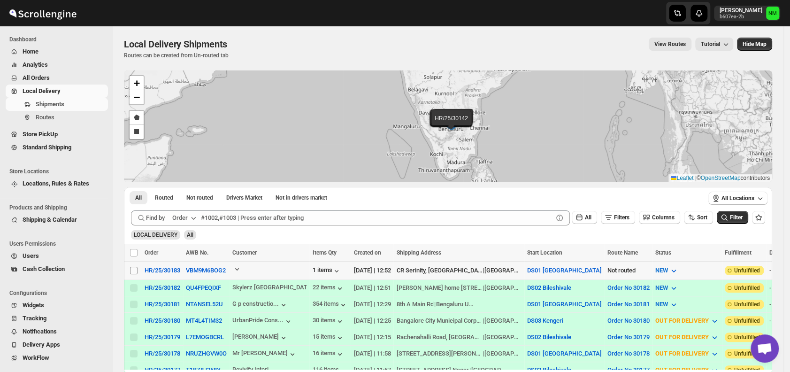
click at [136, 270] on input "Select shipment" at bounding box center [134, 270] width 8 height 8
checkbox input "true"
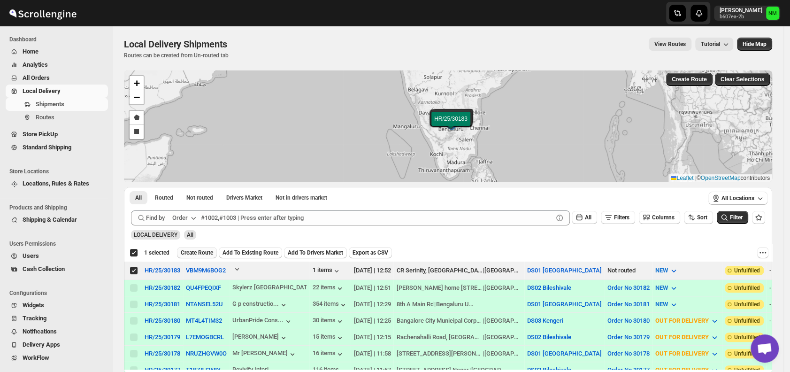
click at [190, 251] on span "Create Route" at bounding box center [197, 253] width 32 height 8
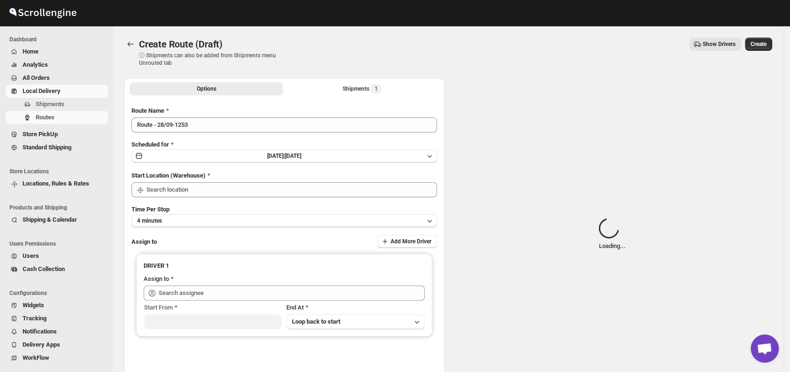
type input "DS01 [GEOGRAPHIC_DATA]"
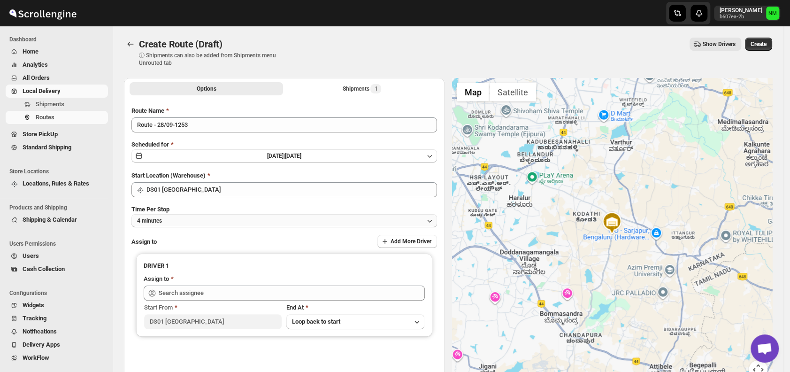
click at [200, 225] on button "4 minutes" at bounding box center [283, 220] width 305 height 13
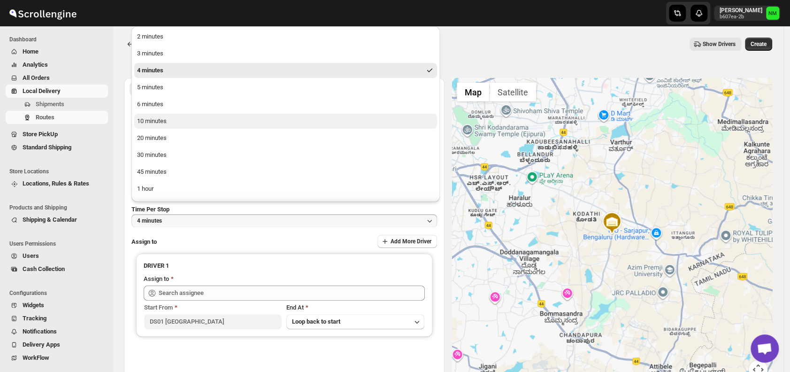
click at [167, 125] on button "10 minutes" at bounding box center [285, 121] width 303 height 15
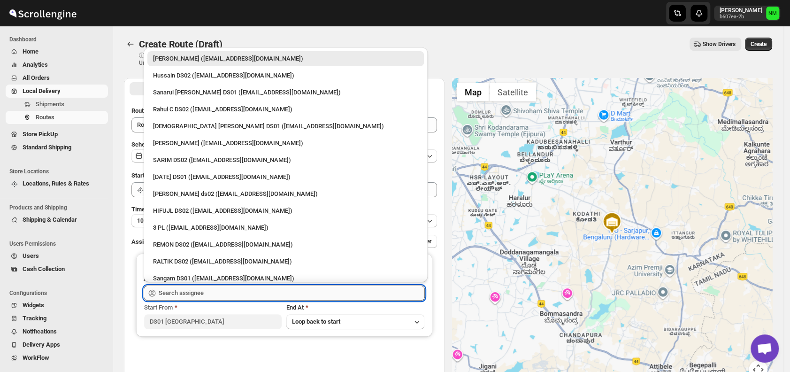
click at [215, 294] on input "text" at bounding box center [292, 292] width 266 height 15
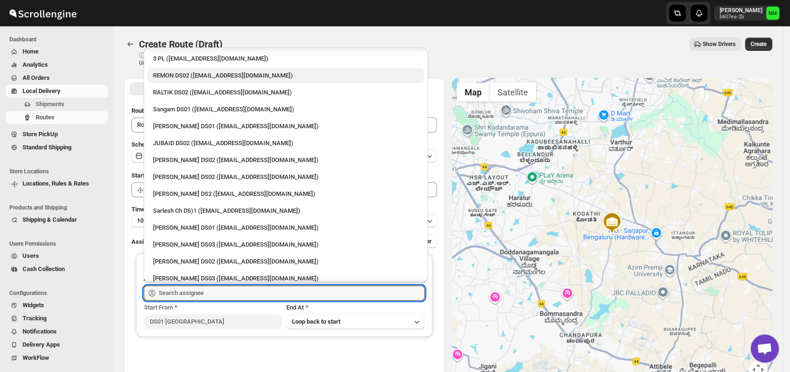
scroll to position [173, 0]
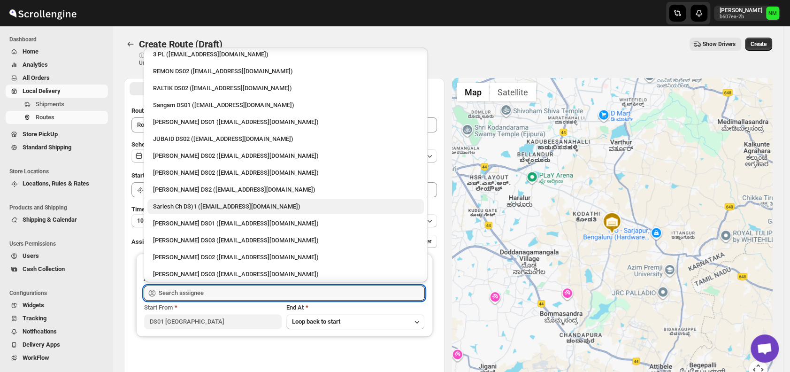
click at [170, 202] on div "Sarlesh Ch DS)1 ([EMAIL_ADDRESS][DOMAIN_NAME])" at bounding box center [285, 206] width 265 height 9
type input "Sarlesh Ch DS)1 ([EMAIL_ADDRESS][DOMAIN_NAME])"
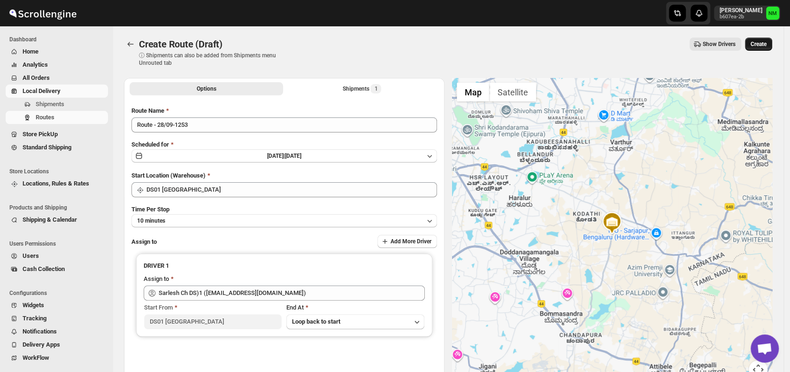
click at [759, 41] on span "Create" at bounding box center [758, 44] width 16 height 8
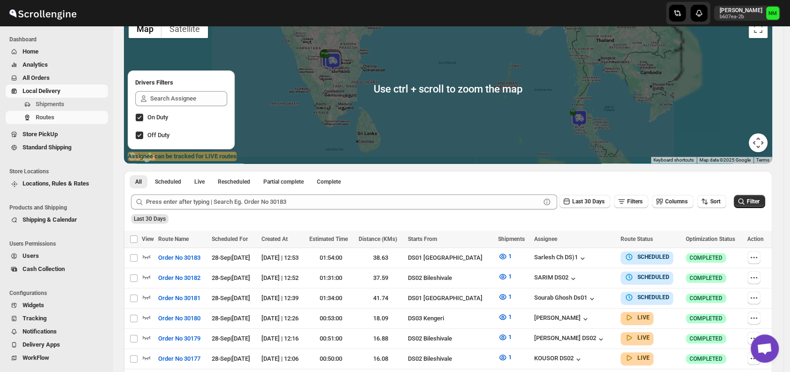
scroll to position [81, 0]
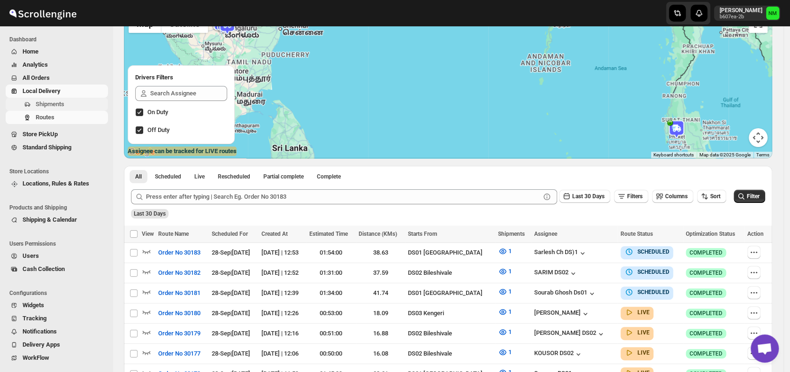
click at [71, 104] on span "Shipments" at bounding box center [71, 103] width 70 height 9
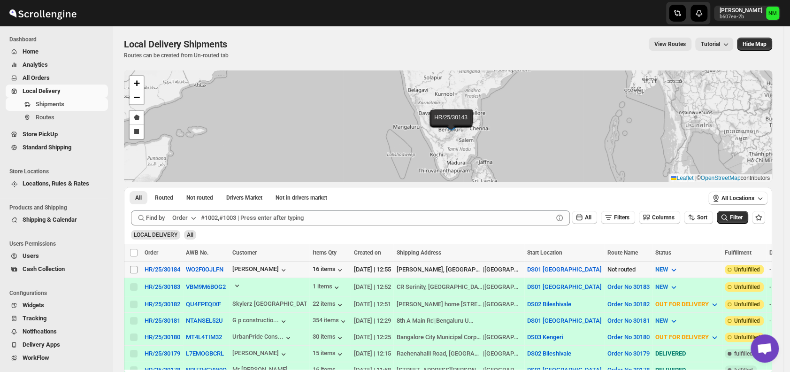
click at [133, 270] on input "Select shipment" at bounding box center [134, 270] width 8 height 8
checkbox input "true"
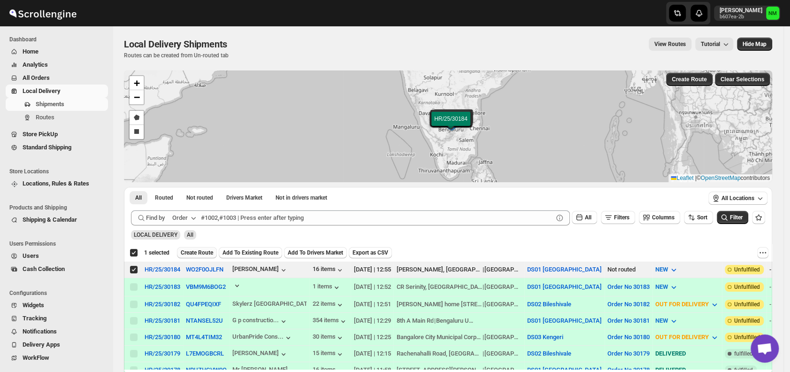
click at [189, 250] on span "Create Route" at bounding box center [197, 253] width 32 height 8
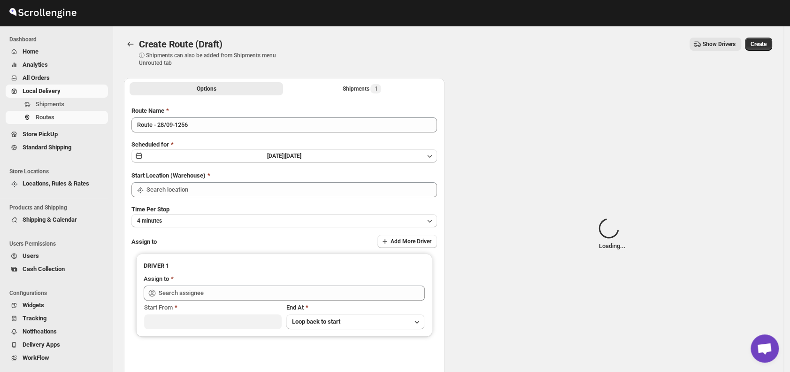
type input "DS01 [GEOGRAPHIC_DATA]"
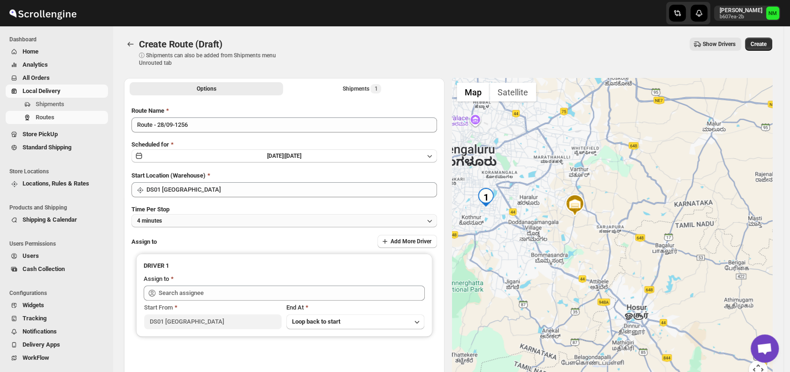
click at [173, 221] on button "4 minutes" at bounding box center [283, 220] width 305 height 13
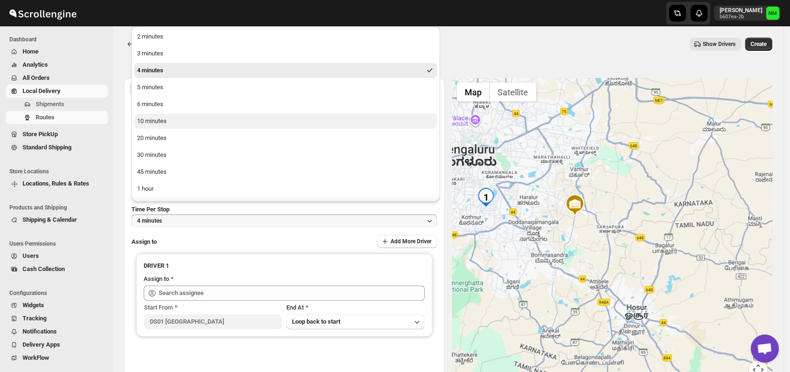
click at [161, 119] on div "10 minutes" at bounding box center [152, 120] width 30 height 9
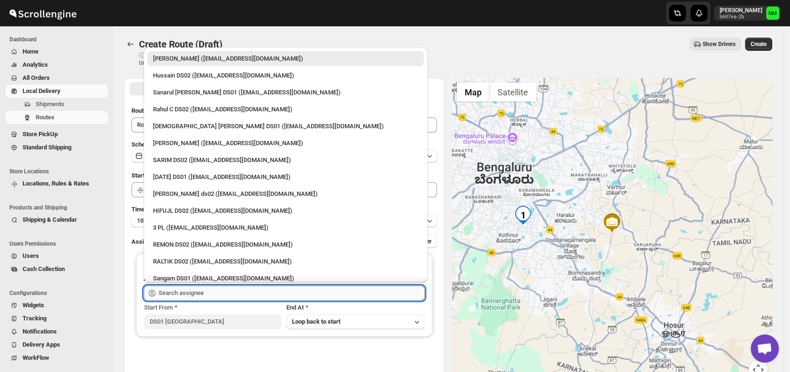
click at [224, 293] on input "text" at bounding box center [292, 292] width 266 height 15
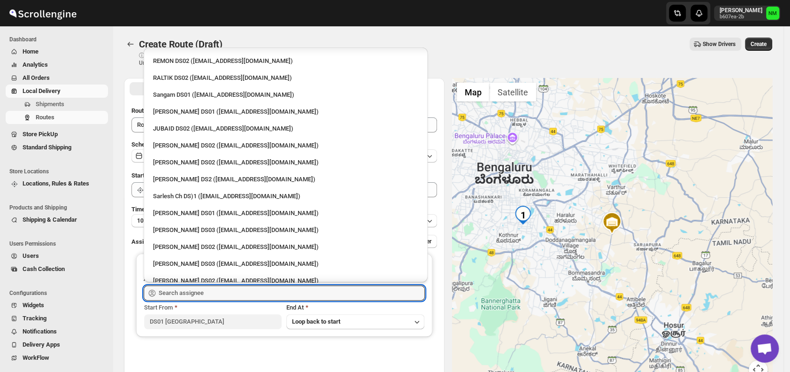
scroll to position [192, 0]
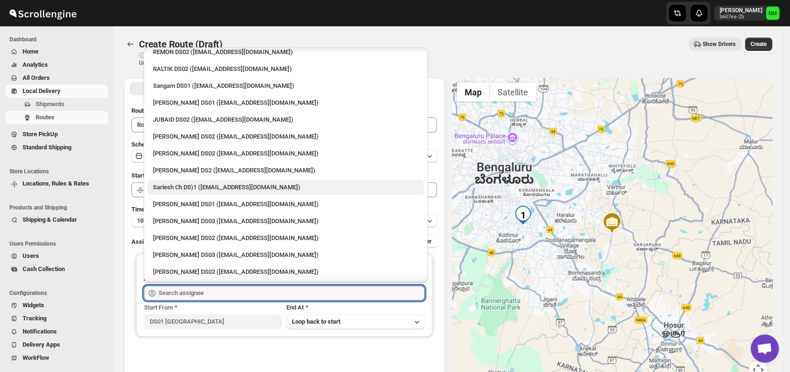
click at [173, 187] on div "Sarlesh Ch DS)1 ([EMAIL_ADDRESS][DOMAIN_NAME])" at bounding box center [285, 187] width 265 height 9
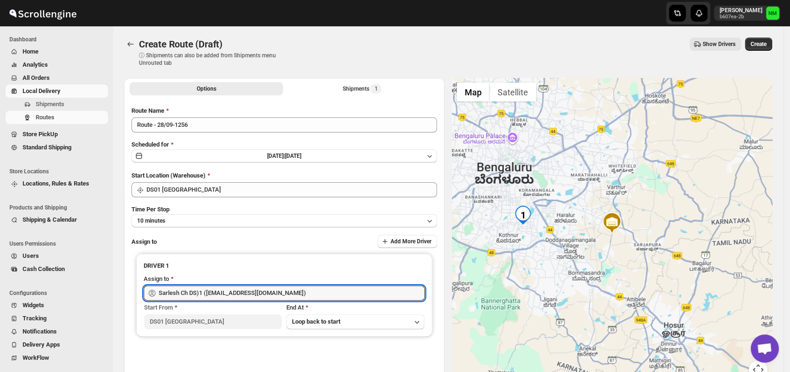
type input "Sarlesh Ch DS)1 ([EMAIL_ADDRESS][DOMAIN_NAME])"
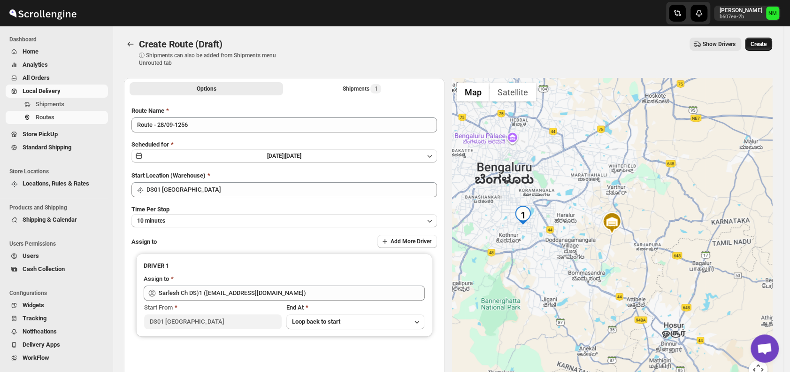
click at [766, 41] on span "Create" at bounding box center [758, 44] width 16 height 8
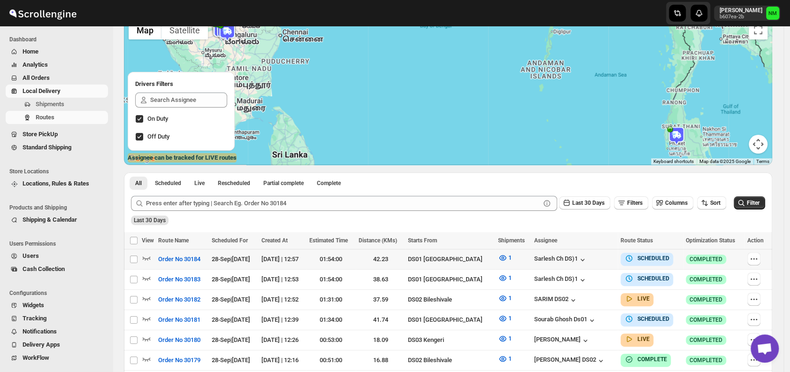
scroll to position [76, 0]
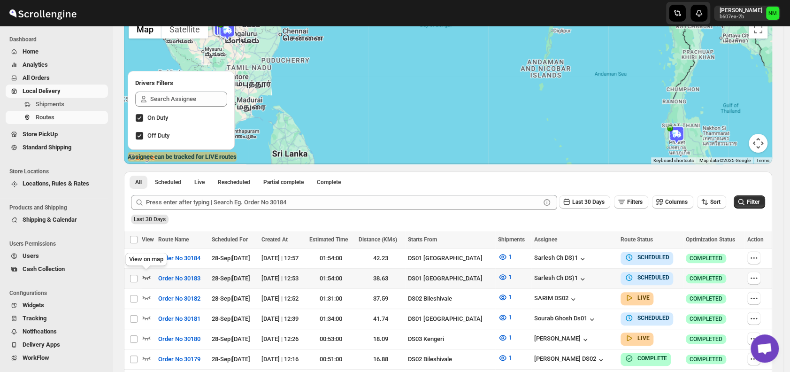
click at [149, 273] on icon "button" at bounding box center [146, 276] width 9 height 9
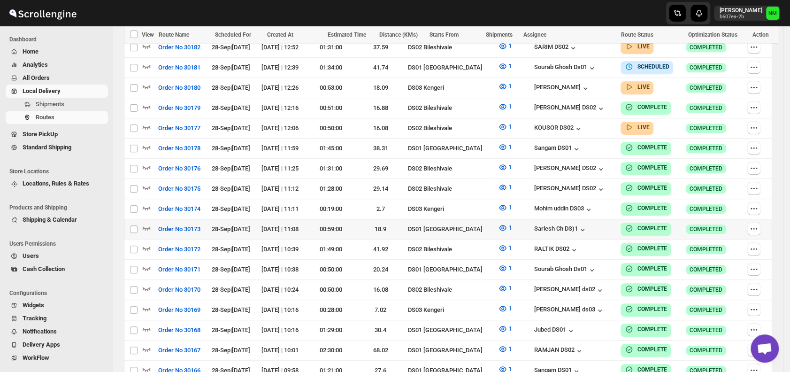
scroll to position [324, 0]
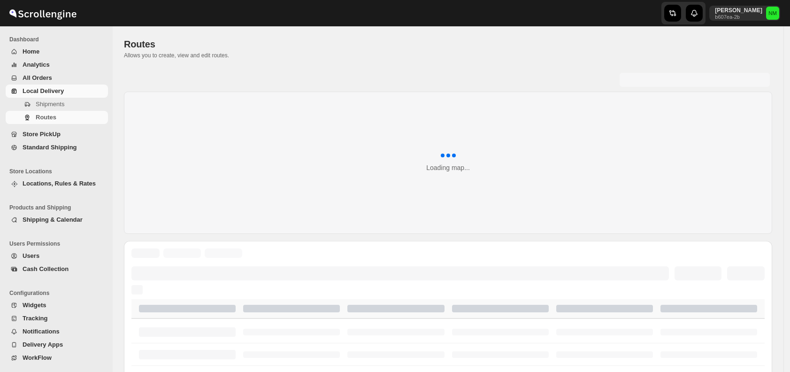
scroll to position [324, 0]
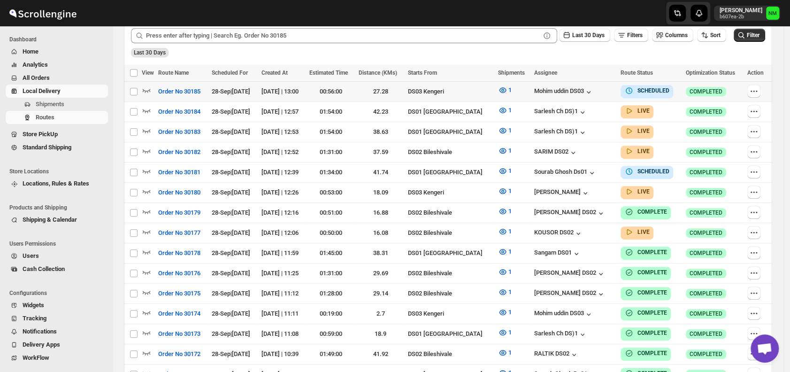
scroll to position [236, 0]
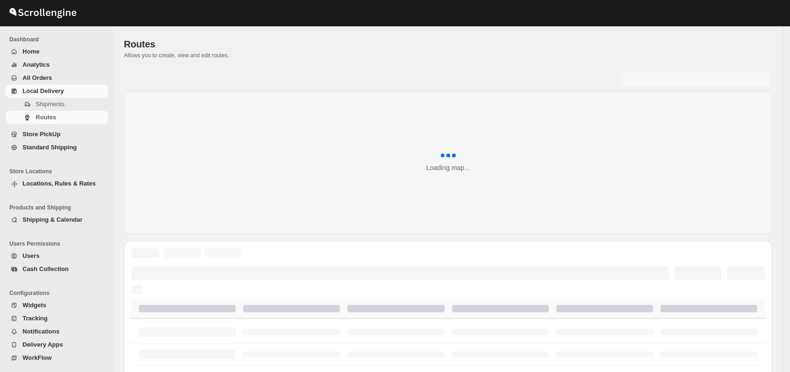
scroll to position [236, 0]
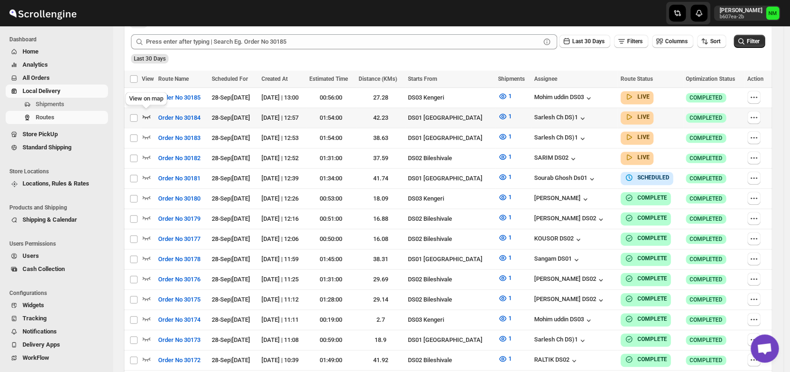
click at [145, 114] on icon "button" at bounding box center [146, 116] width 9 height 9
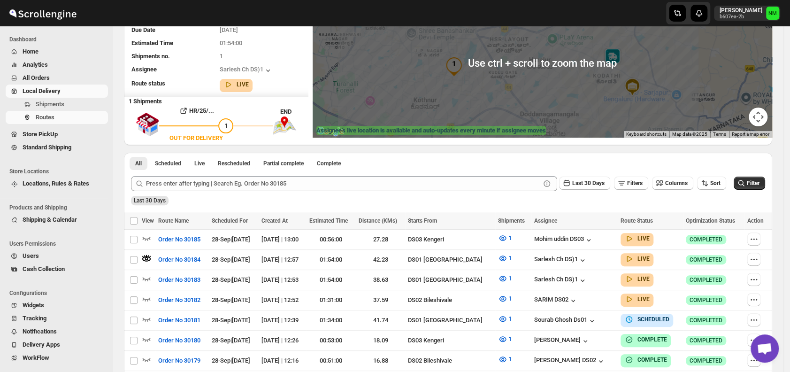
scroll to position [102, 0]
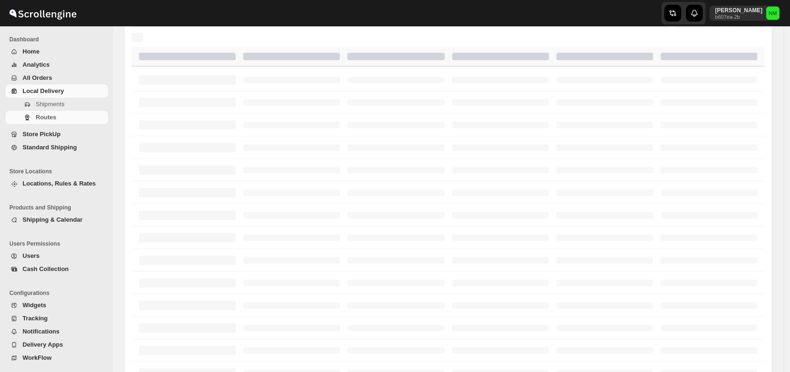
scroll to position [219, 0]
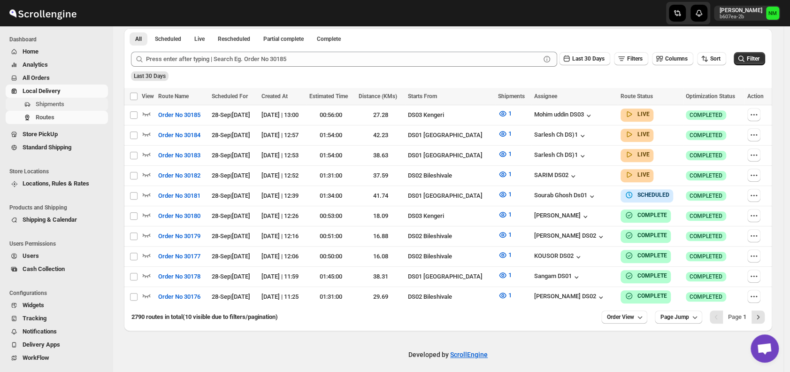
click at [38, 103] on span "Shipments" at bounding box center [50, 103] width 29 height 7
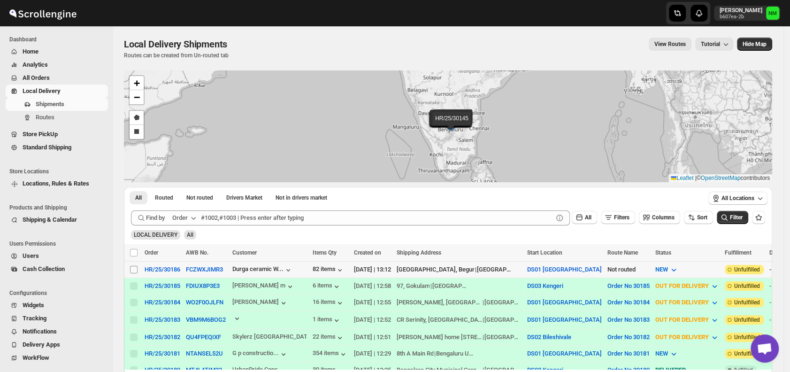
click at [135, 267] on input "Select shipment" at bounding box center [134, 270] width 8 height 8
checkbox input "true"
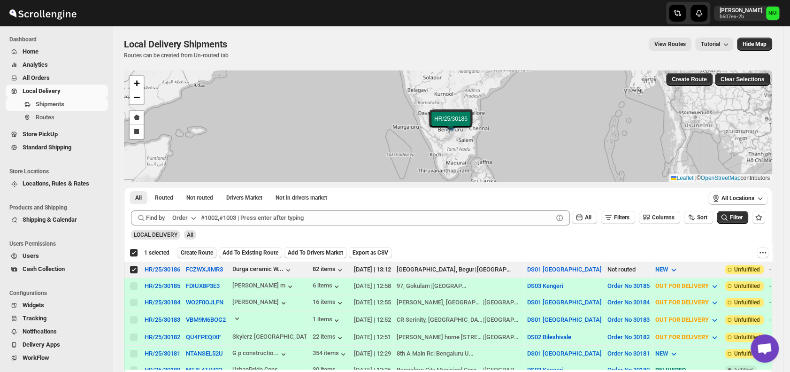
click at [194, 252] on span "Create Route" at bounding box center [197, 253] width 32 height 8
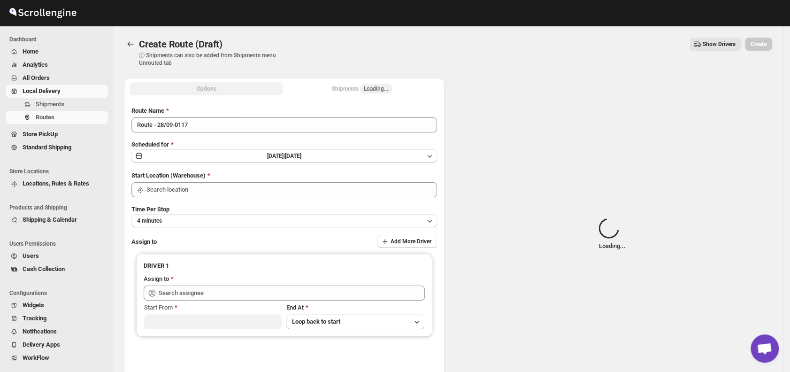
type input "DS01 [GEOGRAPHIC_DATA]"
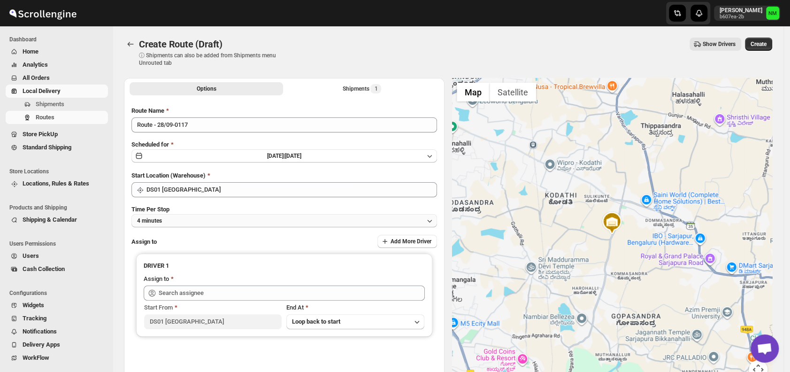
click at [221, 221] on button "4 minutes" at bounding box center [283, 220] width 305 height 13
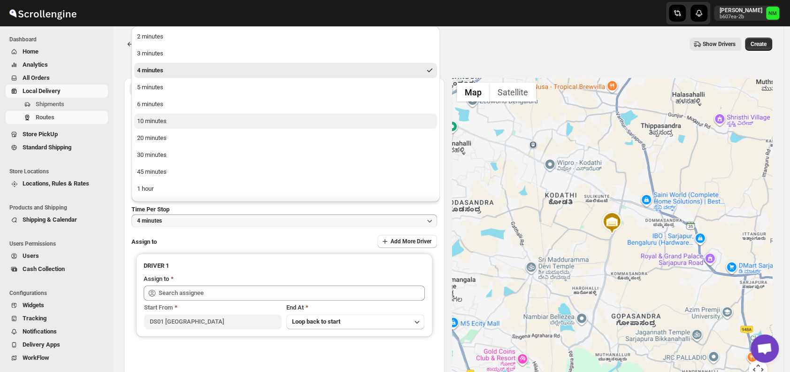
click at [163, 121] on div "10 minutes" at bounding box center [152, 120] width 30 height 9
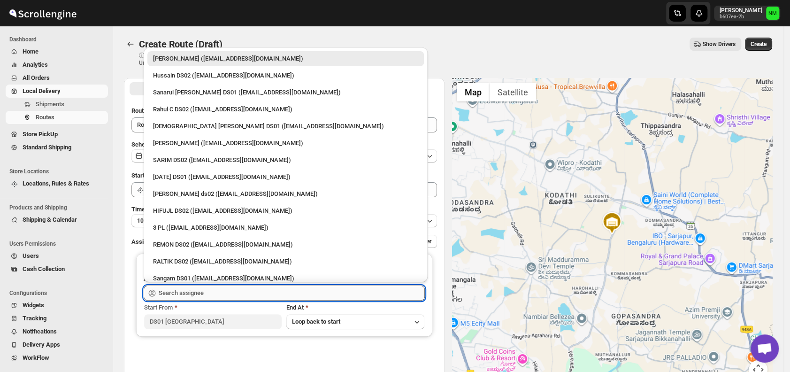
click at [231, 290] on input "text" at bounding box center [292, 292] width 266 height 15
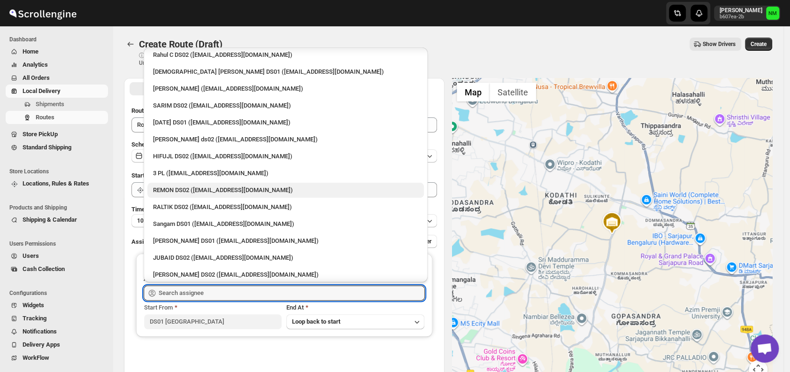
scroll to position [56, 0]
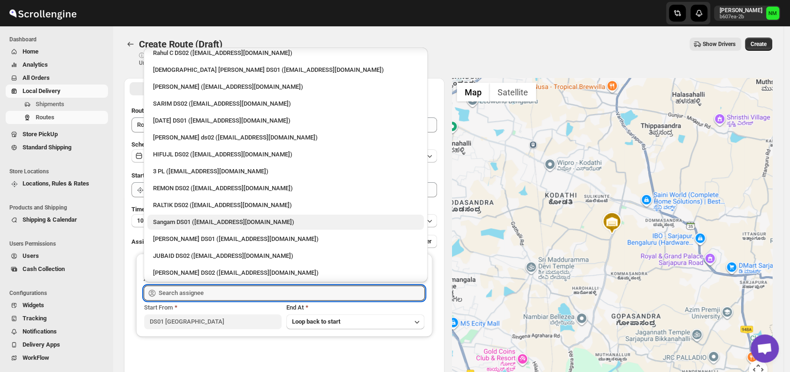
click at [170, 220] on div "Sangam DS01 ([EMAIL_ADDRESS][DOMAIN_NAME])" at bounding box center [285, 221] width 265 height 9
type input "Sangam DS01 ([EMAIL_ADDRESS][DOMAIN_NAME])"
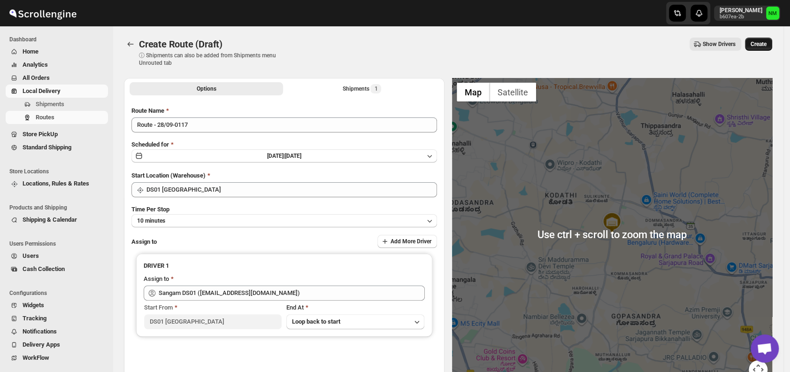
click at [762, 42] on span "Create" at bounding box center [758, 44] width 16 height 8
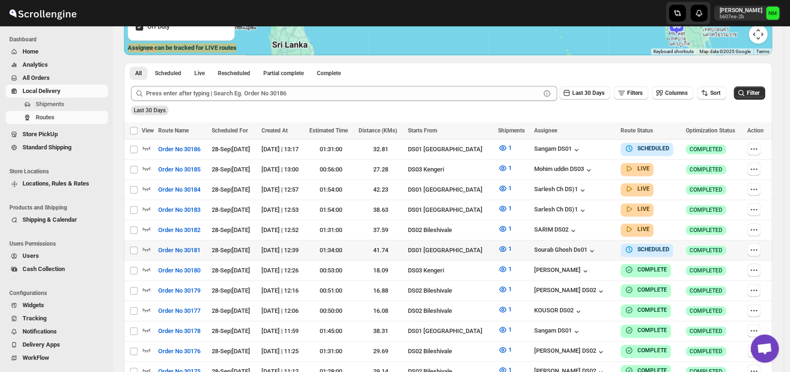
scroll to position [185, 0]
click at [148, 247] on icon "button" at bounding box center [147, 249] width 8 height 4
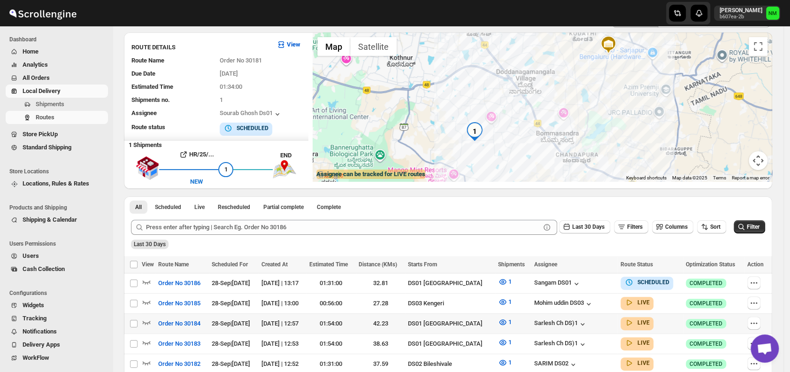
scroll to position [101, 0]
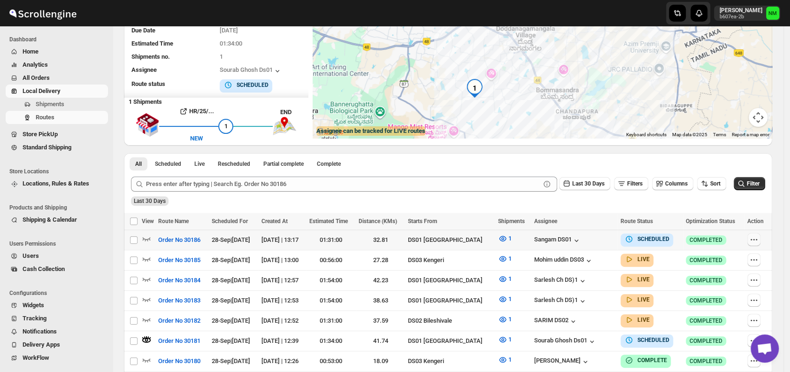
click at [760, 236] on button "button" at bounding box center [753, 239] width 13 height 13
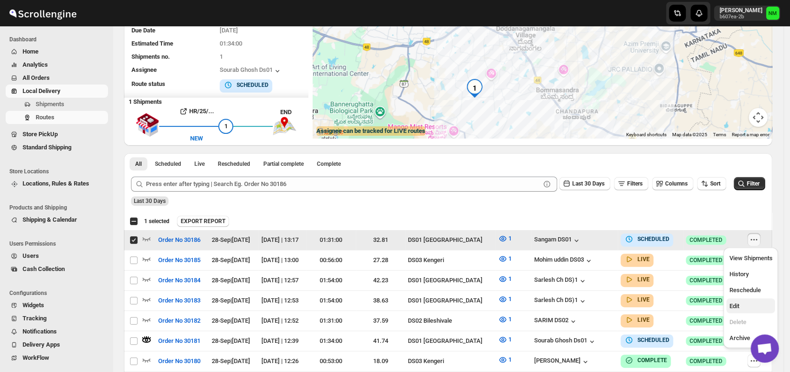
click at [740, 308] on span "Edit" at bounding box center [750, 305] width 43 height 9
checkbox input "false"
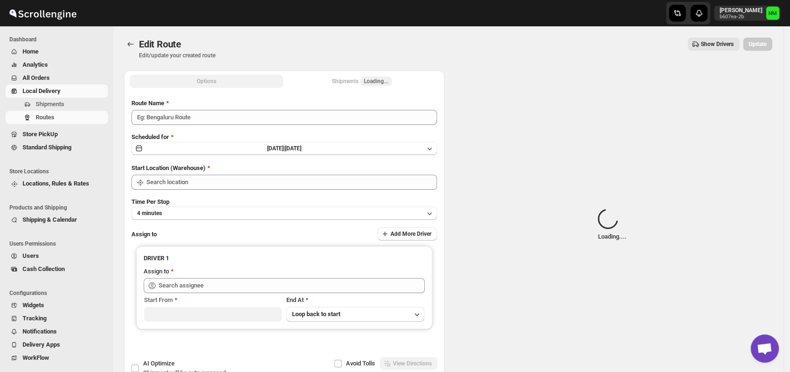
type input "Order No 30186"
type input "DS01 [GEOGRAPHIC_DATA]"
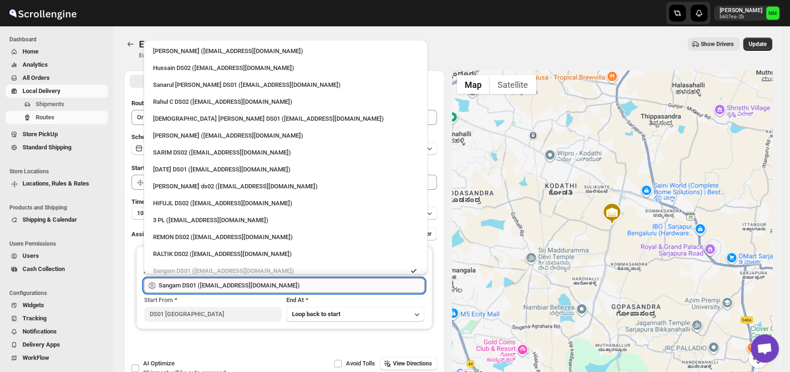
click at [352, 287] on input "Sangam DS01 ([EMAIL_ADDRESS][DOMAIN_NAME])" at bounding box center [292, 285] width 266 height 15
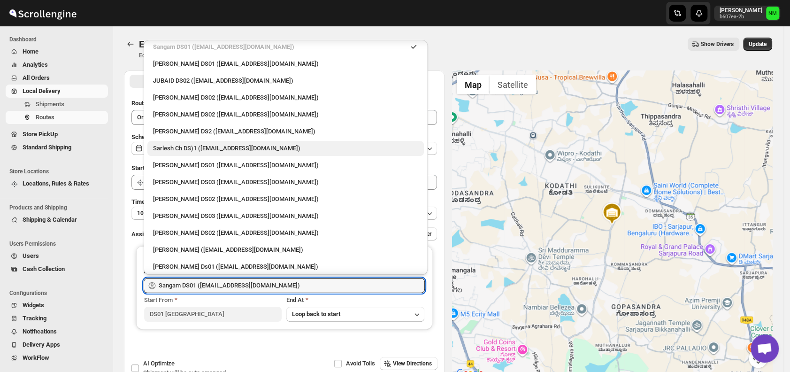
scroll to position [226, 0]
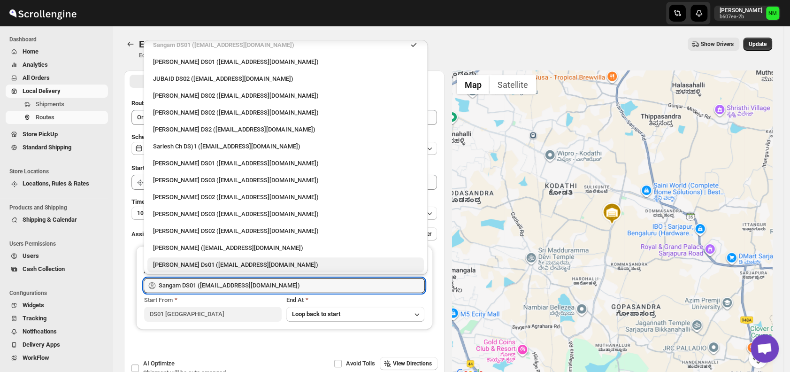
click at [191, 260] on div "[PERSON_NAME] Ds01 ([EMAIL_ADDRESS][DOMAIN_NAME])" at bounding box center [285, 264] width 265 height 9
type input "[PERSON_NAME] Ds01 ([EMAIL_ADDRESS][DOMAIN_NAME])"
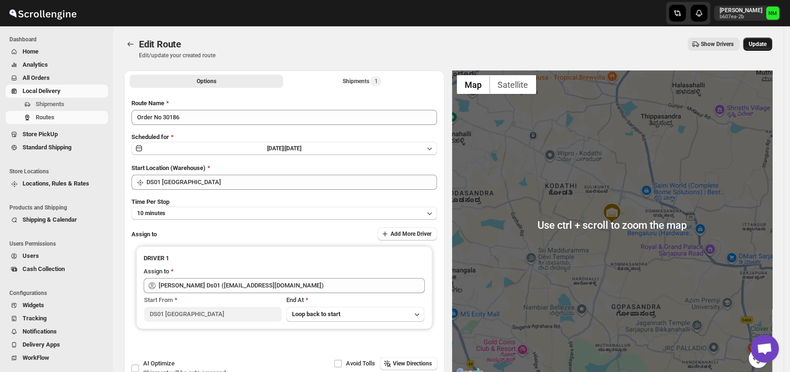
click at [760, 45] on span "Update" at bounding box center [757, 44] width 18 height 8
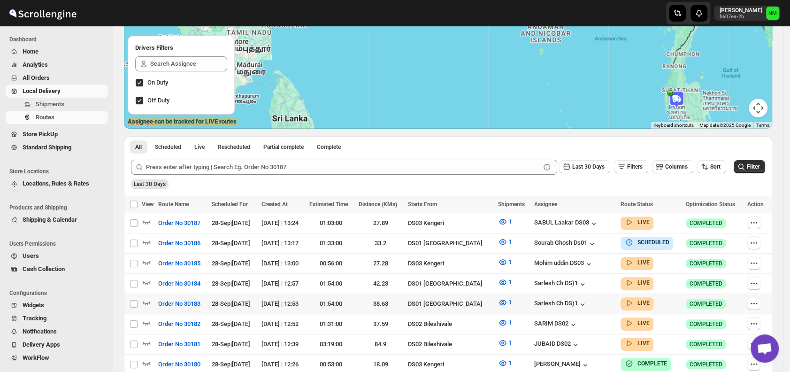
scroll to position [111, 0]
click at [147, 279] on icon "button" at bounding box center [146, 281] width 9 height 9
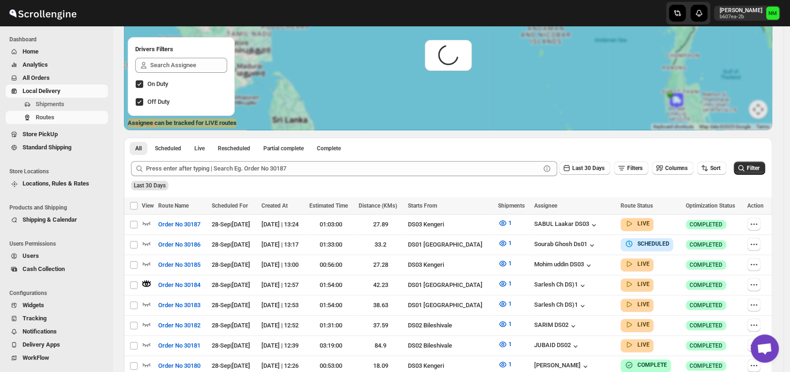
scroll to position [0, 0]
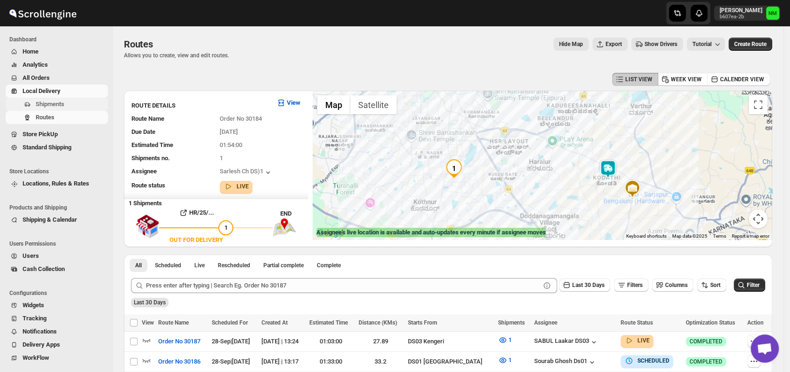
click at [60, 109] on button "Shipments" at bounding box center [57, 104] width 102 height 13
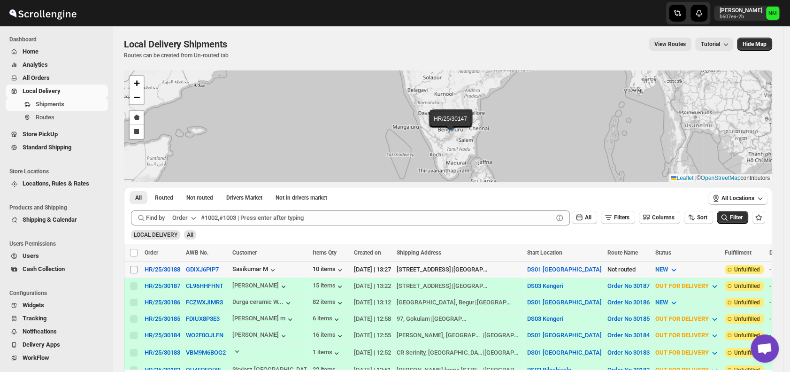
click at [136, 266] on input "Select shipment" at bounding box center [134, 270] width 8 height 8
checkbox input "true"
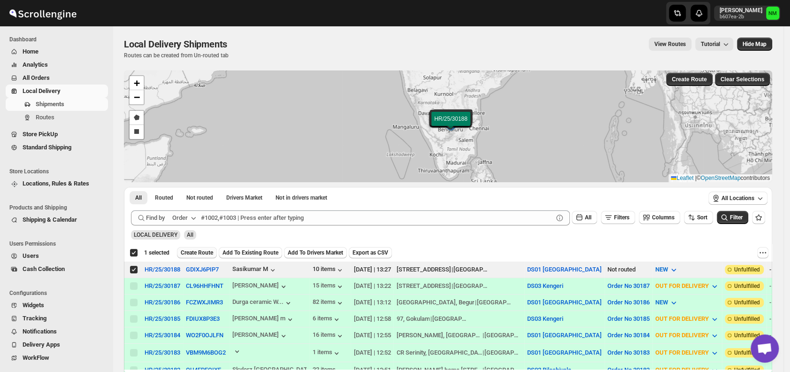
click at [195, 249] on span "Create Route" at bounding box center [197, 253] width 32 height 8
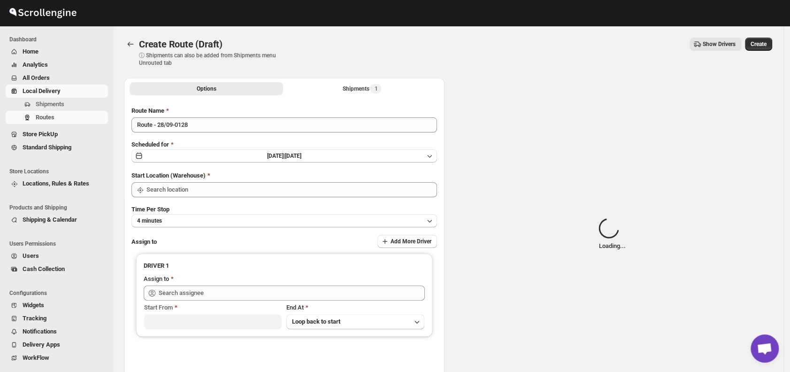
type input "DS01 [GEOGRAPHIC_DATA]"
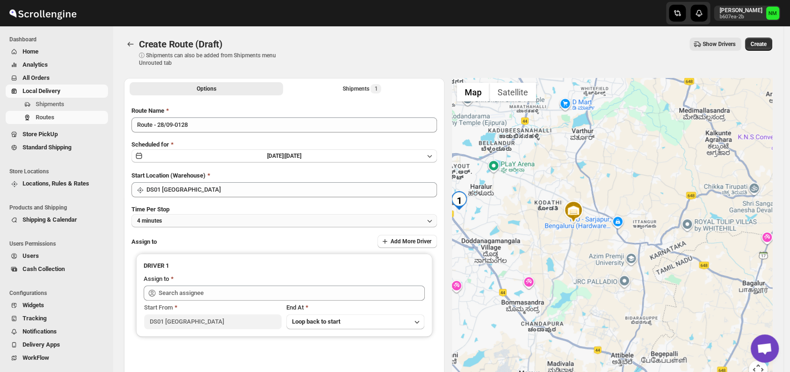
click at [244, 223] on button "4 minutes" at bounding box center [283, 220] width 305 height 13
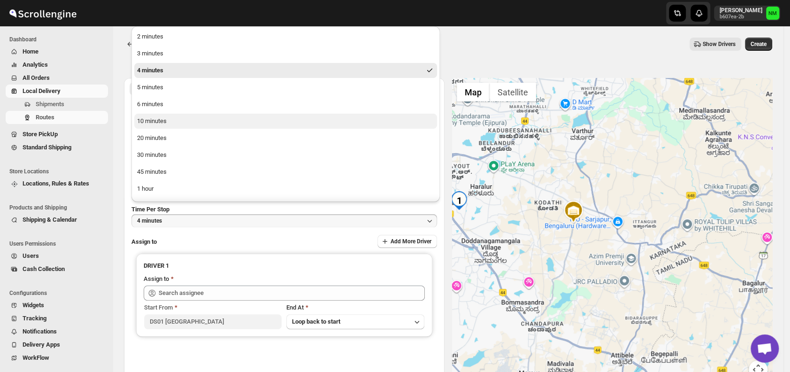
click at [184, 121] on button "10 minutes" at bounding box center [285, 121] width 303 height 15
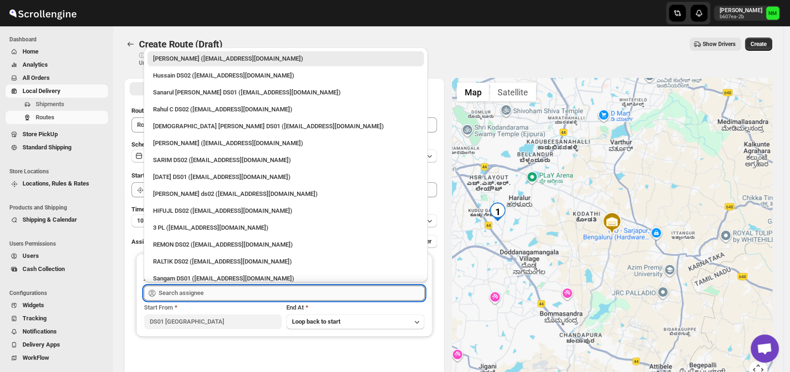
click at [217, 289] on input "text" at bounding box center [292, 292] width 266 height 15
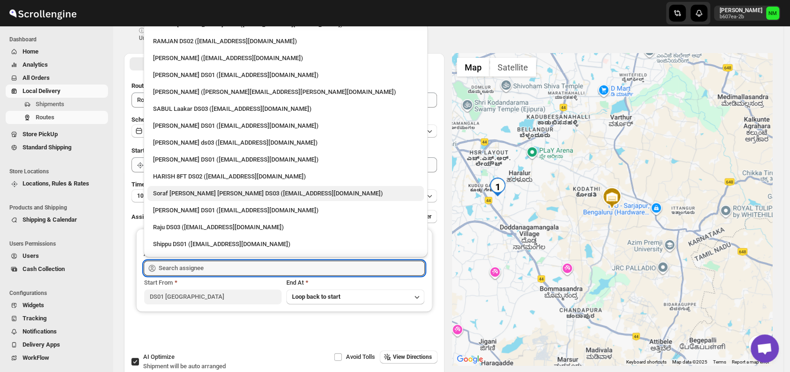
scroll to position [567, 0]
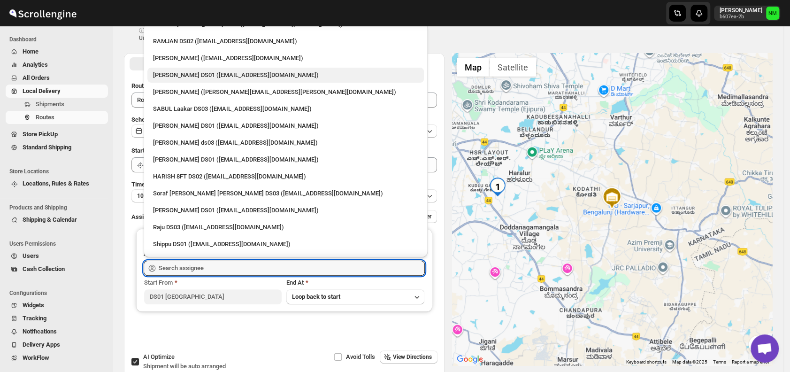
click at [176, 75] on div "Saharul DS01 (yedesam921@cavoyar.com)" at bounding box center [285, 74] width 265 height 9
type input "Saharul DS01 (yedesam921@cavoyar.com)"
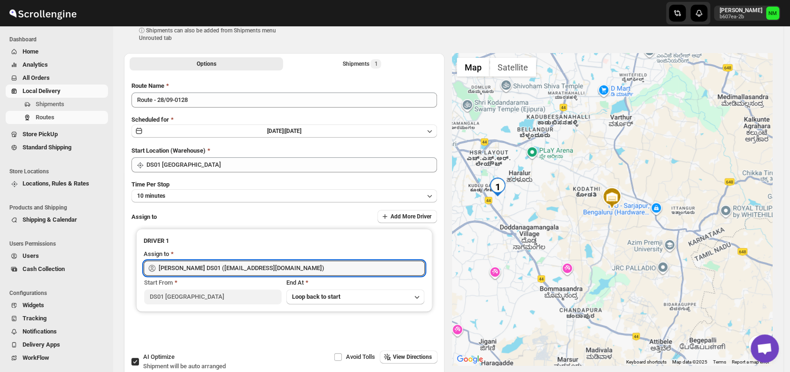
scroll to position [0, 0]
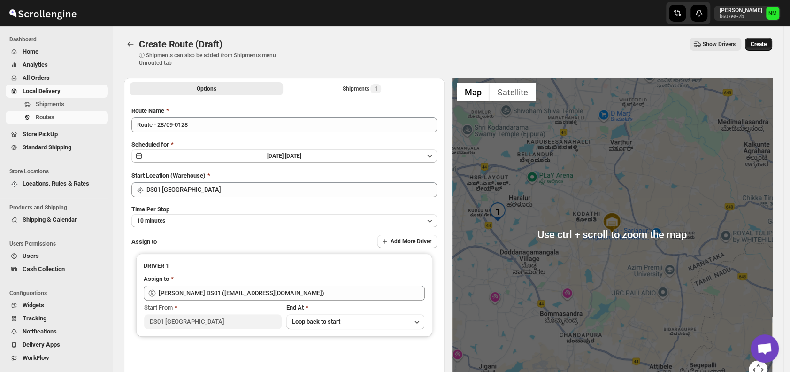
click at [763, 46] on span "Create" at bounding box center [758, 44] width 16 height 8
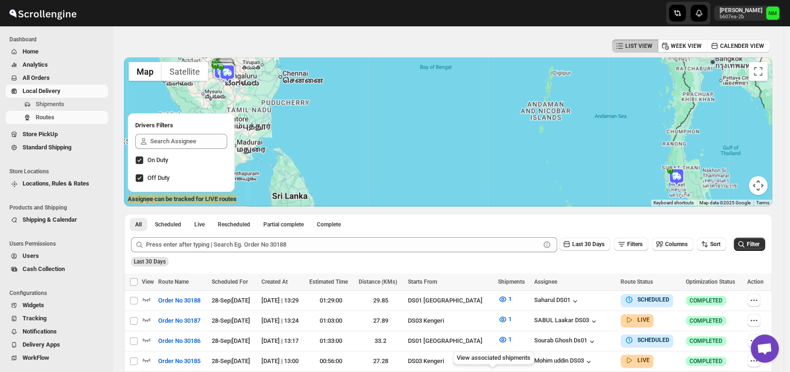
scroll to position [160, 0]
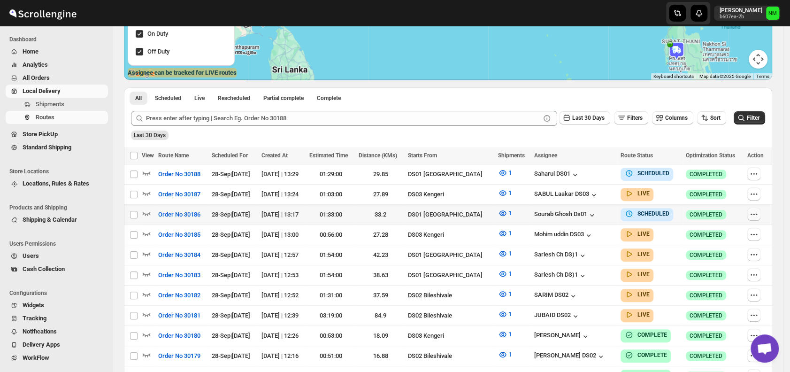
click at [754, 214] on icon "button" at bounding box center [753, 213] width 9 height 9
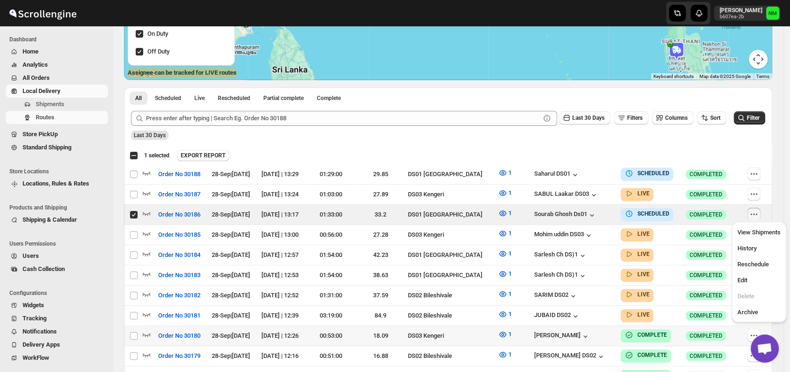
scroll to position [213, 0]
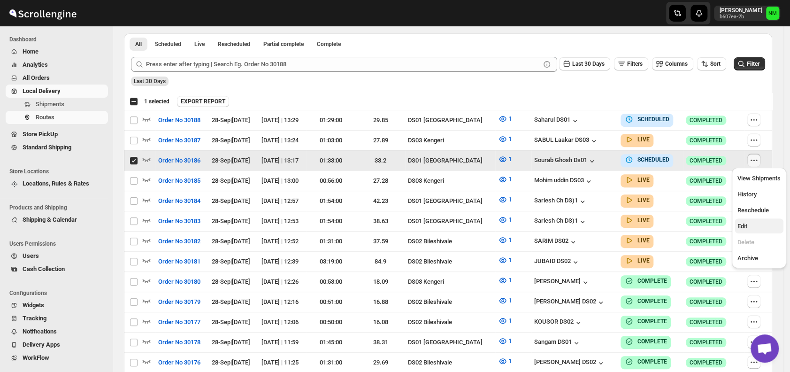
click at [738, 226] on span "Edit" at bounding box center [742, 225] width 10 height 7
checkbox input "false"
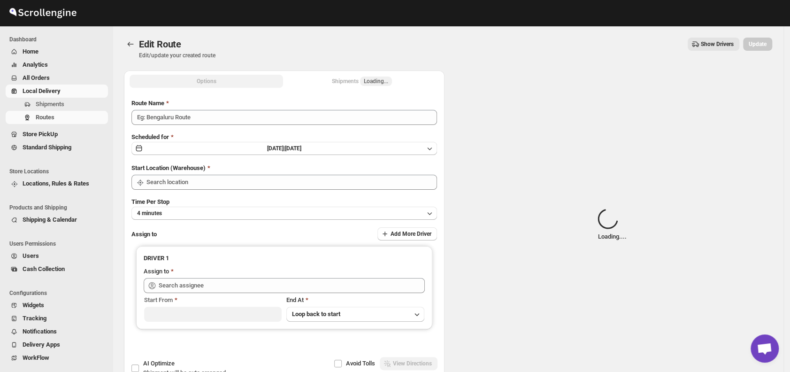
type input "Order No 30186"
type input "DS01 [GEOGRAPHIC_DATA]"
type input "Sourab Ghosh Ds01 (xadira4890@asimarif.com)"
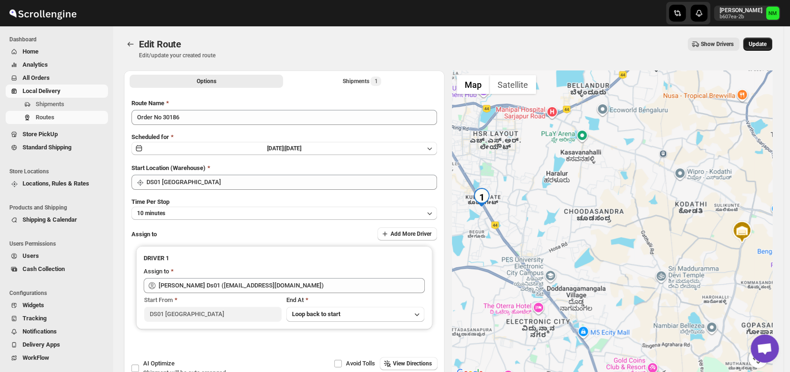
click at [766, 41] on span "Update" at bounding box center [757, 44] width 18 height 8
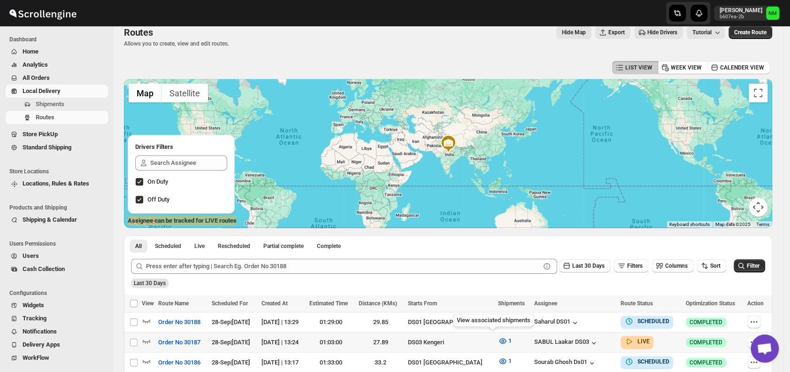
scroll to position [89, 0]
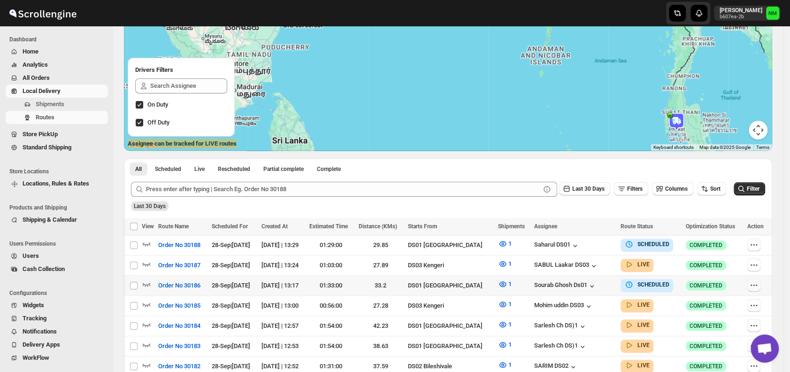
click at [753, 285] on button "button" at bounding box center [753, 284] width 13 height 13
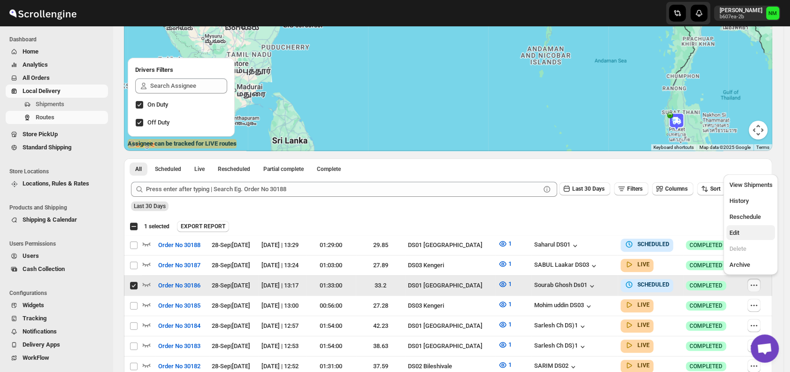
click at [745, 230] on span "Edit" at bounding box center [750, 232] width 43 height 9
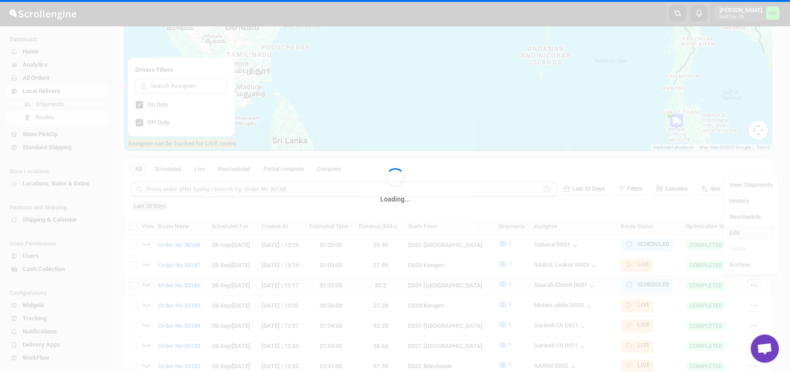
checkbox input "false"
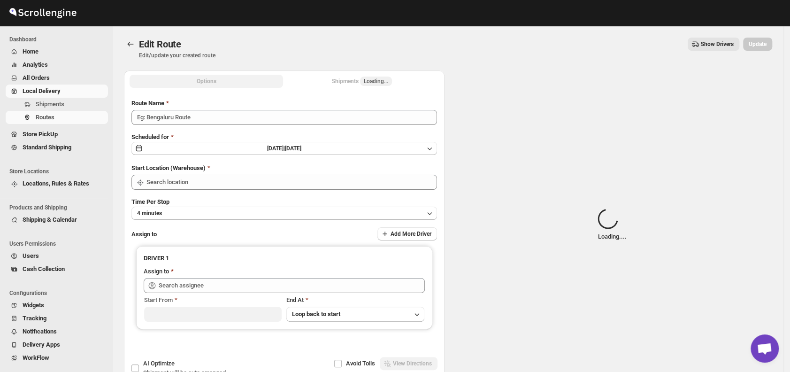
type input "Order No 30186"
type input "DS01 [GEOGRAPHIC_DATA]"
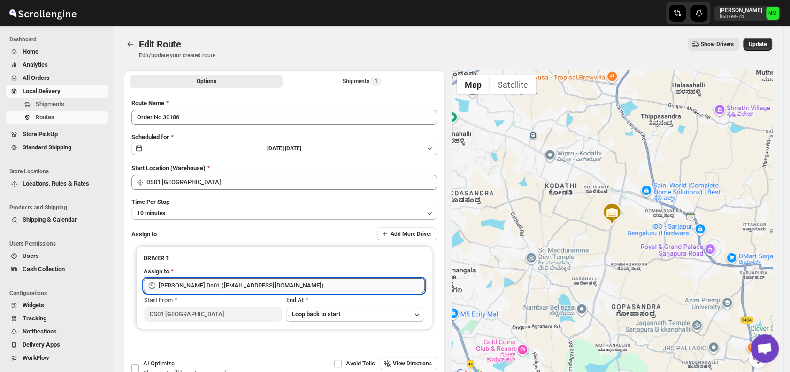
click at [305, 282] on input "[PERSON_NAME] Ds01 ([EMAIL_ADDRESS][DOMAIN_NAME])" at bounding box center [292, 285] width 266 height 15
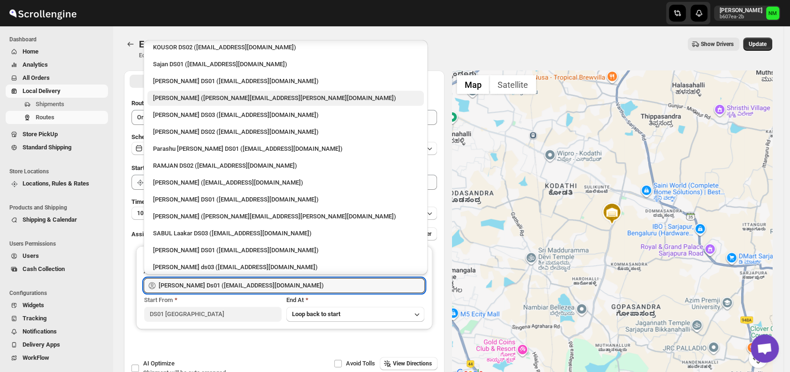
scroll to position [460, 0]
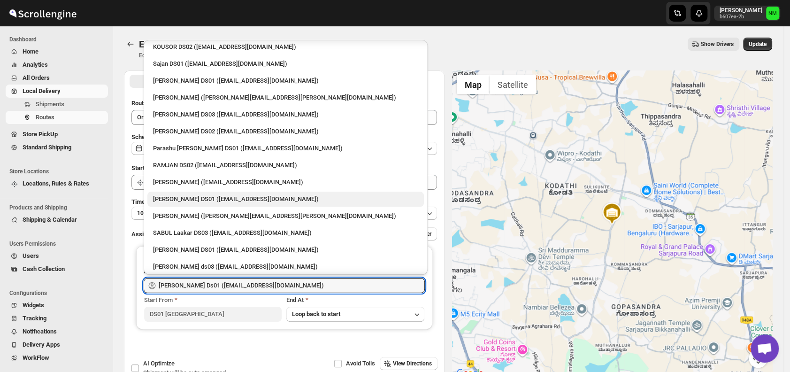
click at [219, 196] on div "[PERSON_NAME] DS01 ([EMAIL_ADDRESS][DOMAIN_NAME])" at bounding box center [285, 198] width 265 height 9
type input "[PERSON_NAME] DS01 ([EMAIL_ADDRESS][DOMAIN_NAME])"
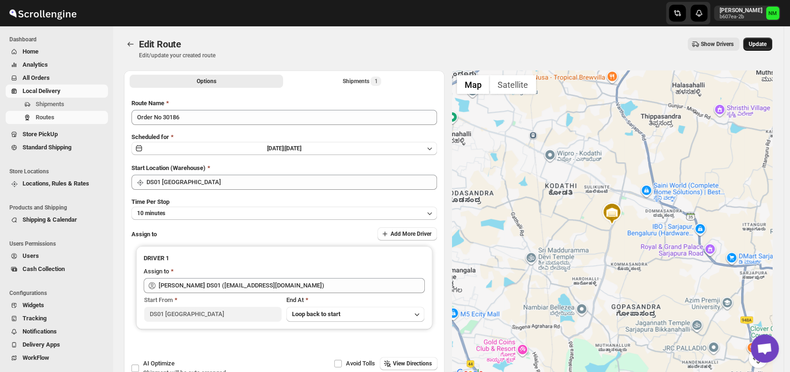
click at [762, 45] on span "Update" at bounding box center [757, 44] width 18 height 8
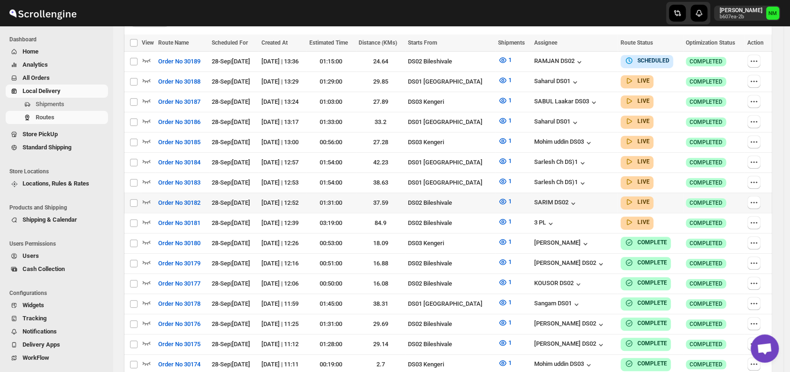
scroll to position [274, 0]
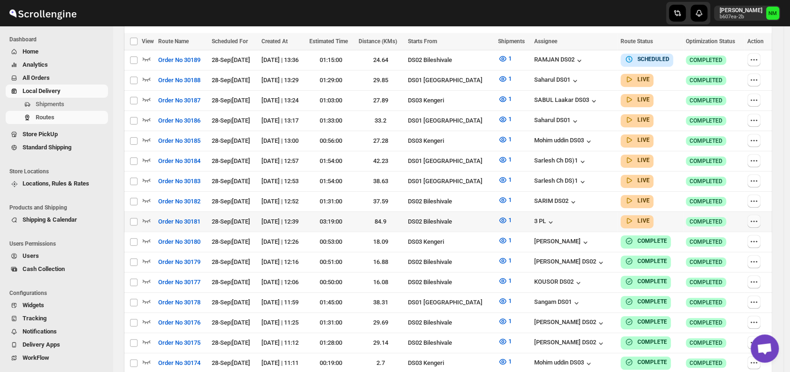
click at [756, 216] on icon "button" at bounding box center [753, 220] width 9 height 9
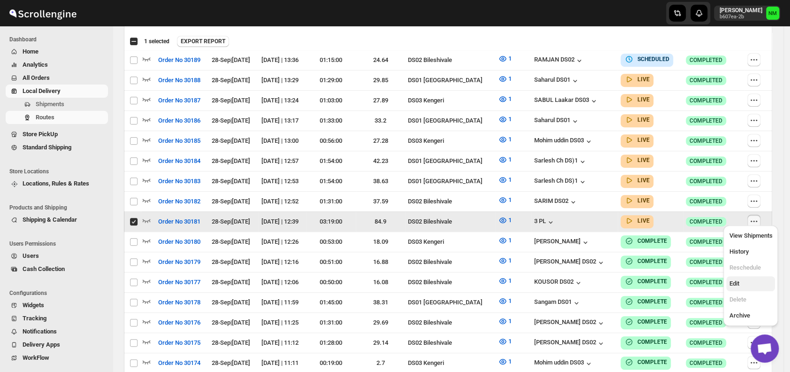
click at [734, 280] on span "Edit" at bounding box center [734, 283] width 10 height 7
checkbox input "false"
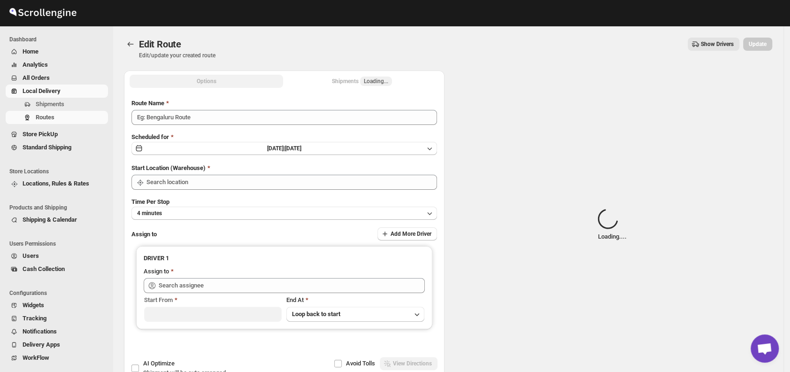
type input "Order No 30181"
type input "DS02 Bileshivale"
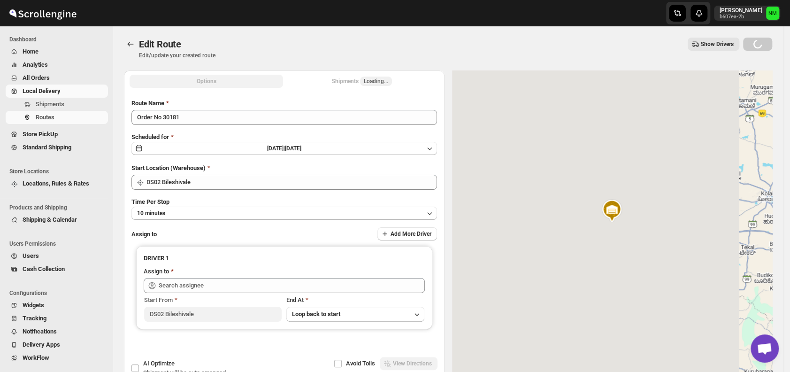
type input "3 PL ([EMAIL_ADDRESS][DOMAIN_NAME])"
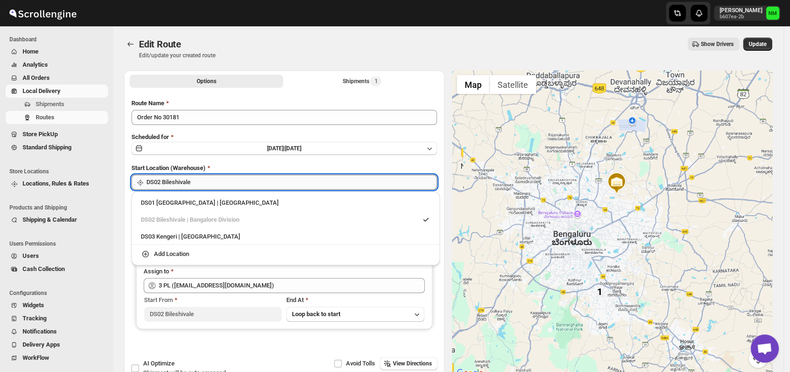
click at [223, 181] on input "DS02 Bileshivale" at bounding box center [291, 182] width 290 height 15
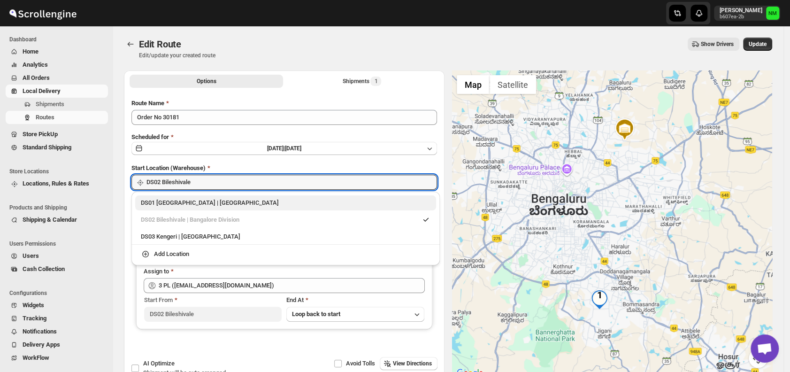
click at [152, 202] on div "DS01 [GEOGRAPHIC_DATA] | [GEOGRAPHIC_DATA]" at bounding box center [285, 202] width 289 height 9
type input "DS01 [GEOGRAPHIC_DATA]"
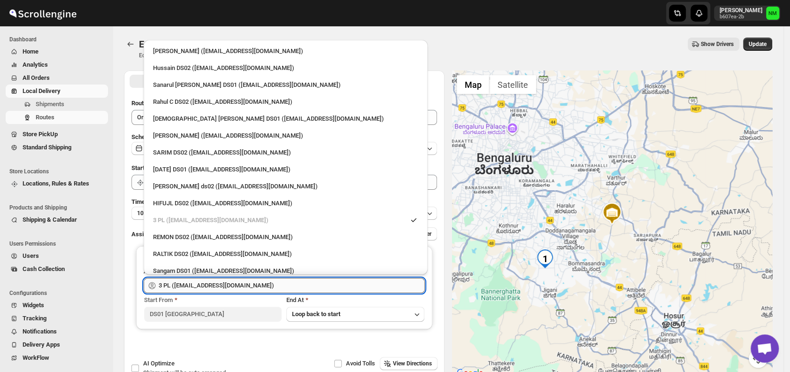
click at [239, 279] on input "3 PL (hello@home-run.co)" at bounding box center [292, 285] width 266 height 15
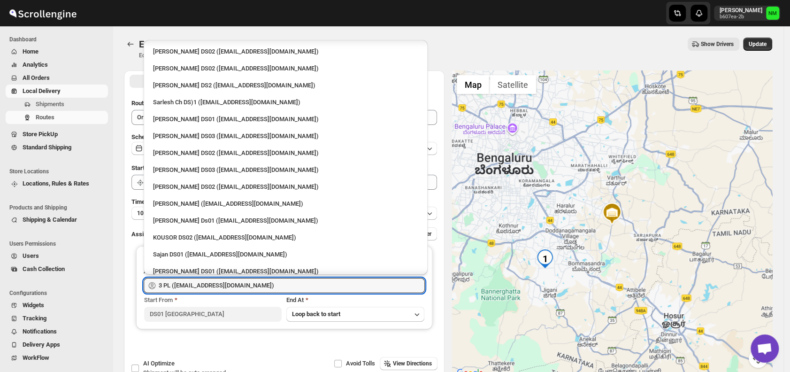
scroll to position [276, 0]
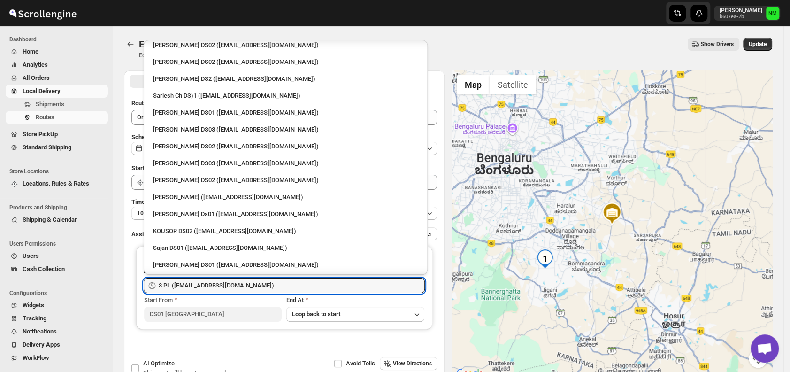
click at [221, 221] on li "KOUSOR DS02 (xivebi6567@decodewp.com)" at bounding box center [286, 229] width 284 height 17
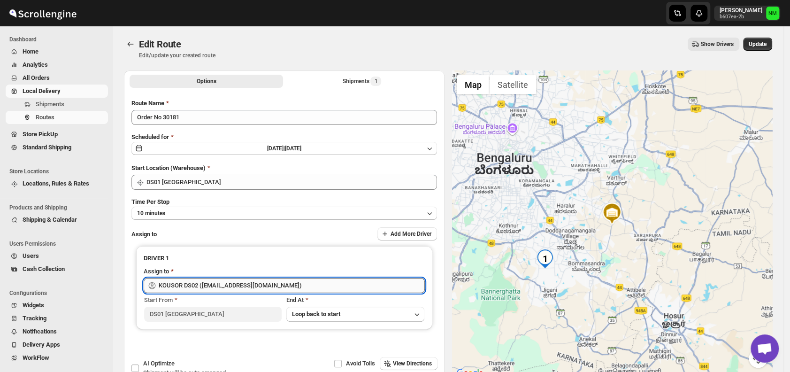
click at [288, 282] on input "KOUSOR DS02 (xivebi6567@decodewp.com)" at bounding box center [292, 285] width 266 height 15
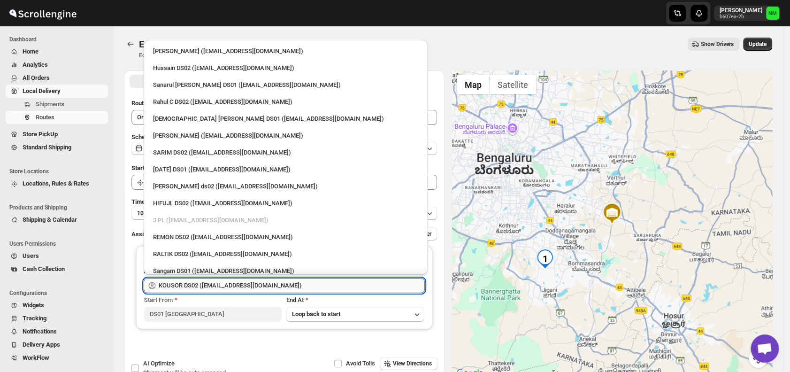
scroll to position [254, 0]
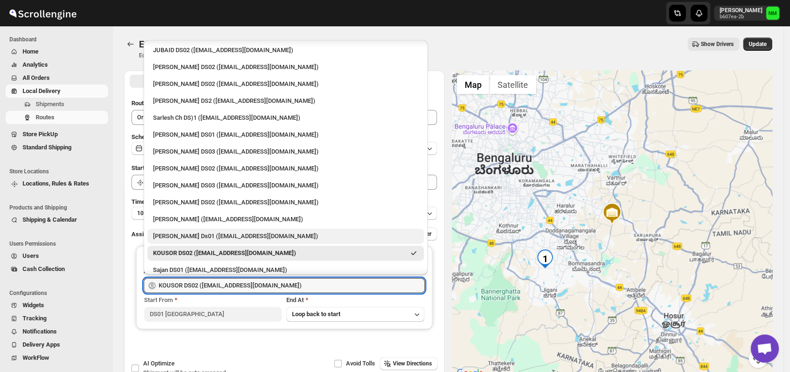
click at [191, 233] on div "Sourab Ghosh Ds01 (xadira4890@asimarif.com)" at bounding box center [285, 235] width 265 height 9
type input "Sourab Ghosh Ds01 (xadira4890@asimarif.com)"
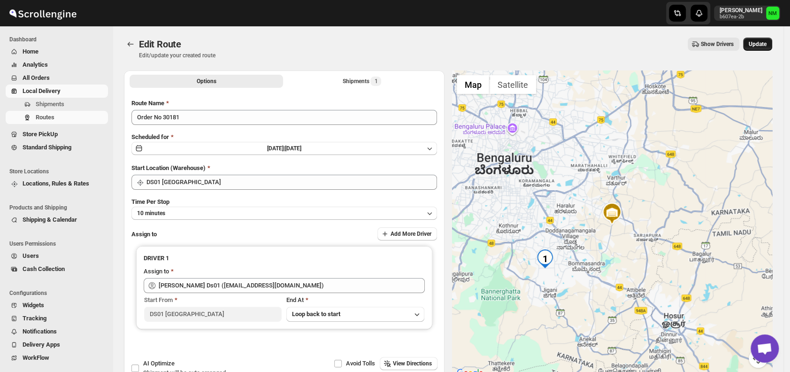
click at [766, 44] on span "Update" at bounding box center [757, 44] width 18 height 8
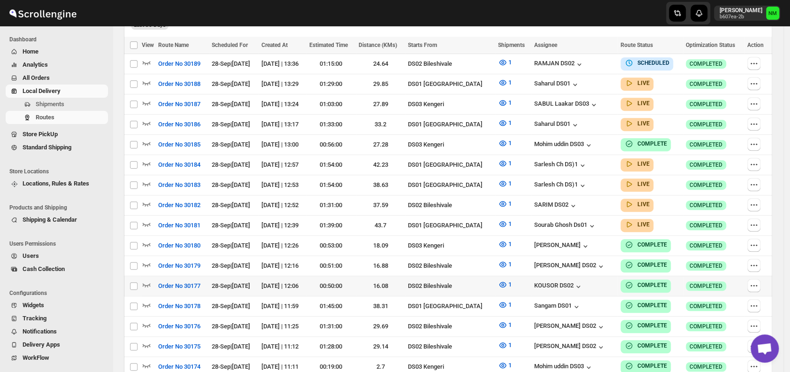
scroll to position [270, 0]
click at [147, 158] on icon "button" at bounding box center [146, 162] width 9 height 9
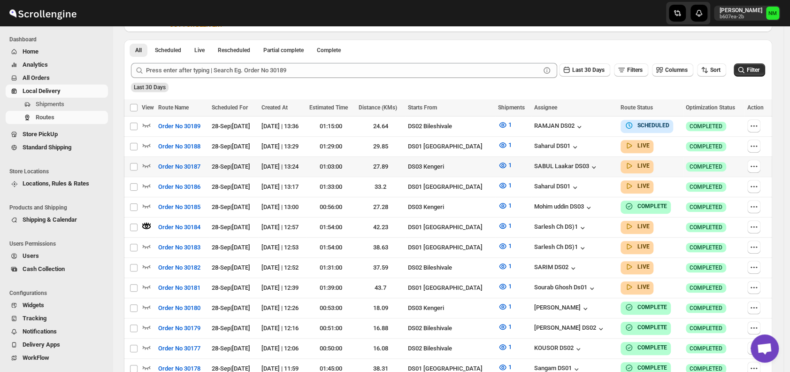
scroll to position [216, 0]
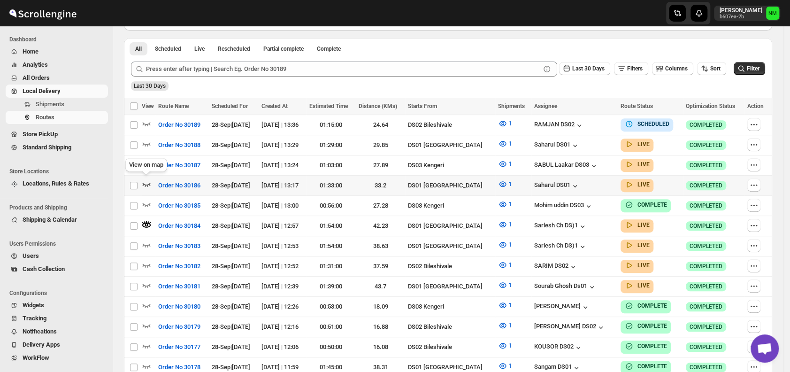
click at [148, 183] on icon "button" at bounding box center [146, 183] width 9 height 9
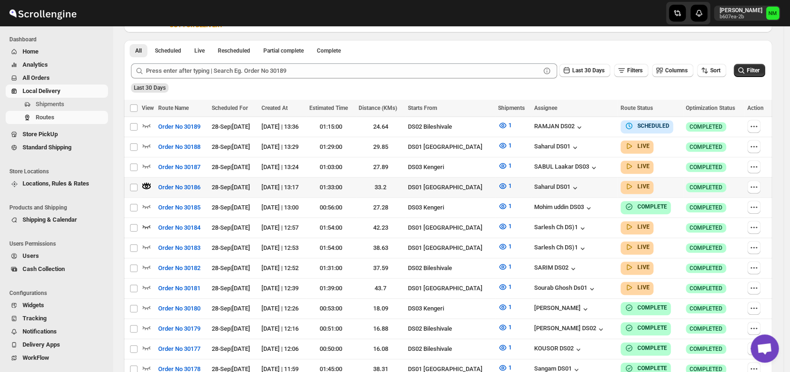
scroll to position [221, 0]
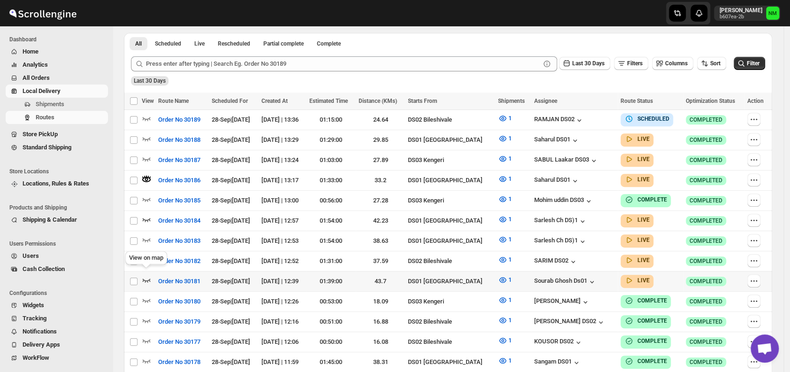
click at [145, 278] on icon "button" at bounding box center [147, 280] width 8 height 4
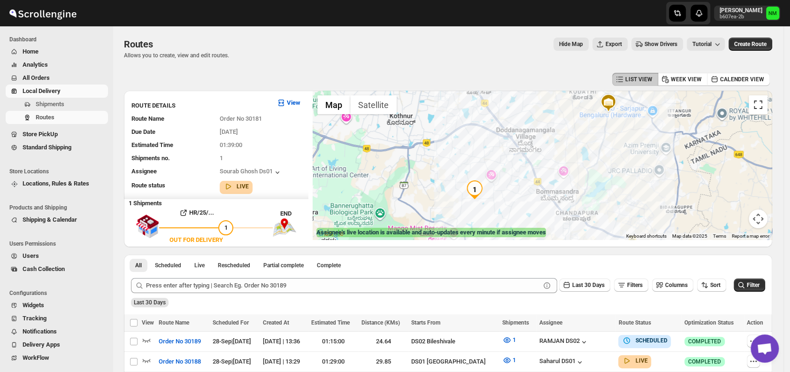
click at [762, 109] on button "Toggle fullscreen view" at bounding box center [757, 104] width 19 height 19
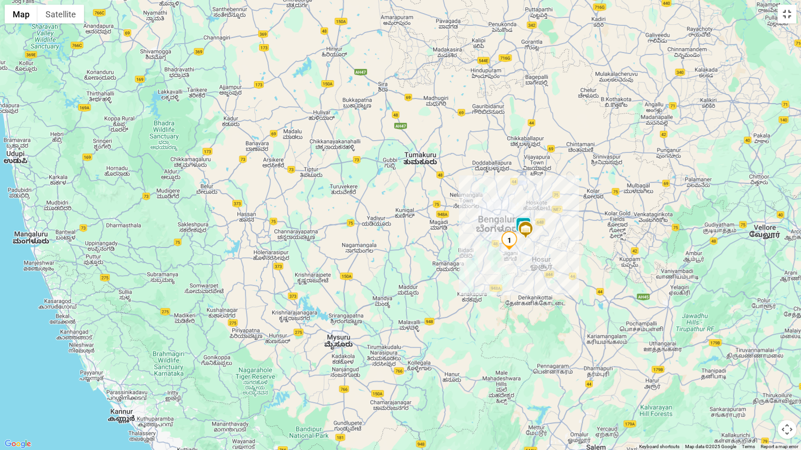
click at [785, 15] on button "Toggle fullscreen view" at bounding box center [786, 14] width 19 height 19
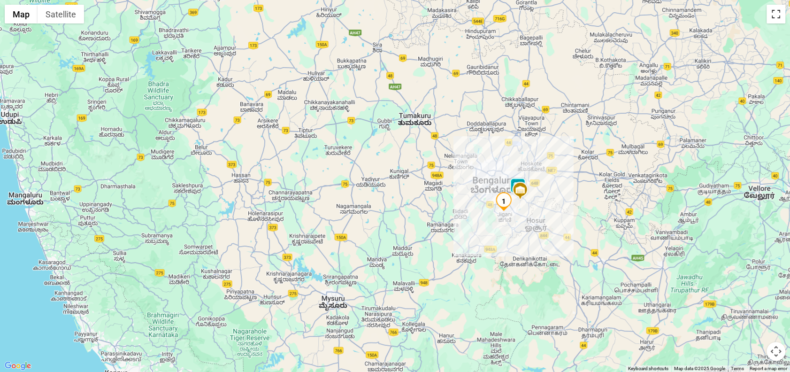
scroll to position [91, 0]
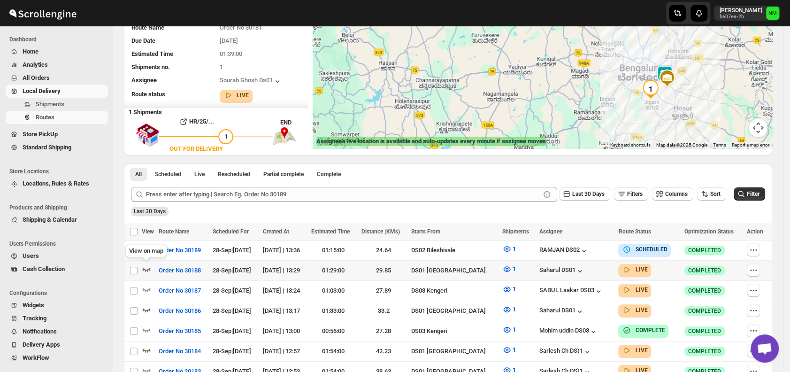
click at [145, 266] on icon "button" at bounding box center [146, 268] width 9 height 9
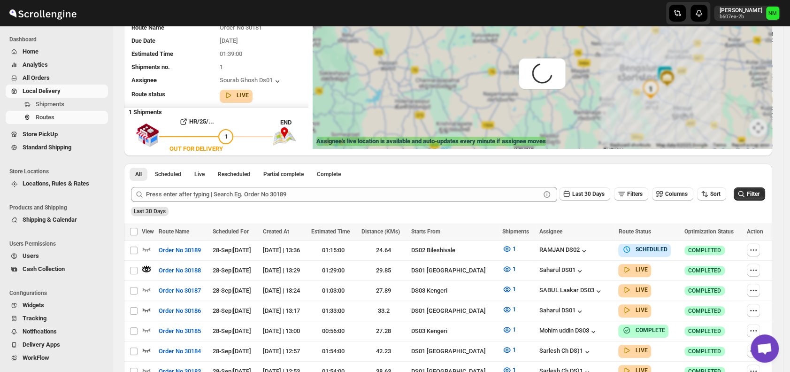
scroll to position [0, 0]
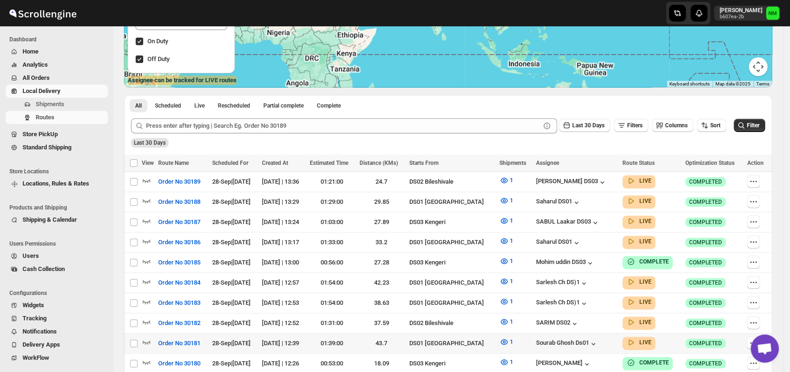
scroll to position [152, 0]
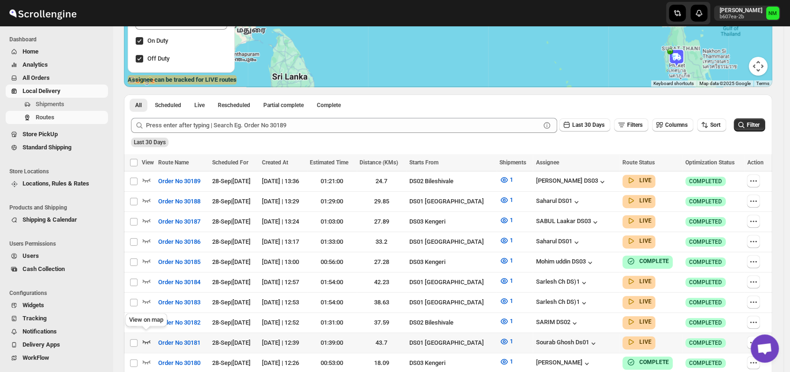
click at [147, 336] on icon "button" at bounding box center [146, 340] width 9 height 9
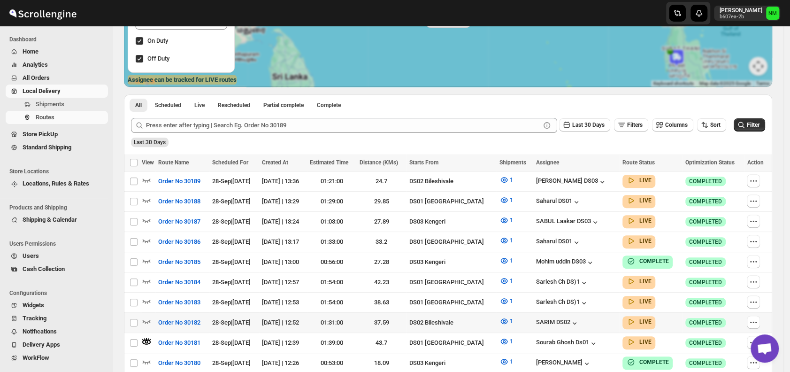
scroll to position [0, 0]
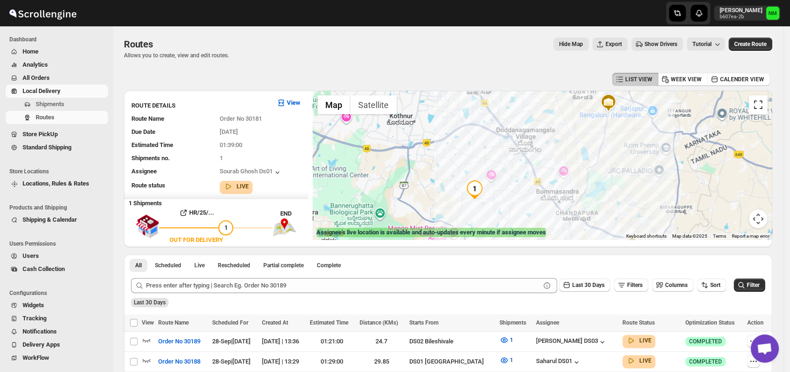
click at [761, 103] on button "Toggle fullscreen view" at bounding box center [757, 104] width 19 height 19
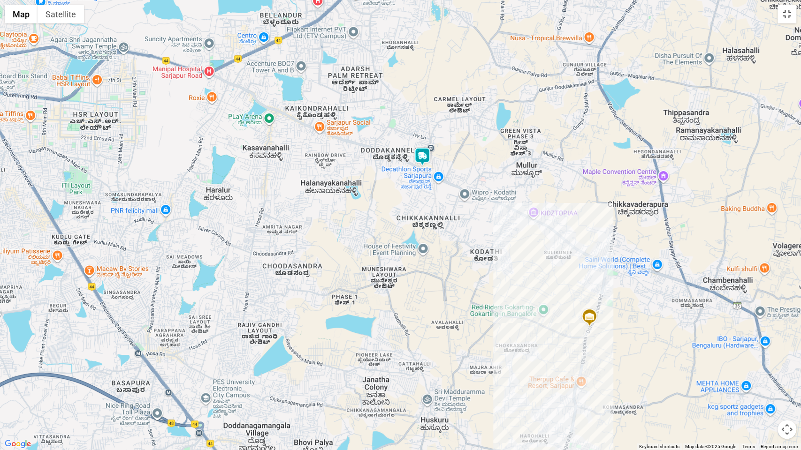
click at [785, 22] on button "Toggle fullscreen view" at bounding box center [786, 14] width 19 height 19
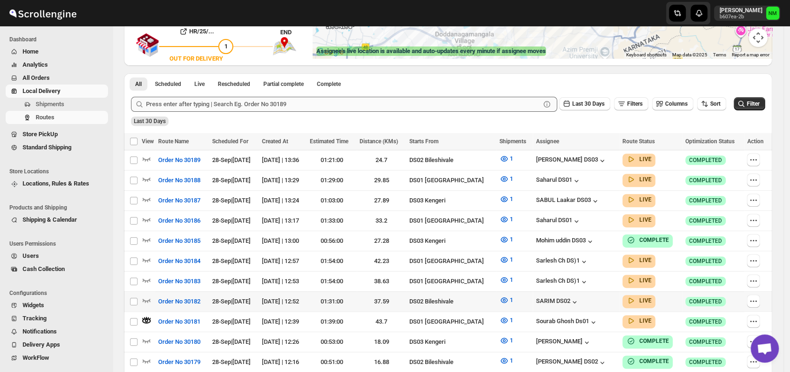
scroll to position [182, 0]
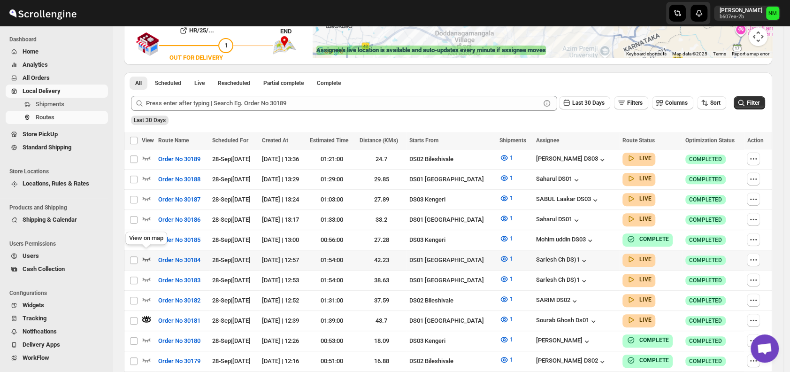
click at [150, 254] on icon "button" at bounding box center [146, 258] width 9 height 9
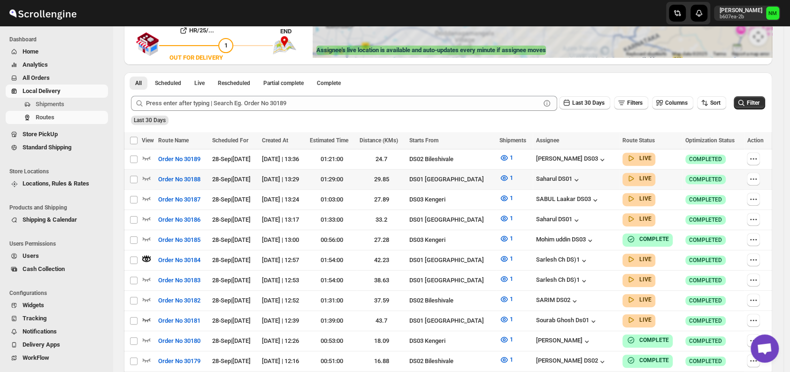
scroll to position [0, 0]
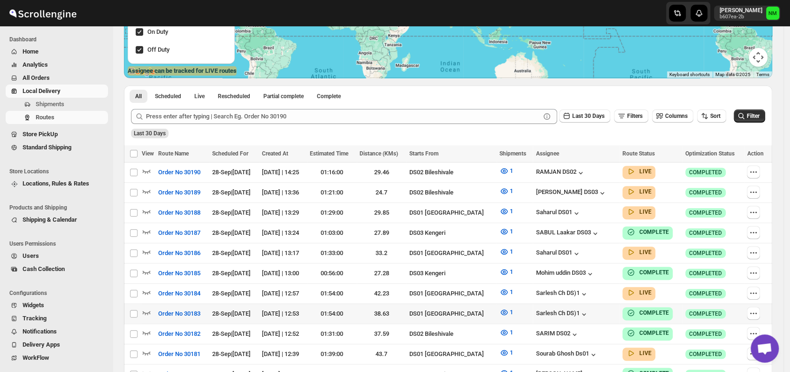
scroll to position [229, 0]
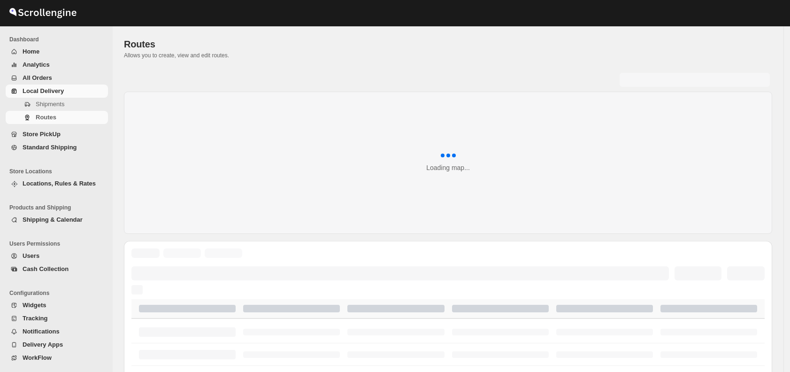
scroll to position [229, 0]
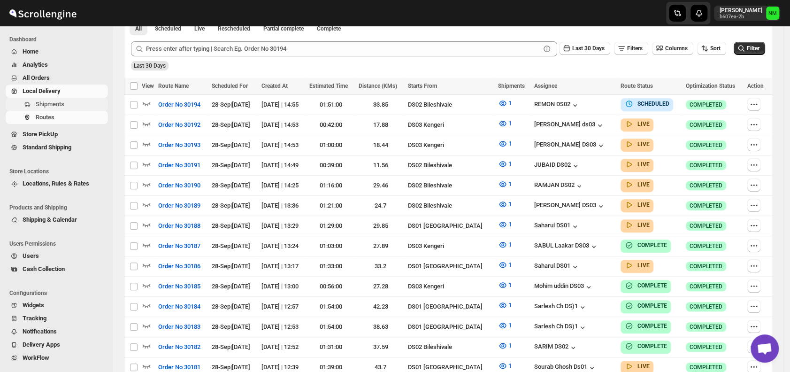
click at [41, 100] on span "Shipments" at bounding box center [50, 103] width 29 height 7
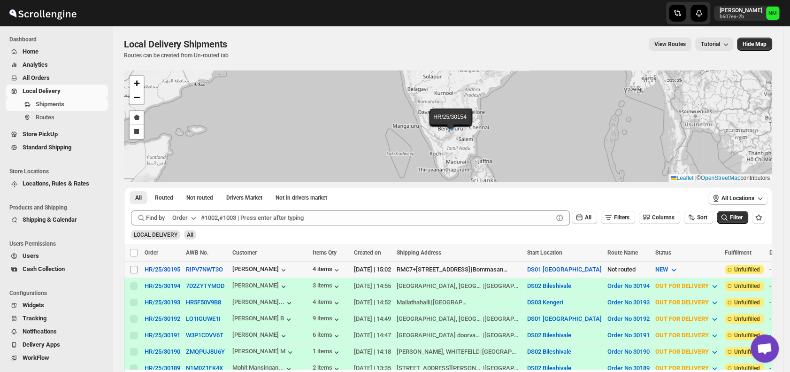
click at [131, 267] on input "Select shipment" at bounding box center [134, 270] width 8 height 8
checkbox input "true"
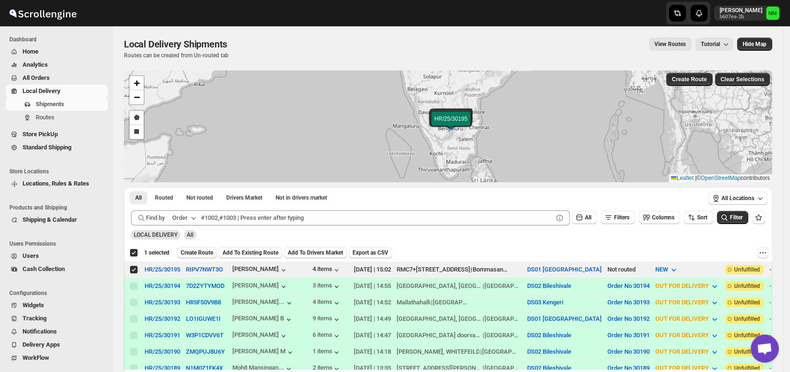
click at [190, 251] on span "Create Route" at bounding box center [197, 253] width 32 height 8
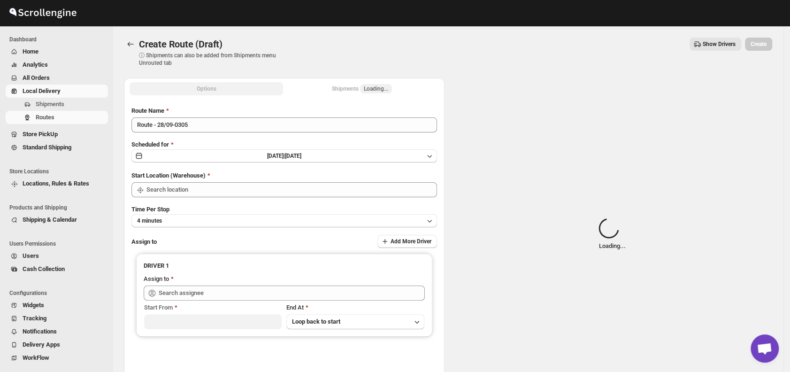
type input "DS01 [GEOGRAPHIC_DATA]"
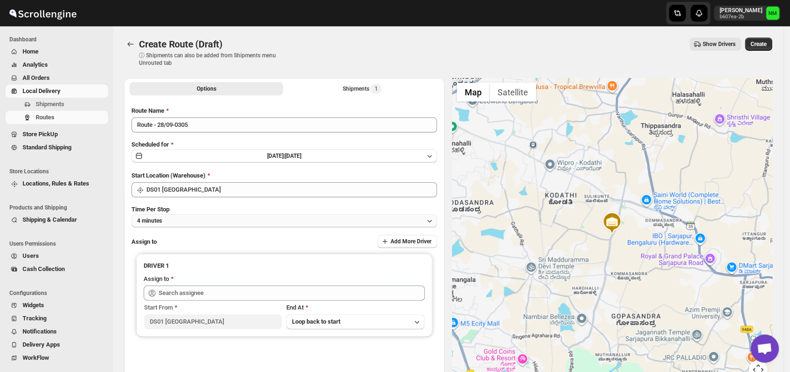
click at [187, 222] on button "4 minutes" at bounding box center [283, 220] width 305 height 13
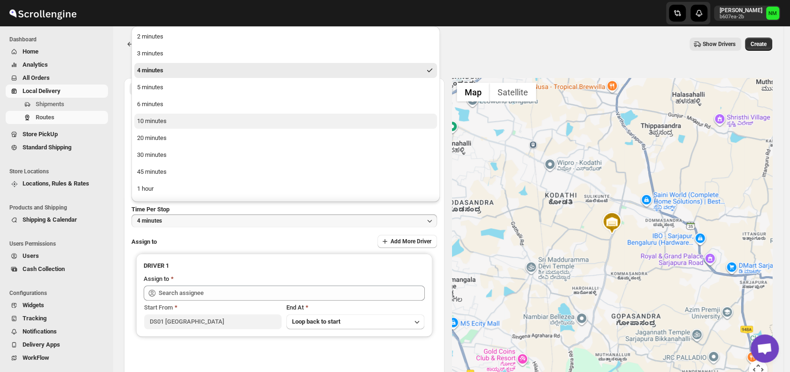
click at [176, 124] on button "10 minutes" at bounding box center [285, 121] width 303 height 15
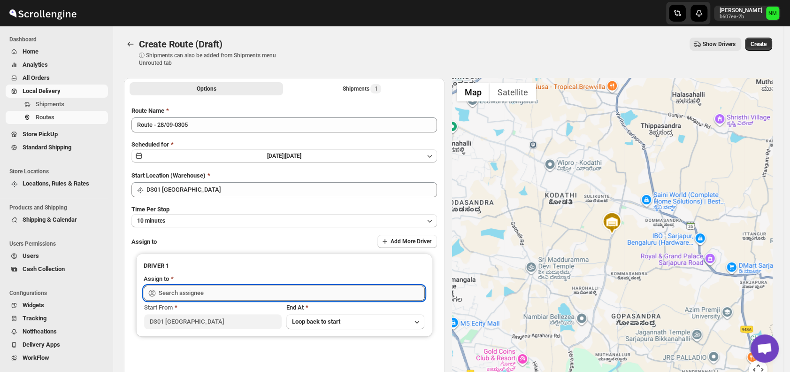
click at [230, 292] on input "text" at bounding box center [292, 292] width 266 height 15
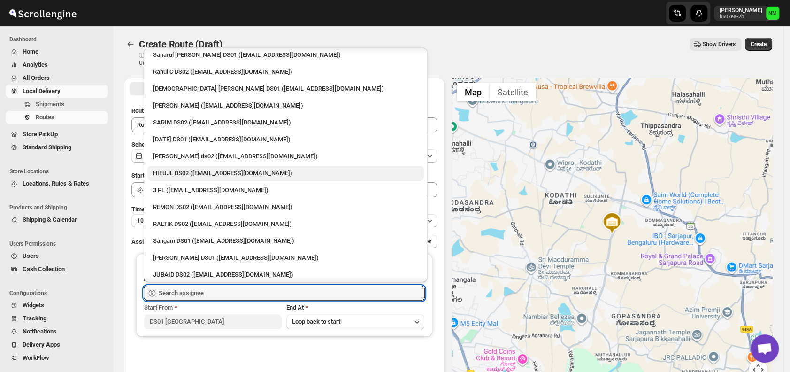
scroll to position [50, 0]
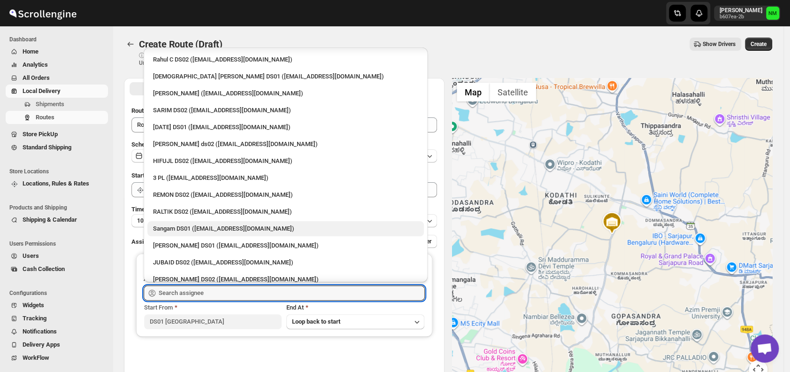
click at [194, 227] on div "Sangam DS01 (relov34542@lassora.com)" at bounding box center [285, 228] width 265 height 9
type input "Sangam DS01 (relov34542@lassora.com)"
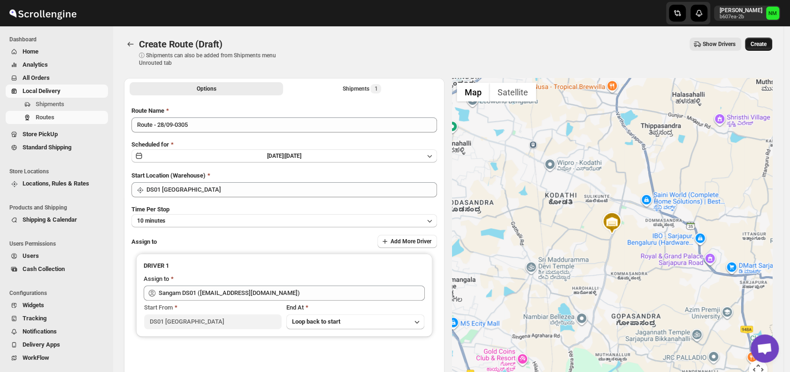
click at [766, 41] on span "Create" at bounding box center [758, 44] width 16 height 8
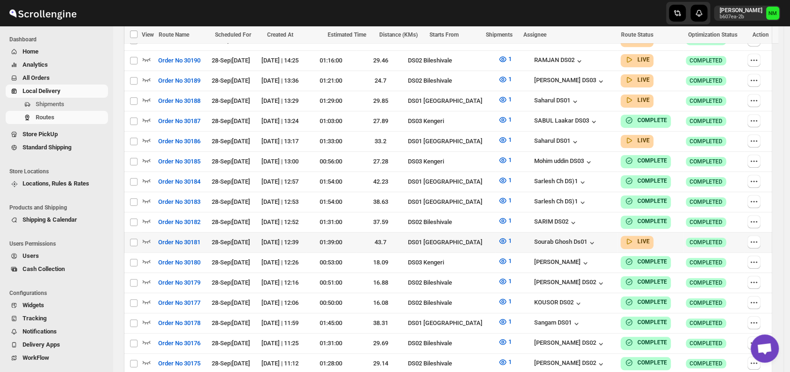
scroll to position [376, 0]
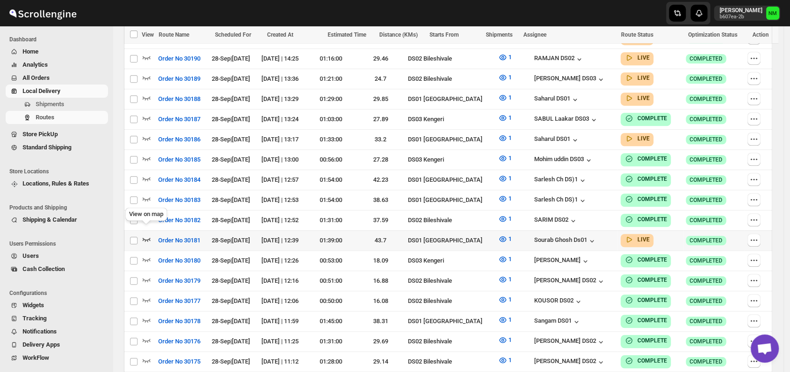
click at [145, 237] on icon "button" at bounding box center [147, 239] width 8 height 4
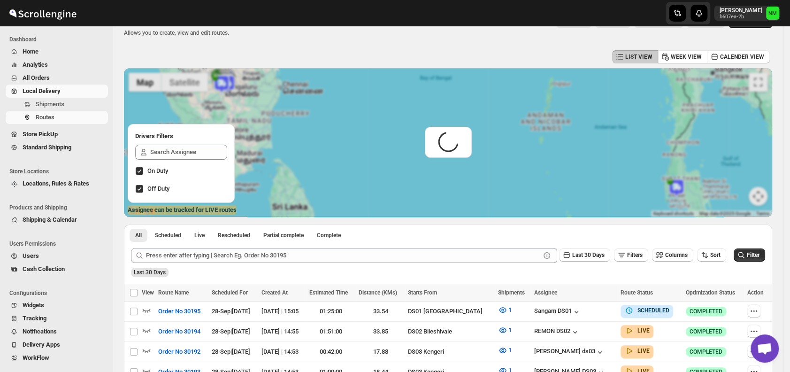
scroll to position [0, 0]
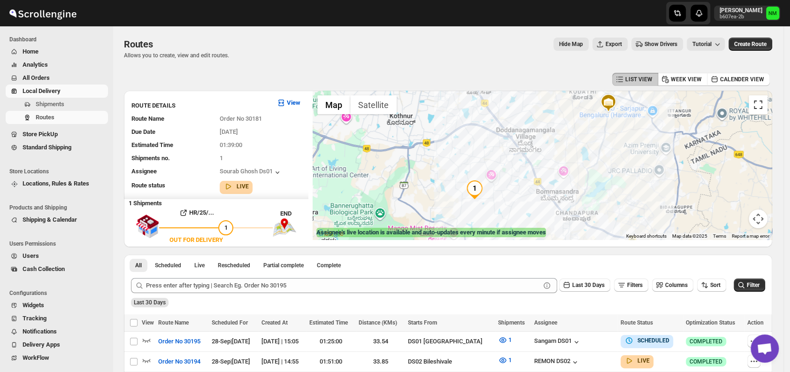
click at [761, 111] on button "Toggle fullscreen view" at bounding box center [757, 104] width 19 height 19
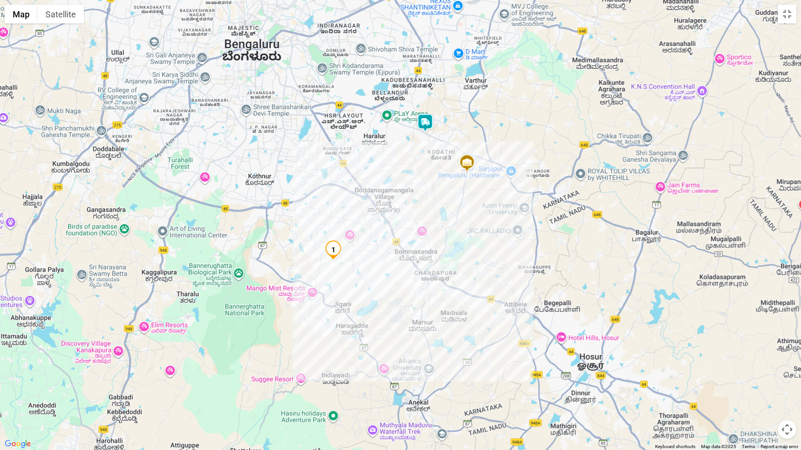
click at [430, 126] on img at bounding box center [425, 123] width 19 height 19
click at [465, 79] on button "Close" at bounding box center [454, 78] width 23 height 23
click at [786, 20] on button "Toggle fullscreen view" at bounding box center [786, 14] width 19 height 19
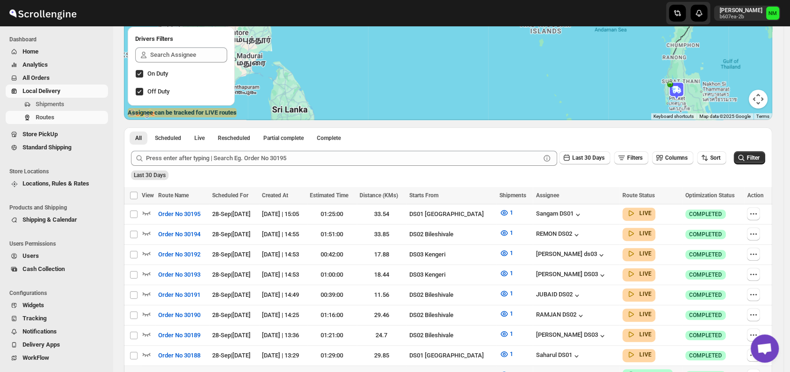
scroll to position [232, 0]
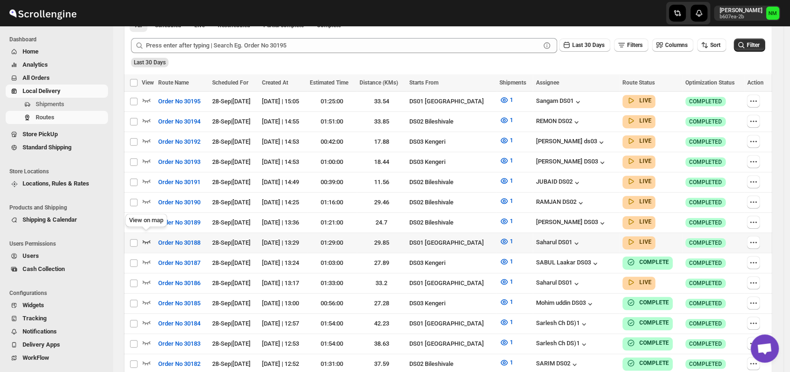
click at [144, 236] on icon "button" at bounding box center [146, 240] width 9 height 9
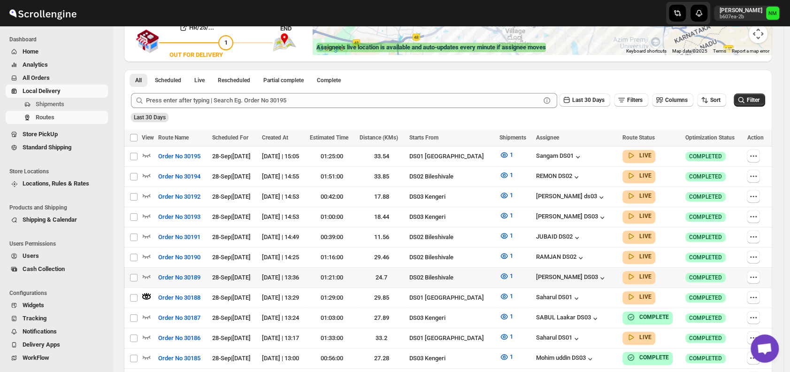
scroll to position [186, 0]
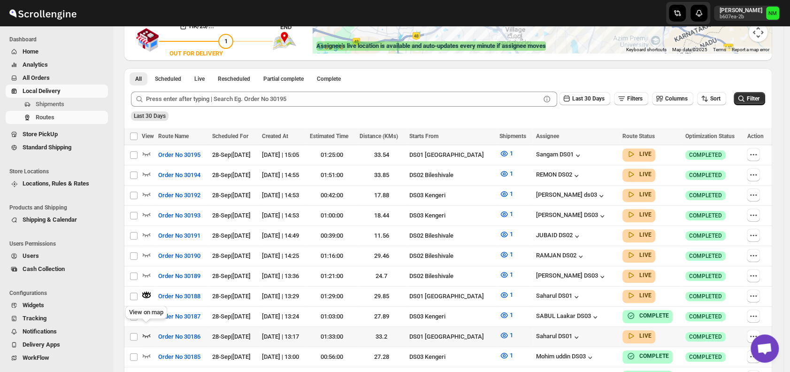
click at [147, 330] on icon "button" at bounding box center [146, 334] width 9 height 9
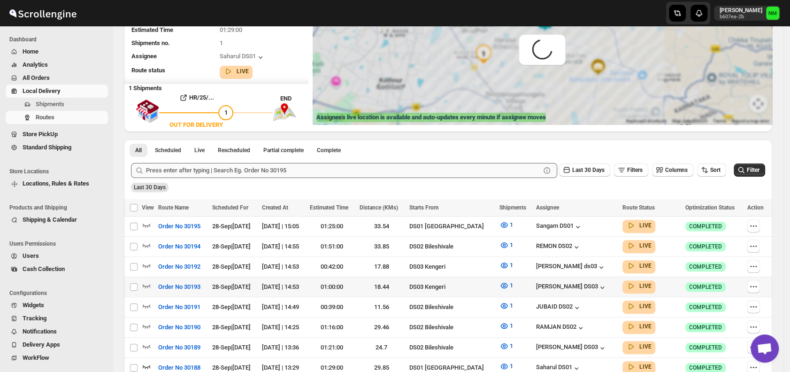
scroll to position [116, 0]
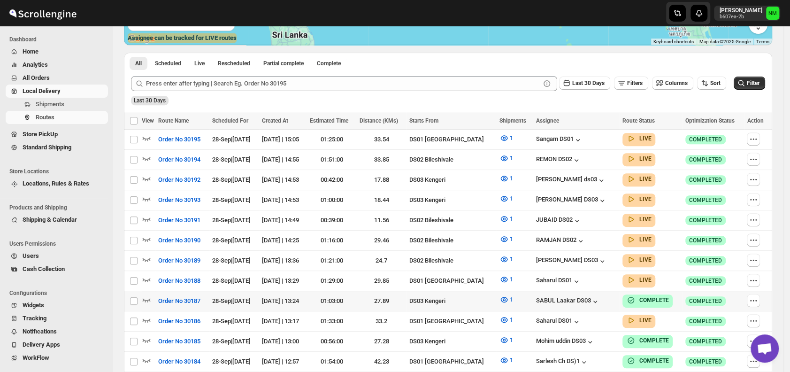
scroll to position [220, 0]
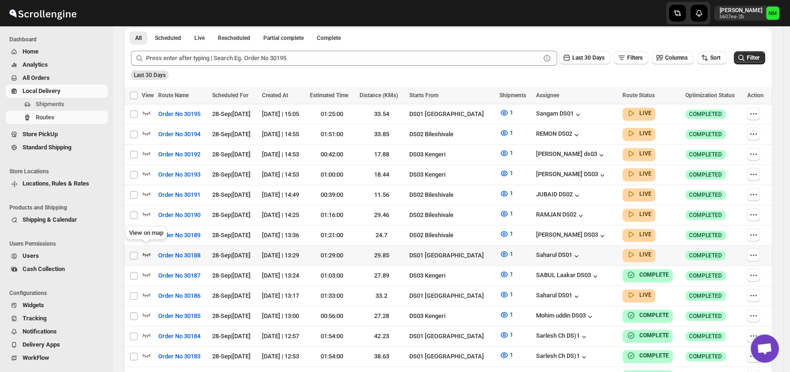
click at [146, 249] on icon "button" at bounding box center [146, 253] width 9 height 9
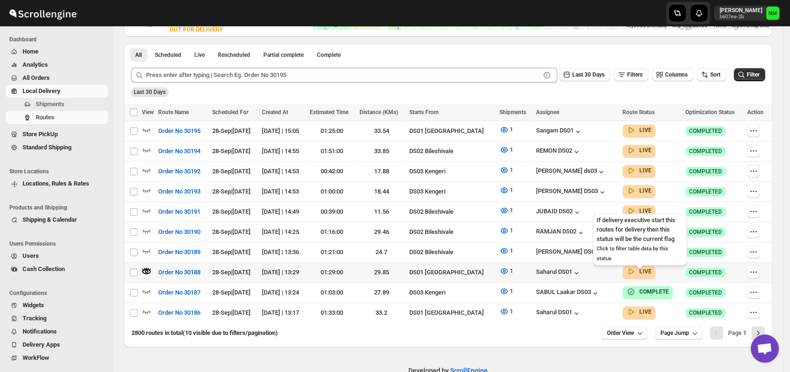
scroll to position [213, 0]
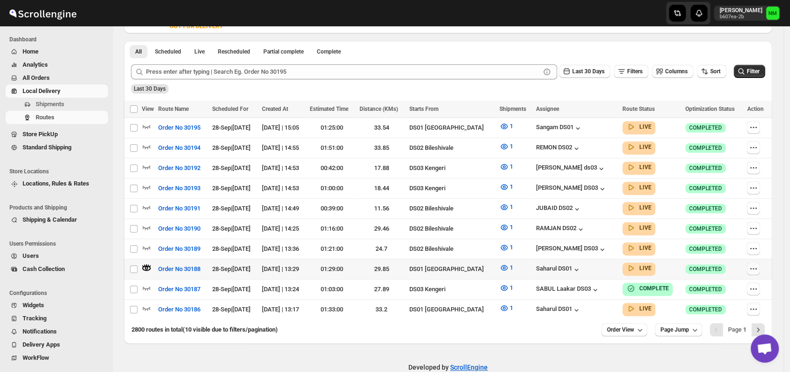
click at [758, 266] on icon "button" at bounding box center [752, 268] width 9 height 9
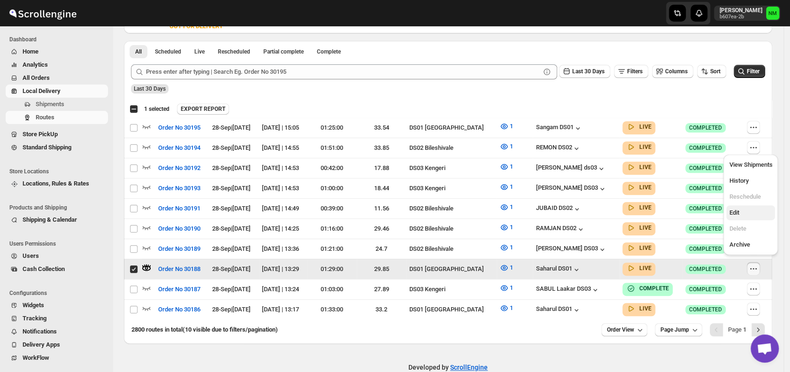
click at [730, 212] on span "Edit" at bounding box center [734, 212] width 10 height 7
checkbox input "false"
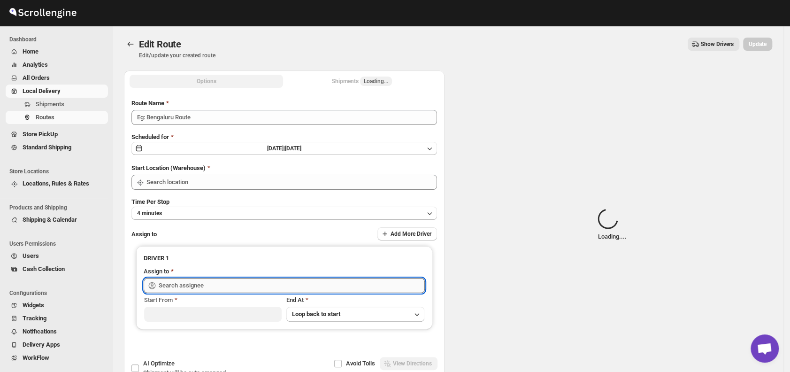
type input "Order No 30188"
click at [302, 284] on input "text" at bounding box center [292, 285] width 266 height 15
type input "DS01 [GEOGRAPHIC_DATA]"
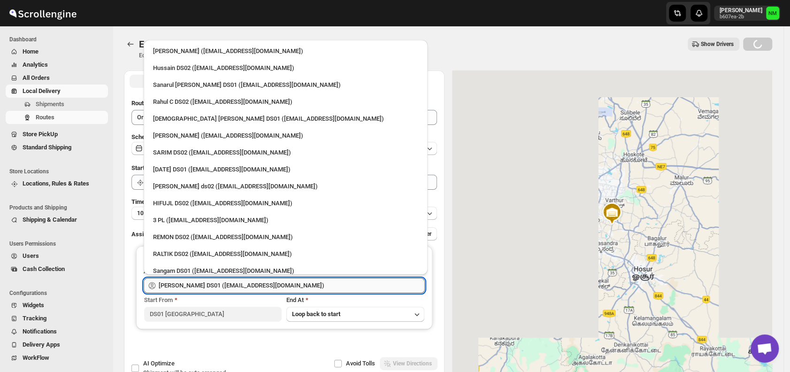
click at [302, 284] on input "Saharul DS01 (yedesam921@cavoyar.com)" at bounding box center [292, 285] width 266 height 15
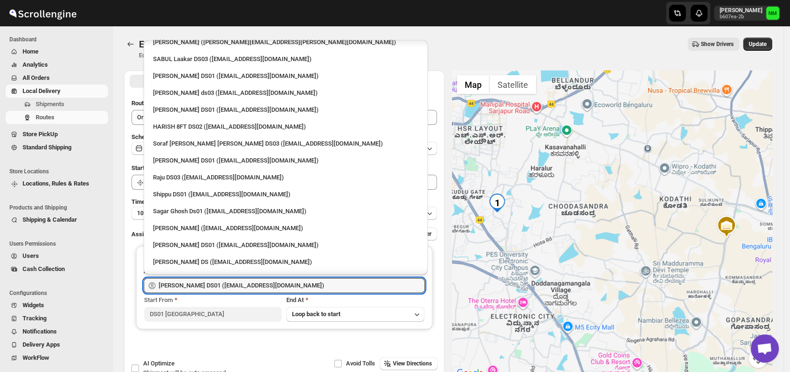
scroll to position [717, 0]
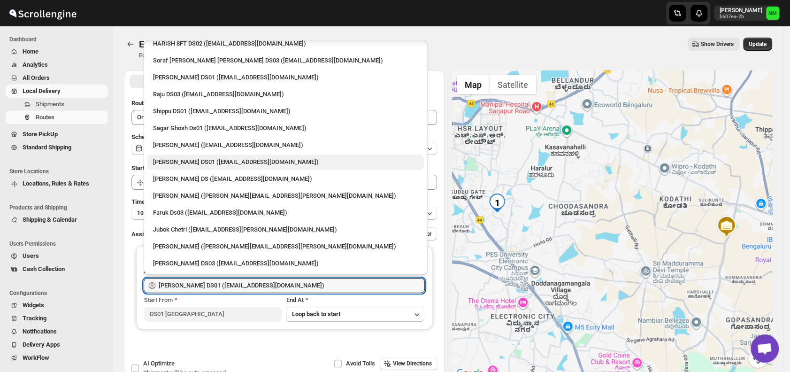
click at [201, 160] on div "Ashraf Ali DS01 (matice5369@anysilo.com)" at bounding box center [285, 161] width 265 height 9
type input "Ashraf Ali DS01 (matice5369@anysilo.com)"
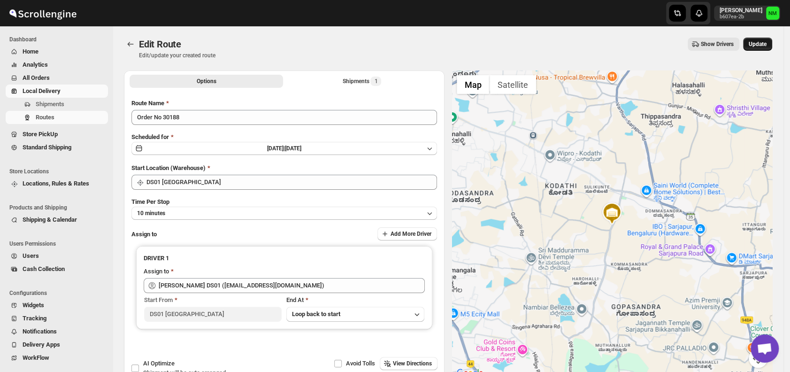
click at [761, 45] on span "Update" at bounding box center [757, 44] width 18 height 8
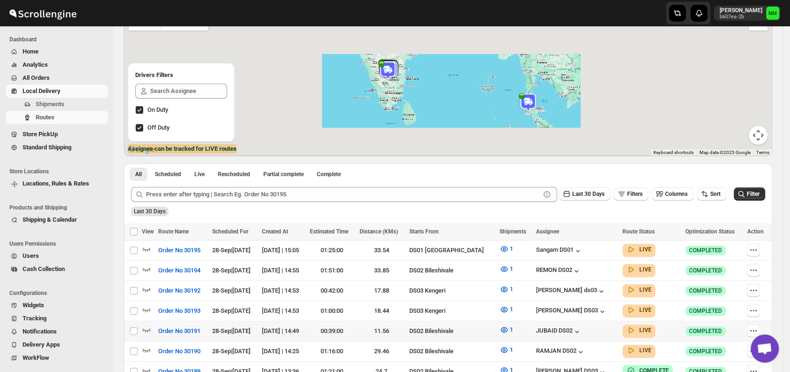
scroll to position [139, 0]
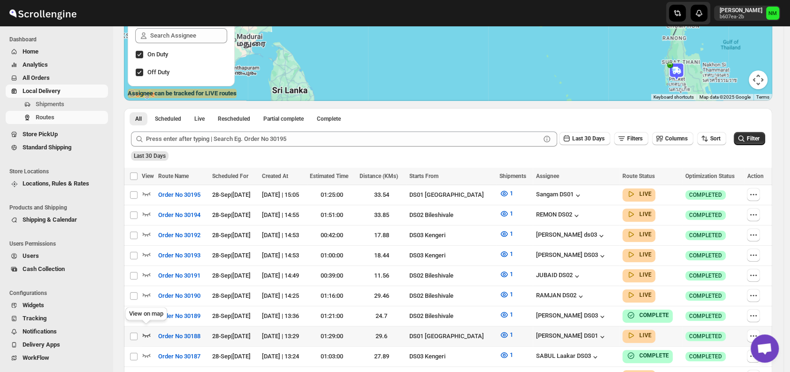
click at [146, 330] on icon "button" at bounding box center [146, 334] width 9 height 9
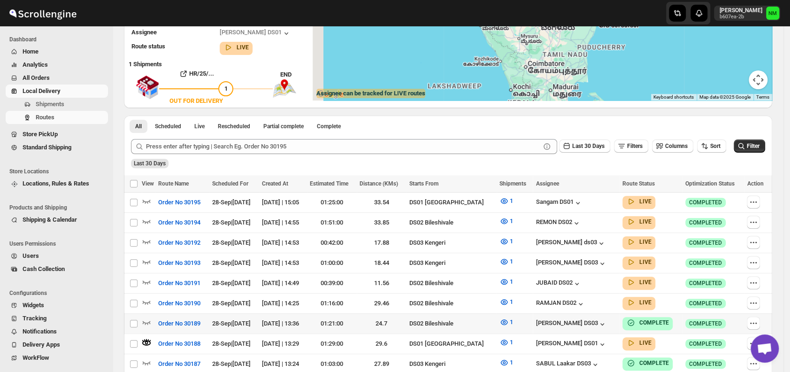
scroll to position [0, 0]
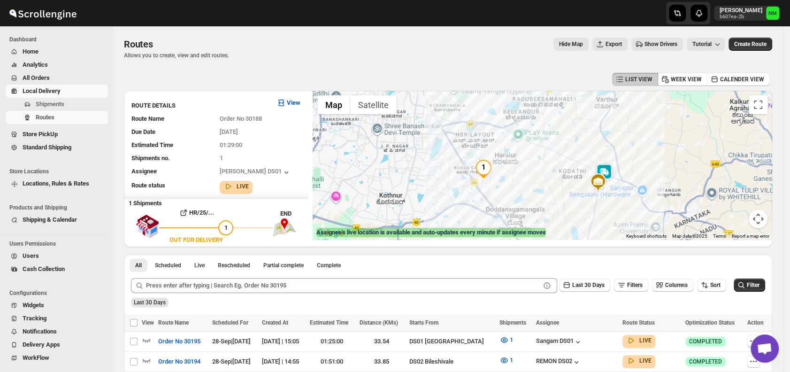
click at [610, 169] on img at bounding box center [603, 172] width 19 height 19
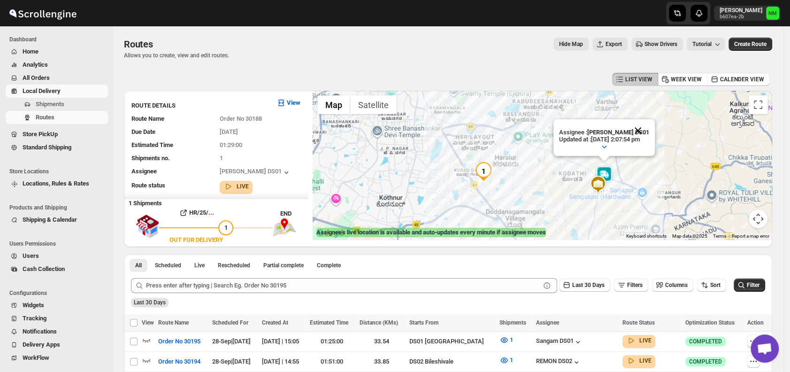
click at [649, 130] on button "Close" at bounding box center [637, 130] width 23 height 23
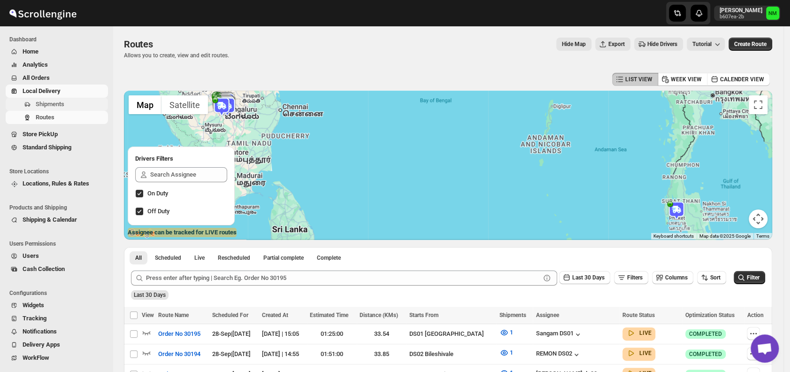
click at [61, 106] on span "Shipments" at bounding box center [50, 103] width 29 height 7
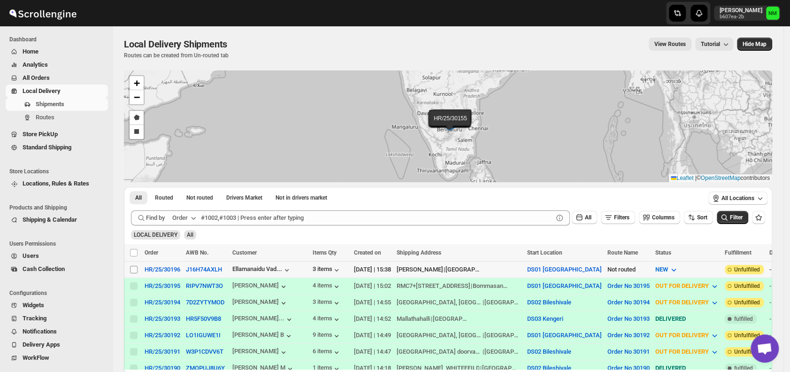
click at [137, 269] on input "Select shipment" at bounding box center [134, 270] width 8 height 8
checkbox input "true"
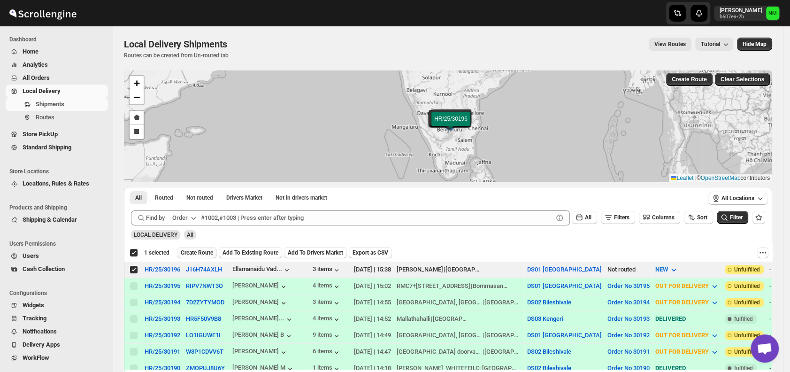
click at [197, 252] on span "Create Route" at bounding box center [197, 253] width 32 height 8
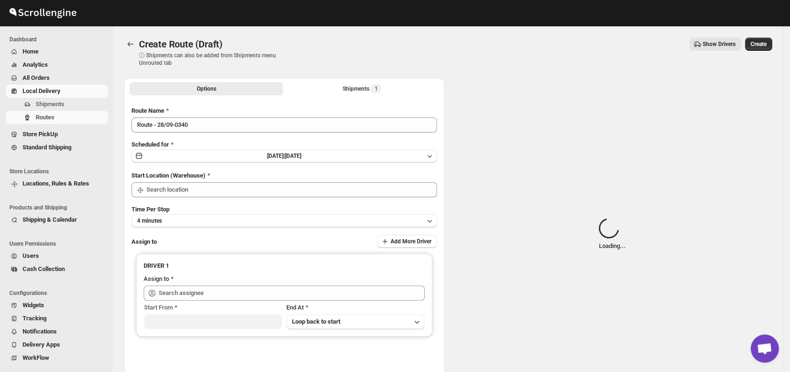
type input "DS01 [GEOGRAPHIC_DATA]"
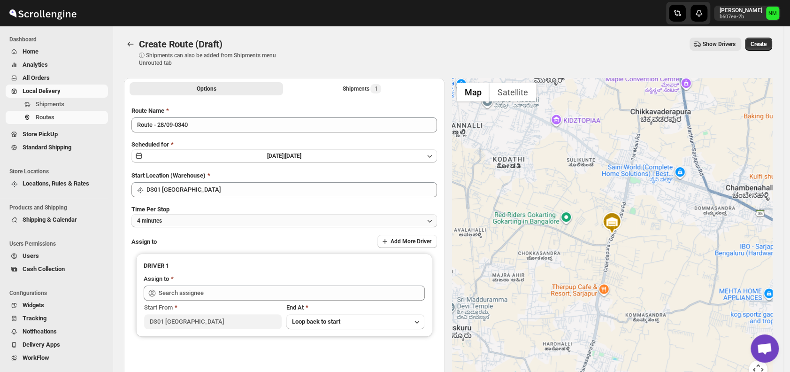
click at [196, 220] on button "4 minutes" at bounding box center [283, 220] width 305 height 13
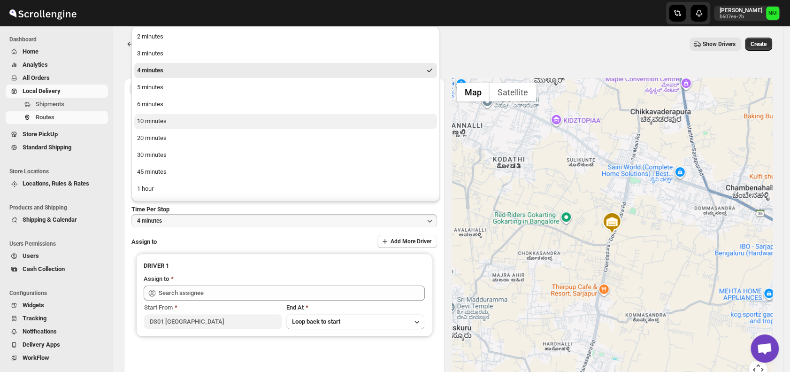
click at [176, 122] on button "10 minutes" at bounding box center [285, 121] width 303 height 15
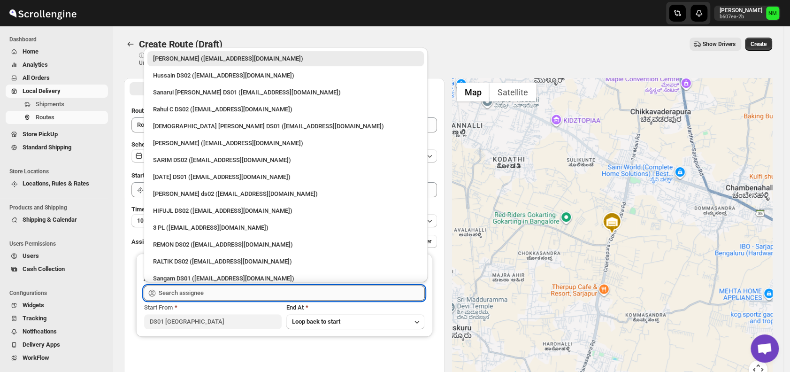
click at [192, 289] on input "text" at bounding box center [292, 292] width 266 height 15
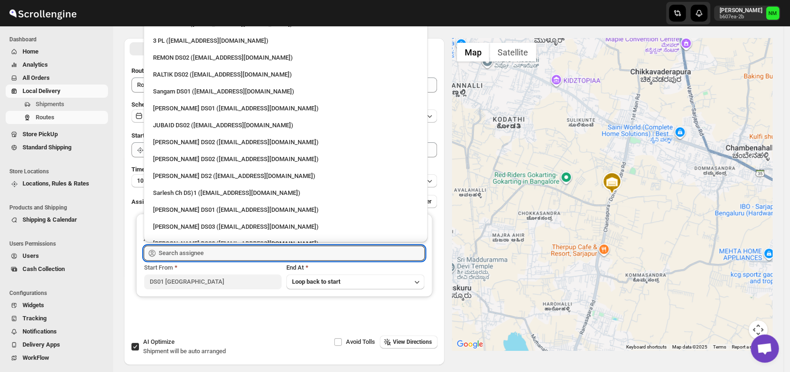
scroll to position [149, 0]
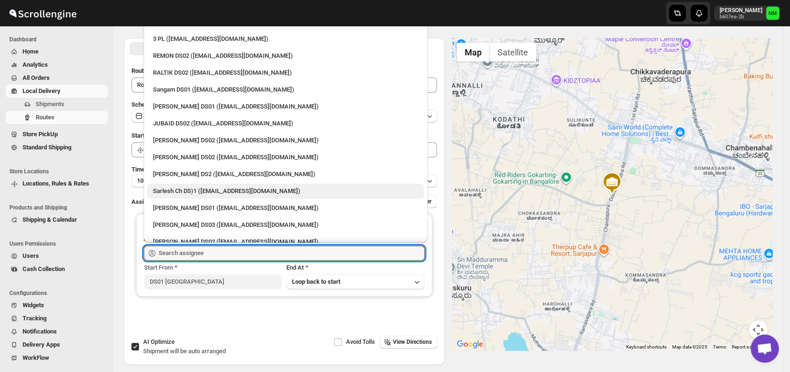
click at [174, 189] on div "Sarlesh Ch DS)1 (vinapi9521@jazipo.com)" at bounding box center [285, 190] width 265 height 9
type input "Sarlesh Ch DS)1 (vinapi9521@jazipo.com)"
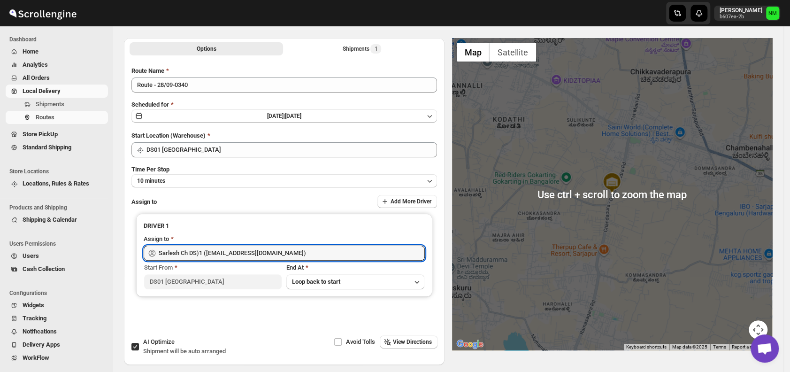
scroll to position [0, 0]
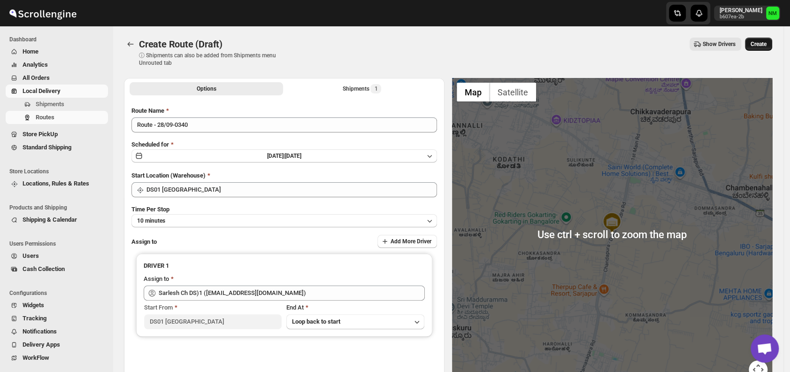
click at [772, 38] on button "Create" at bounding box center [758, 44] width 27 height 13
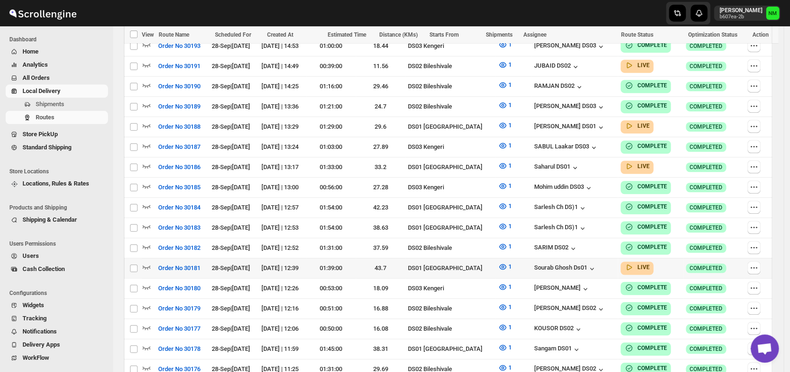
scroll to position [369, 0]
click at [149, 265] on icon "button" at bounding box center [147, 267] width 8 height 4
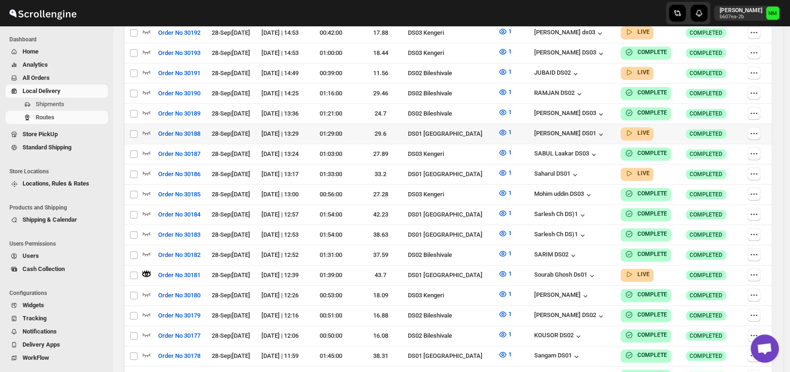
scroll to position [0, 0]
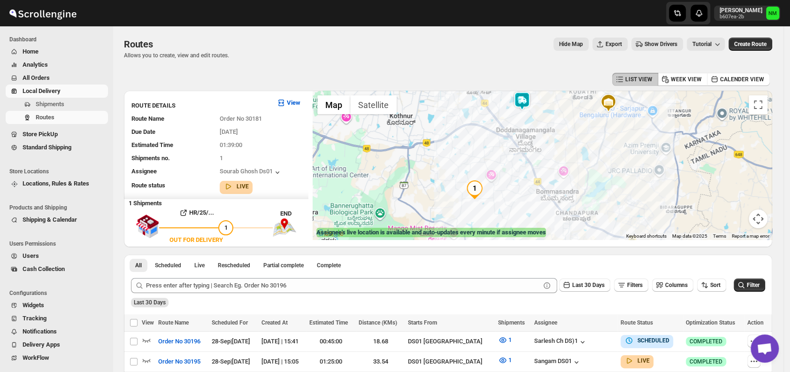
click at [525, 107] on img at bounding box center [521, 100] width 19 height 19
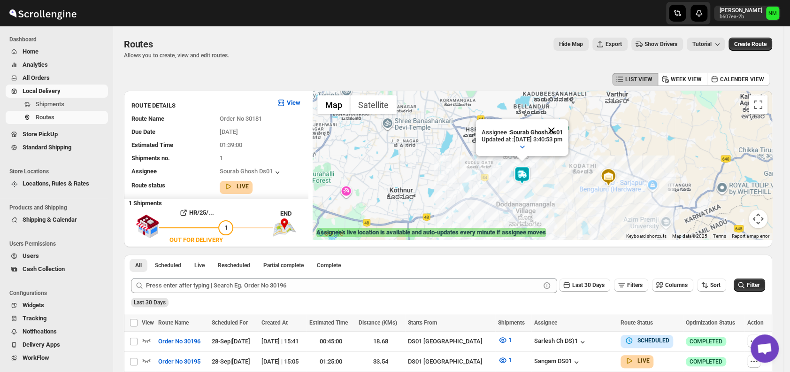
click at [563, 127] on button "Close" at bounding box center [551, 130] width 23 height 23
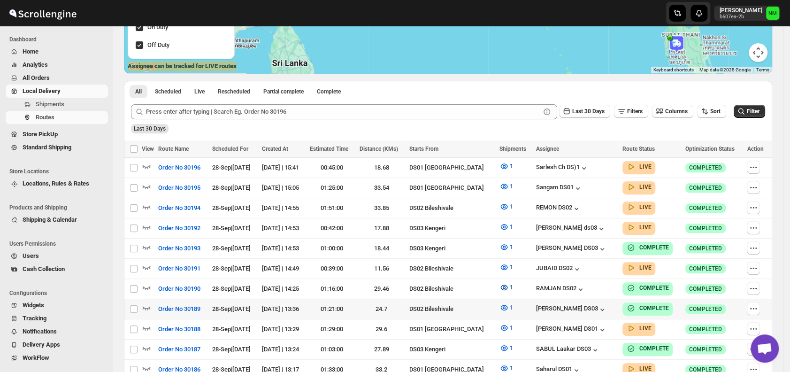
scroll to position [170, 0]
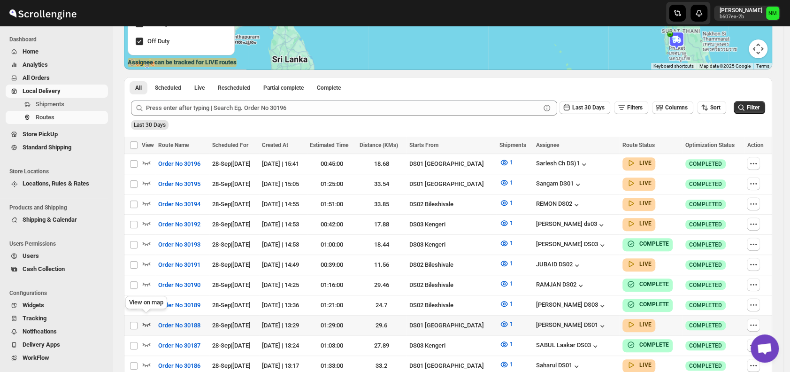
click at [146, 319] on icon "button" at bounding box center [146, 323] width 9 height 9
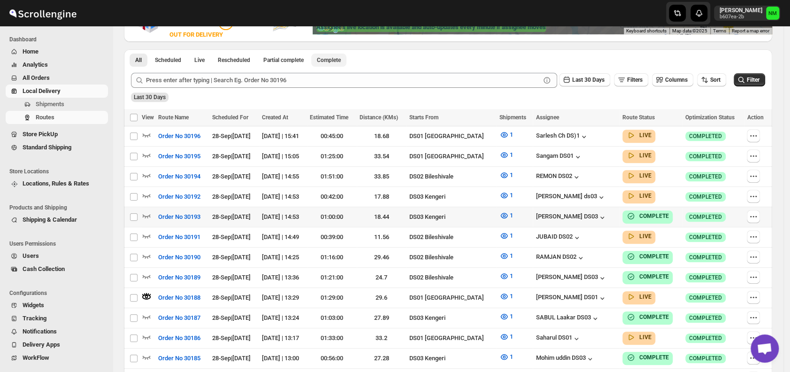
scroll to position [206, 0]
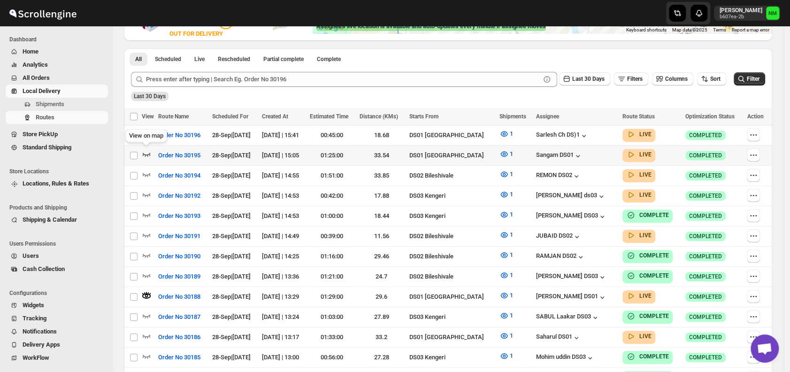
click at [147, 152] on icon "button" at bounding box center [146, 153] width 9 height 9
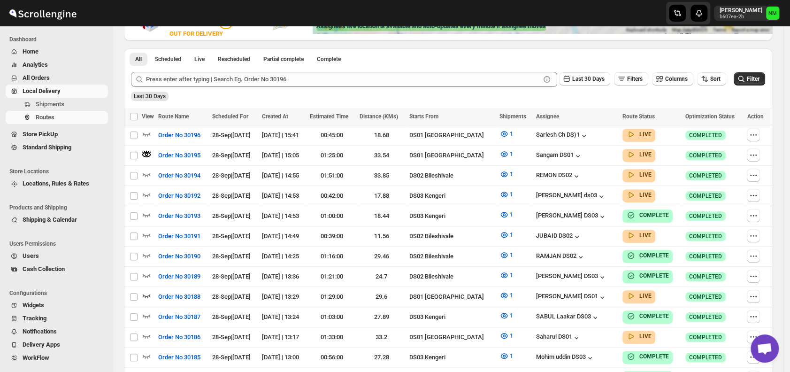
scroll to position [0, 0]
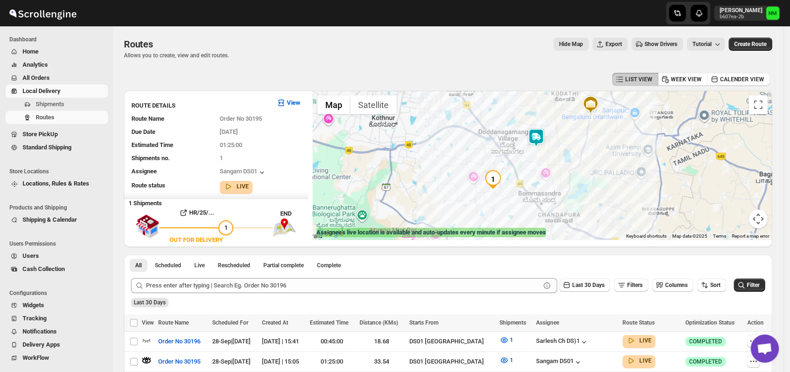
click at [527, 137] on div at bounding box center [541, 165] width 459 height 149
click at [535, 139] on img at bounding box center [535, 137] width 19 height 19
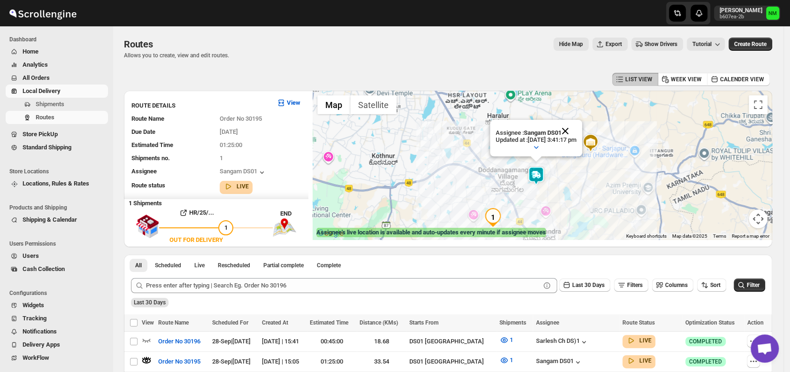
click at [576, 131] on button "Close" at bounding box center [565, 131] width 23 height 23
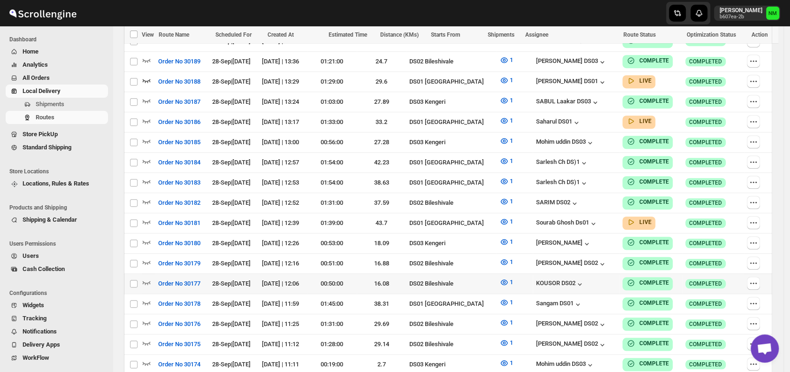
scroll to position [421, 0]
click at [145, 216] on icon "button" at bounding box center [146, 220] width 9 height 9
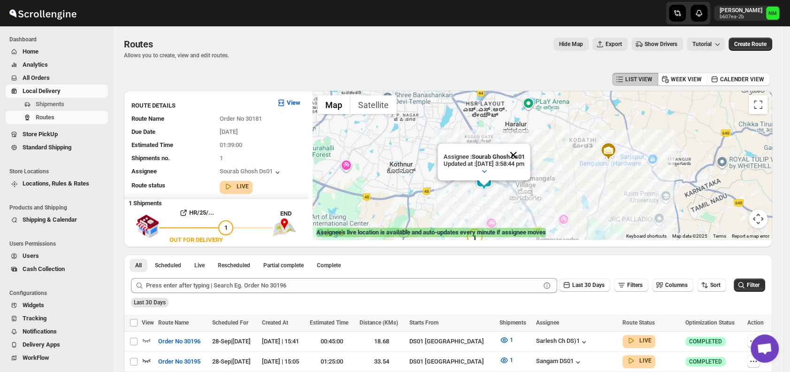
click at [525, 151] on button "Close" at bounding box center [513, 155] width 23 height 23
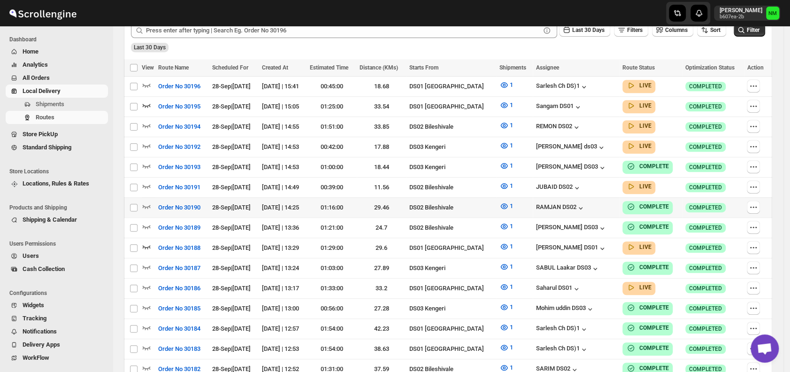
scroll to position [255, 0]
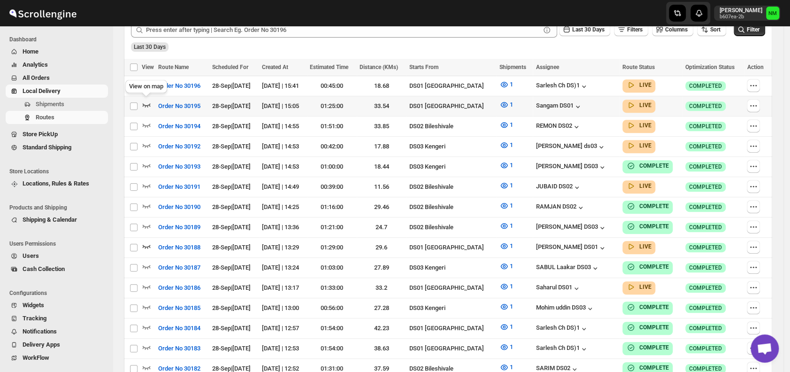
click at [148, 105] on icon "button" at bounding box center [146, 104] width 9 height 9
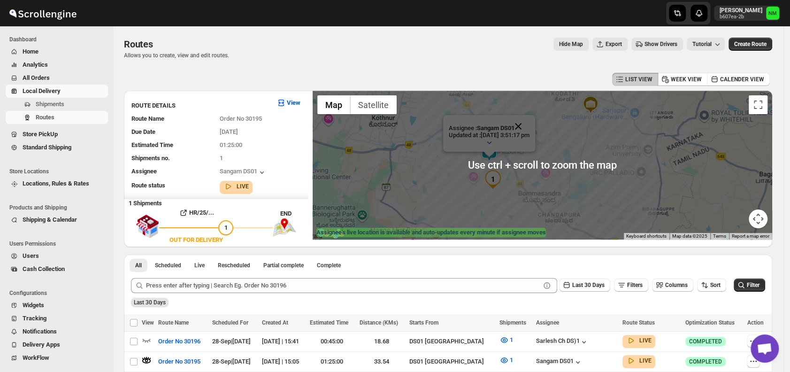
click at [529, 124] on button "Close" at bounding box center [518, 126] width 23 height 23
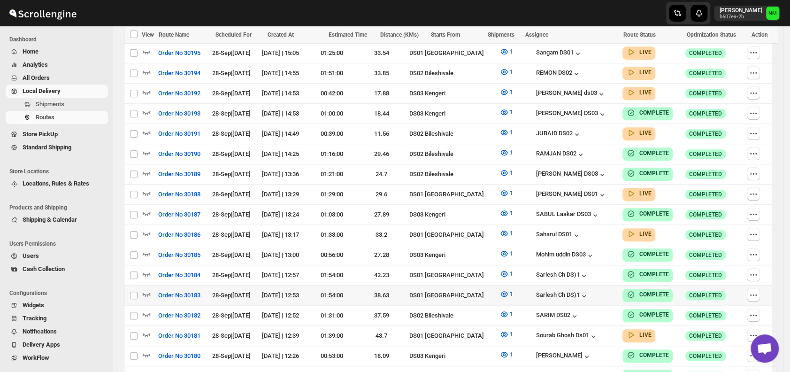
scroll to position [301, 0]
click at [145, 329] on icon "button" at bounding box center [146, 333] width 9 height 9
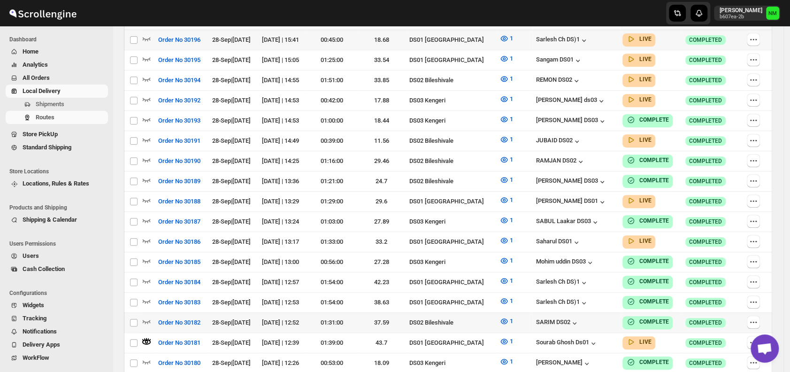
scroll to position [0, 0]
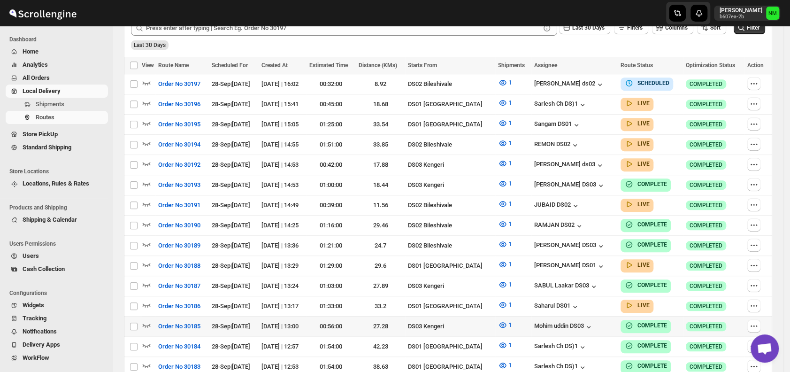
scroll to position [266, 0]
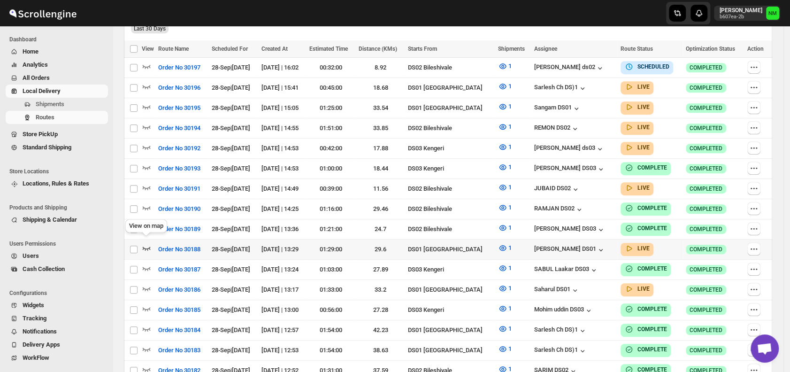
click at [149, 246] on icon "button" at bounding box center [147, 248] width 8 height 4
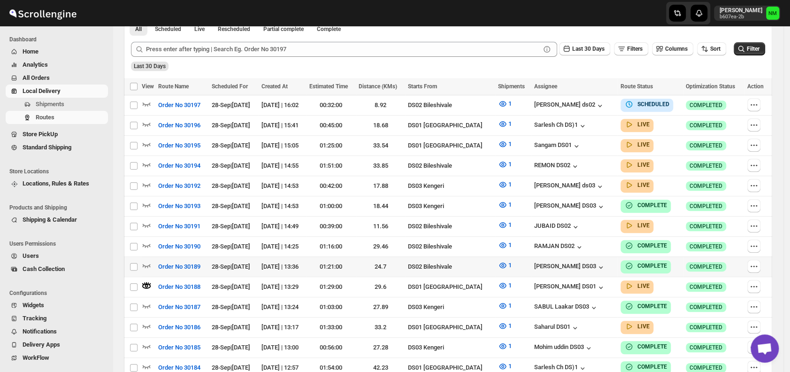
scroll to position [247, 0]
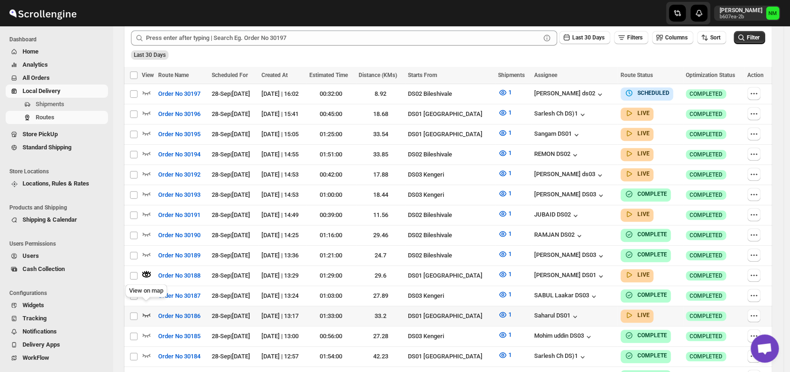
click at [146, 313] on icon "button" at bounding box center [147, 315] width 8 height 4
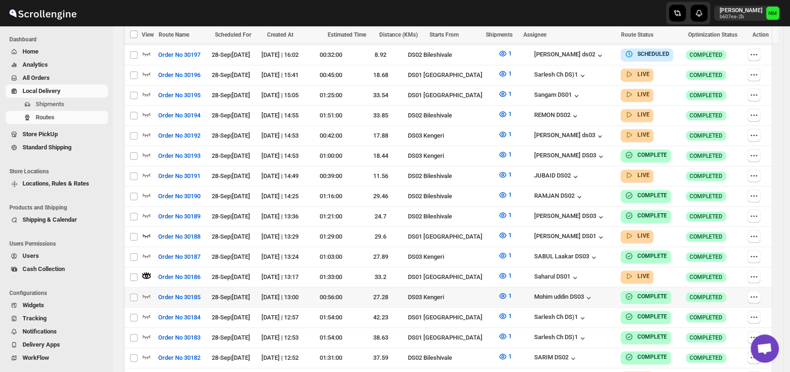
scroll to position [291, 0]
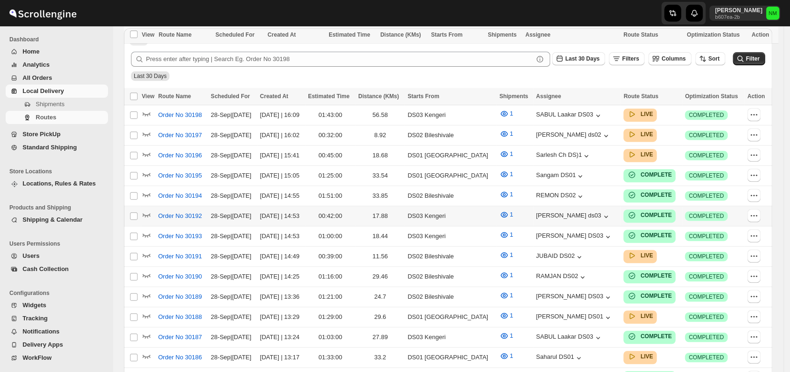
scroll to position [291, 0]
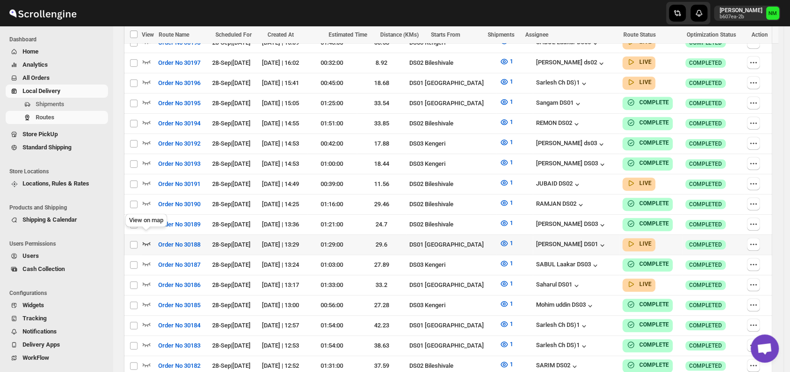
click at [145, 238] on icon "button" at bounding box center [146, 242] width 9 height 9
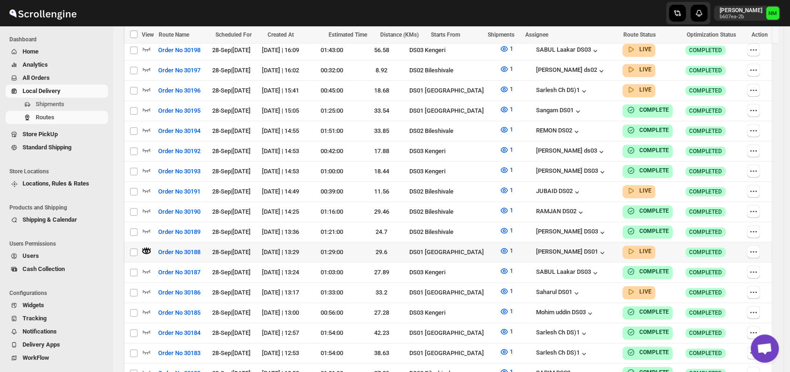
scroll to position [0, 0]
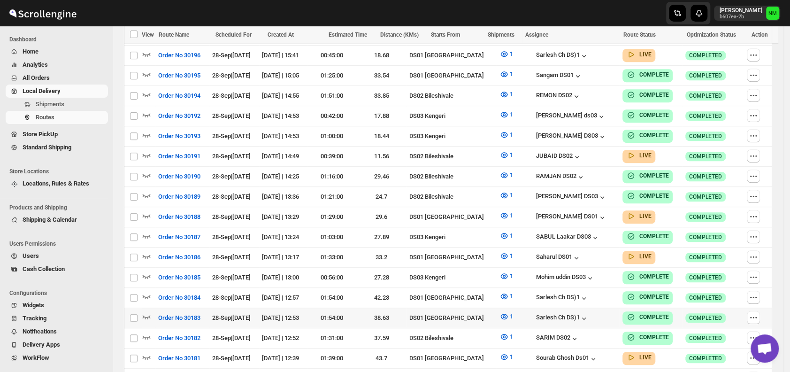
scroll to position [329, 0]
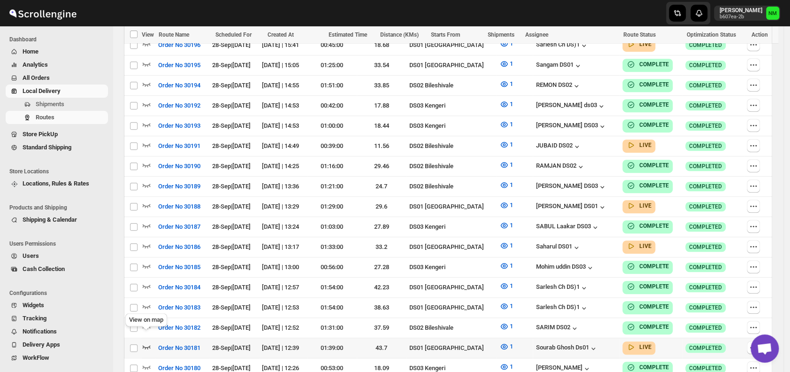
click at [146, 342] on icon "button" at bounding box center [146, 346] width 9 height 9
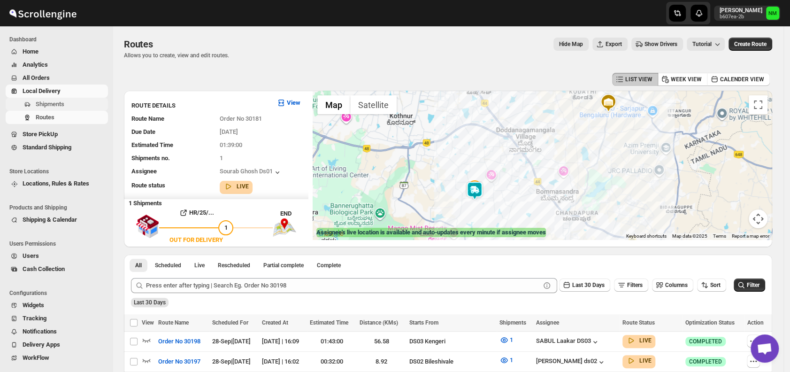
click at [85, 104] on span "Shipments" at bounding box center [71, 103] width 70 height 9
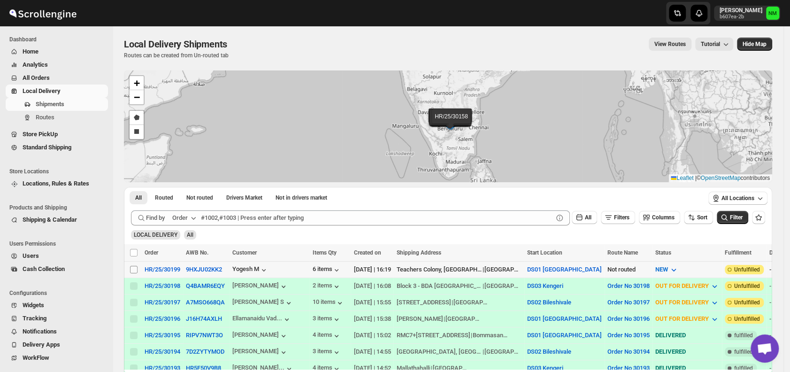
click at [135, 265] on span at bounding box center [133, 269] width 8 height 8
click at [135, 266] on input "Select shipment" at bounding box center [134, 270] width 8 height 8
checkbox input "false"
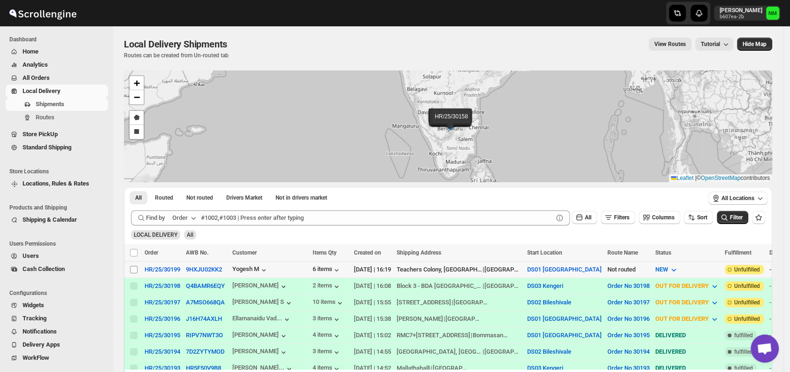
checkbox input "false"
click at [136, 267] on input "Select shipment" at bounding box center [134, 270] width 8 height 8
checkbox input "true"
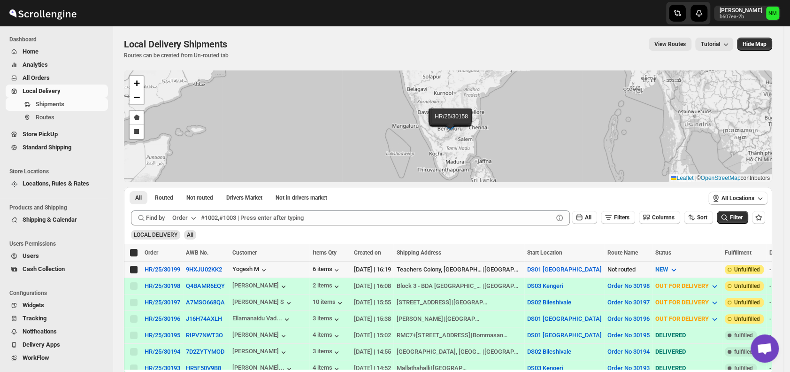
checkbox input "true"
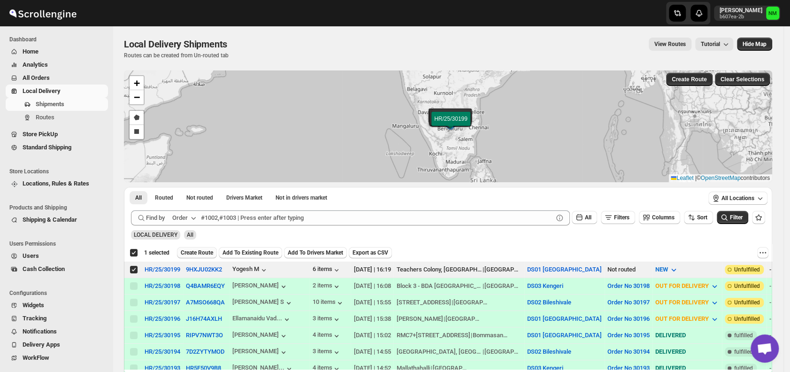
click at [190, 252] on span "Create Route" at bounding box center [197, 253] width 32 height 8
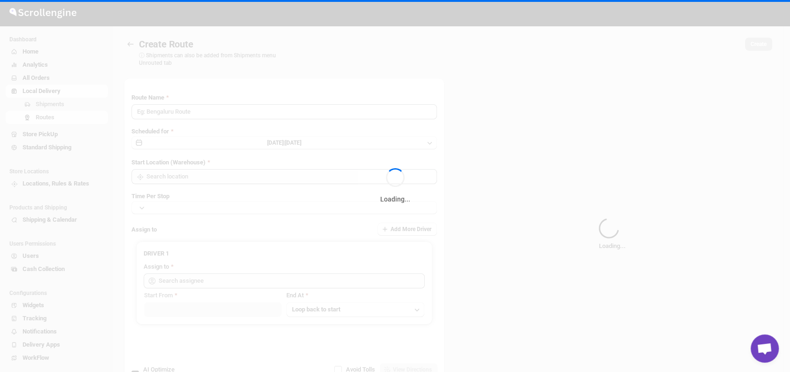
type input "Route - 28/09-0421"
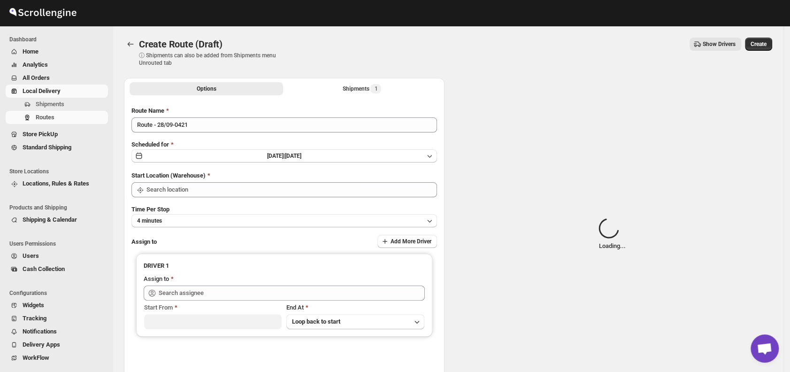
type input "DS01 [GEOGRAPHIC_DATA]"
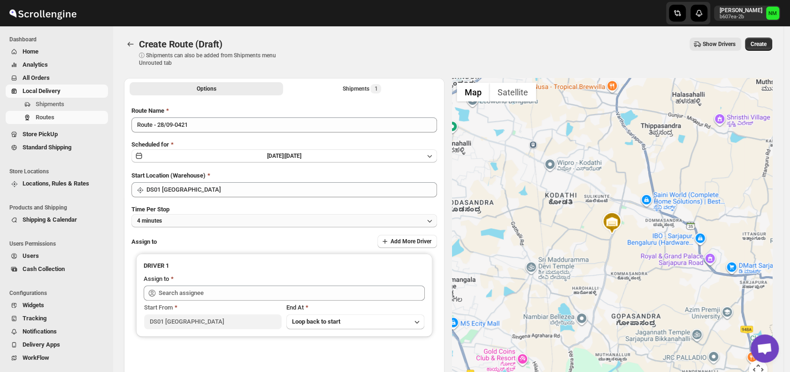
click at [192, 221] on button "4 minutes" at bounding box center [283, 220] width 305 height 13
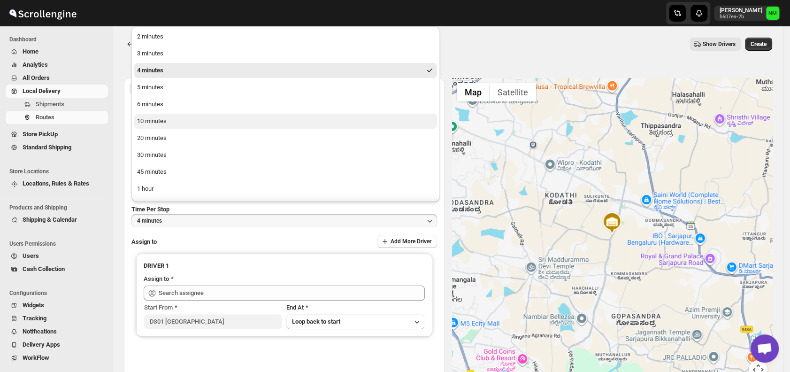
click at [180, 121] on button "10 minutes" at bounding box center [285, 121] width 303 height 15
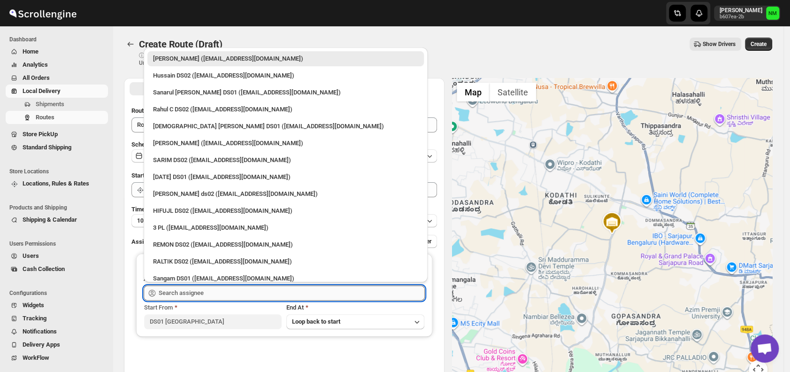
click at [243, 286] on input "text" at bounding box center [292, 292] width 266 height 15
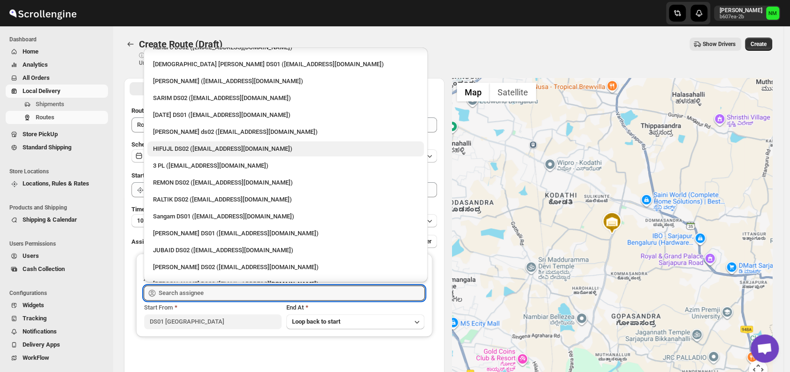
scroll to position [62, 0]
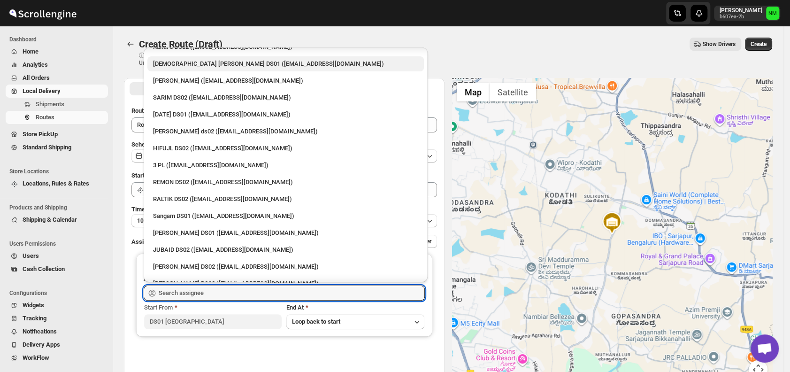
click at [165, 69] on div "Islam Laskar DS01 (vixib74172@ikowat.com)" at bounding box center [285, 63] width 276 height 15
type input "Islam Laskar DS01 (vixib74172@ikowat.com)"
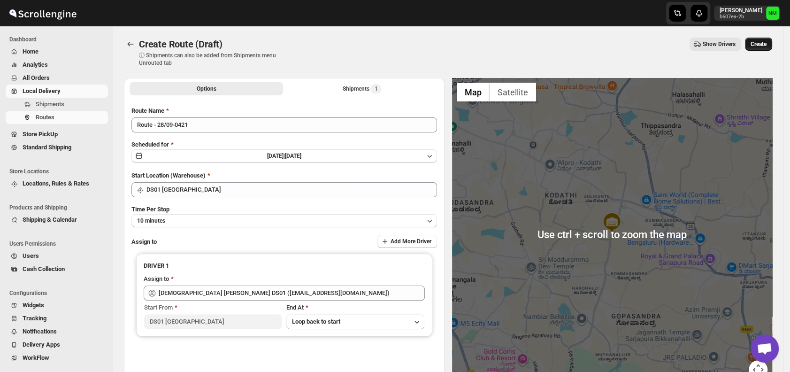
click at [772, 41] on button "Create" at bounding box center [758, 44] width 27 height 13
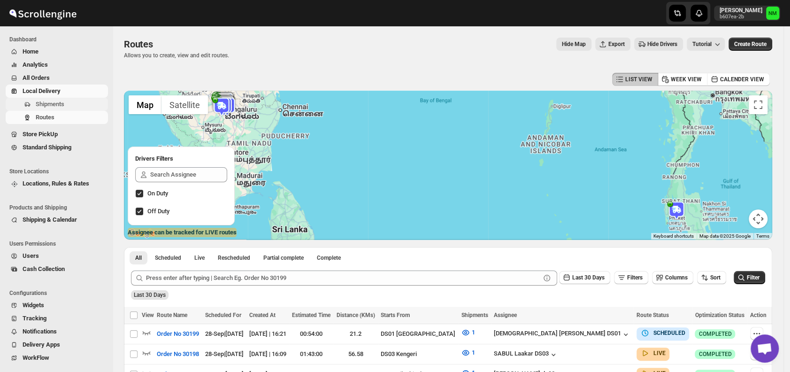
click at [50, 100] on span "Shipments" at bounding box center [50, 103] width 29 height 7
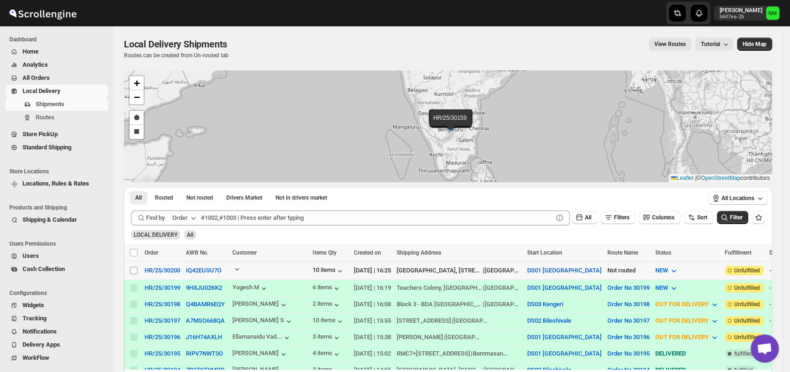
click at [135, 269] on input "Select shipment" at bounding box center [134, 270] width 8 height 8
checkbox input "true"
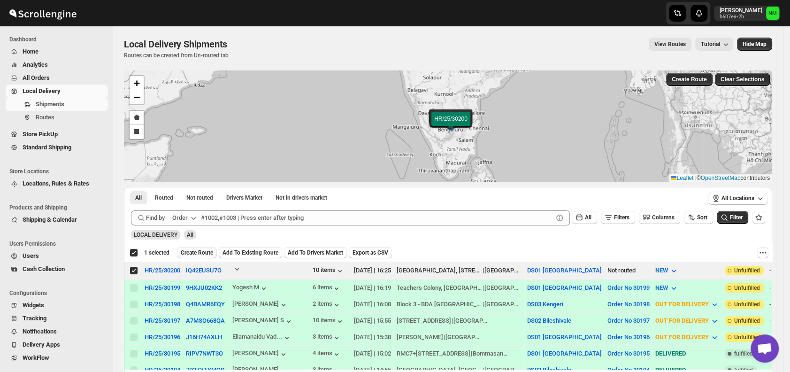
click at [186, 253] on span "Create Route" at bounding box center [197, 253] width 32 height 8
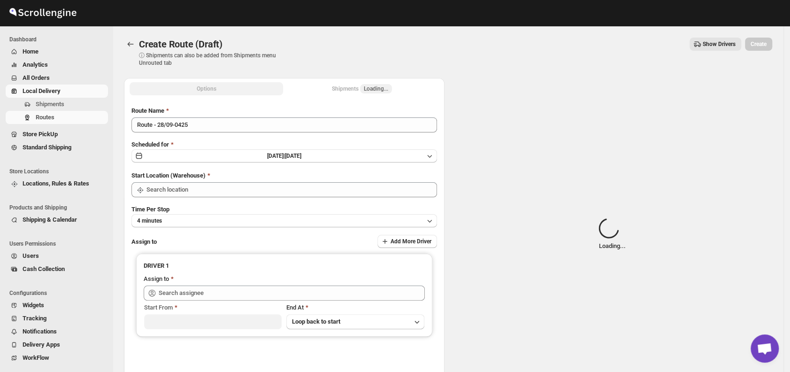
type input "DS01 [GEOGRAPHIC_DATA]"
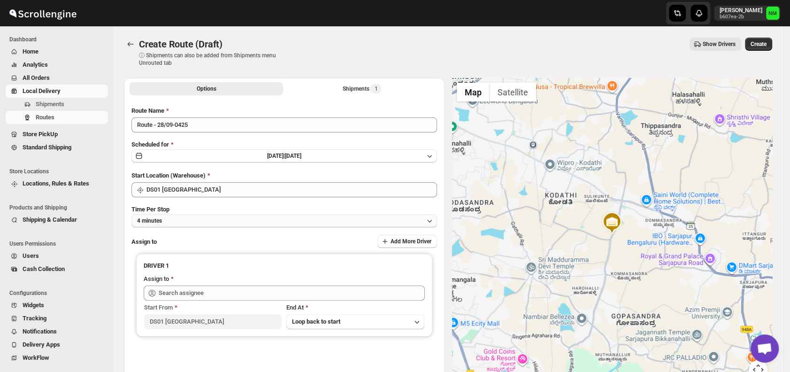
click at [208, 219] on button "4 minutes" at bounding box center [283, 220] width 305 height 13
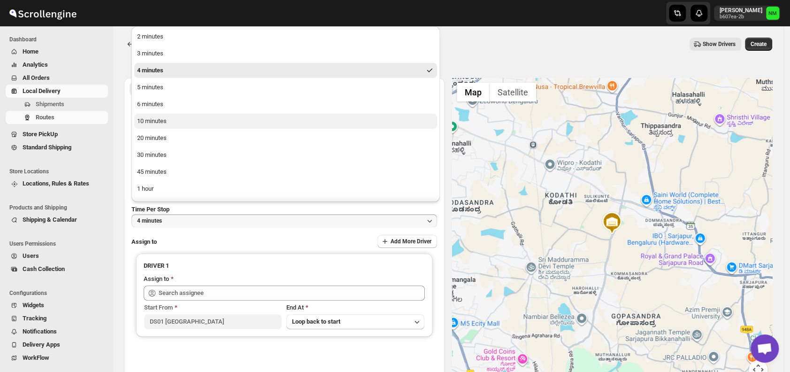
click at [182, 123] on button "10 minutes" at bounding box center [285, 121] width 303 height 15
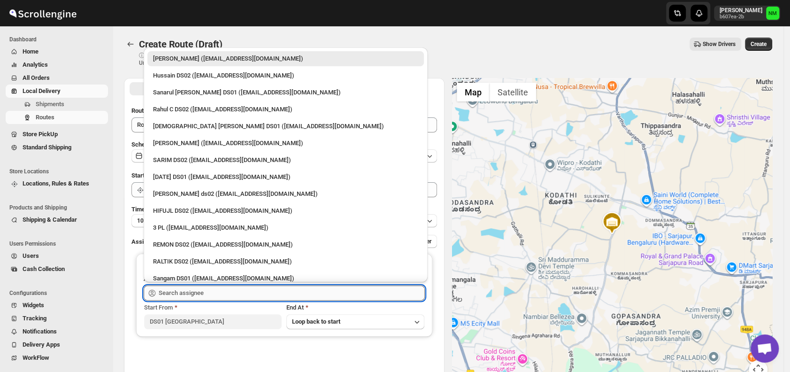
click at [226, 289] on input "text" at bounding box center [292, 292] width 266 height 15
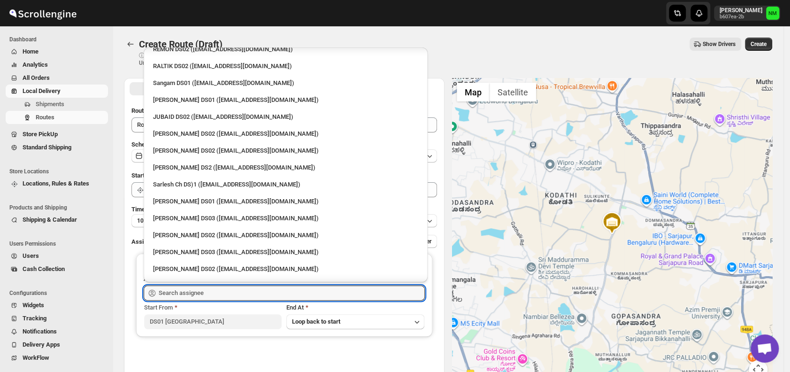
scroll to position [196, 0]
click at [177, 198] on div "[PERSON_NAME] DS01 ([EMAIL_ADDRESS][DOMAIN_NAME])" at bounding box center [285, 200] width 265 height 9
type input "[PERSON_NAME] DS01 ([EMAIL_ADDRESS][DOMAIN_NAME])"
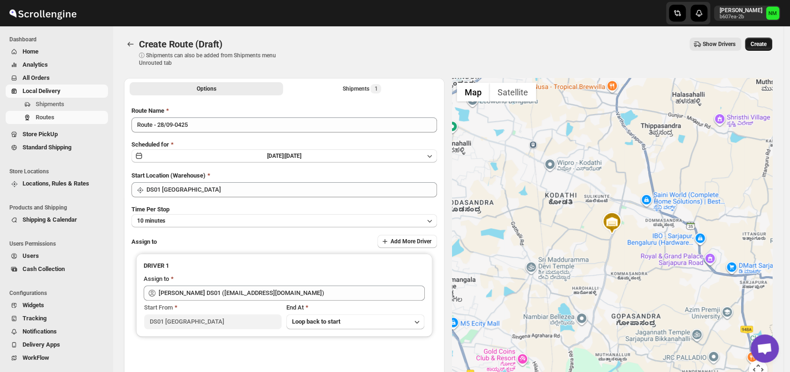
click at [761, 45] on span "Create" at bounding box center [758, 44] width 16 height 8
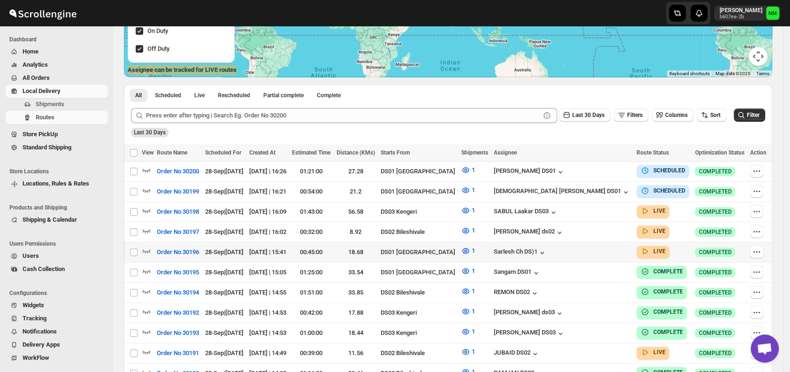
scroll to position [163, 0]
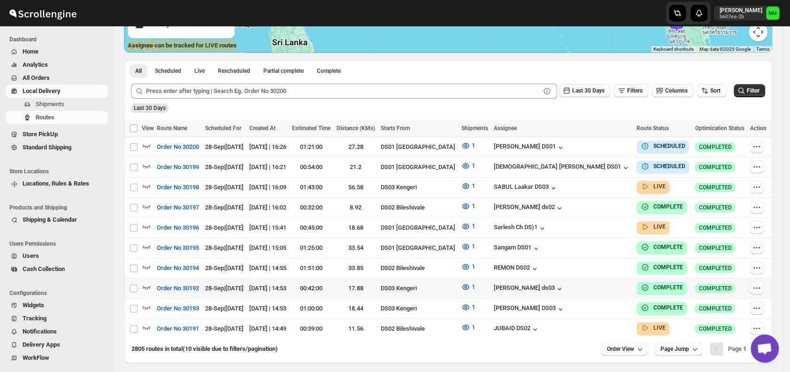
scroll to position [219, 0]
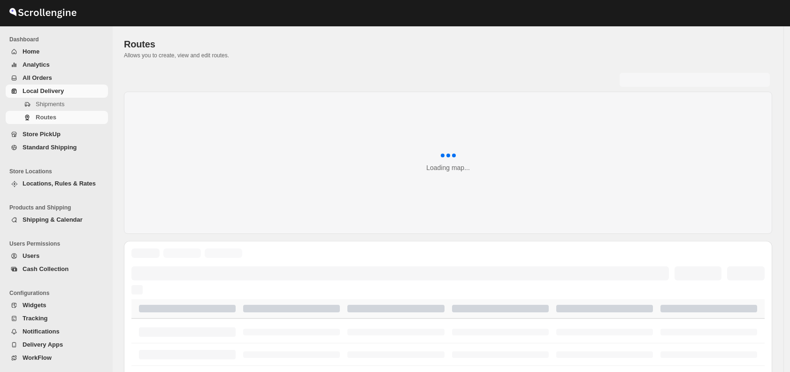
scroll to position [219, 0]
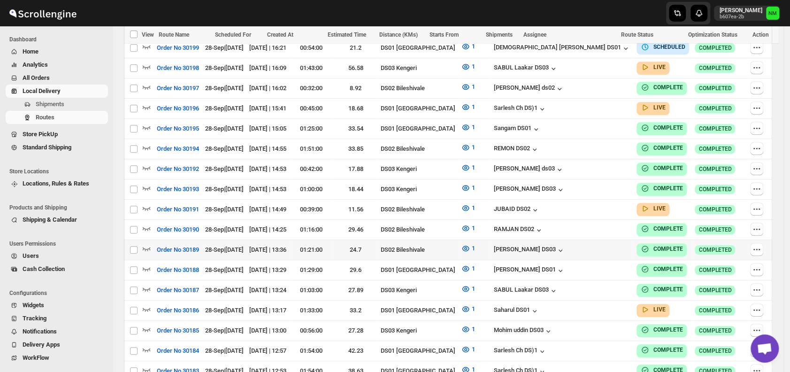
scroll to position [308, 0]
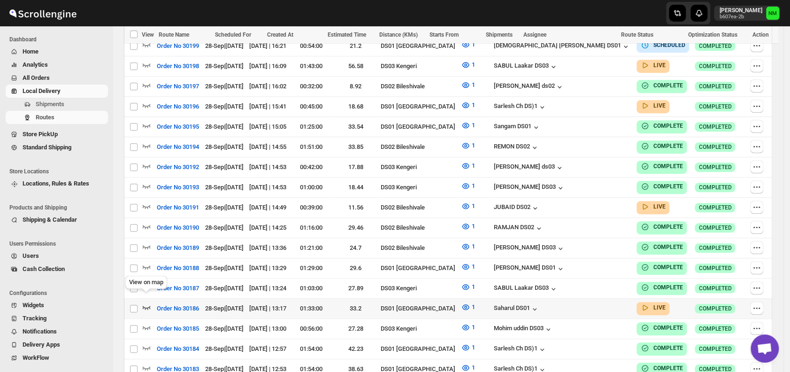
click at [148, 302] on icon "button" at bounding box center [146, 306] width 9 height 9
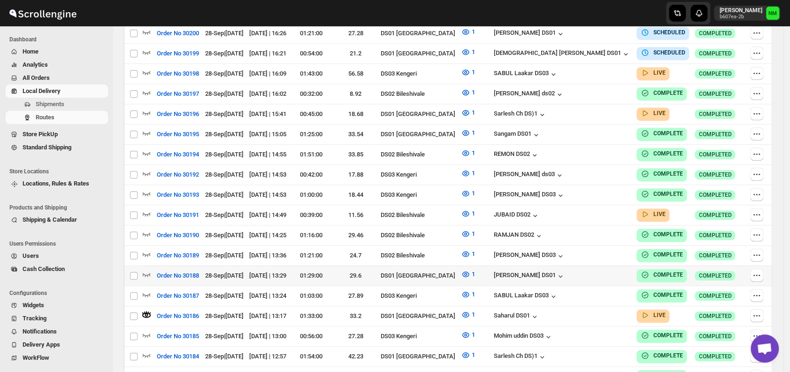
scroll to position [0, 0]
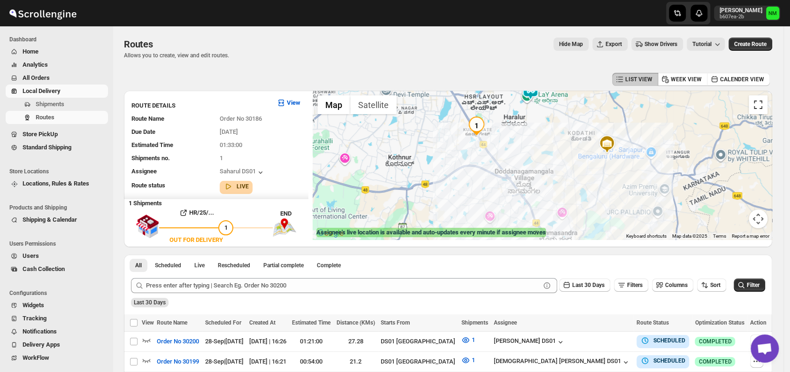
click at [762, 105] on button "Toggle fullscreen view" at bounding box center [757, 104] width 19 height 19
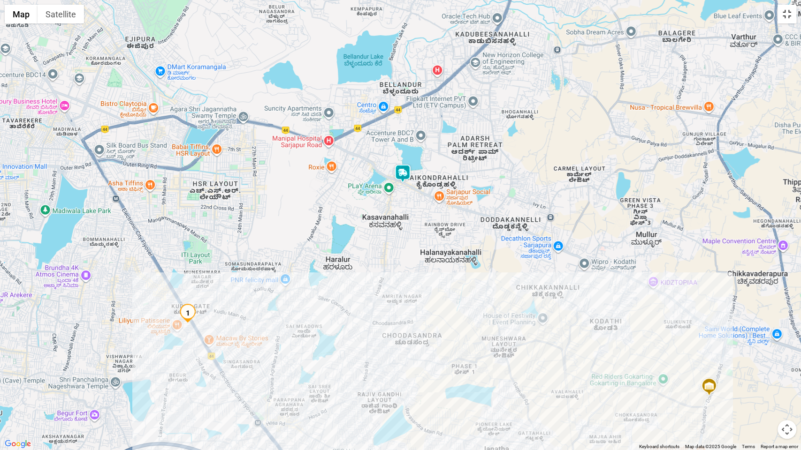
click at [789, 23] on button "Toggle fullscreen view" at bounding box center [786, 14] width 19 height 19
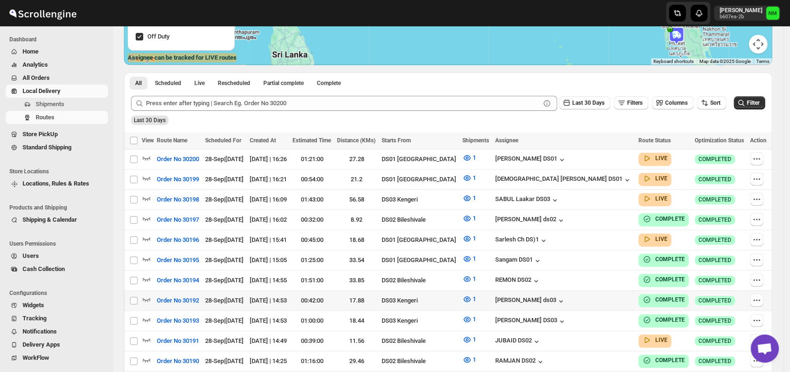
scroll to position [175, 0]
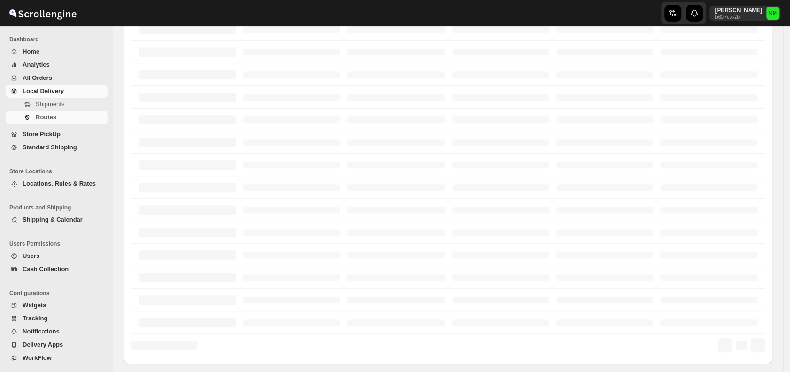
scroll to position [175, 0]
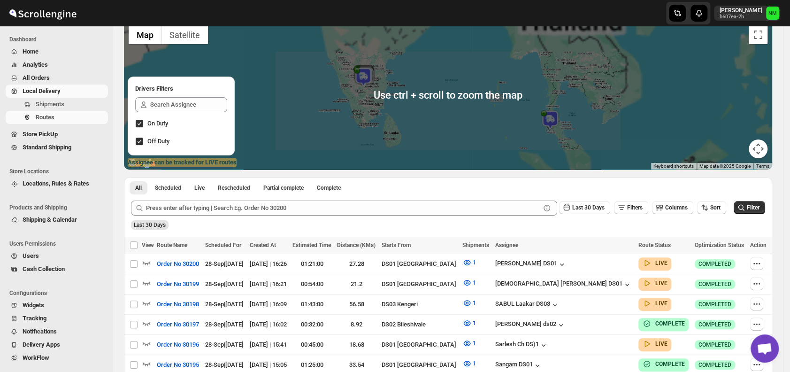
scroll to position [71, 0]
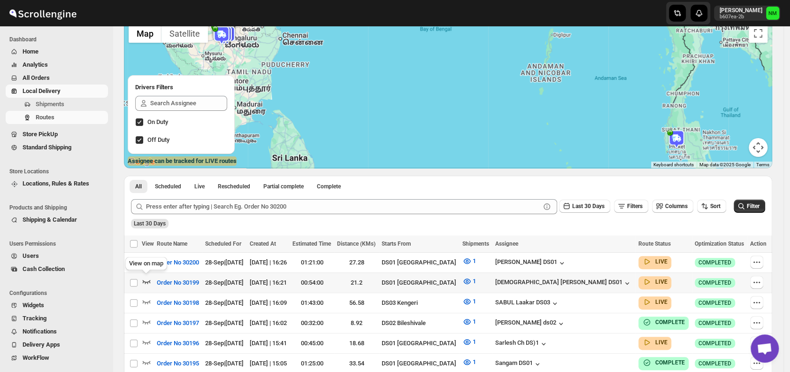
click at [145, 280] on icon "button" at bounding box center [146, 280] width 9 height 9
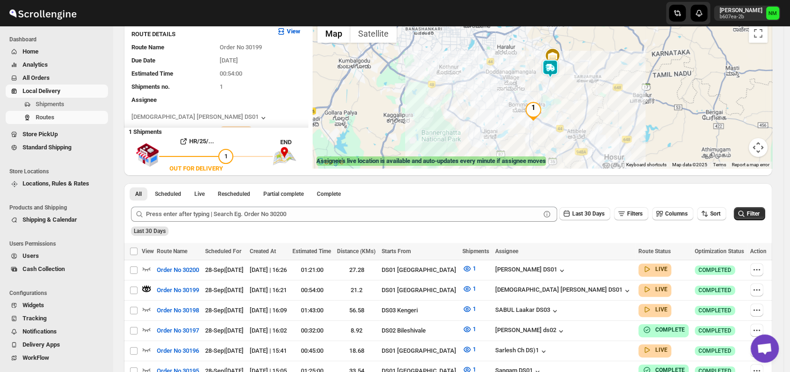
scroll to position [0, 0]
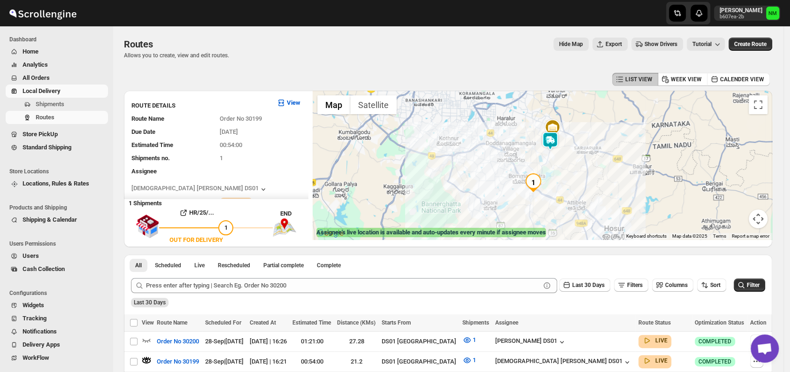
click at [554, 147] on img at bounding box center [549, 140] width 19 height 19
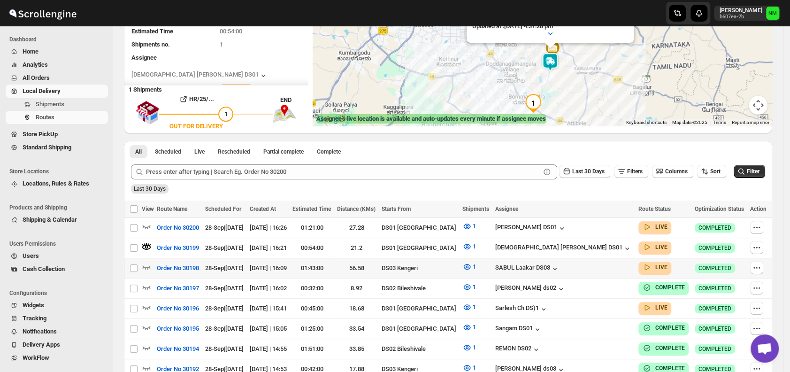
scroll to position [141, 0]
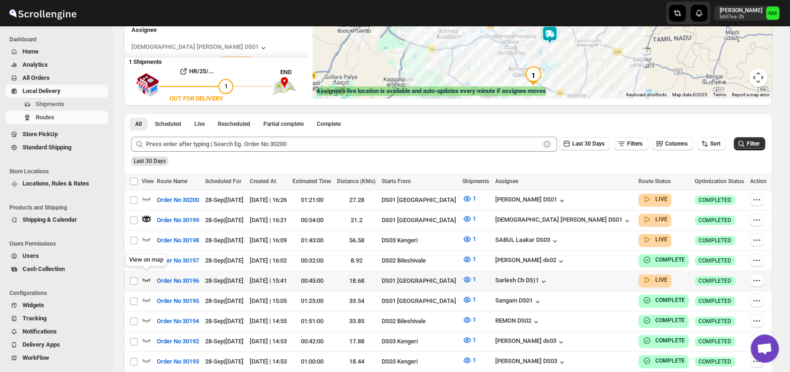
click at [146, 274] on icon "button" at bounding box center [146, 278] width 9 height 9
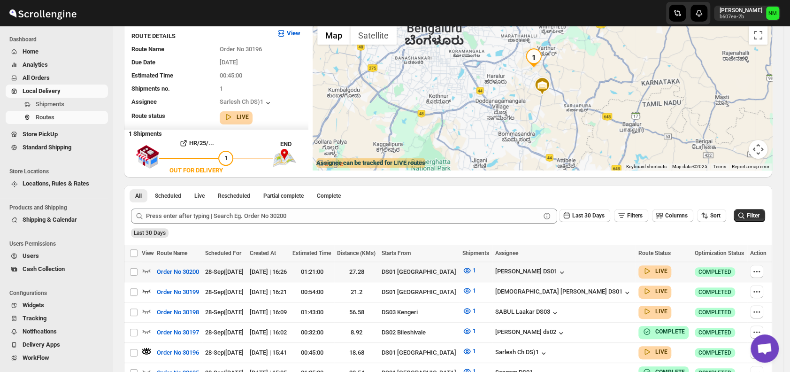
scroll to position [0, 0]
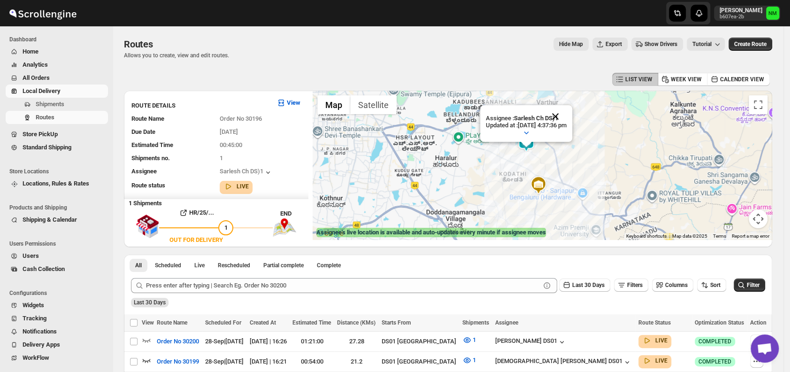
click at [566, 112] on button "Close" at bounding box center [555, 116] width 23 height 23
click at [47, 101] on span "Shipments" at bounding box center [50, 103] width 29 height 7
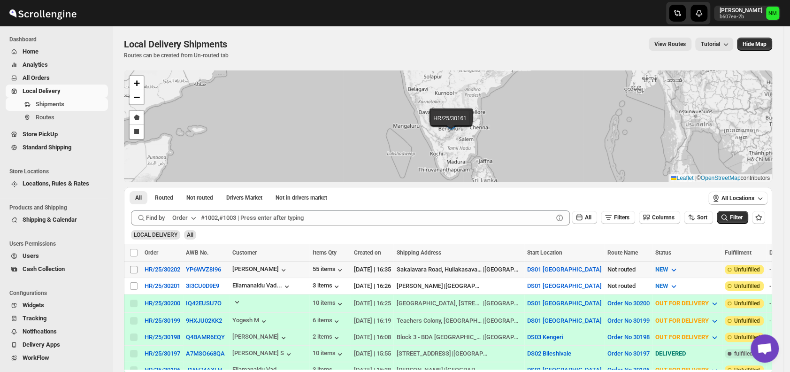
click at [133, 269] on input "Select shipment" at bounding box center [134, 270] width 8 height 8
checkbox input "true"
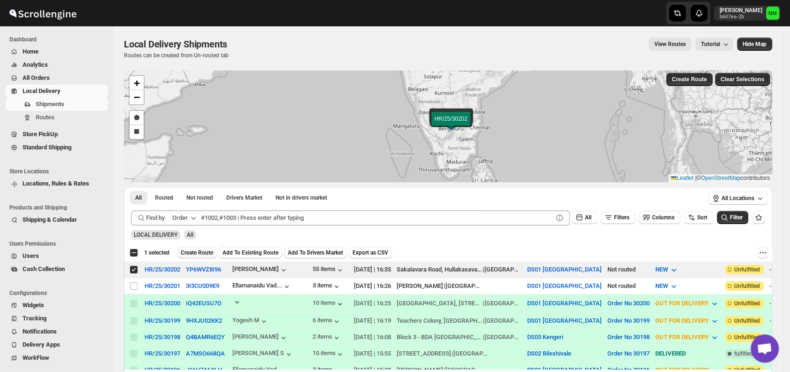
click at [198, 251] on span "Create Route" at bounding box center [197, 253] width 32 height 8
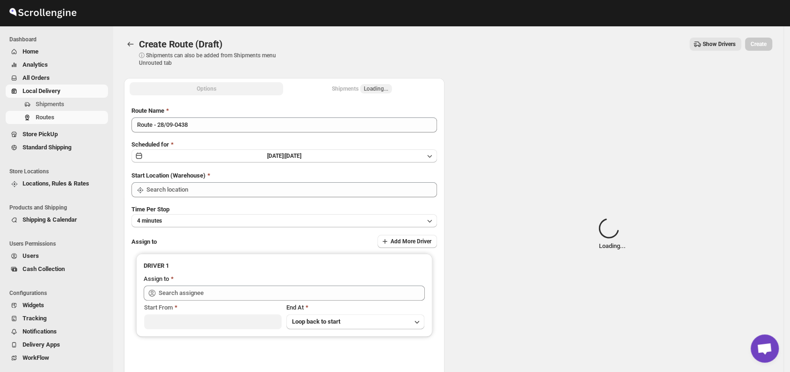
type input "DS01 [GEOGRAPHIC_DATA]"
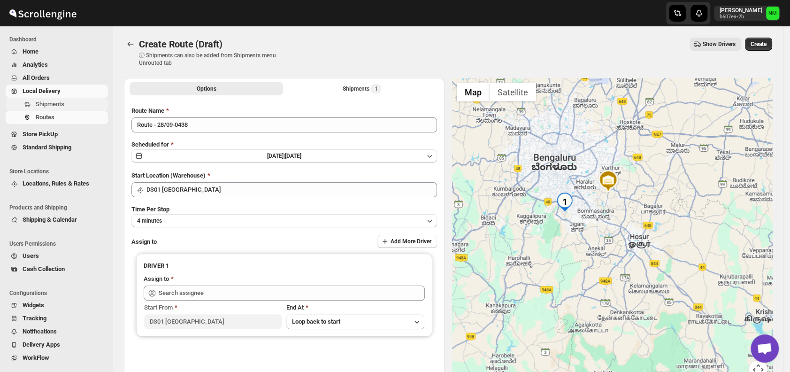
click at [67, 104] on span "Shipments" at bounding box center [71, 103] width 70 height 9
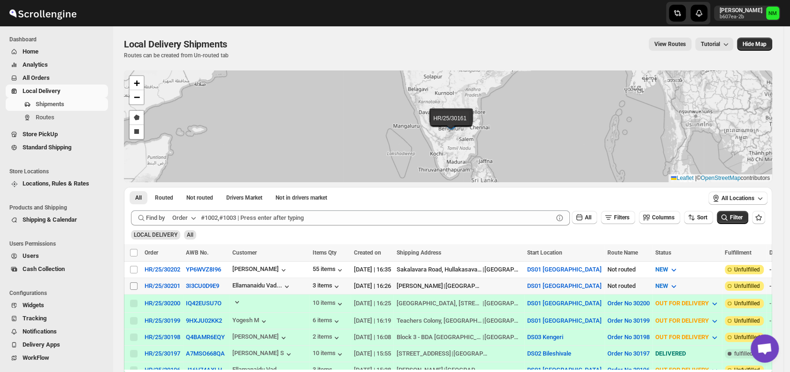
click at [134, 282] on input "Select shipment" at bounding box center [134, 286] width 8 height 8
checkbox input "true"
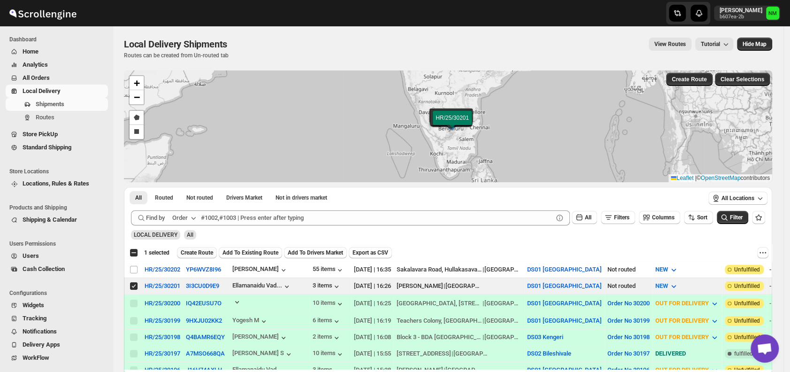
click at [198, 250] on span "Create Route" at bounding box center [197, 253] width 32 height 8
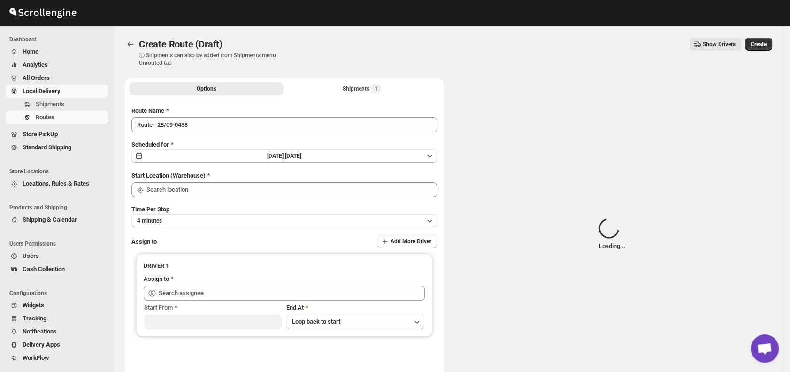
type input "DS01 [GEOGRAPHIC_DATA]"
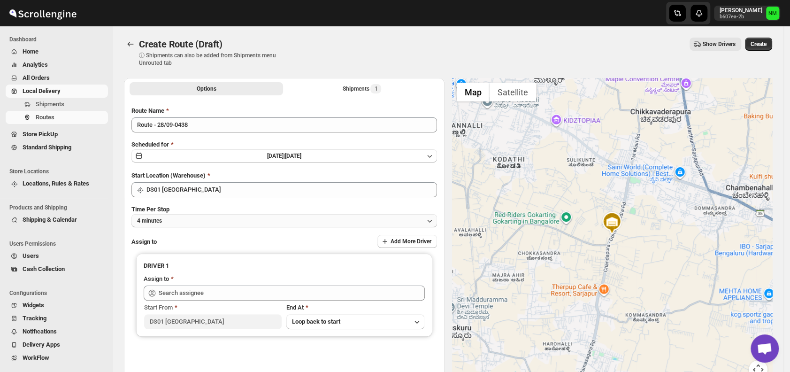
click at [216, 220] on button "4 minutes" at bounding box center [283, 220] width 305 height 13
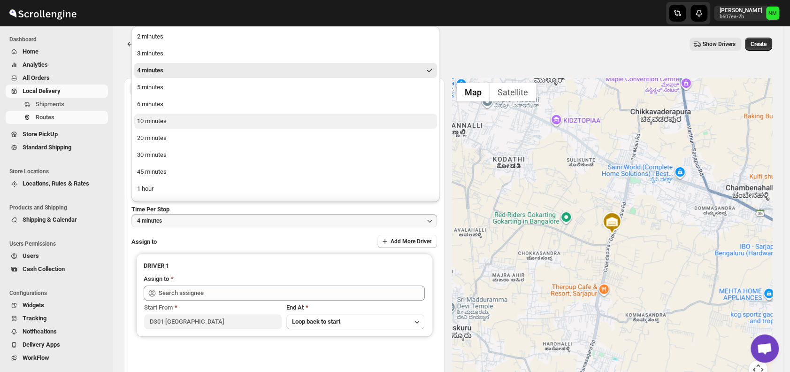
click at [172, 122] on button "10 minutes" at bounding box center [285, 121] width 303 height 15
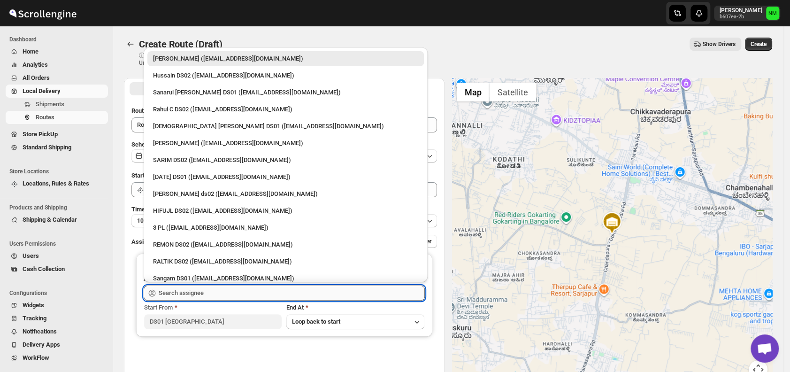
click at [226, 289] on input "text" at bounding box center [292, 292] width 266 height 15
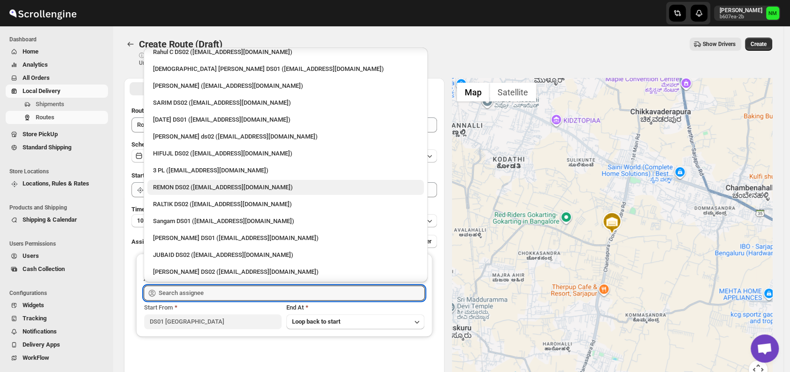
scroll to position [66, 0]
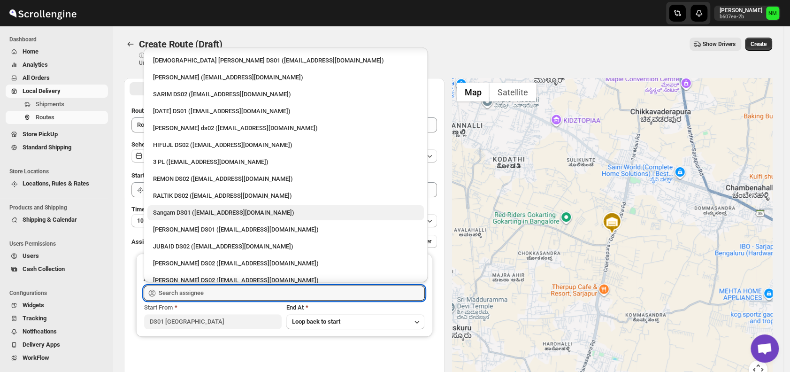
click at [199, 211] on div "Sangam DS01 (relov34542@lassora.com)" at bounding box center [285, 212] width 265 height 9
type input "Sangam DS01 (relov34542@lassora.com)"
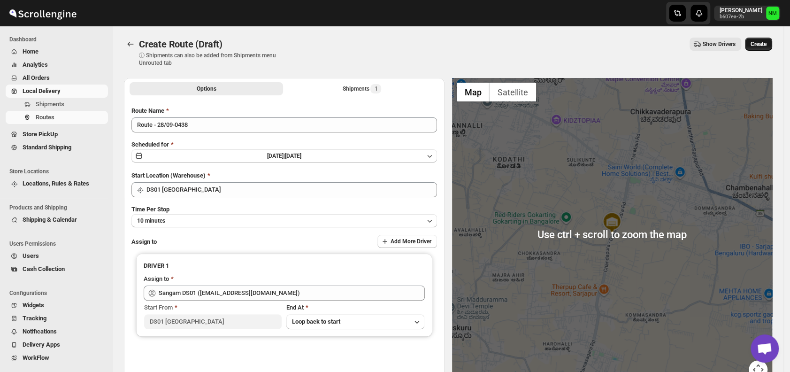
click at [766, 42] on span "Create" at bounding box center [758, 44] width 16 height 8
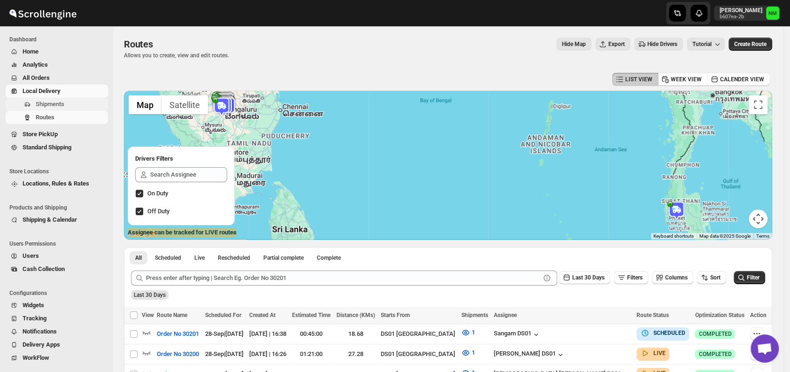
click at [50, 104] on span "Shipments" at bounding box center [50, 103] width 29 height 7
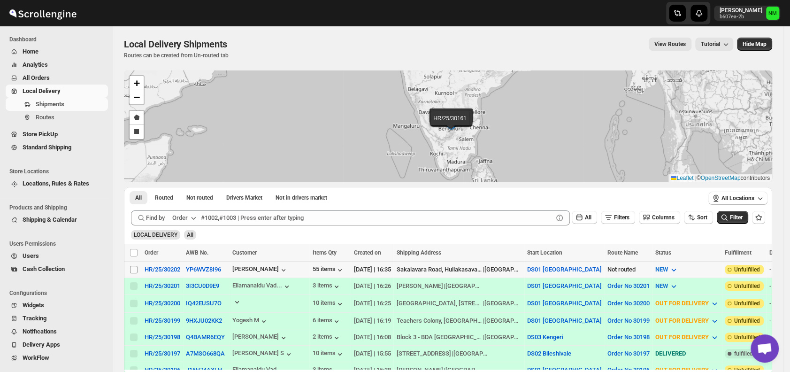
click at [133, 267] on input "Select shipment" at bounding box center [134, 270] width 8 height 8
checkbox input "true"
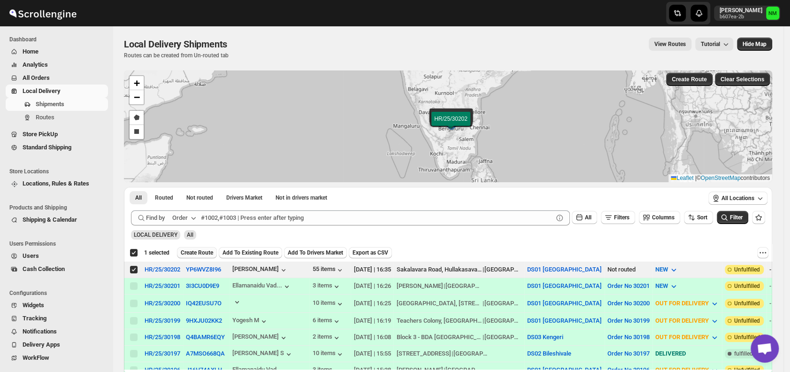
click at [201, 250] on span "Create Route" at bounding box center [197, 253] width 32 height 8
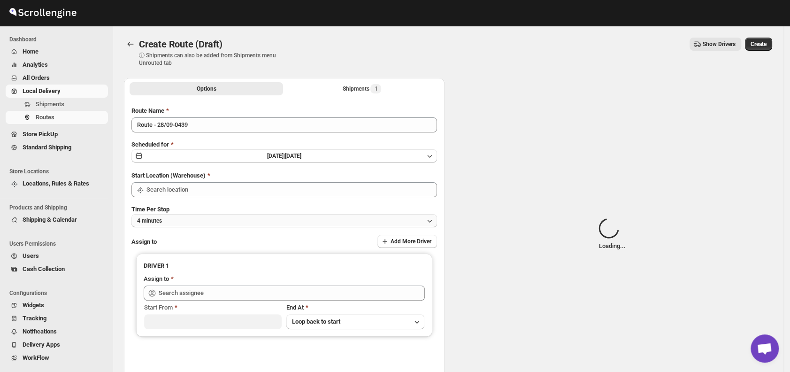
type input "DS01 [GEOGRAPHIC_DATA]"
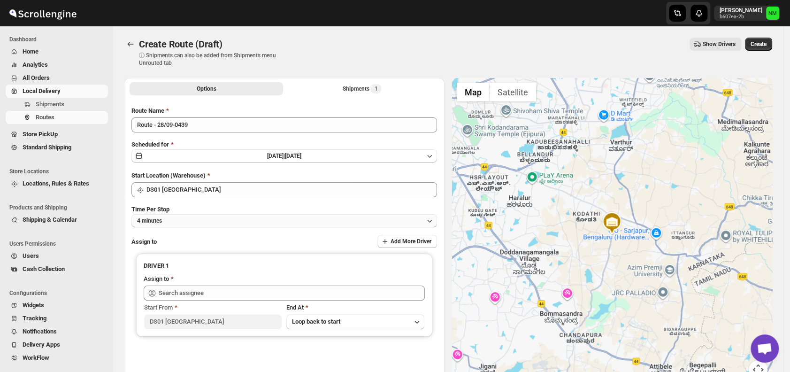
click at [206, 222] on button "4 minutes" at bounding box center [283, 220] width 305 height 13
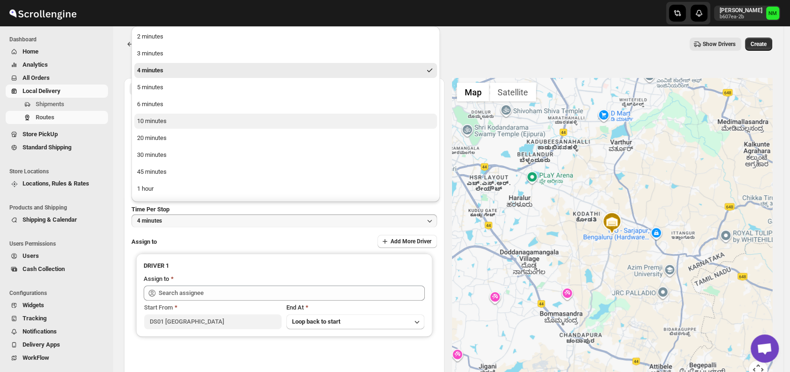
click at [172, 122] on button "10 minutes" at bounding box center [285, 121] width 303 height 15
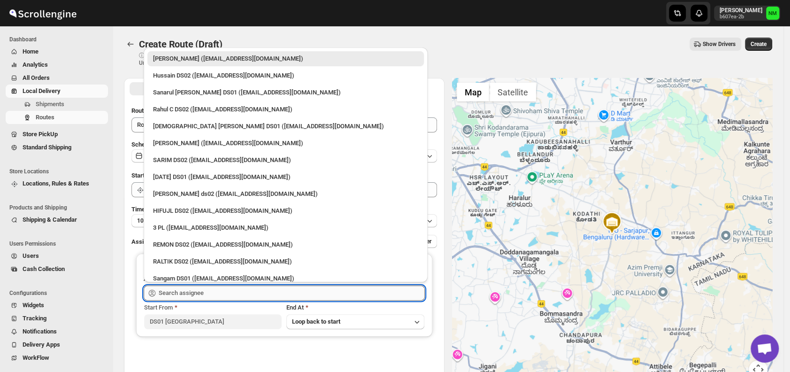
click at [236, 291] on input "text" at bounding box center [292, 292] width 266 height 15
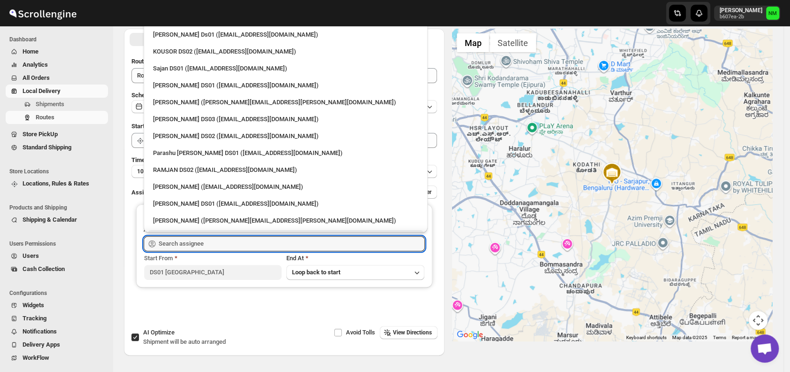
scroll to position [415, 0]
click at [187, 86] on div "[PERSON_NAME] DS01 ([EMAIL_ADDRESS][DOMAIN_NAME])" at bounding box center [285, 86] width 265 height 9
type input "Jubed DS01 (gedoc78193@dariolo.com)"
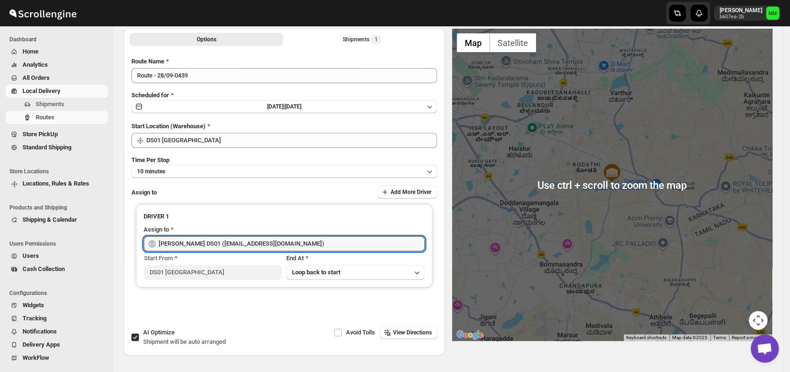
scroll to position [0, 0]
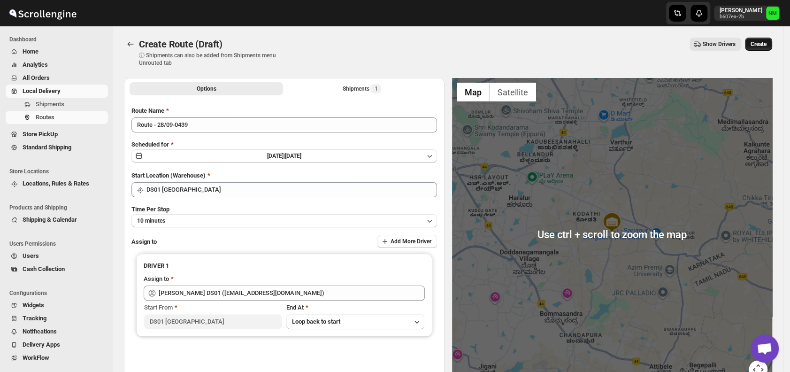
click at [764, 45] on span "Create" at bounding box center [758, 44] width 16 height 8
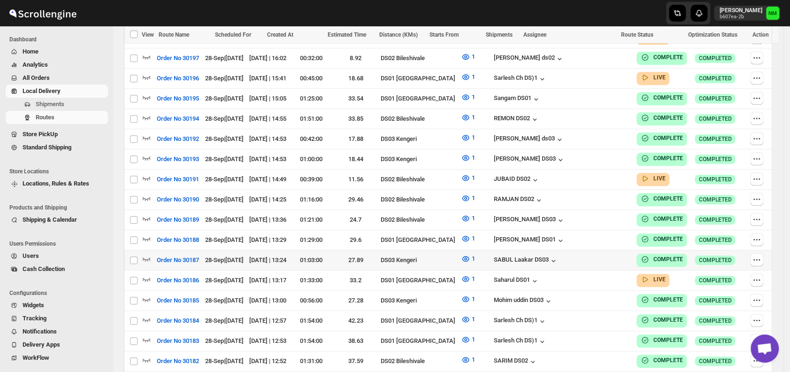
scroll to position [377, 0]
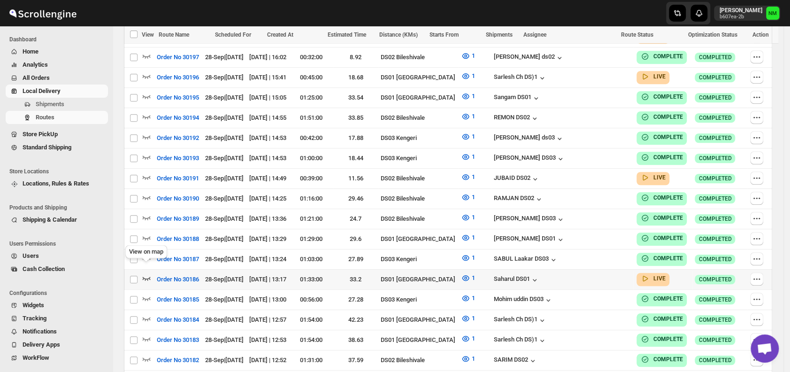
click at [147, 273] on icon "button" at bounding box center [146, 277] width 9 height 9
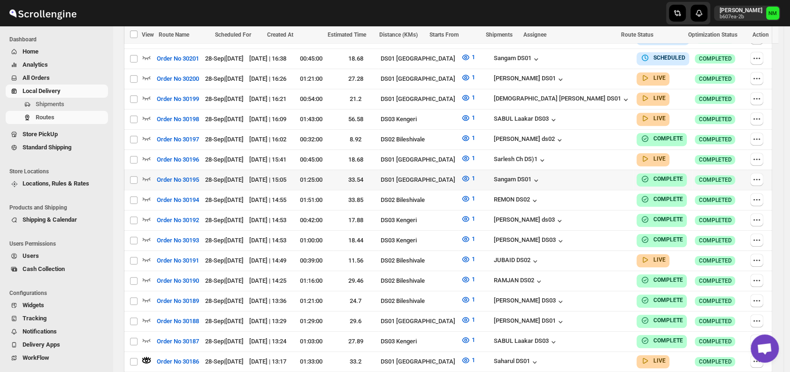
scroll to position [304, 0]
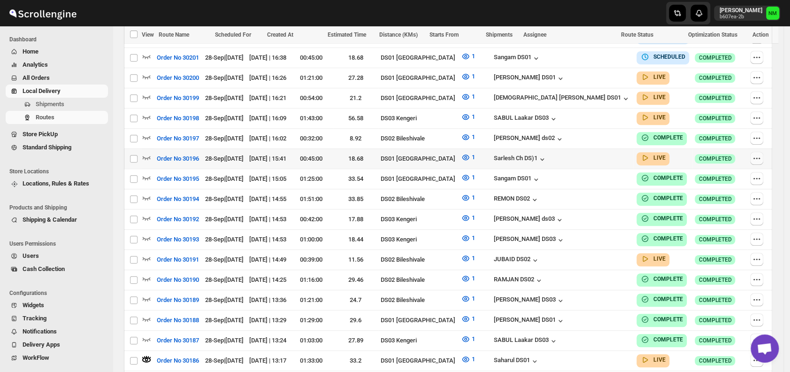
click at [754, 156] on icon "button" at bounding box center [756, 157] width 9 height 9
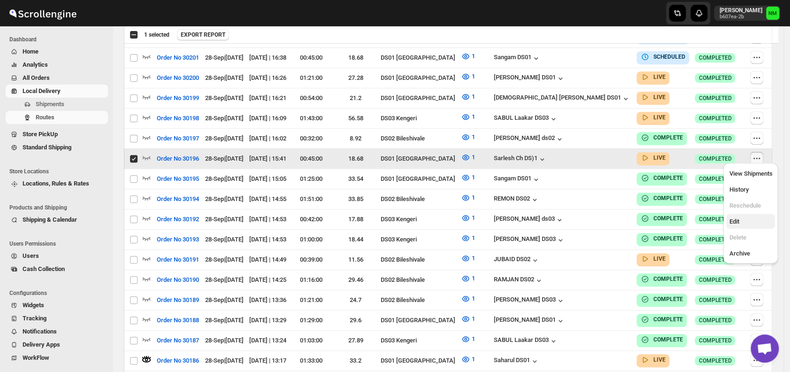
click at [737, 218] on span "Edit" at bounding box center [734, 221] width 10 height 7
checkbox input "false"
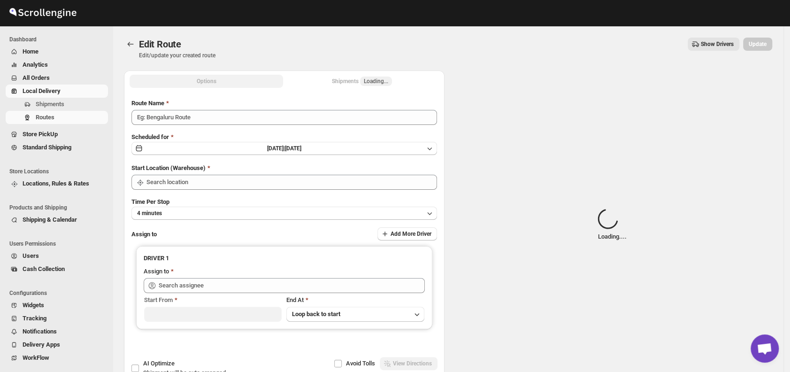
type input "Order No 30196"
type input "DS01 [GEOGRAPHIC_DATA]"
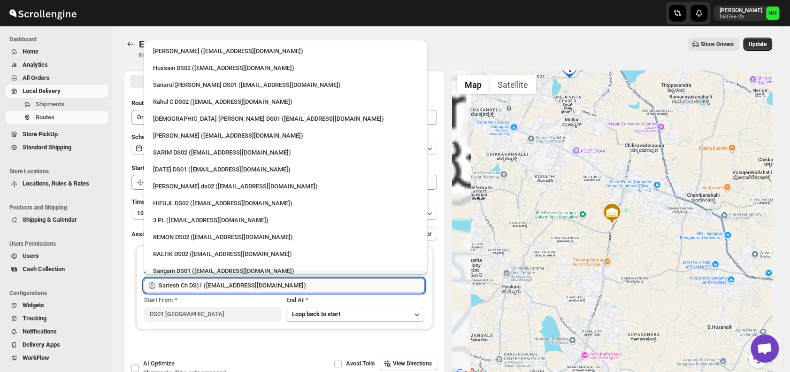
click at [276, 283] on input "Sarlesh Ch DS)1 ([EMAIL_ADDRESS][DOMAIN_NAME])" at bounding box center [292, 285] width 266 height 15
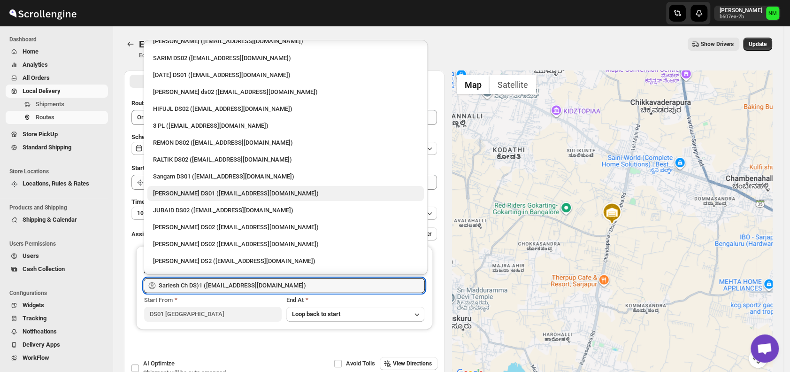
scroll to position [95, 0]
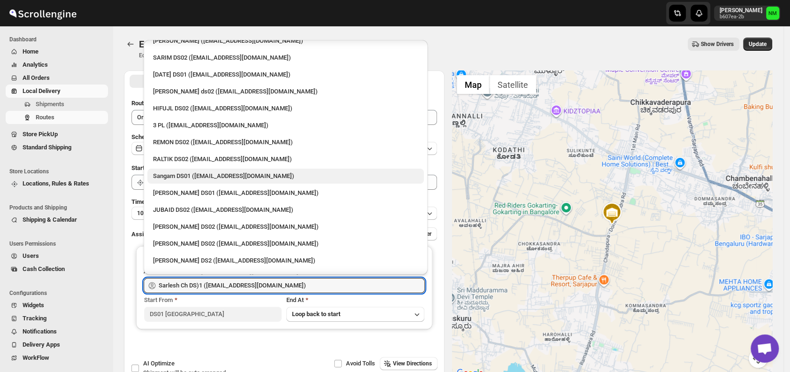
click at [157, 169] on div "Sangam DS01 ([EMAIL_ADDRESS][DOMAIN_NAME])" at bounding box center [285, 175] width 276 height 15
type input "Sangam DS01 ([EMAIL_ADDRESS][DOMAIN_NAME])"
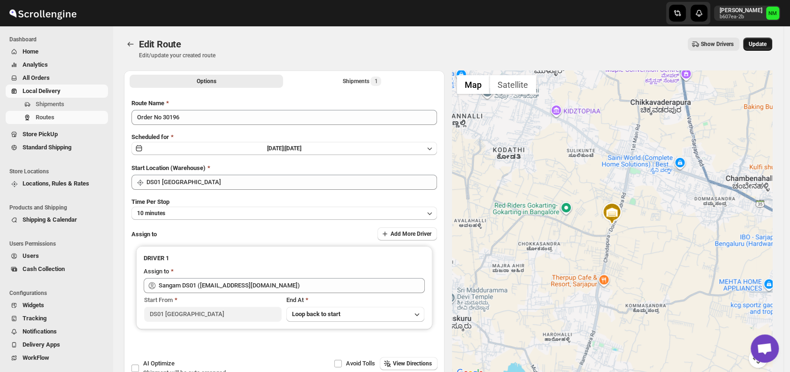
click at [762, 47] on span "Update" at bounding box center [757, 44] width 18 height 8
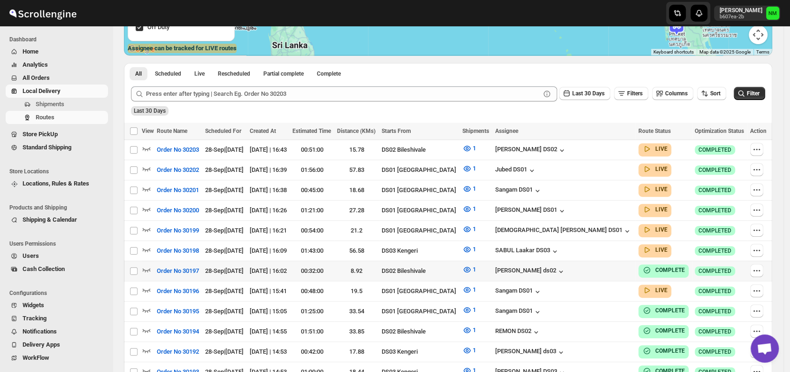
scroll to position [231, 0]
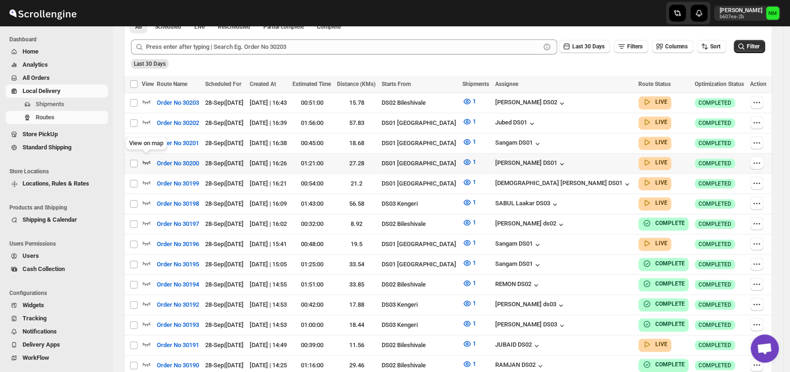
click at [149, 160] on icon "button" at bounding box center [147, 162] width 8 height 4
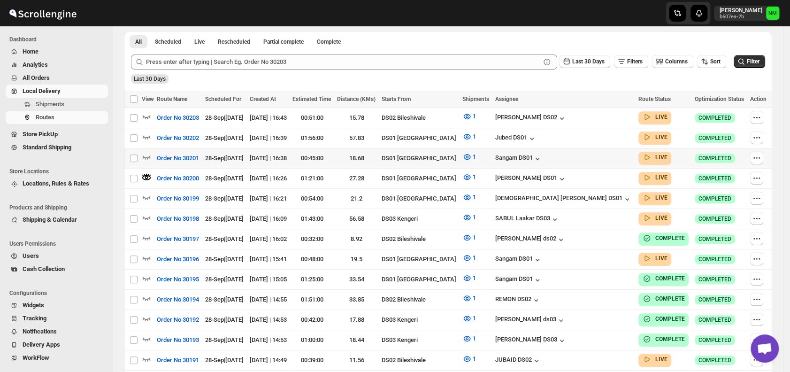
scroll to position [233, 0]
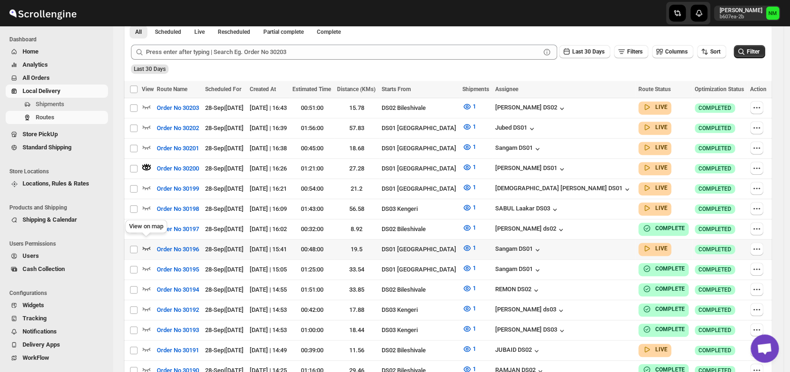
click at [146, 243] on icon "button" at bounding box center [146, 247] width 9 height 9
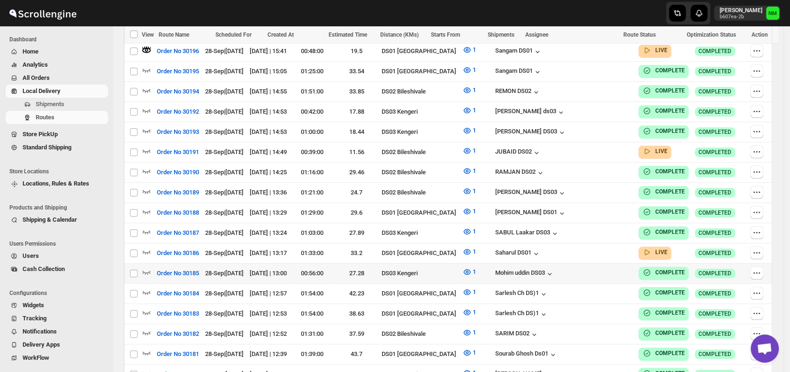
scroll to position [432, 0]
click at [147, 246] on icon "button" at bounding box center [146, 250] width 9 height 9
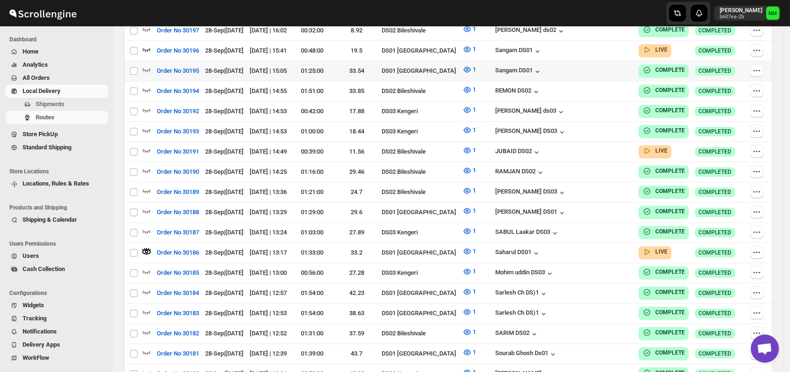
scroll to position [0, 0]
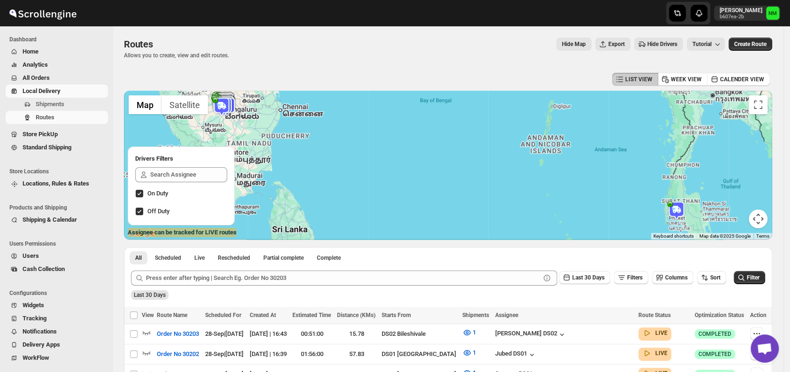
scroll to position [123, 0]
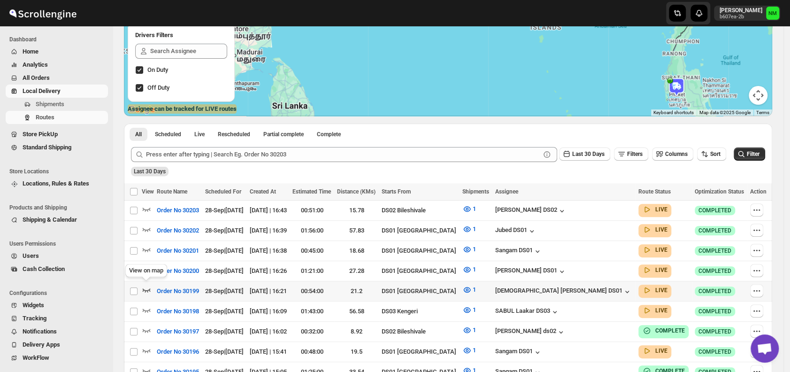
click at [147, 285] on icon "button" at bounding box center [146, 289] width 9 height 9
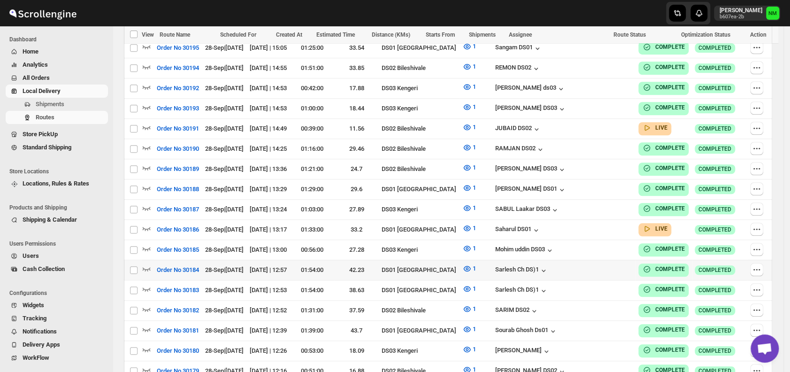
scroll to position [464, 0]
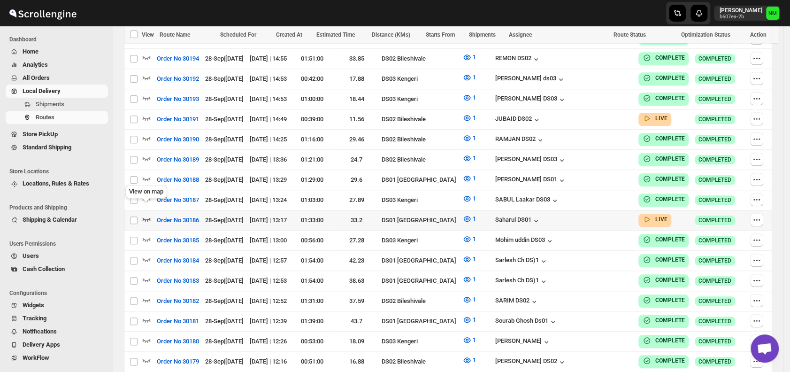
click at [146, 214] on icon "button" at bounding box center [146, 218] width 9 height 9
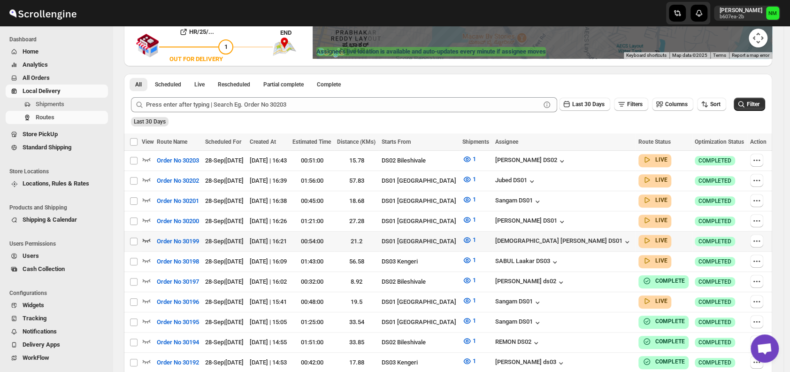
scroll to position [181, 0]
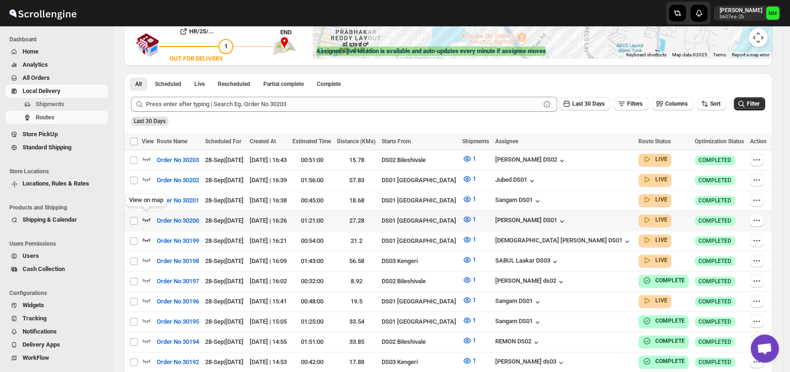
click at [149, 218] on icon "button" at bounding box center [147, 220] width 8 height 4
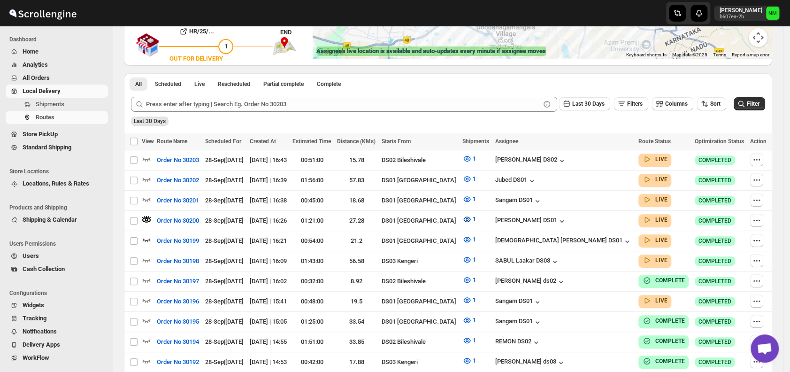
scroll to position [0, 0]
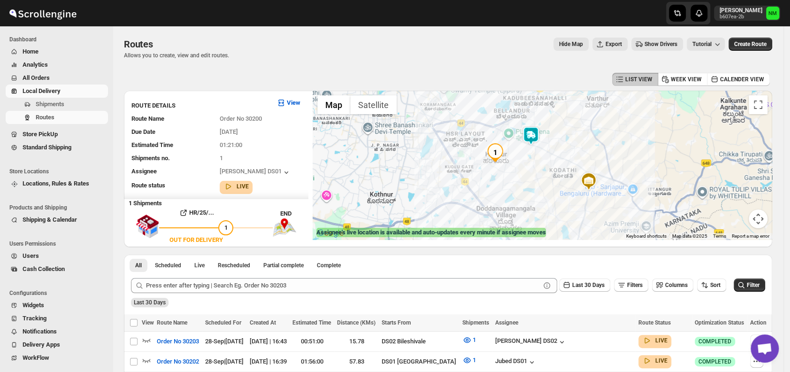
click at [530, 127] on img at bounding box center [530, 135] width 19 height 19
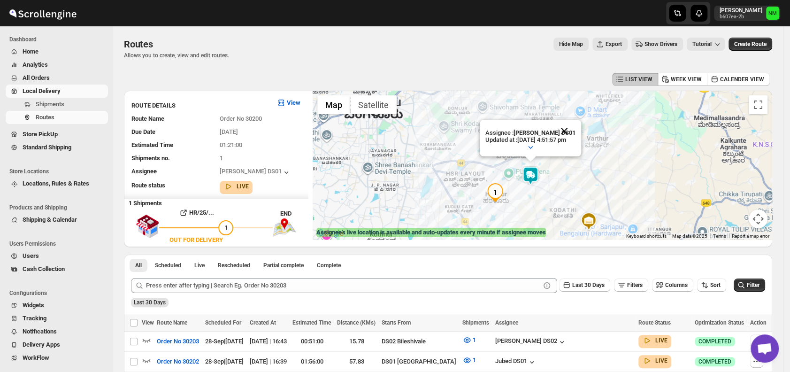
click at [575, 128] on button "Close" at bounding box center [564, 131] width 23 height 23
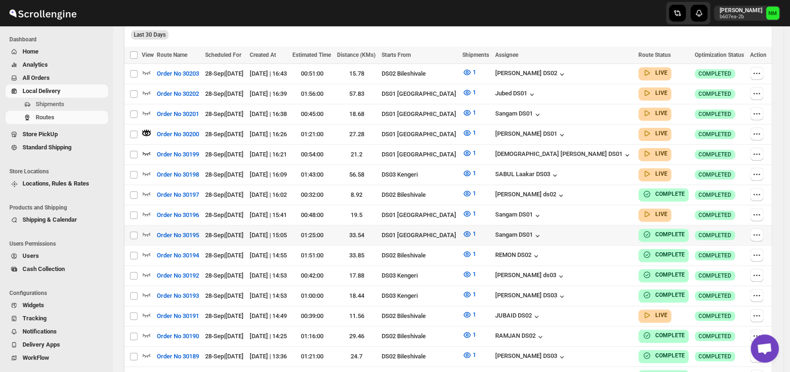
scroll to position [269, 0]
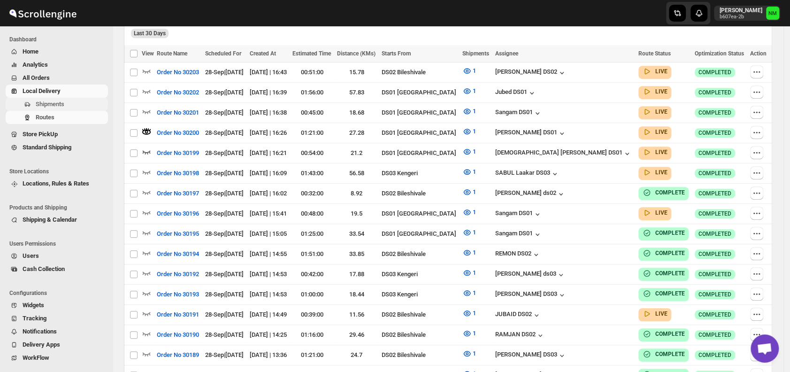
click at [64, 102] on span "Shipments" at bounding box center [71, 103] width 70 height 9
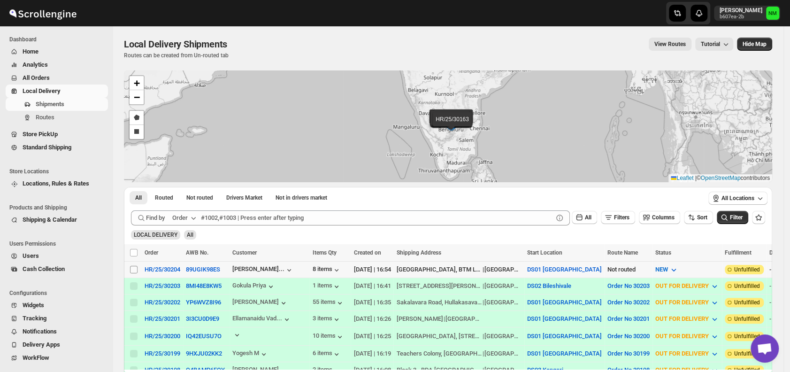
click at [134, 268] on input "Select shipment" at bounding box center [134, 270] width 8 height 8
checkbox input "true"
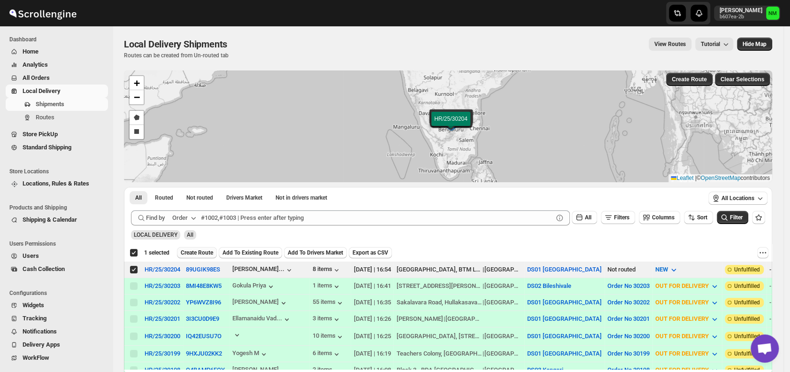
click at [187, 255] on button "Create Route" at bounding box center [197, 252] width 40 height 11
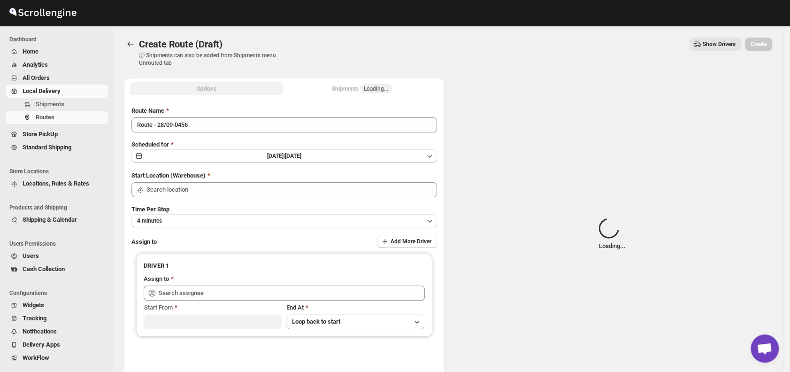
type input "DS01 [GEOGRAPHIC_DATA]"
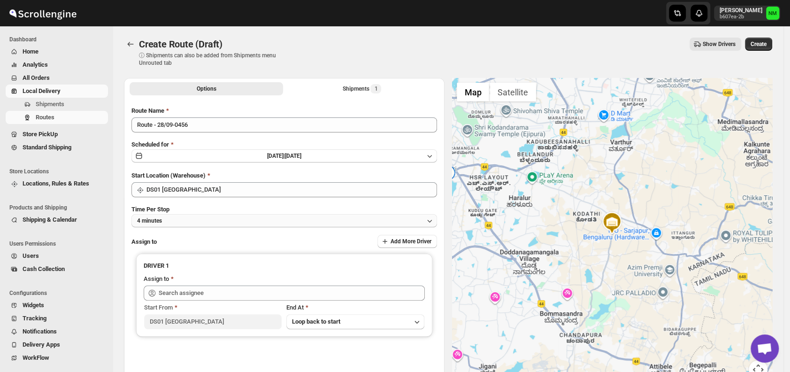
click at [227, 221] on button "4 minutes" at bounding box center [283, 220] width 305 height 13
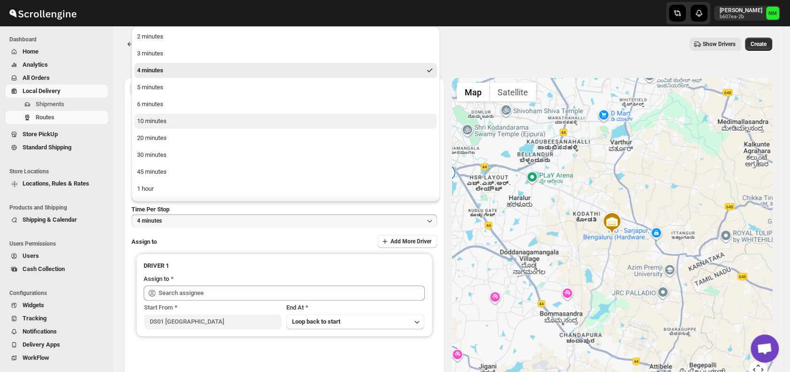
click at [168, 122] on button "10 minutes" at bounding box center [285, 121] width 303 height 15
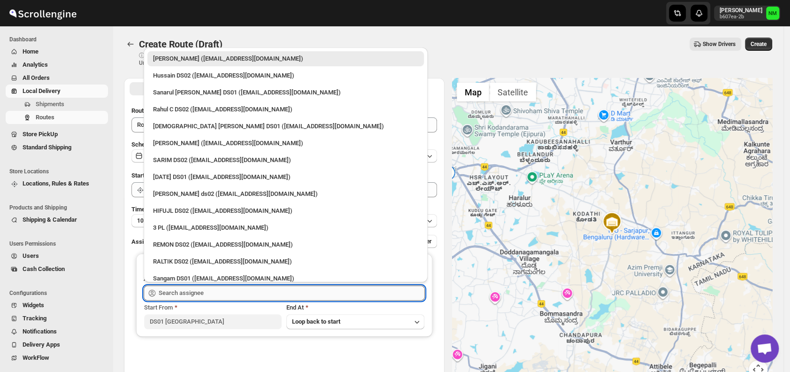
click at [223, 297] on input "text" at bounding box center [292, 292] width 266 height 15
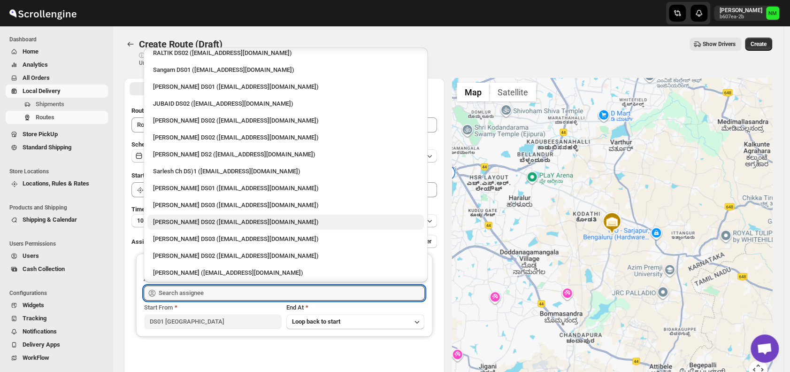
scroll to position [201, 0]
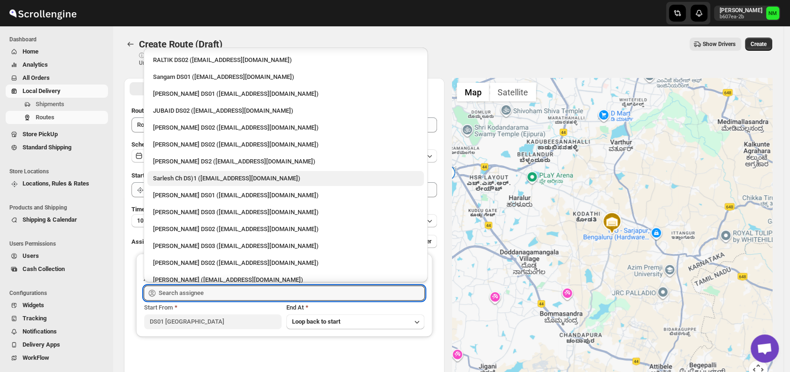
click at [176, 175] on div "Sarlesh Ch DS)1 ([EMAIL_ADDRESS][DOMAIN_NAME])" at bounding box center [285, 178] width 265 height 9
type input "Sarlesh Ch DS)1 ([EMAIL_ADDRESS][DOMAIN_NAME])"
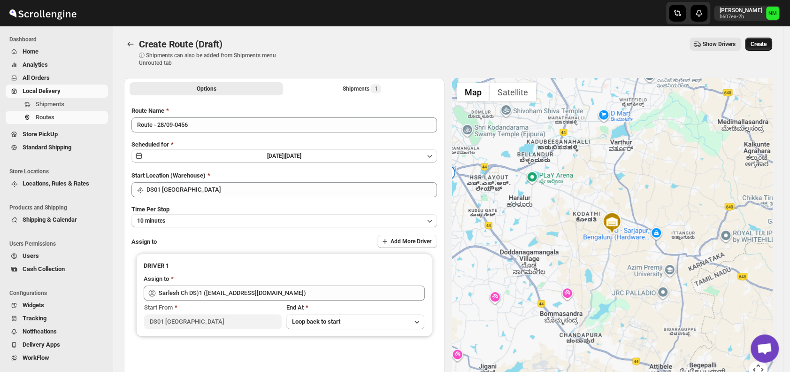
click at [762, 43] on span "Create" at bounding box center [758, 44] width 16 height 8
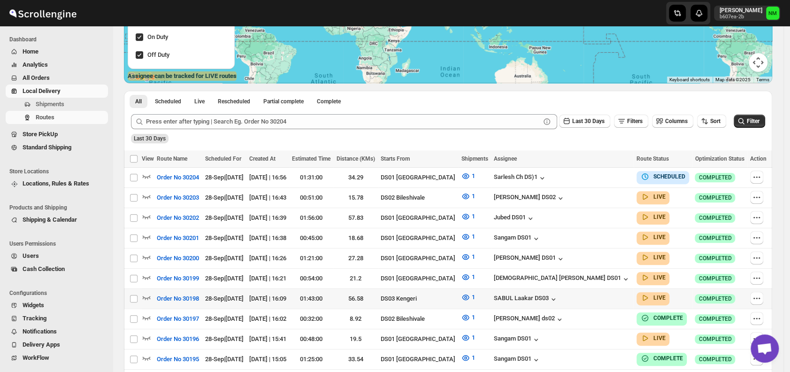
scroll to position [157, 0]
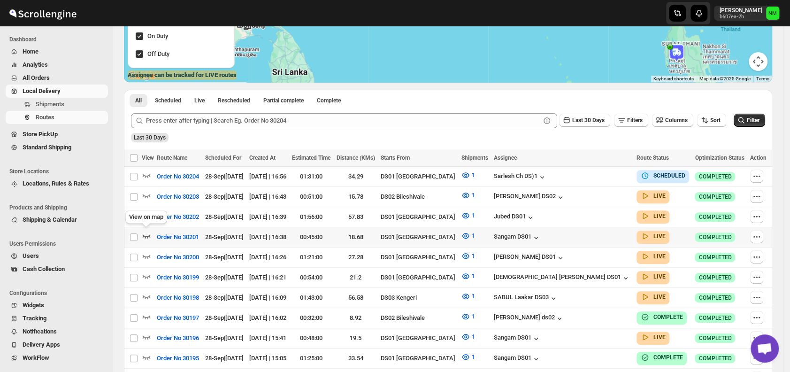
click at [150, 236] on icon "button" at bounding box center [146, 235] width 9 height 9
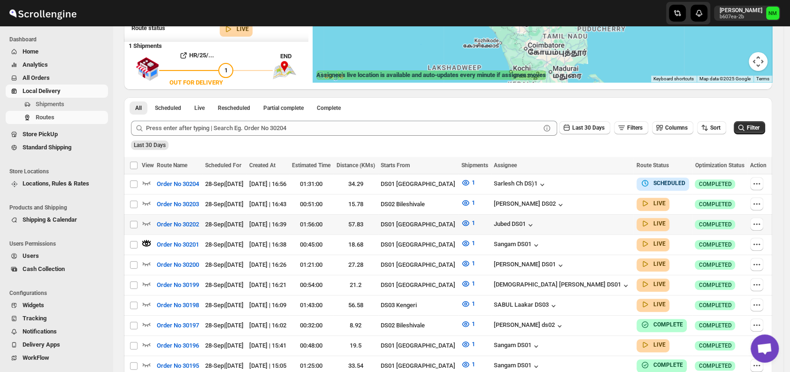
scroll to position [0, 0]
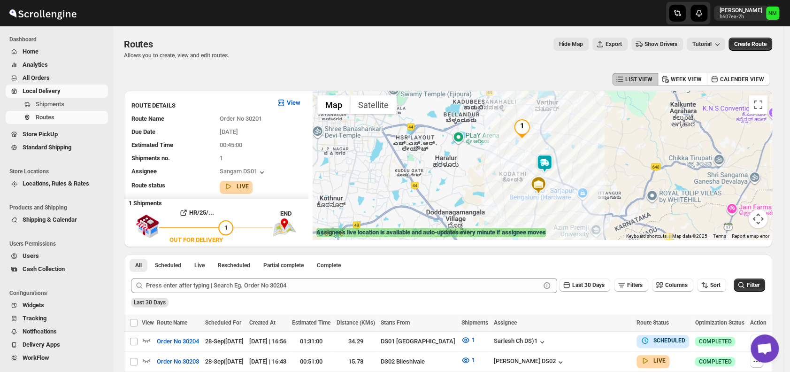
click at [542, 161] on img at bounding box center [544, 163] width 19 height 19
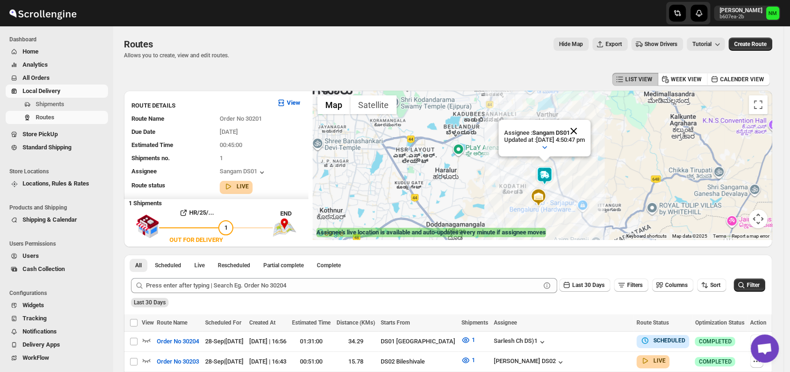
click at [585, 127] on button "Close" at bounding box center [573, 131] width 23 height 23
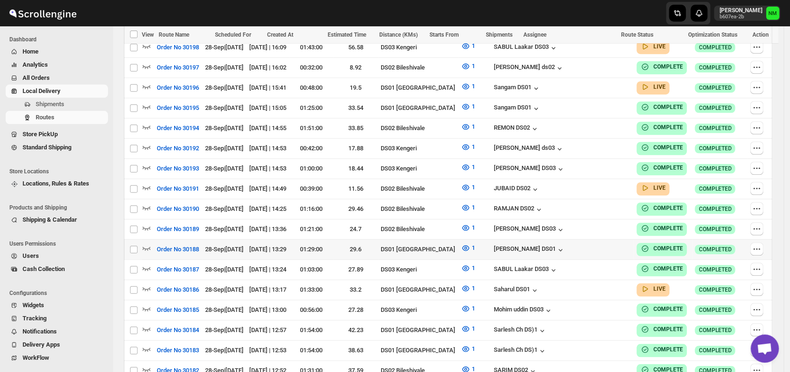
scroll to position [417, 0]
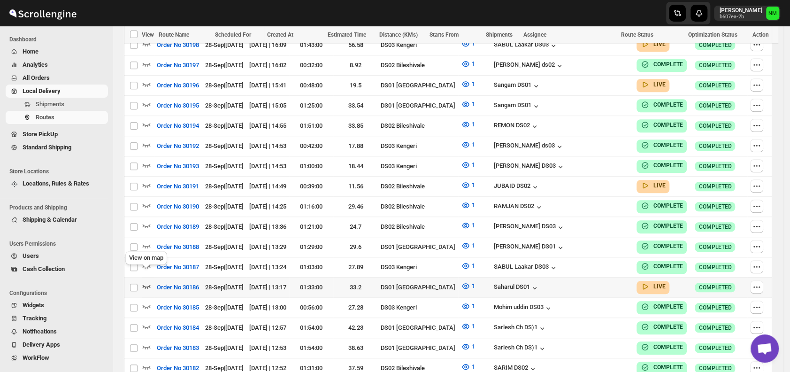
click at [148, 281] on icon "button" at bounding box center [146, 285] width 9 height 9
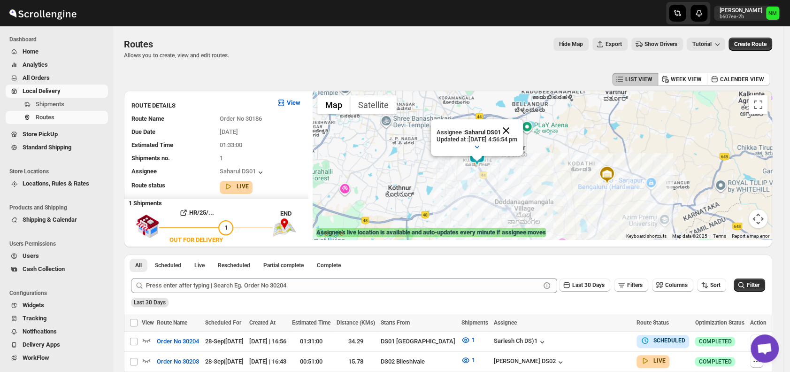
click at [517, 138] on button "Close" at bounding box center [506, 130] width 23 height 23
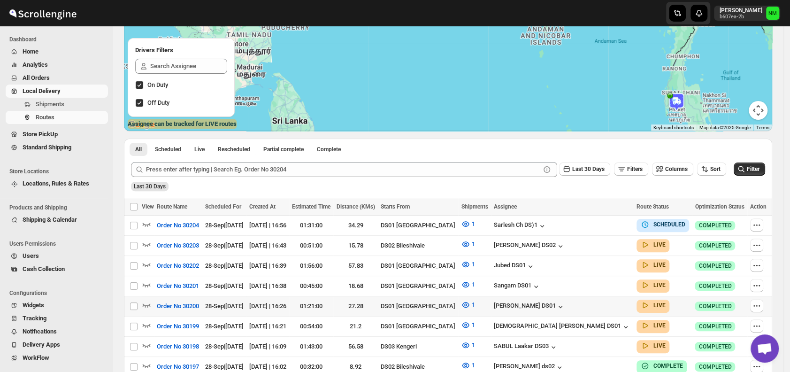
scroll to position [109, 0]
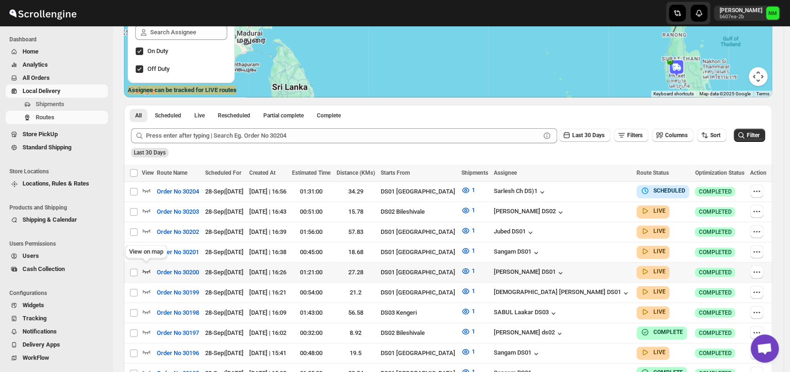
click at [148, 266] on icon "button" at bounding box center [146, 270] width 9 height 9
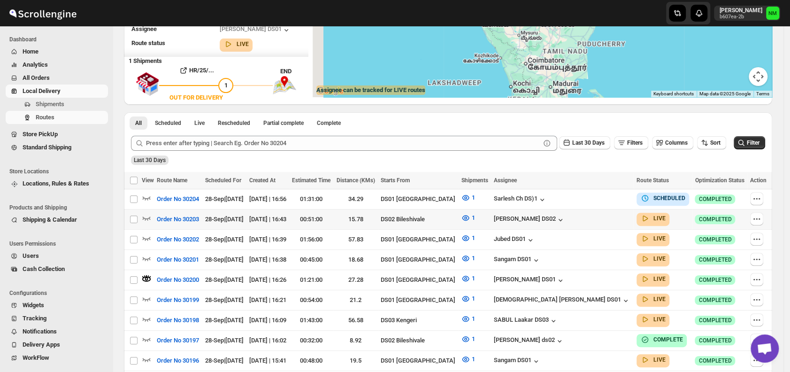
scroll to position [0, 0]
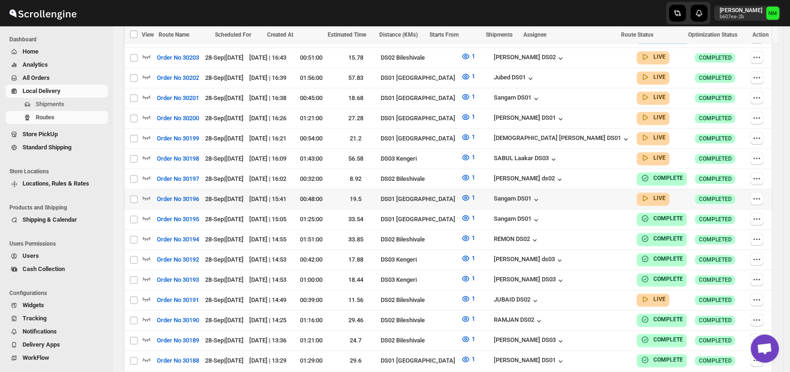
scroll to position [297, 0]
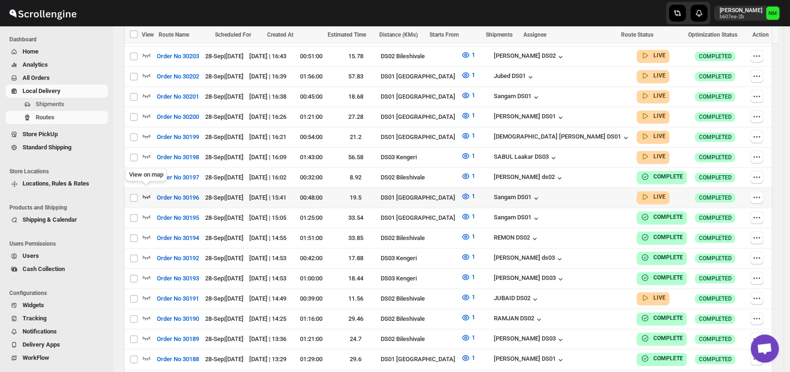
click at [146, 191] on icon "button" at bounding box center [146, 195] width 9 height 9
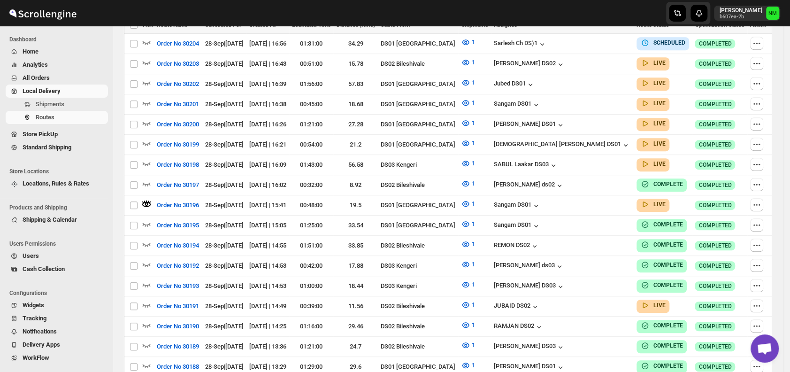
scroll to position [0, 0]
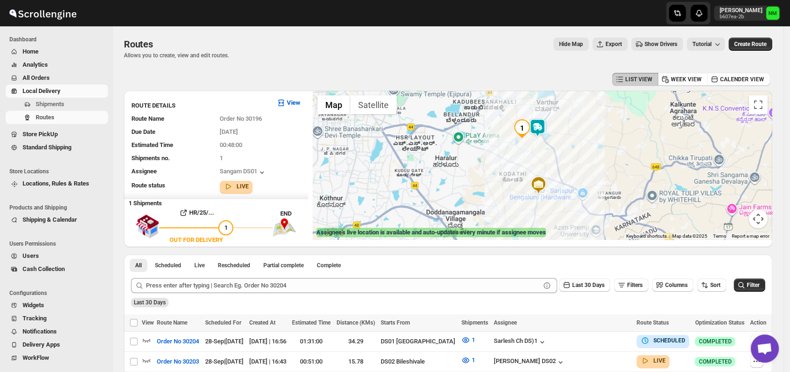
click at [540, 124] on img at bounding box center [537, 127] width 19 height 19
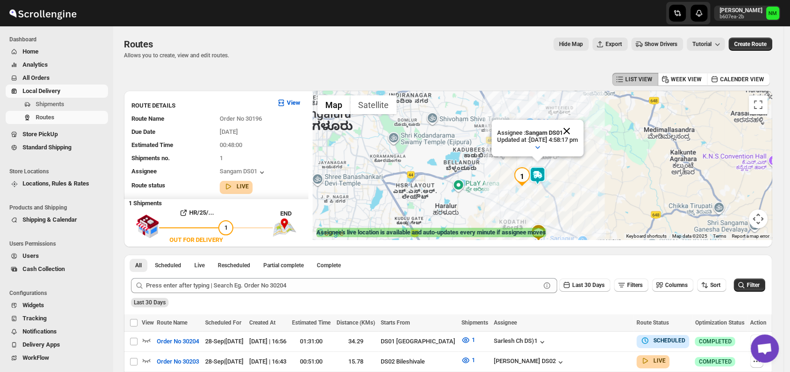
click at [578, 126] on button "Close" at bounding box center [566, 131] width 23 height 23
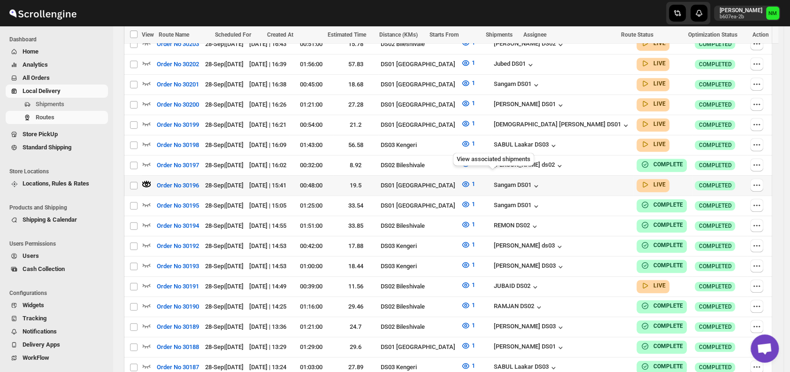
scroll to position [320, 0]
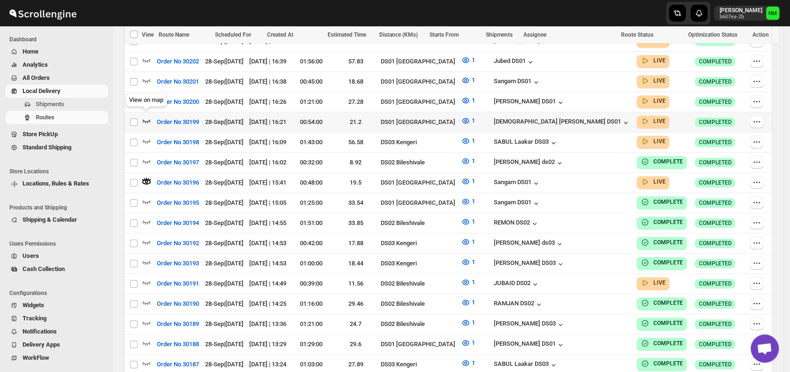
click at [148, 116] on icon "button" at bounding box center [146, 120] width 9 height 9
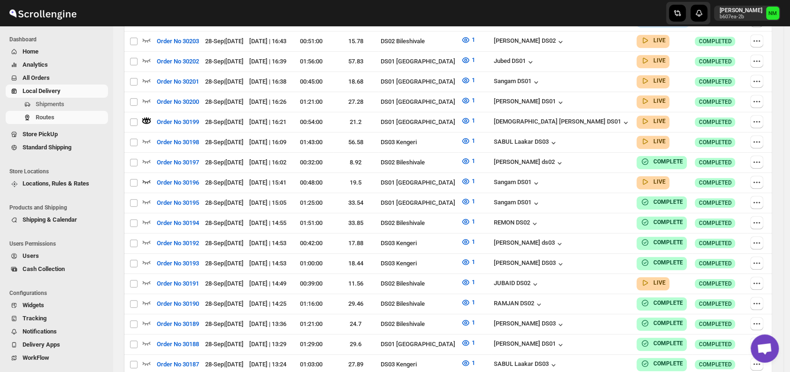
scroll to position [0, 0]
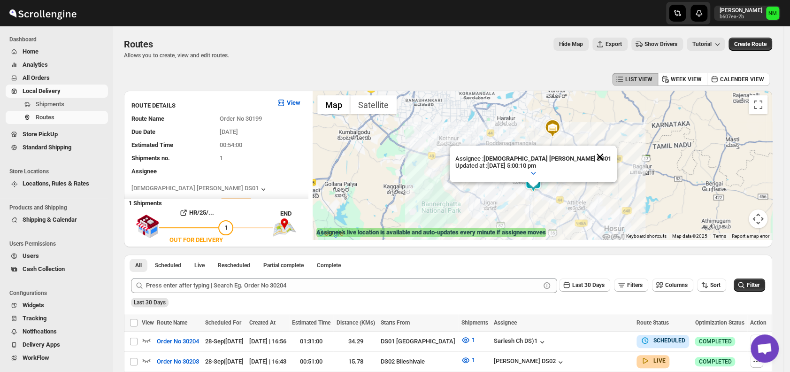
click at [588, 154] on button "Close" at bounding box center [599, 156] width 23 height 23
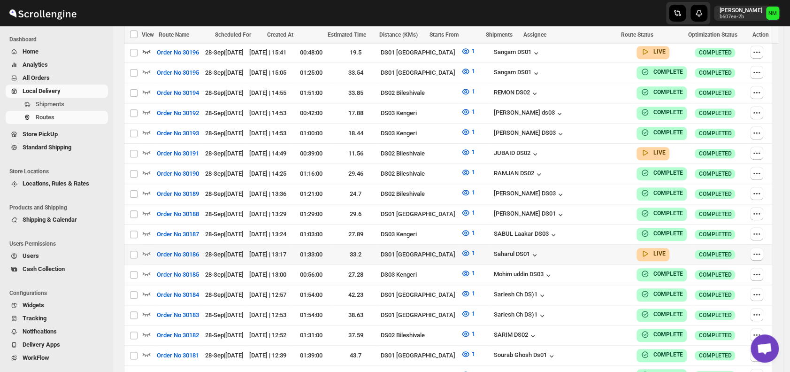
scroll to position [450, 0]
click at [151, 147] on icon "button" at bounding box center [146, 151] width 9 height 9
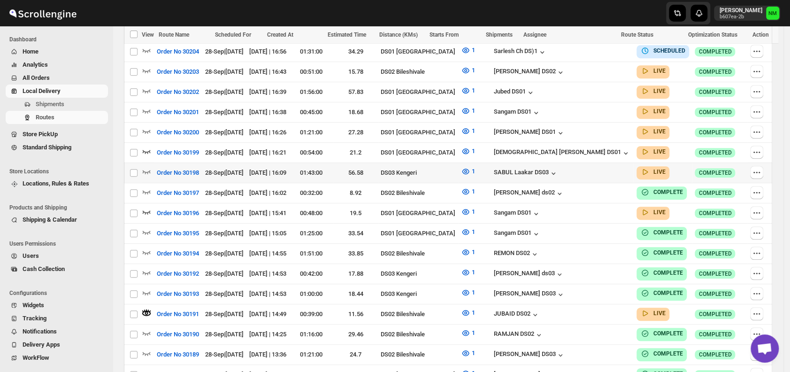
scroll to position [289, 0]
click at [146, 127] on icon "button" at bounding box center [146, 131] width 9 height 9
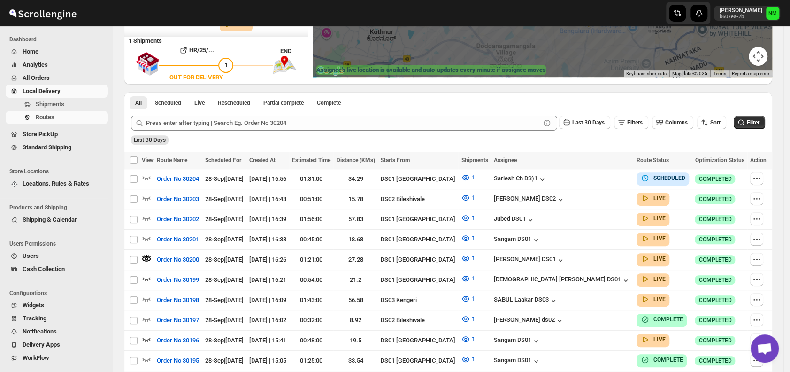
scroll to position [165, 0]
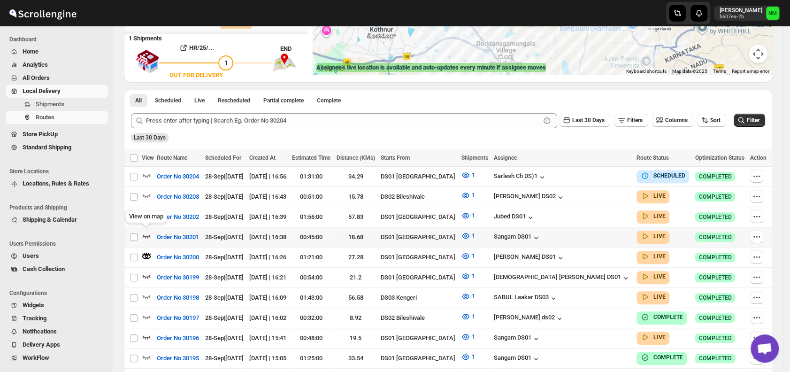
click at [143, 234] on icon "button" at bounding box center [147, 236] width 8 height 4
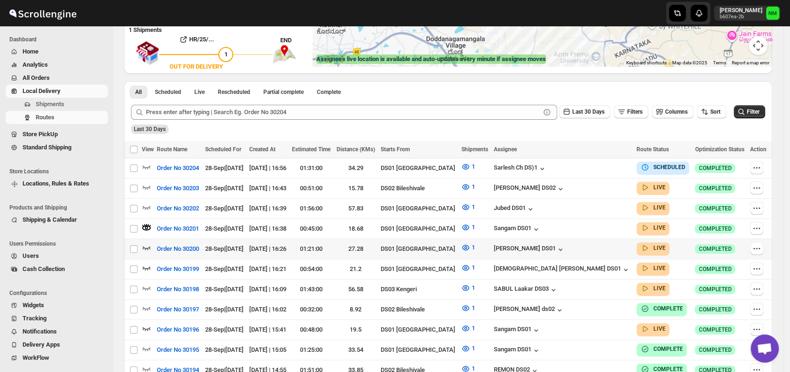
scroll to position [174, 0]
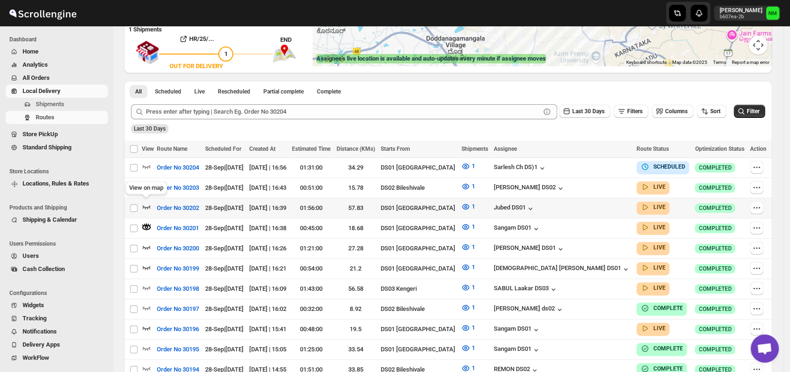
click at [145, 203] on icon "button" at bounding box center [146, 206] width 9 height 9
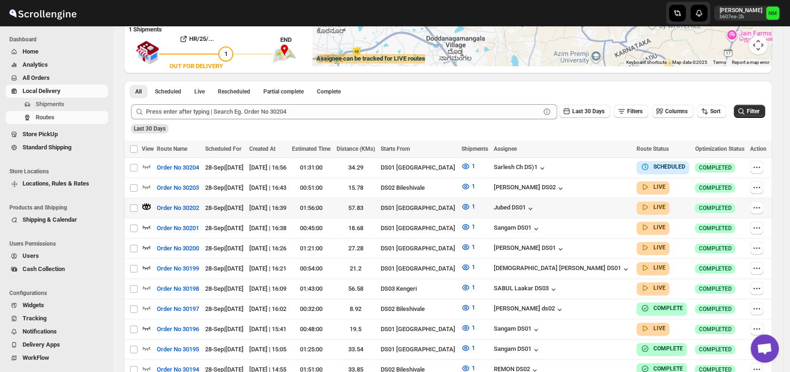
scroll to position [0, 0]
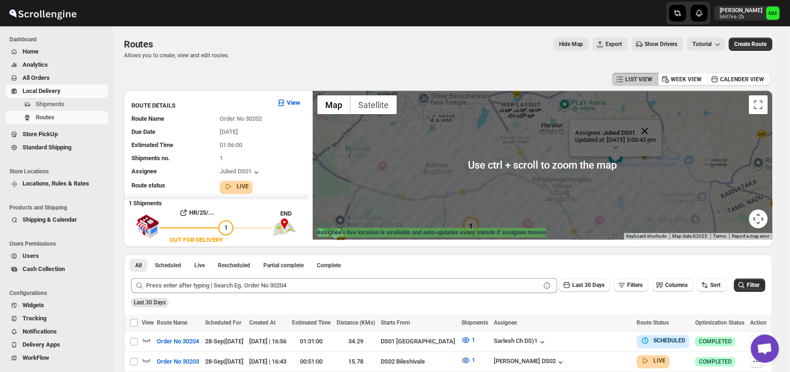
click at [655, 126] on button "Close" at bounding box center [644, 131] width 23 height 23
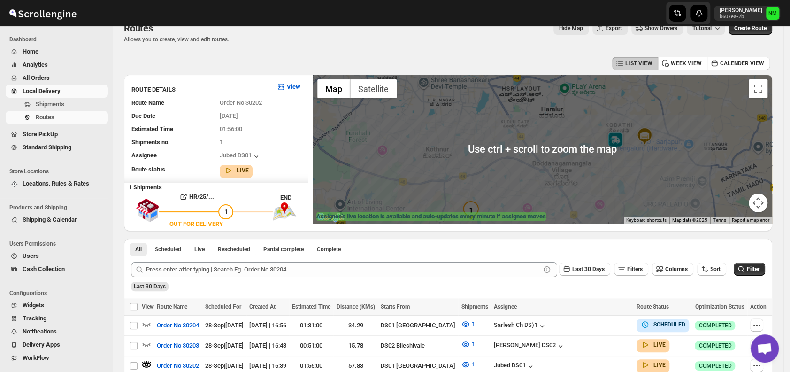
scroll to position [17, 0]
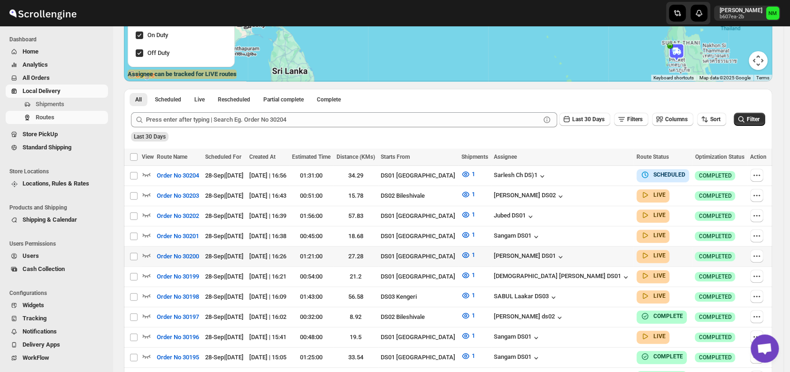
scroll to position [196, 0]
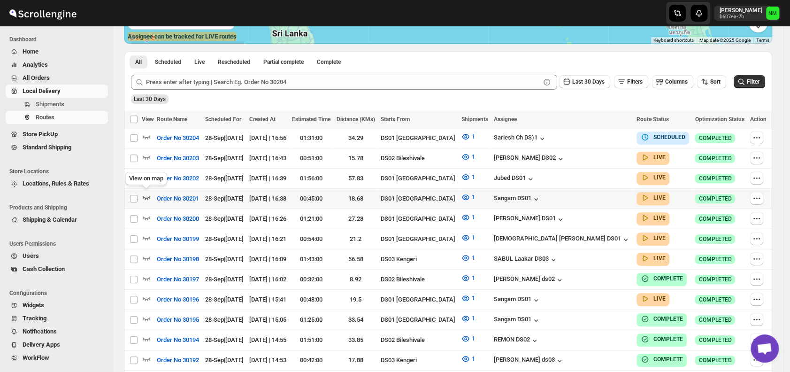
click at [146, 195] on icon "button" at bounding box center [146, 196] width 9 height 9
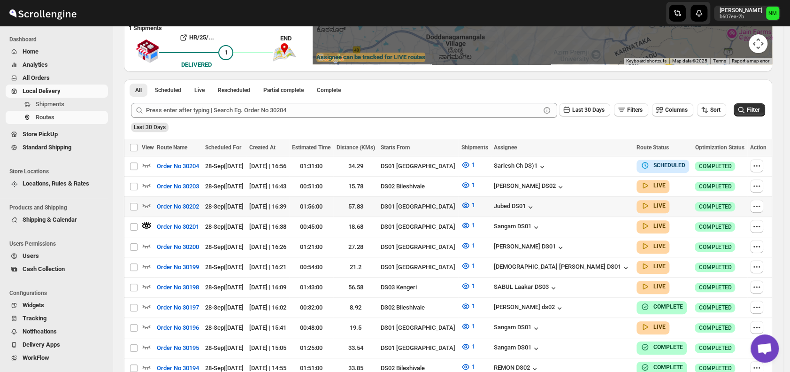
scroll to position [176, 0]
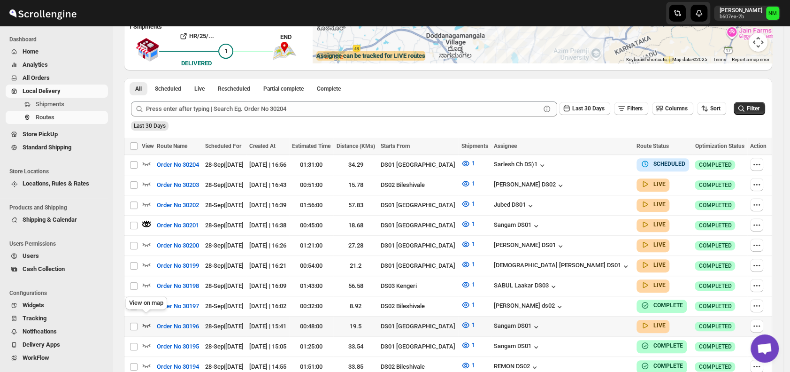
click at [145, 320] on icon "button" at bounding box center [146, 324] width 9 height 9
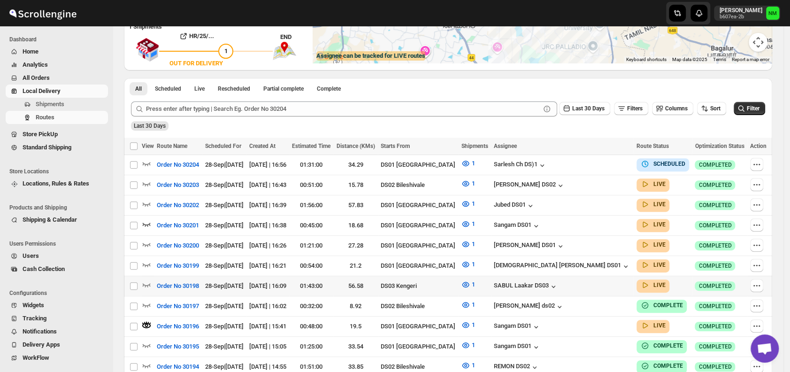
scroll to position [0, 0]
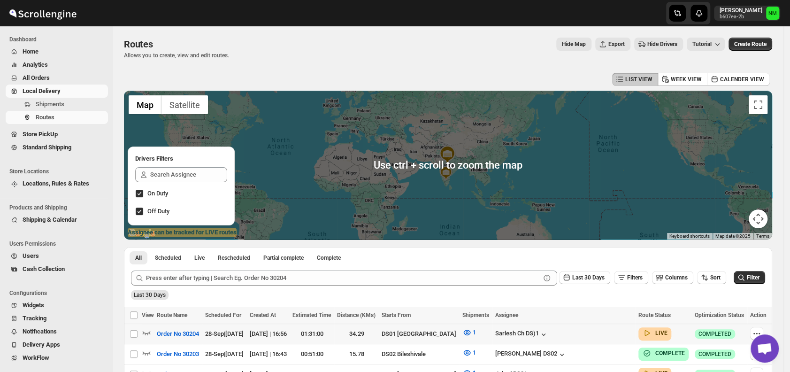
scroll to position [145, 0]
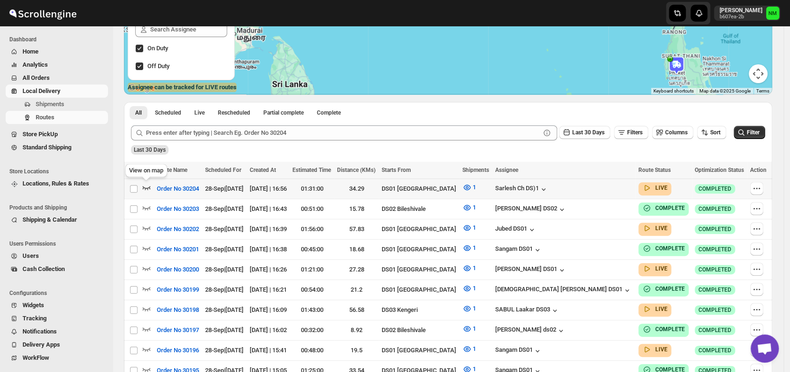
click at [148, 185] on icon "button" at bounding box center [146, 187] width 9 height 9
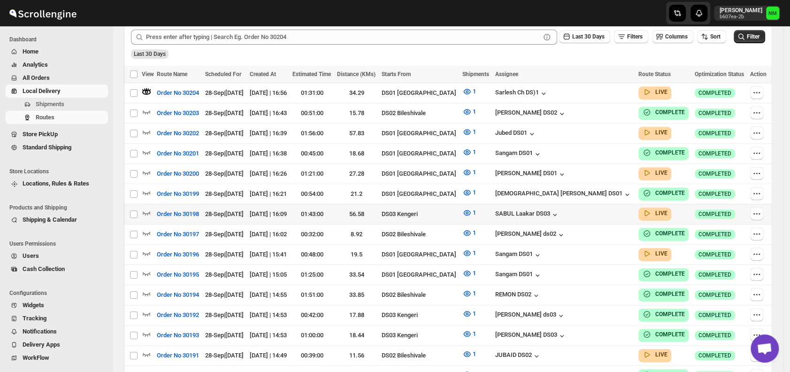
scroll to position [249, 0]
click at [146, 248] on icon "button" at bounding box center [146, 252] width 9 height 9
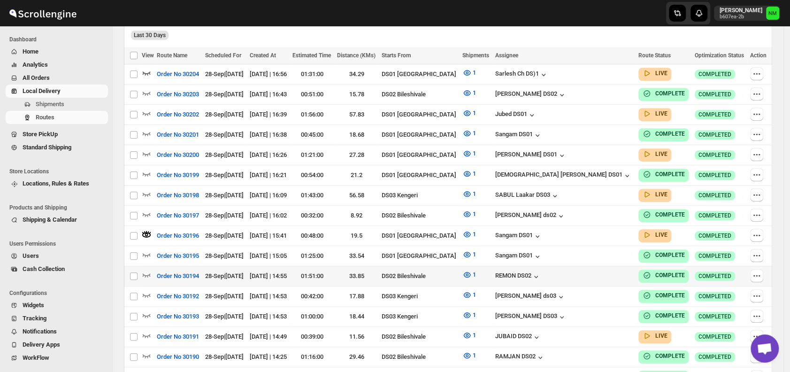
scroll to position [266, 0]
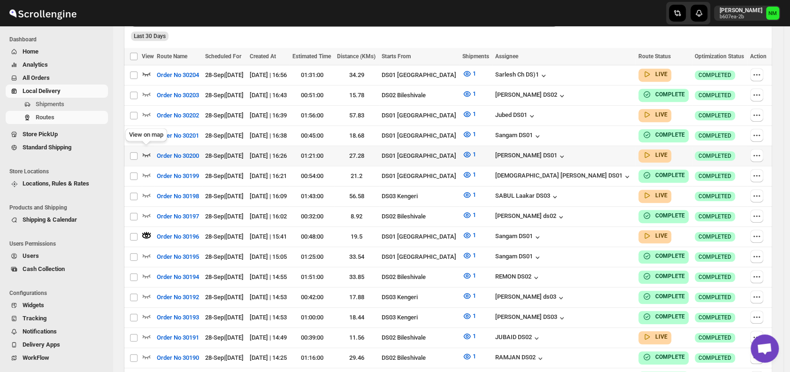
click at [147, 150] on icon "button" at bounding box center [146, 154] width 9 height 9
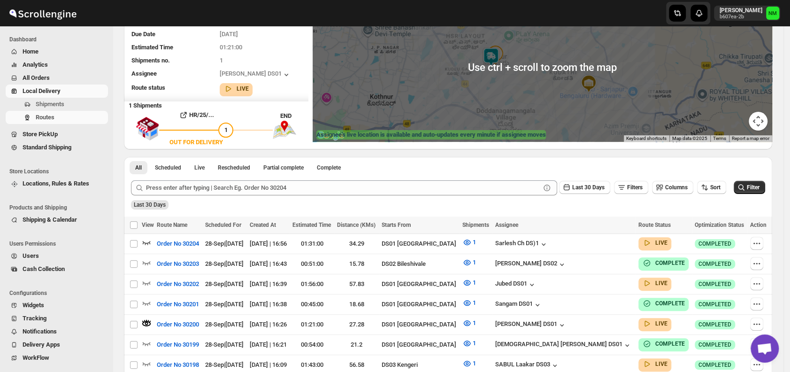
scroll to position [105, 0]
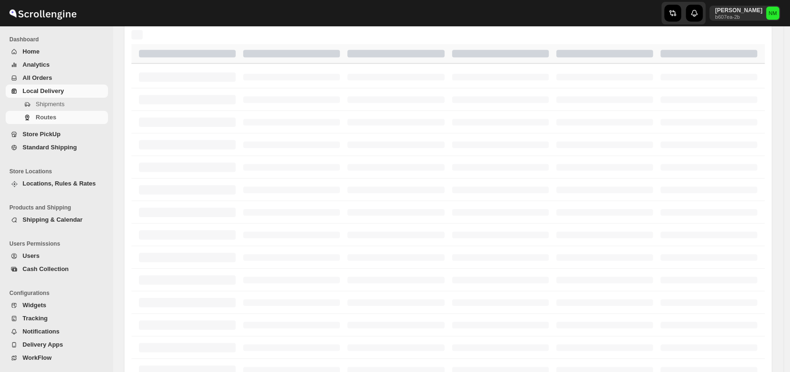
scroll to position [105, 0]
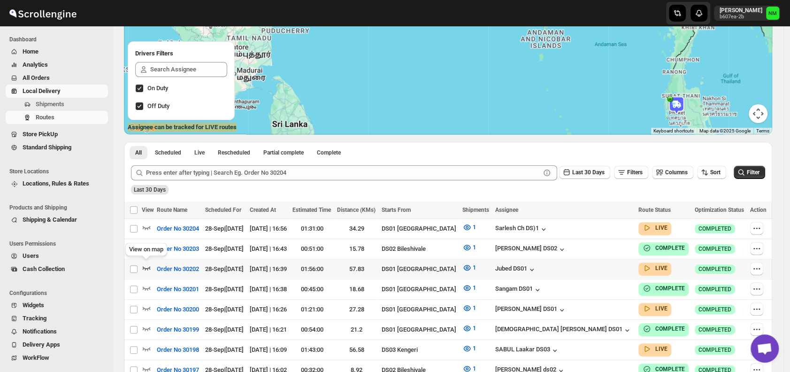
click at [148, 266] on icon "button" at bounding box center [147, 268] width 8 height 4
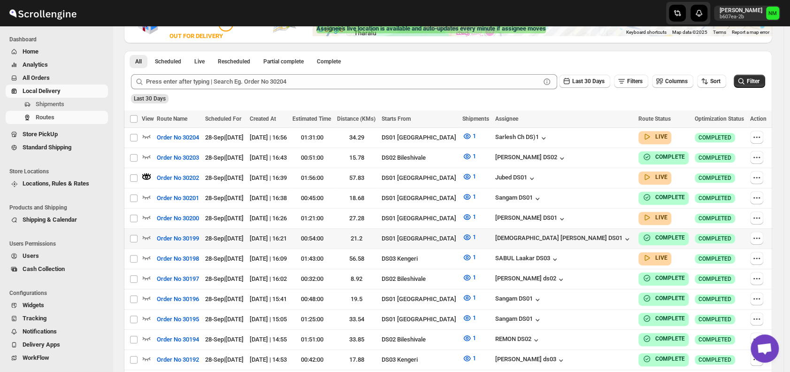
scroll to position [201, 0]
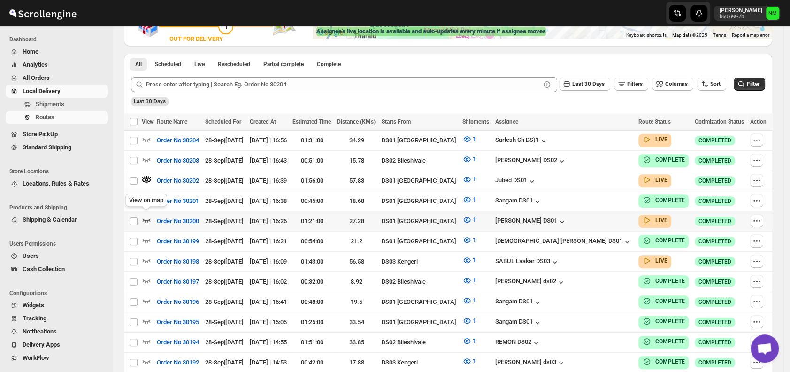
click at [147, 216] on icon "button" at bounding box center [146, 219] width 9 height 9
click at [146, 135] on icon "button" at bounding box center [146, 138] width 9 height 9
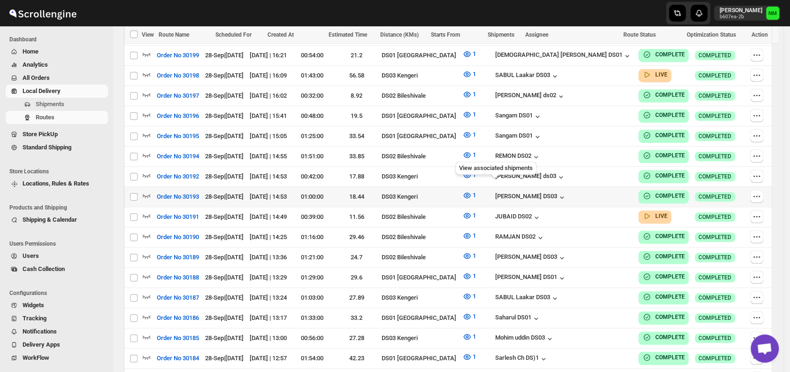
scroll to position [388, 0]
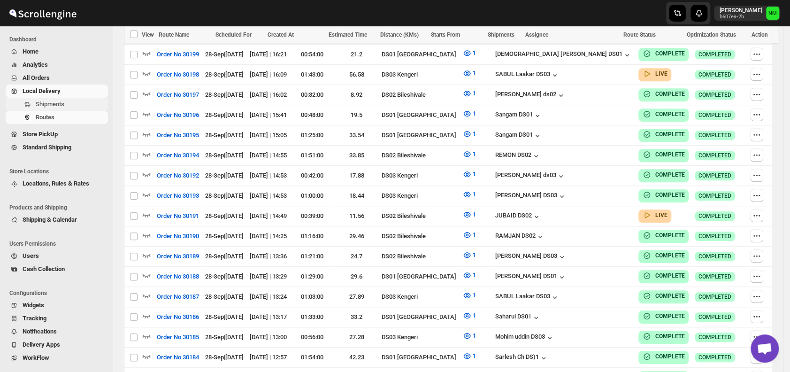
click at [69, 101] on span "Shipments" at bounding box center [71, 103] width 70 height 9
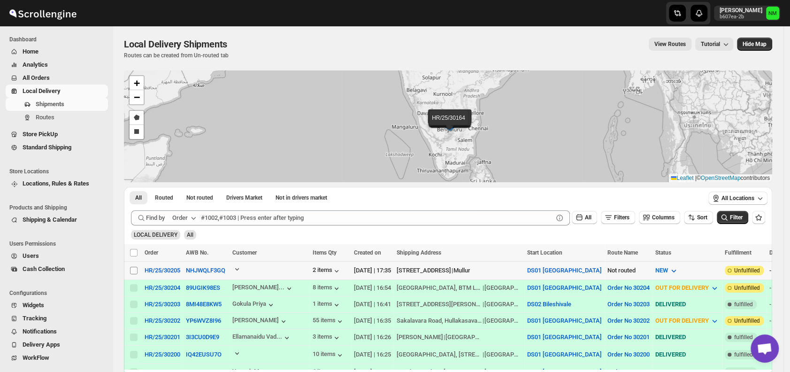
click at [135, 268] on input "Select shipment" at bounding box center [134, 270] width 8 height 8
checkbox input "true"
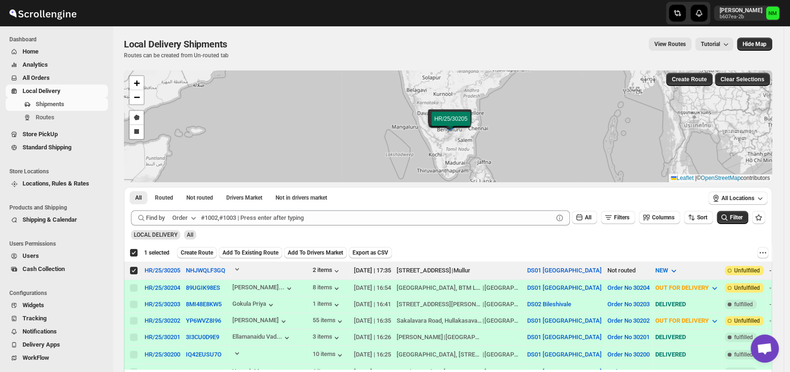
scroll to position [87, 0]
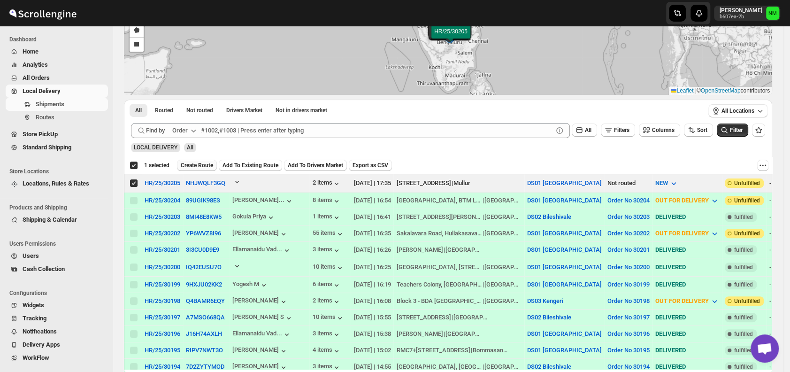
click at [197, 168] on button "Create Route" at bounding box center [197, 165] width 40 height 11
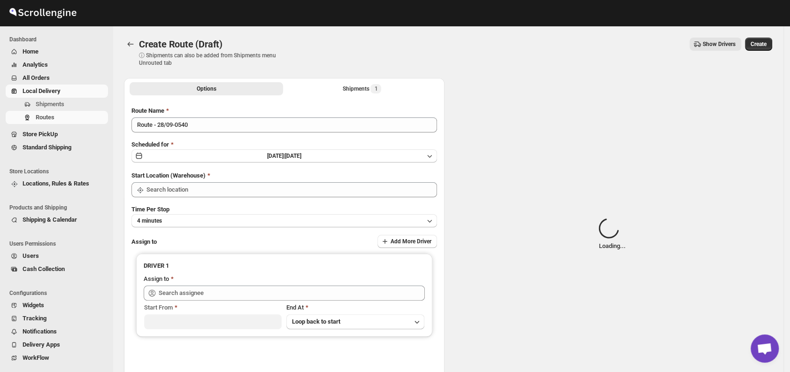
type input "DS01 [GEOGRAPHIC_DATA]"
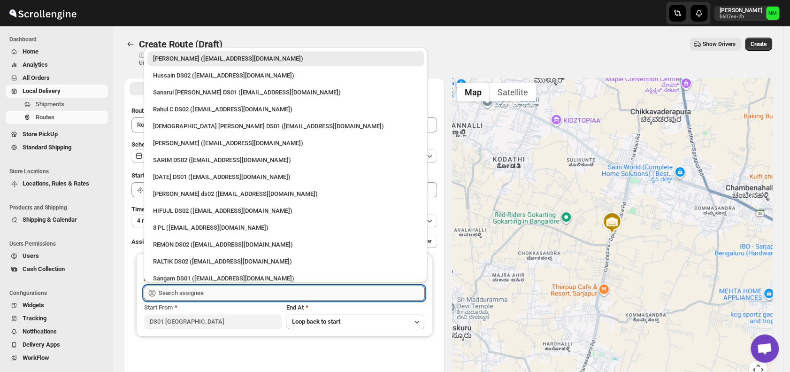
click at [214, 289] on input "text" at bounding box center [292, 292] width 266 height 15
click at [176, 274] on div "Sangam DS01 (relov34542@lassora.com)" at bounding box center [285, 278] width 265 height 9
type input "Sangam DS01 (relov34542@lassora.com)"
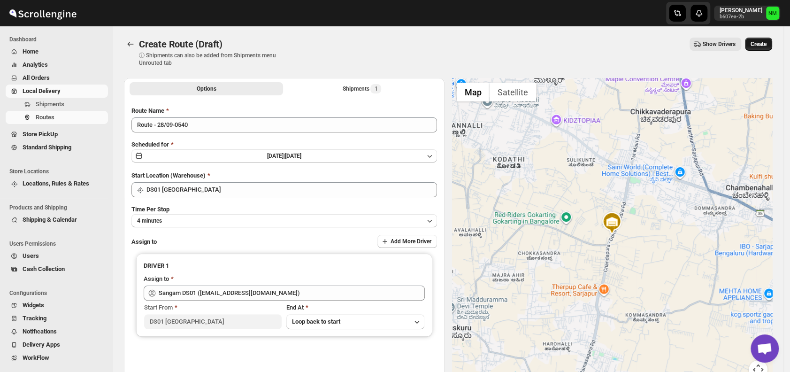
click at [762, 46] on span "Create" at bounding box center [758, 44] width 16 height 8
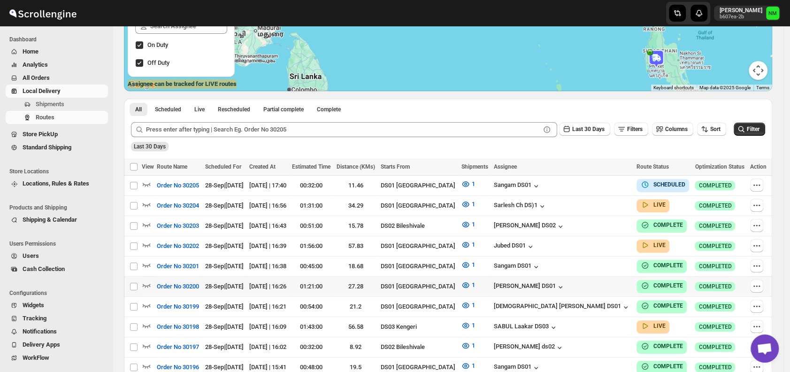
scroll to position [149, 0]
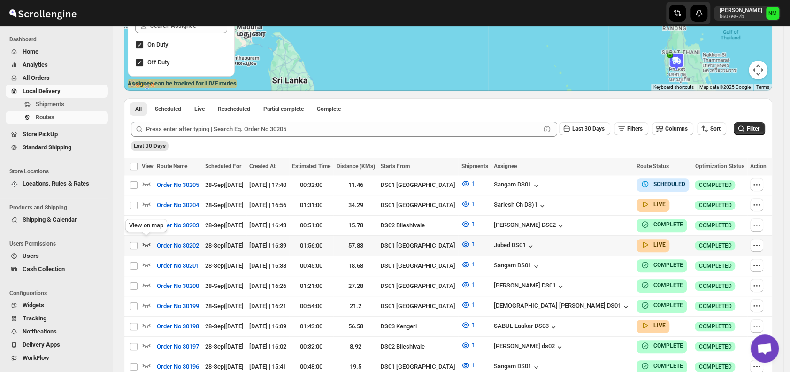
click at [148, 239] on icon "button" at bounding box center [146, 243] width 9 height 9
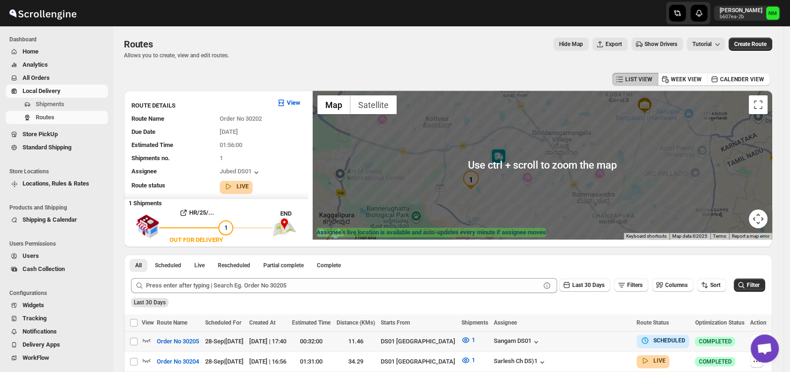
scroll to position [141, 0]
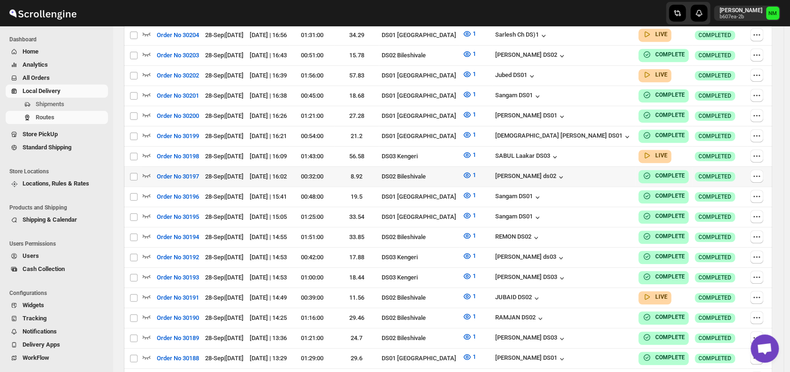
scroll to position [218, 0]
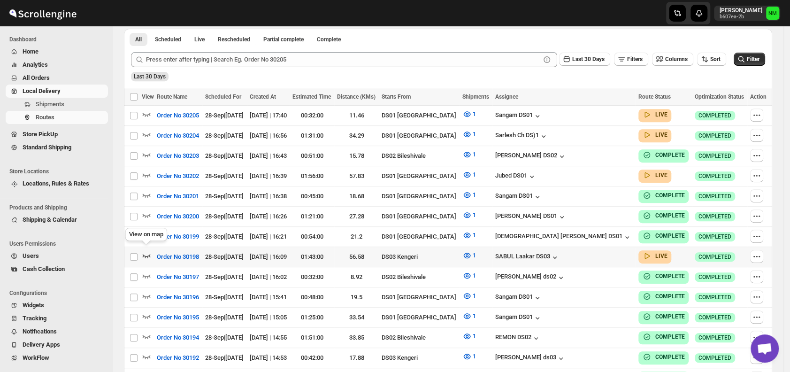
click at [145, 251] on icon "button" at bounding box center [146, 255] width 9 height 9
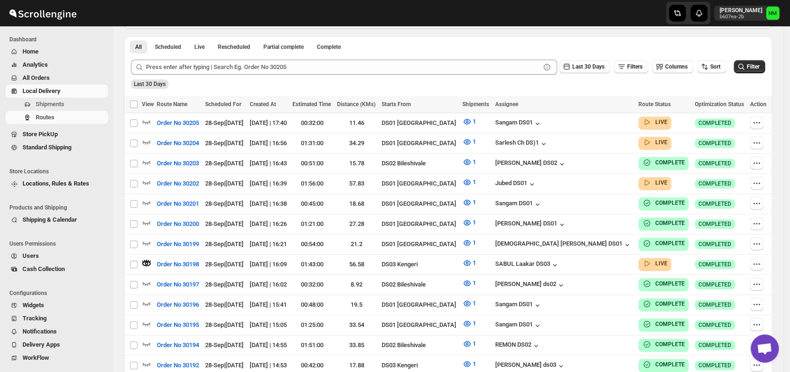
scroll to position [0, 0]
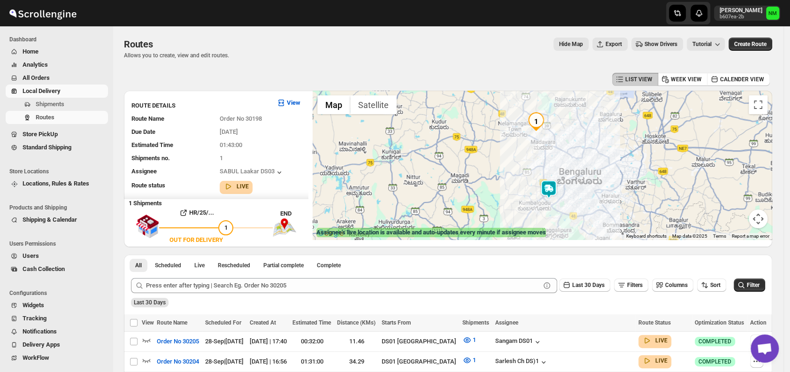
click at [553, 194] on img at bounding box center [548, 189] width 19 height 19
click at [590, 141] on button "Close" at bounding box center [579, 144] width 23 height 23
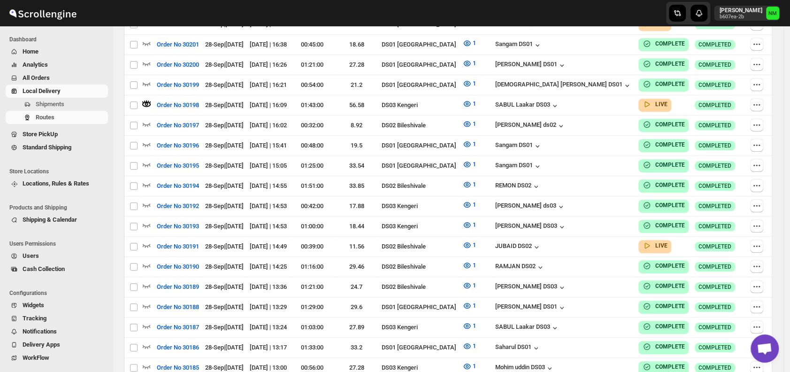
scroll to position [257, 0]
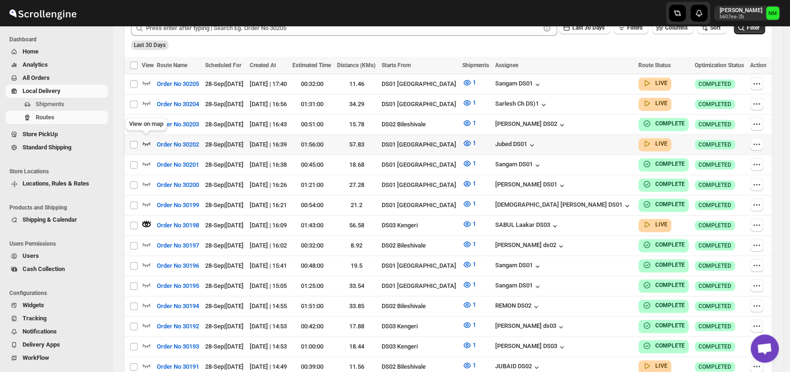
click at [147, 139] on icon "button" at bounding box center [146, 142] width 9 height 9
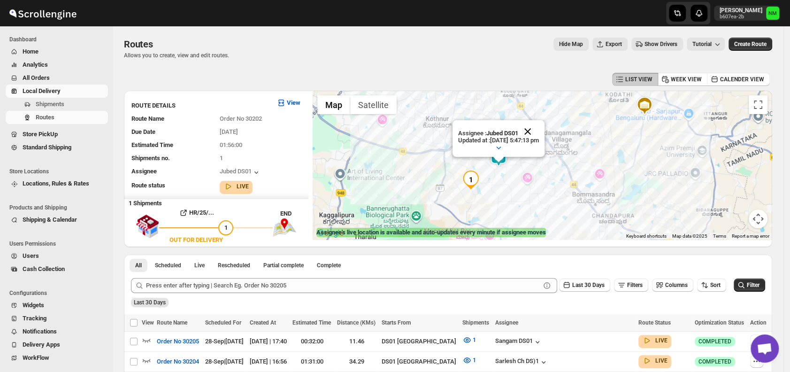
click at [539, 128] on button "Close" at bounding box center [527, 131] width 23 height 23
click at [500, 160] on img at bounding box center [498, 157] width 19 height 19
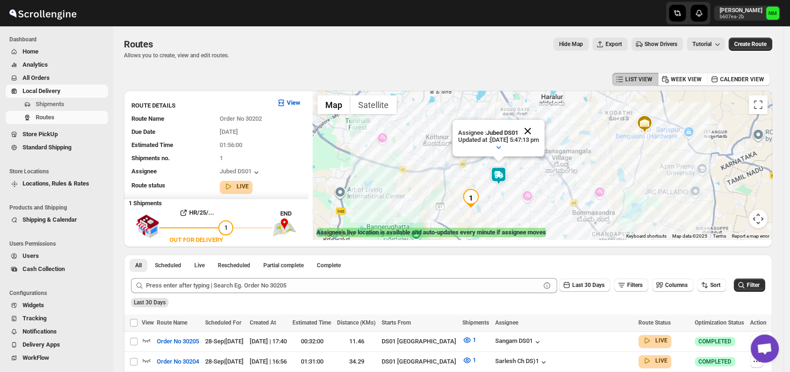
click at [539, 127] on button "Close" at bounding box center [527, 131] width 23 height 23
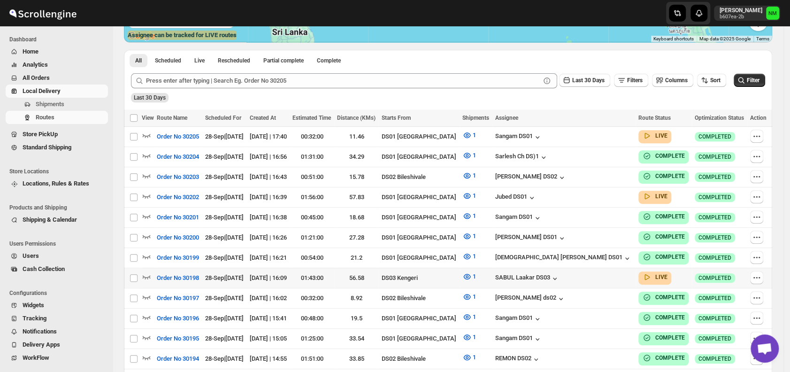
scroll to position [206, 0]
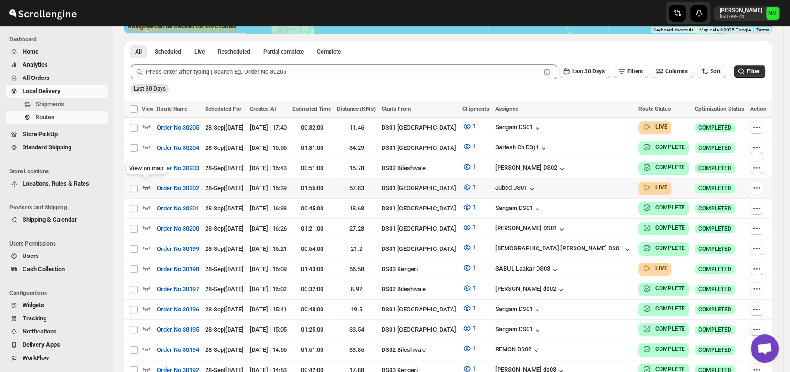
click at [145, 187] on icon "button" at bounding box center [146, 186] width 9 height 9
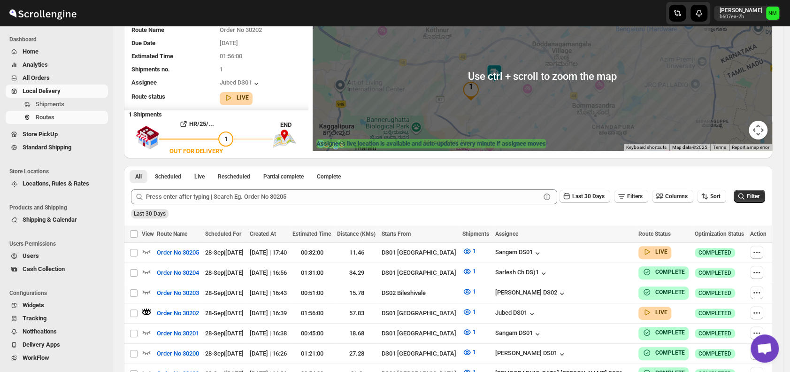
scroll to position [104, 0]
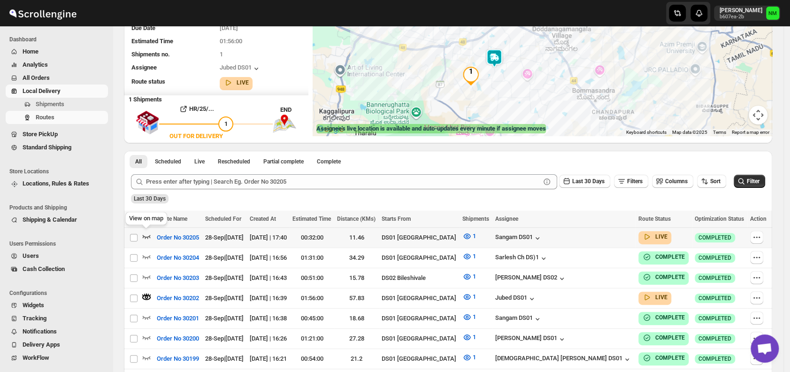
click at [151, 236] on icon "button" at bounding box center [146, 235] width 9 height 9
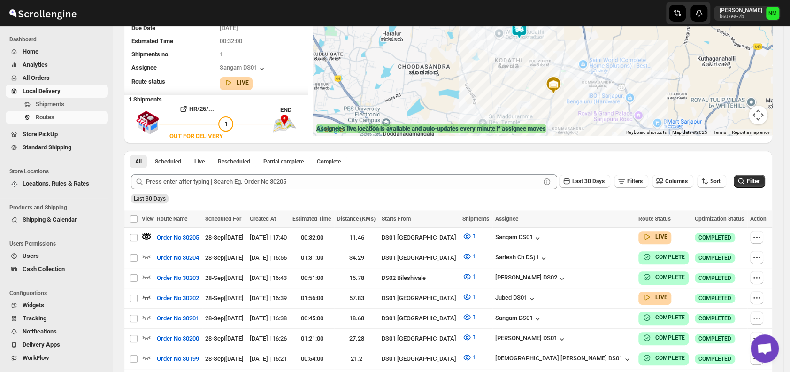
scroll to position [0, 0]
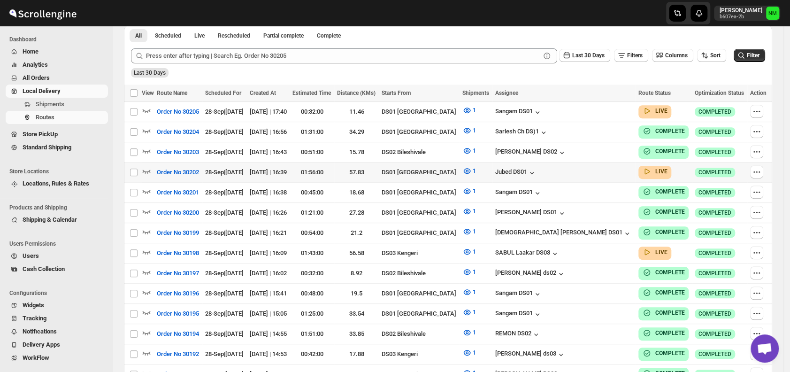
scroll to position [222, 0]
click at [149, 170] on icon "button" at bounding box center [146, 170] width 9 height 9
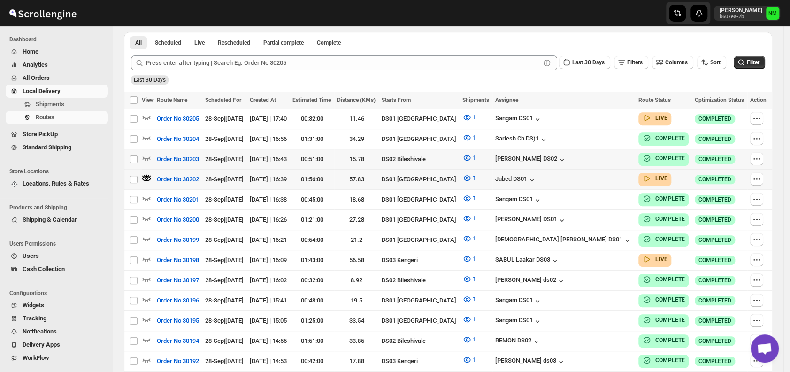
scroll to position [0, 0]
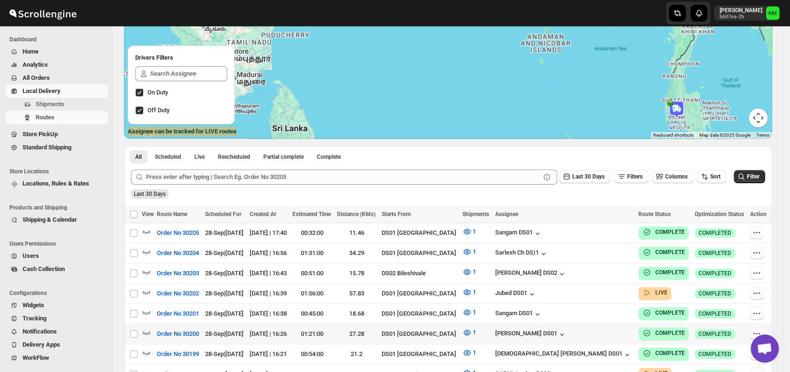
scroll to position [142, 0]
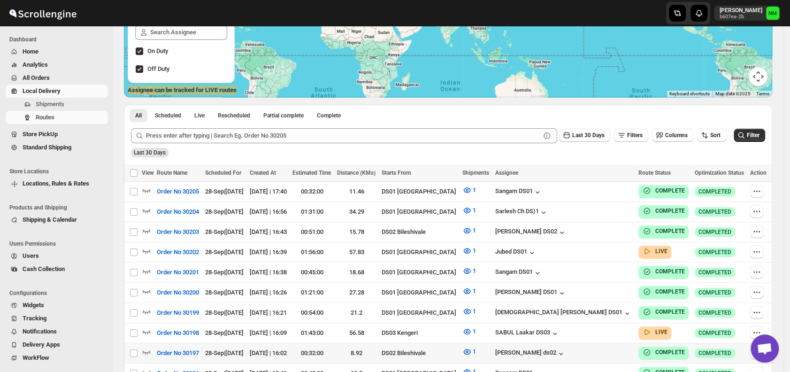
scroll to position [229, 0]
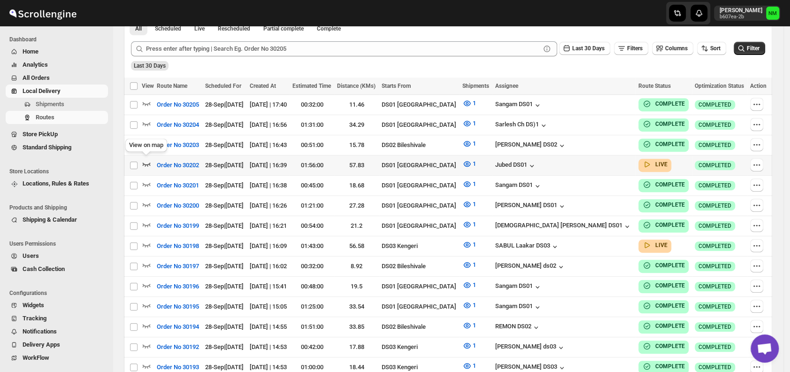
click at [147, 160] on icon "button" at bounding box center [146, 163] width 9 height 9
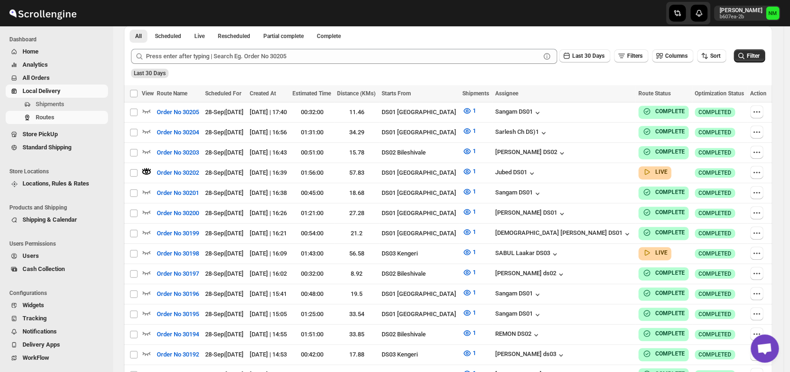
scroll to position [0, 0]
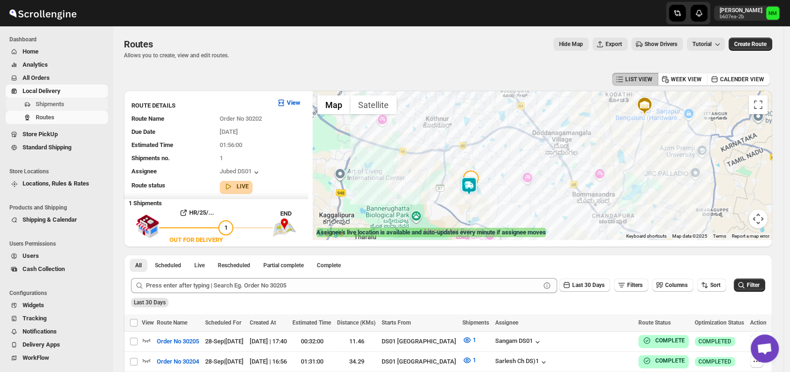
click at [60, 101] on span "Shipments" at bounding box center [50, 103] width 29 height 7
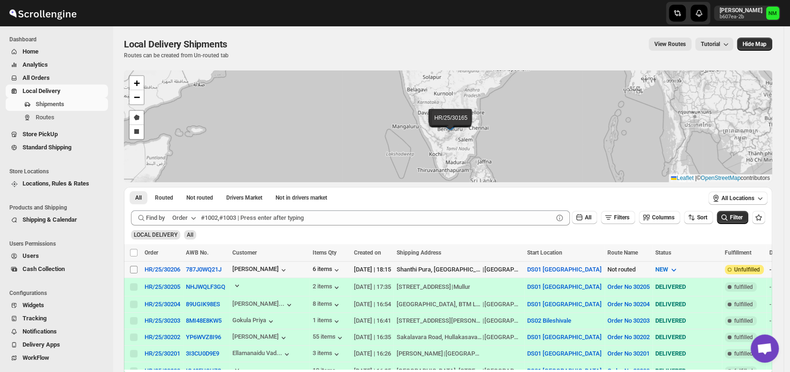
click at [135, 270] on input "Select shipment" at bounding box center [134, 270] width 8 height 8
checkbox input "true"
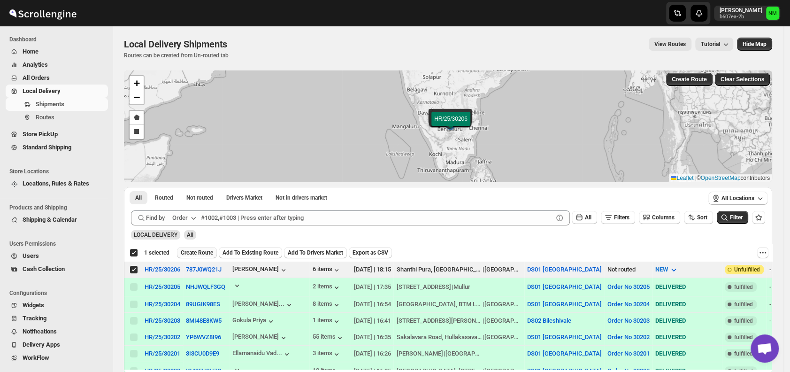
click at [197, 251] on span "Create Route" at bounding box center [197, 253] width 32 height 8
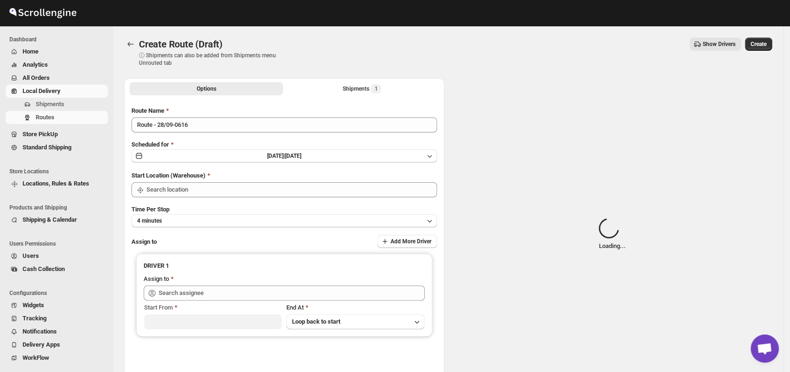
type input "DS01 [GEOGRAPHIC_DATA]"
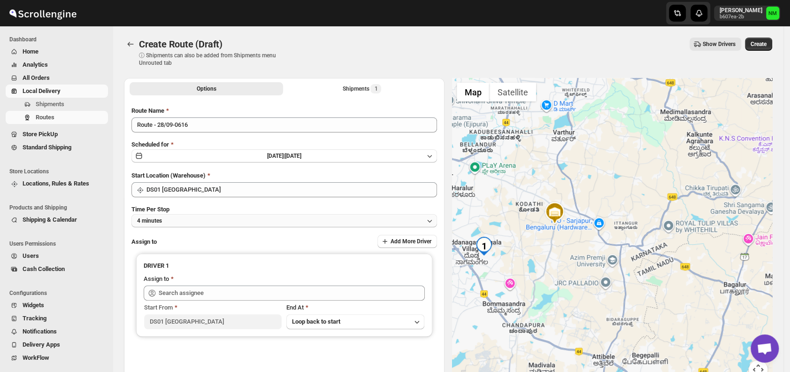
click at [188, 222] on button "4 minutes" at bounding box center [283, 220] width 305 height 13
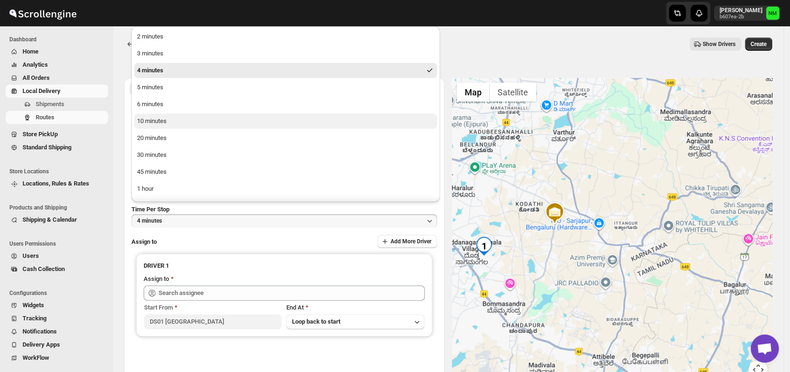
click at [162, 125] on div "10 minutes" at bounding box center [152, 120] width 30 height 9
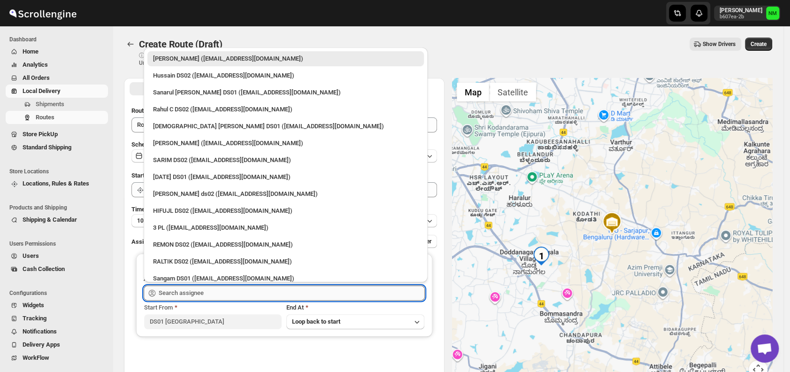
click at [211, 289] on input "text" at bounding box center [292, 292] width 266 height 15
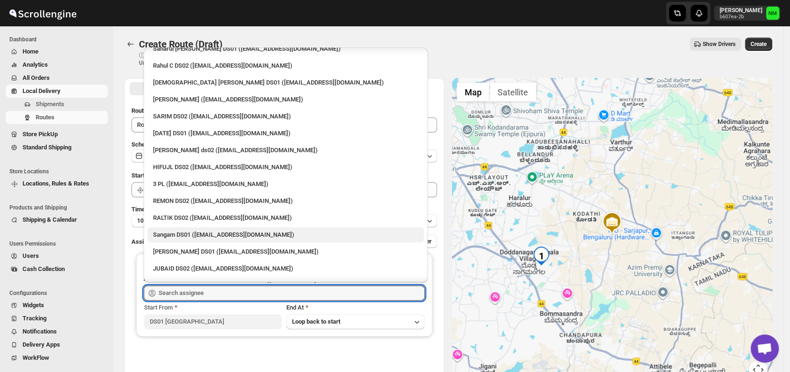
scroll to position [46, 0]
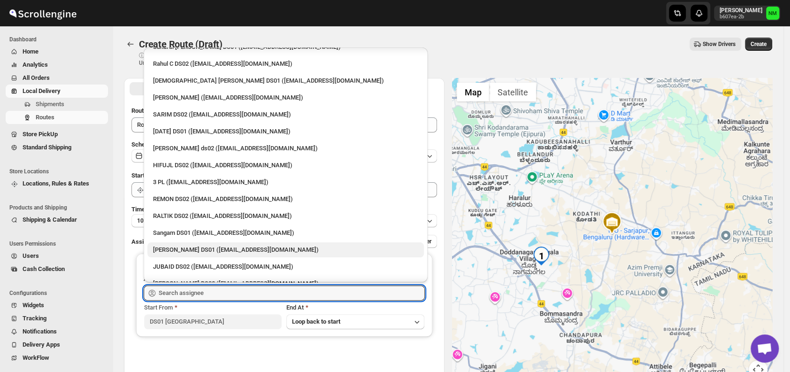
click at [165, 245] on div "Jahir Hussain DS01 (pegaya8076@excederm.com)" at bounding box center [285, 249] width 265 height 9
type input "Jahir Hussain DS01 (pegaya8076@excederm.com)"
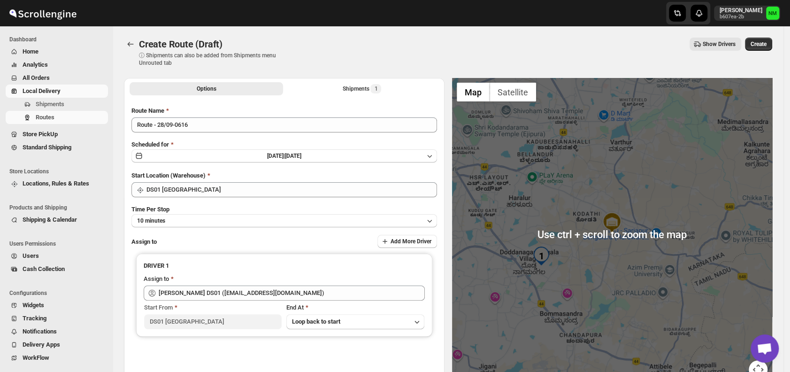
click at [755, 52] on div "Create Route (Draft) ⓘ Shipments can also be added from Shipments menu Unrouted…" at bounding box center [448, 52] width 648 height 29
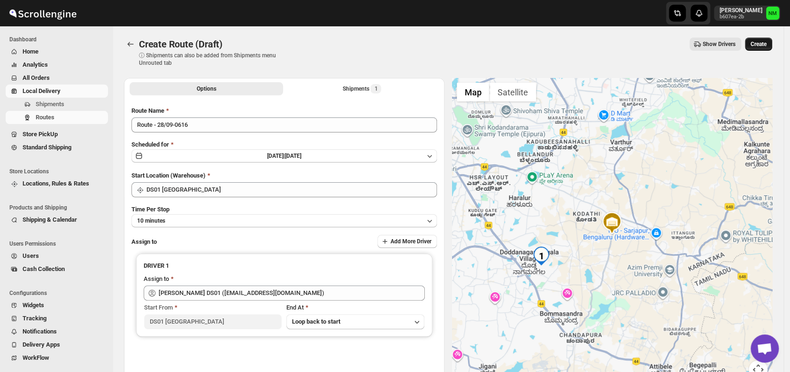
click at [763, 42] on span "Create" at bounding box center [758, 44] width 16 height 8
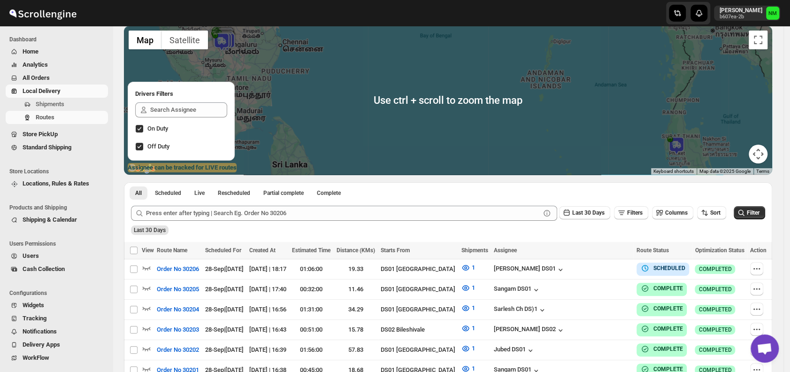
scroll to position [81, 0]
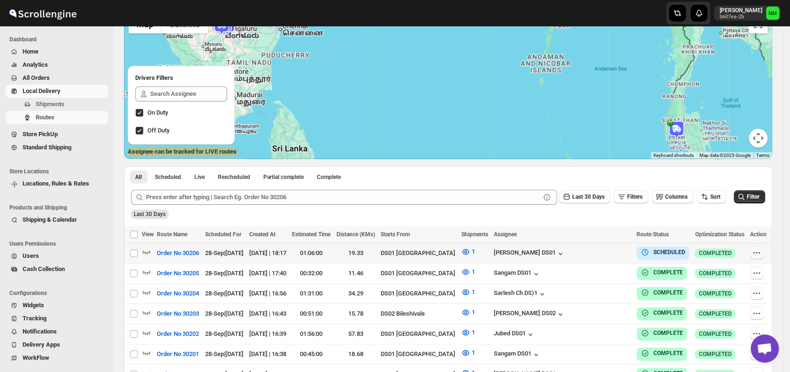
click at [757, 251] on icon "button" at bounding box center [756, 252] width 9 height 9
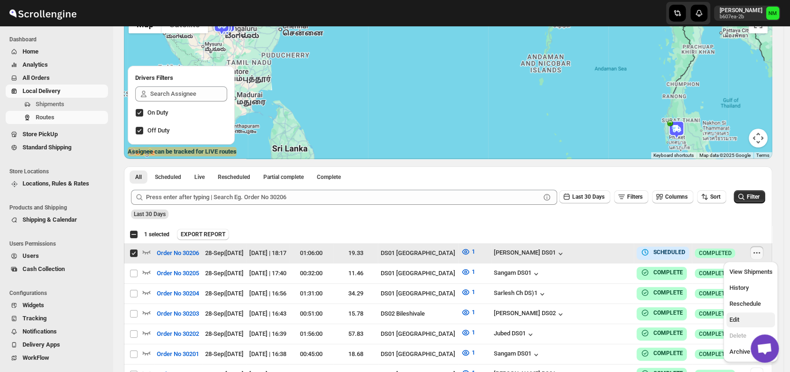
click at [733, 316] on span "Edit" at bounding box center [734, 319] width 10 height 7
checkbox input "false"
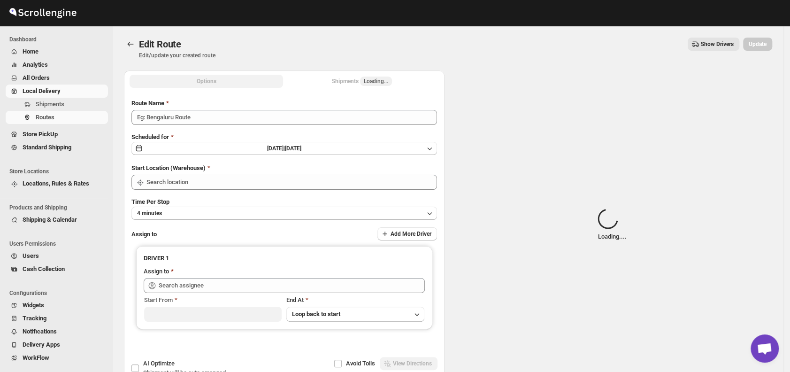
type input "Order No 30206"
type input "DS01 [GEOGRAPHIC_DATA]"
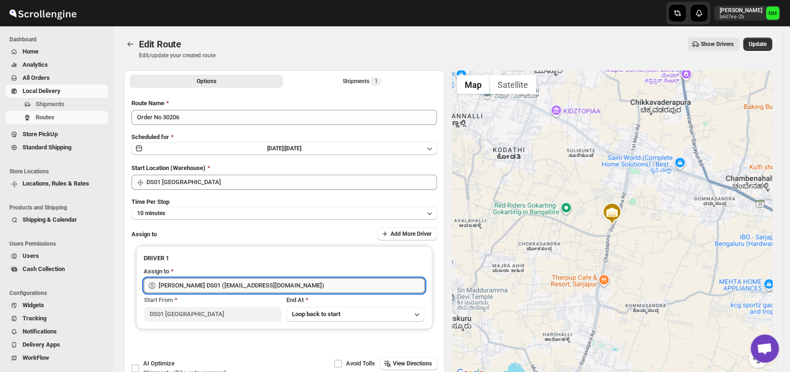
click at [305, 289] on input "Jahir Hussain DS01 (pegaya8076@excederm.com)" at bounding box center [292, 285] width 266 height 15
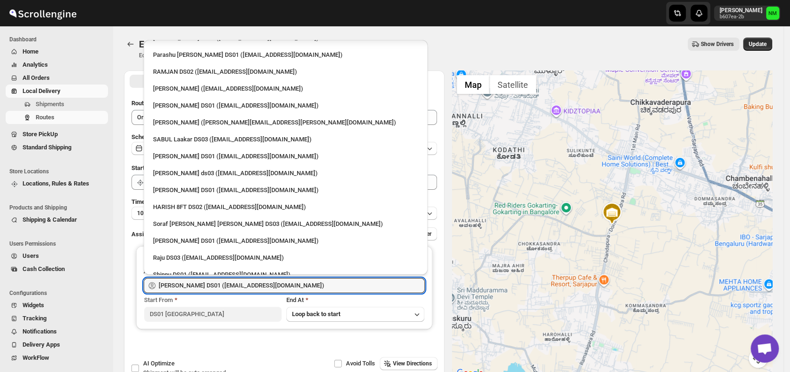
scroll to position [717, 0]
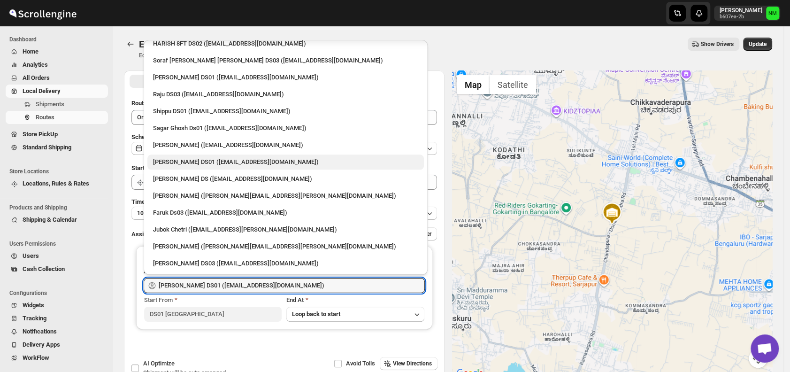
click at [181, 161] on div "Ashraf Ali DS01 (matice5369@anysilo.com)" at bounding box center [285, 161] width 265 height 9
type input "Ashraf Ali DS01 (matice5369@anysilo.com)"
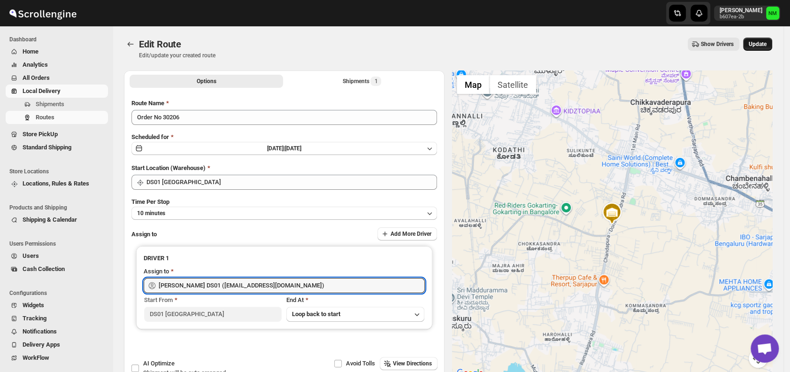
click at [762, 46] on span "Update" at bounding box center [757, 44] width 18 height 8
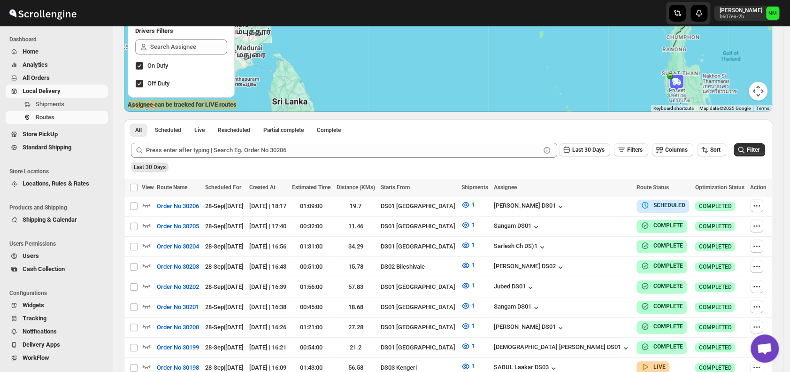
scroll to position [236, 0]
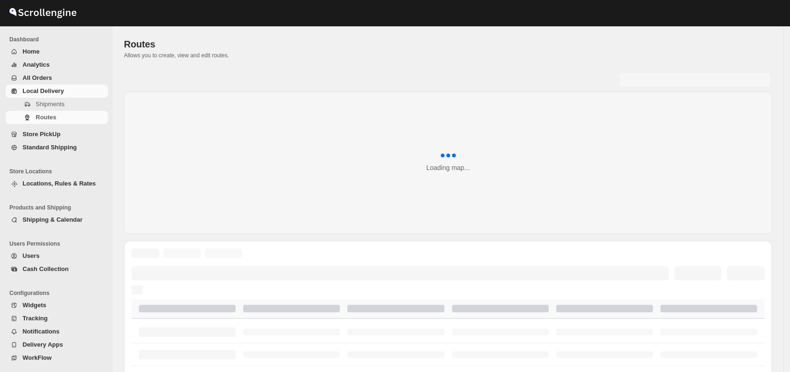
scroll to position [236, 0]
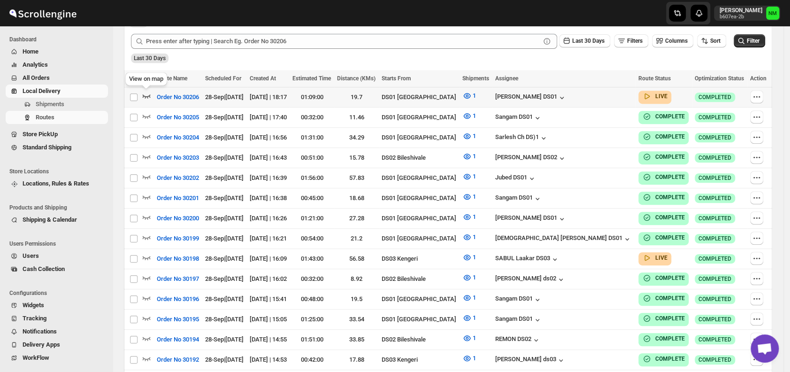
click at [146, 96] on icon "button" at bounding box center [147, 96] width 8 height 4
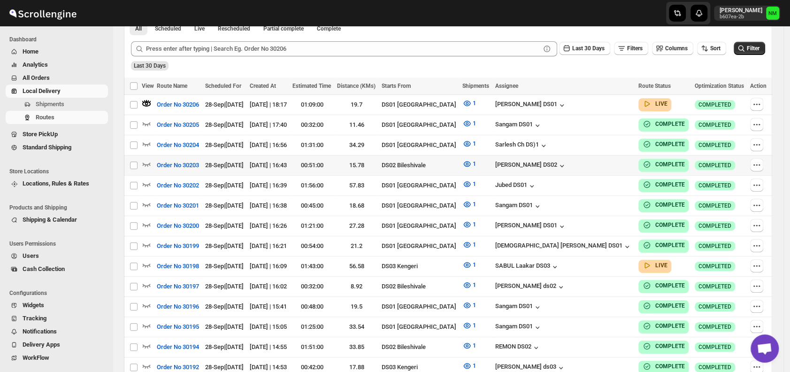
scroll to position [0, 0]
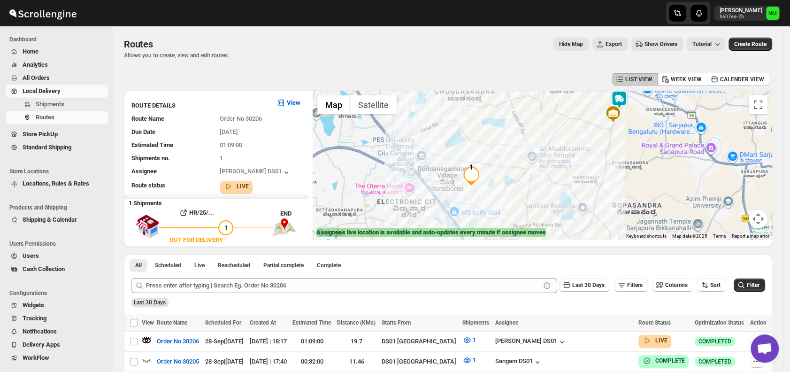
click at [623, 100] on img at bounding box center [618, 99] width 19 height 19
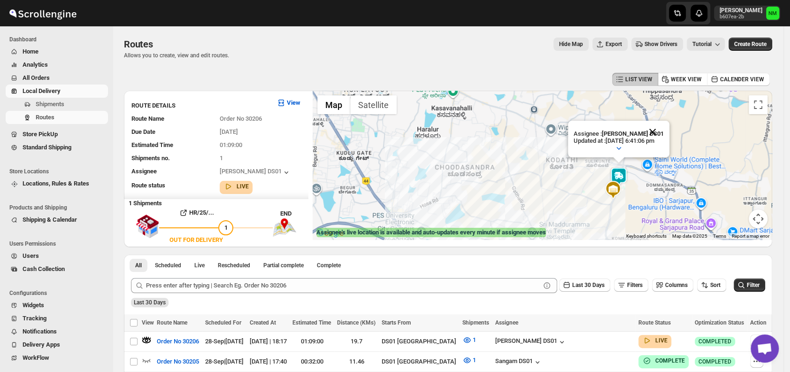
click at [662, 130] on button "Close" at bounding box center [652, 132] width 23 height 23
click at [64, 105] on span "Shipments" at bounding box center [71, 103] width 70 height 9
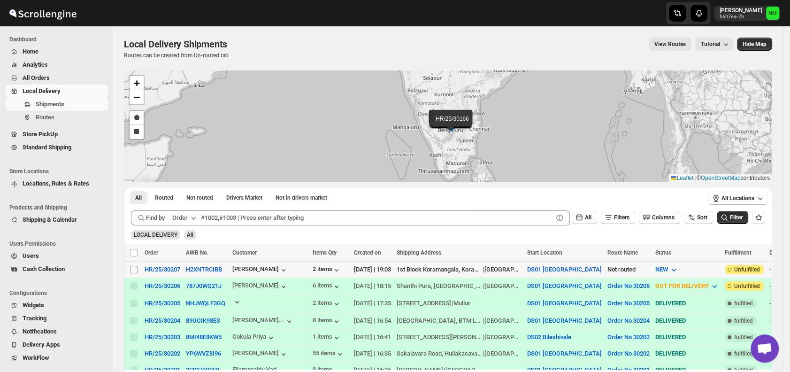
click at [134, 268] on input "Select shipment" at bounding box center [134, 270] width 8 height 8
checkbox input "true"
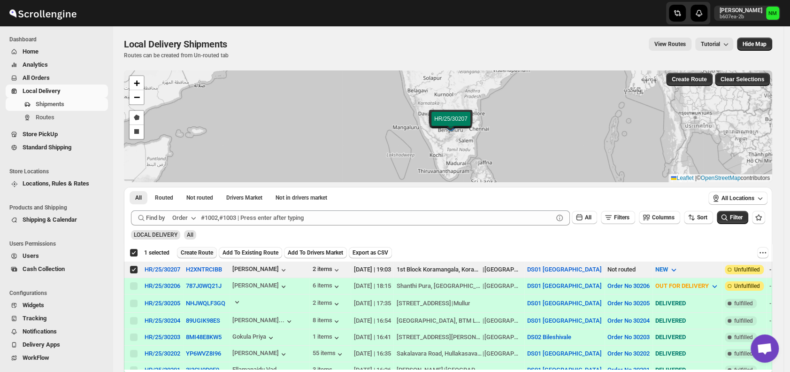
click at [193, 255] on span "Create Route" at bounding box center [197, 253] width 32 height 8
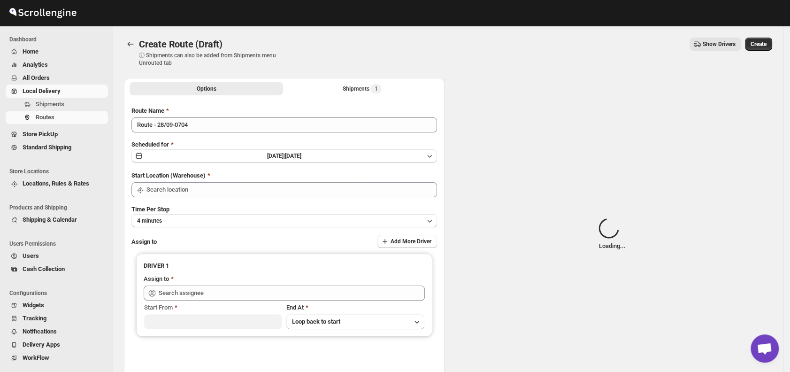
type input "DS01 [GEOGRAPHIC_DATA]"
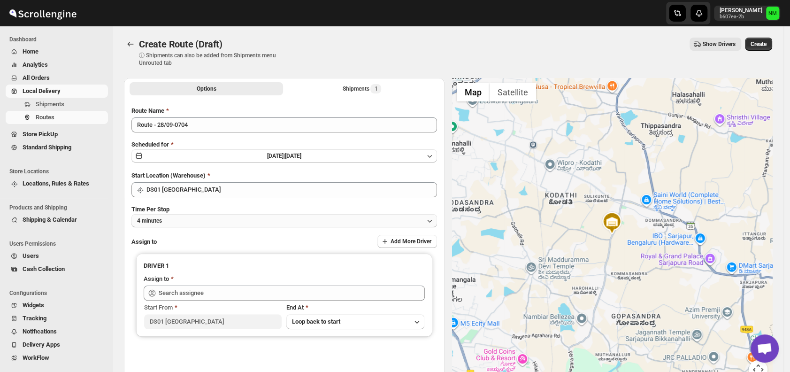
click at [198, 218] on button "4 minutes" at bounding box center [283, 220] width 305 height 13
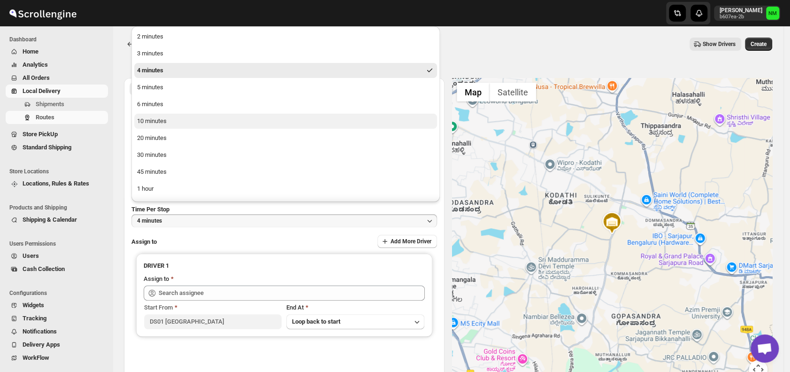
click at [187, 119] on button "10 minutes" at bounding box center [285, 121] width 303 height 15
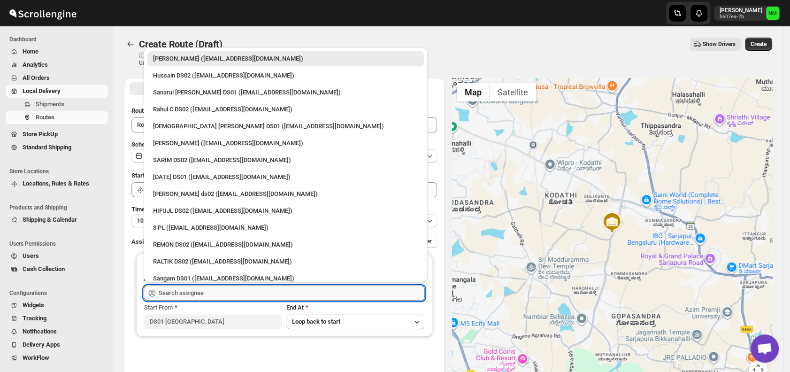
click at [213, 293] on input "text" at bounding box center [292, 292] width 266 height 15
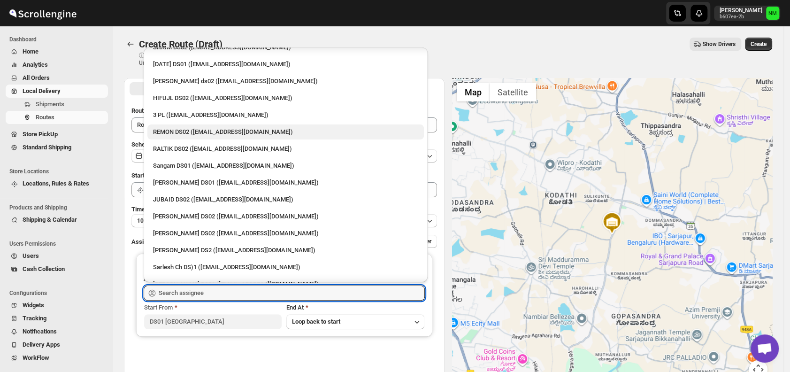
scroll to position [113, 0]
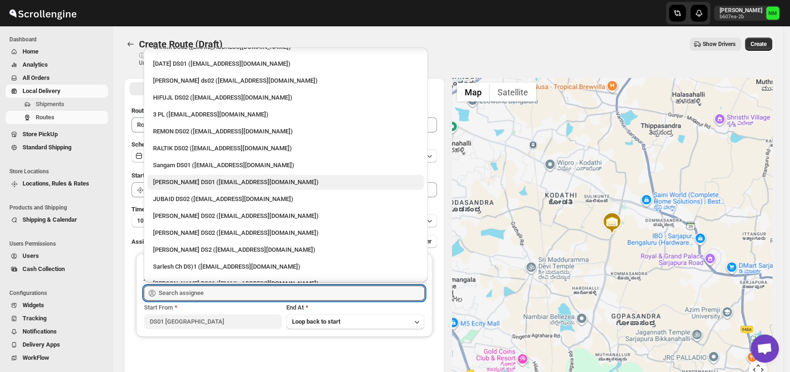
click at [179, 183] on div "[PERSON_NAME] DS01 ([EMAIL_ADDRESS][DOMAIN_NAME])" at bounding box center [285, 181] width 265 height 9
type input "[PERSON_NAME] DS01 ([EMAIL_ADDRESS][DOMAIN_NAME])"
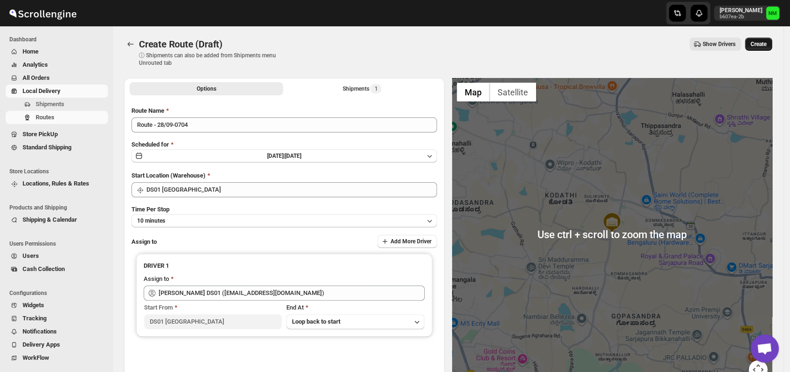
click at [766, 46] on span "Create" at bounding box center [758, 44] width 16 height 8
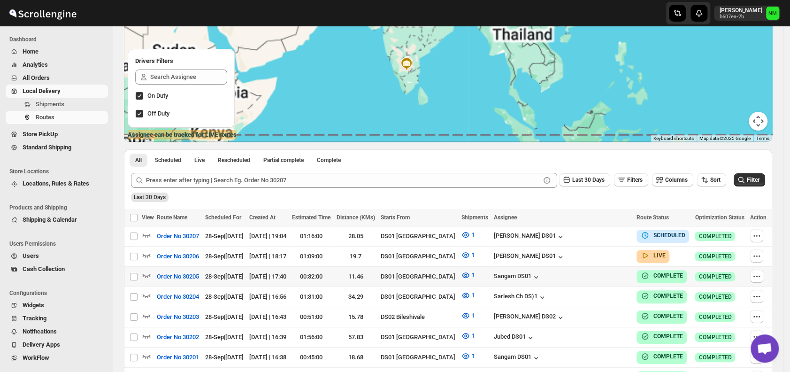
scroll to position [103, 0]
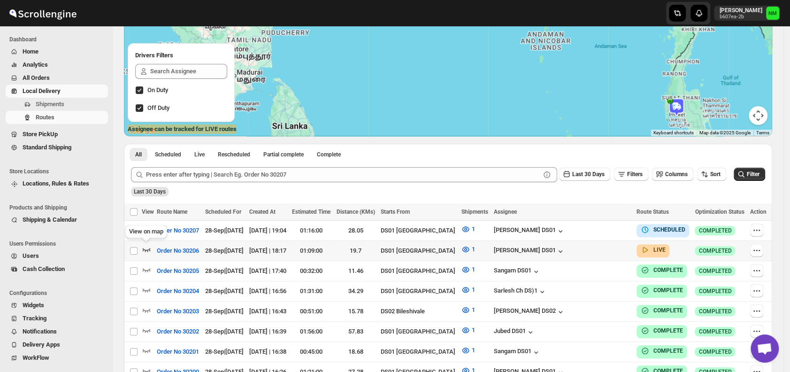
click at [145, 249] on icon "button" at bounding box center [147, 250] width 8 height 4
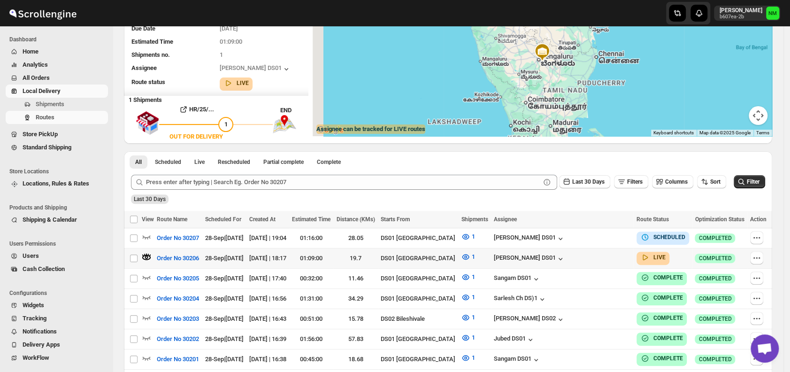
scroll to position [0, 0]
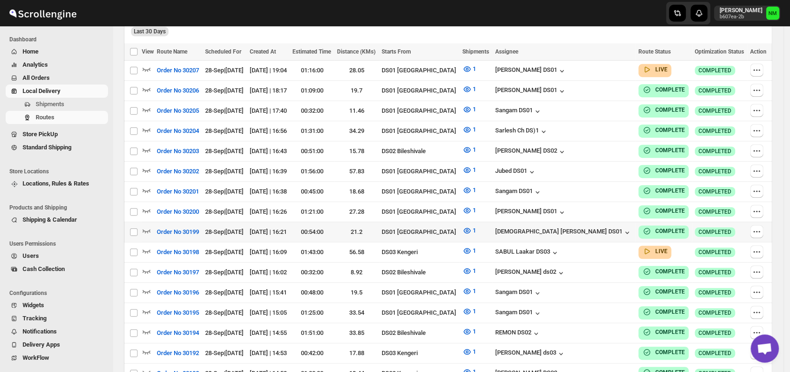
scroll to position [264, 0]
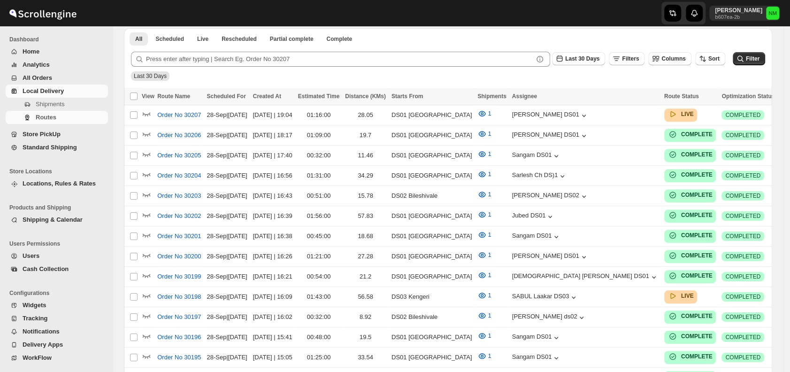
scroll to position [264, 0]
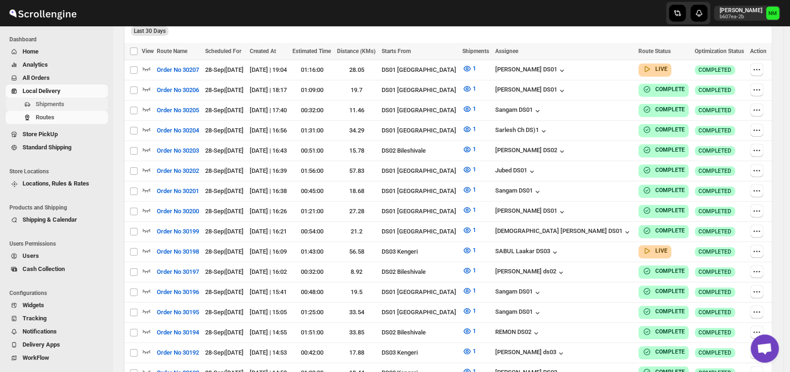
click at [73, 99] on span "Shipments" at bounding box center [71, 103] width 70 height 9
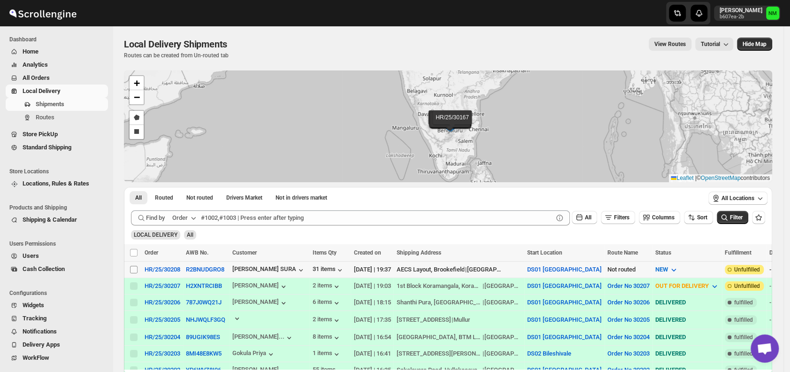
click at [132, 268] on input "Select shipment" at bounding box center [134, 270] width 8 height 8
checkbox input "true"
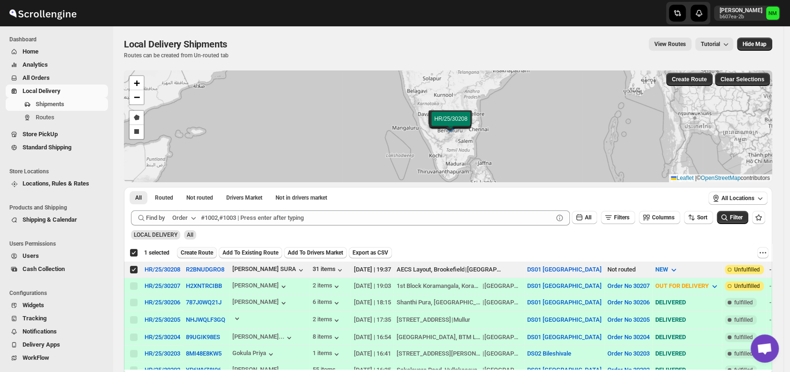
click at [187, 255] on span "Create Route" at bounding box center [197, 253] width 32 height 8
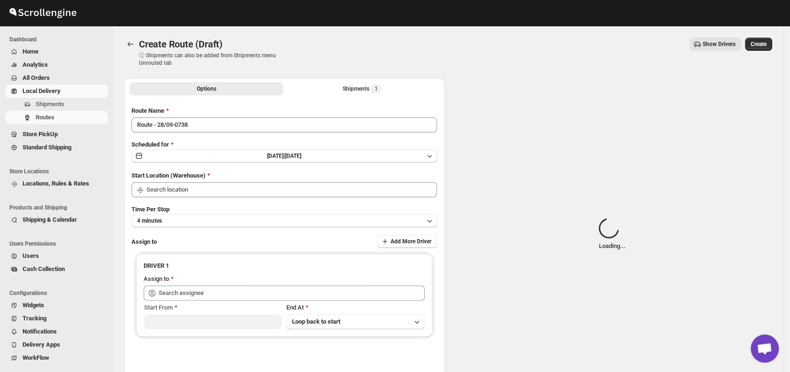
type input "DS01 [GEOGRAPHIC_DATA]"
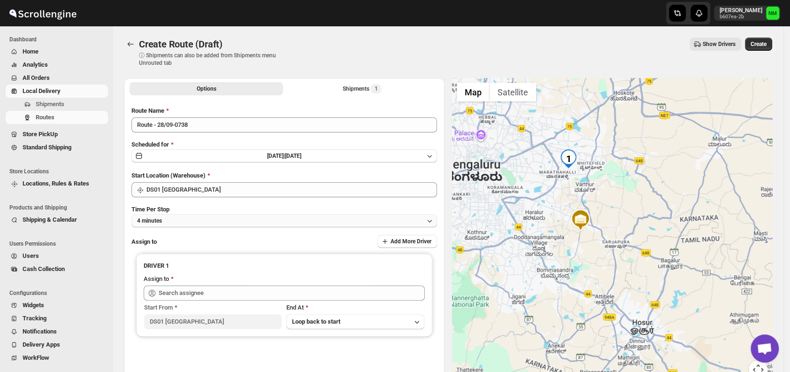
click at [201, 221] on button "4 minutes" at bounding box center [283, 220] width 305 height 13
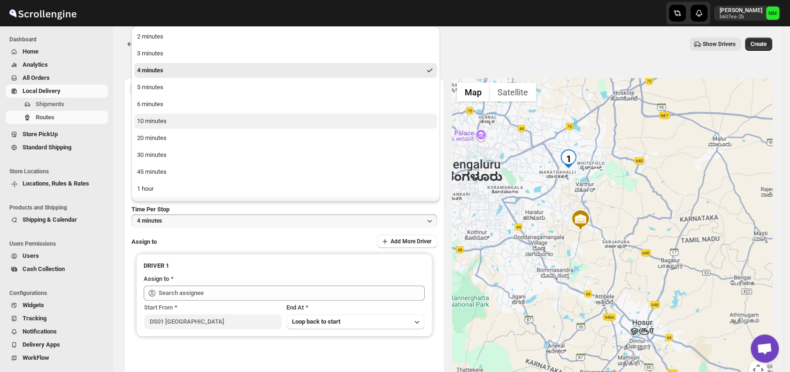
click at [167, 120] on button "10 minutes" at bounding box center [285, 121] width 303 height 15
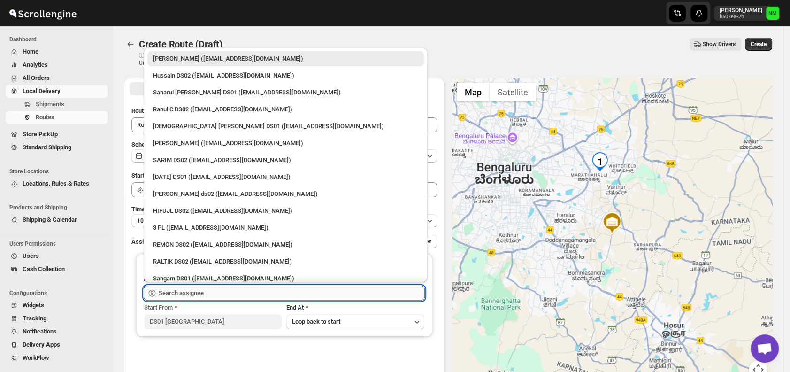
click at [221, 294] on input "text" at bounding box center [292, 292] width 266 height 15
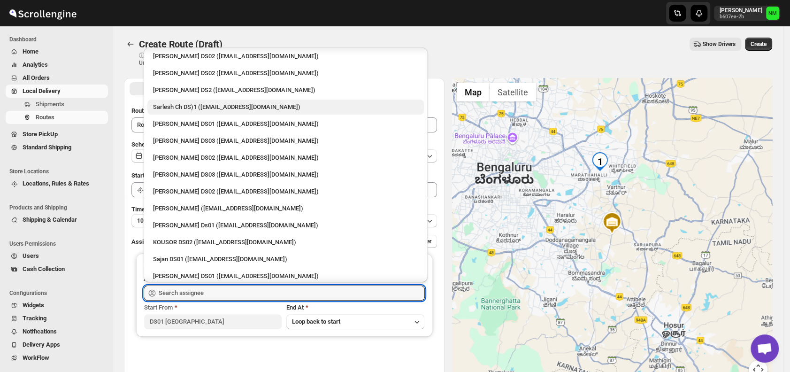
scroll to position [287, 0]
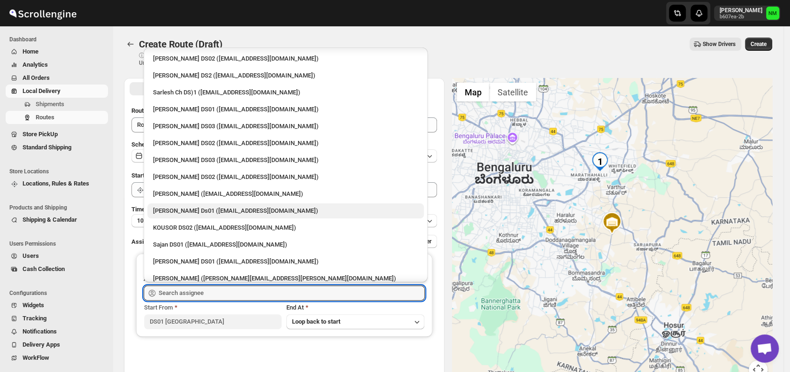
click at [177, 205] on div "Sourab Ghosh Ds01 (xadira4890@asimarif.com)" at bounding box center [285, 210] width 276 height 15
type input "Sourab Ghosh Ds01 (xadira4890@asimarif.com)"
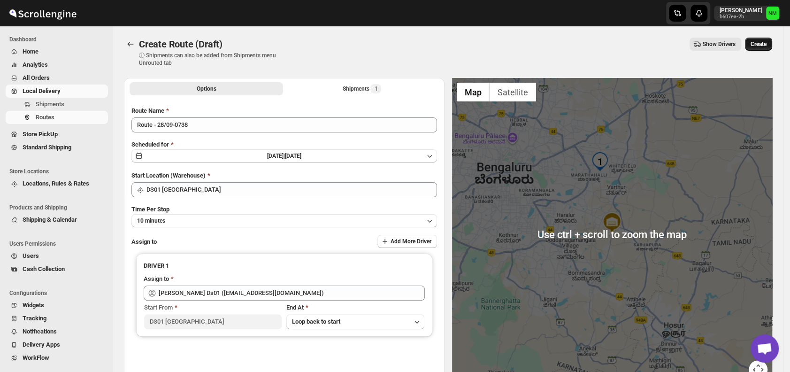
click at [758, 45] on span "Create" at bounding box center [758, 44] width 16 height 8
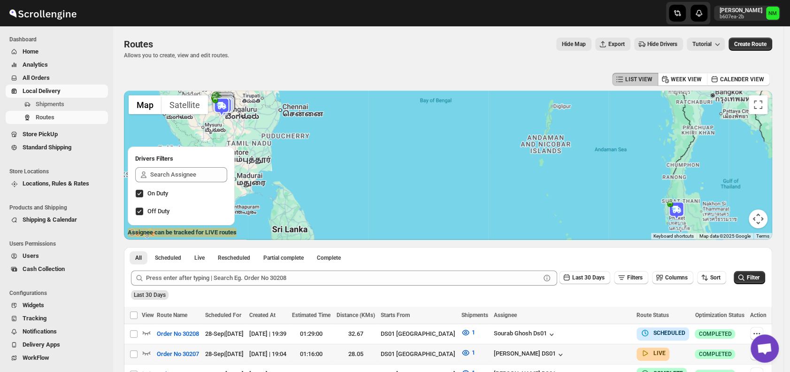
scroll to position [93, 0]
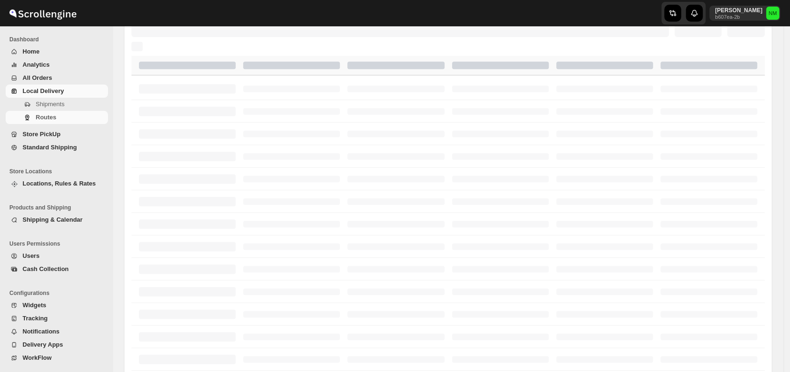
scroll to position [93, 0]
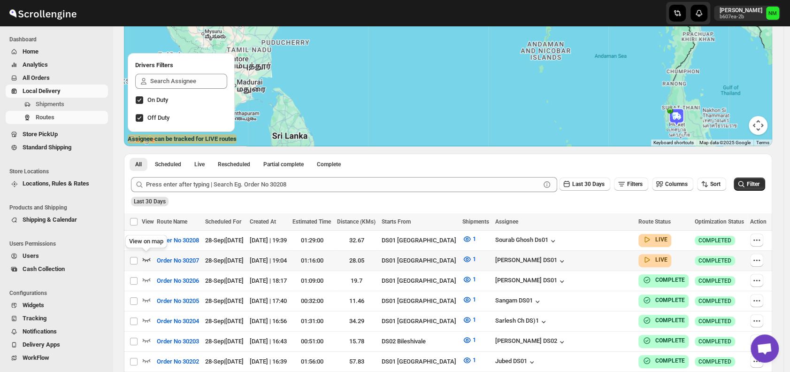
click at [148, 257] on icon "button" at bounding box center [146, 258] width 9 height 9
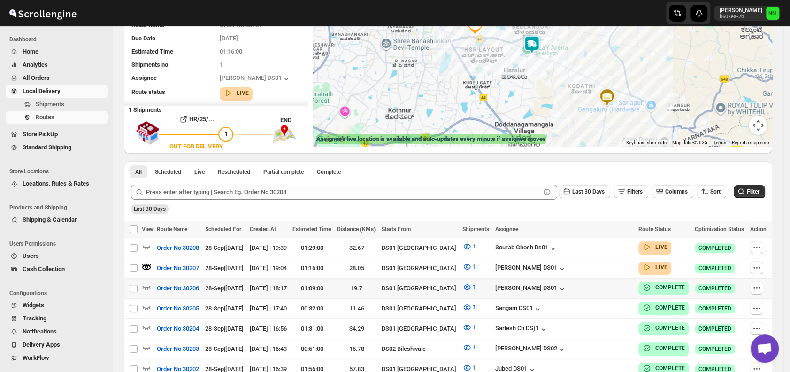
scroll to position [0, 0]
